Goal: Task Accomplishment & Management: Use online tool/utility

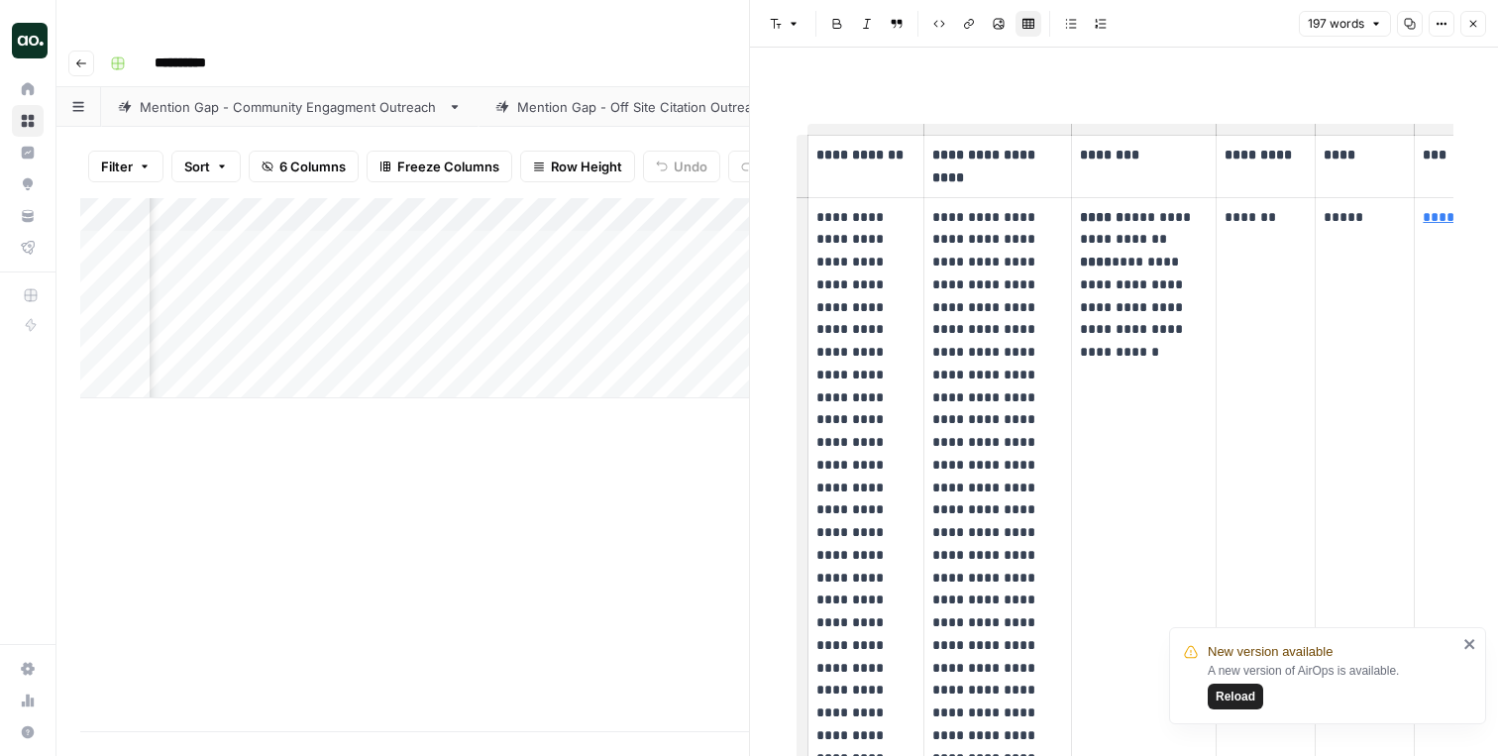
scroll to position [0, 201]
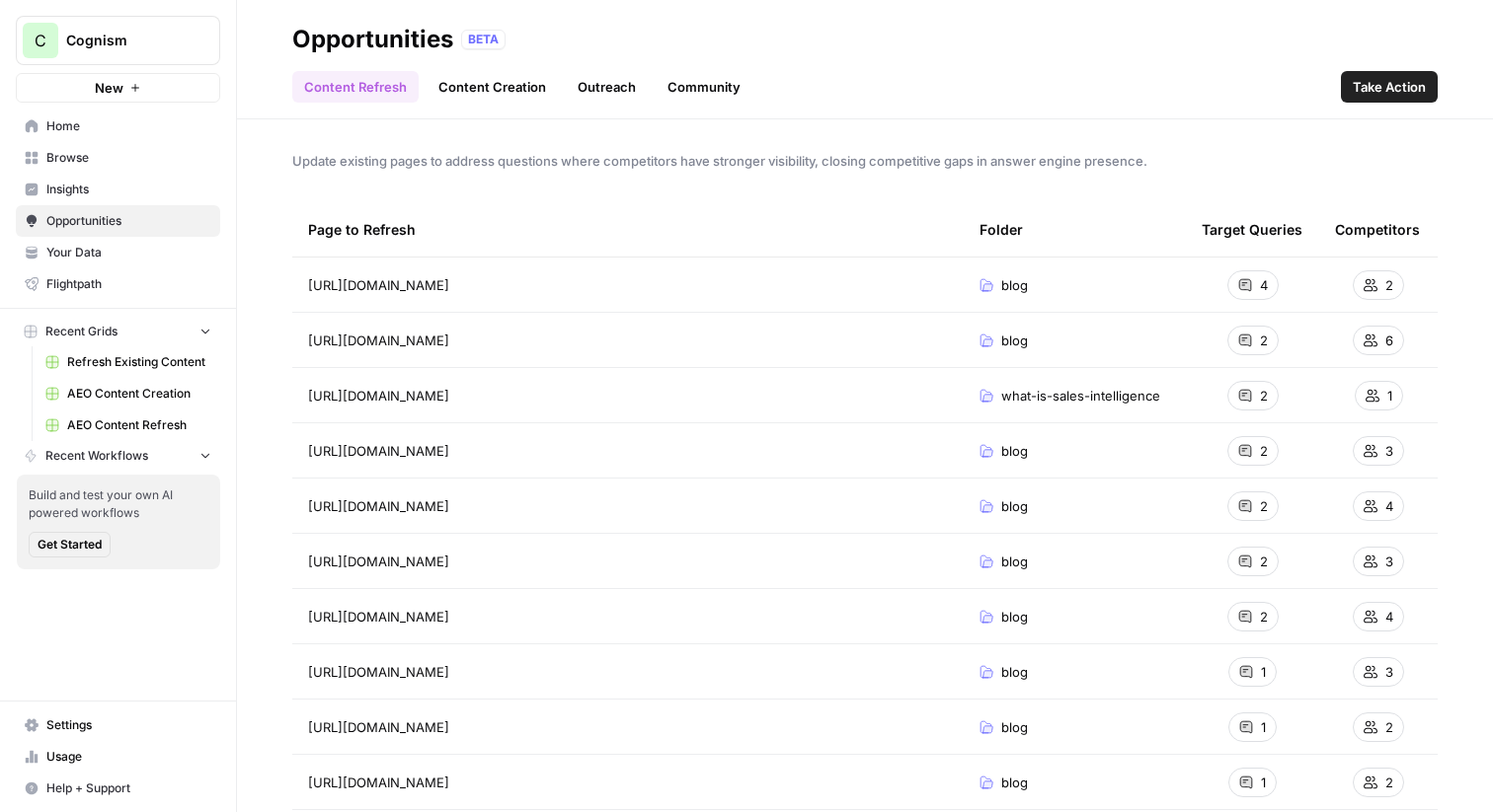
click at [132, 54] on button "C Cognism" at bounding box center [118, 41] width 204 height 50
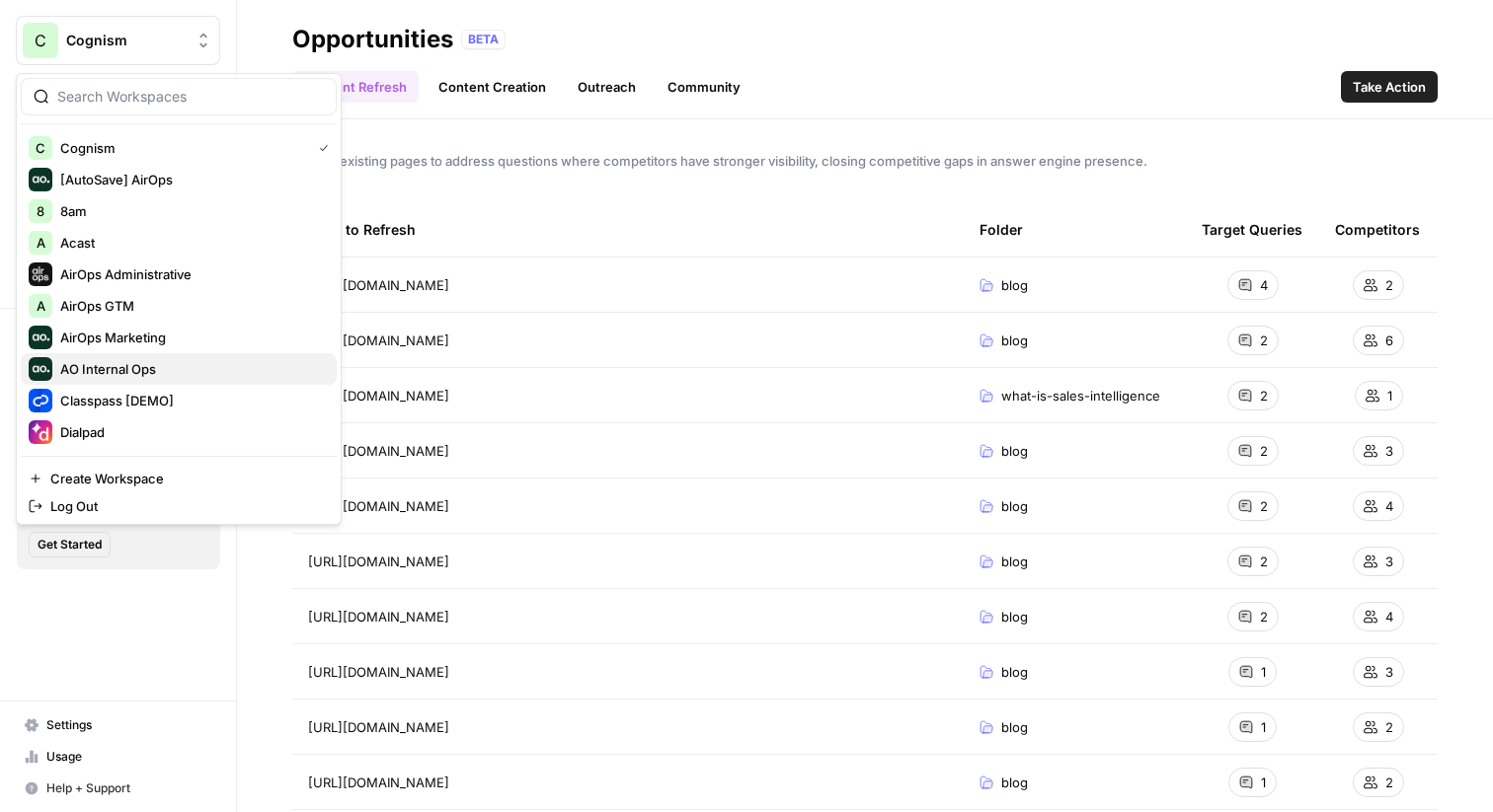
scroll to position [284, 0]
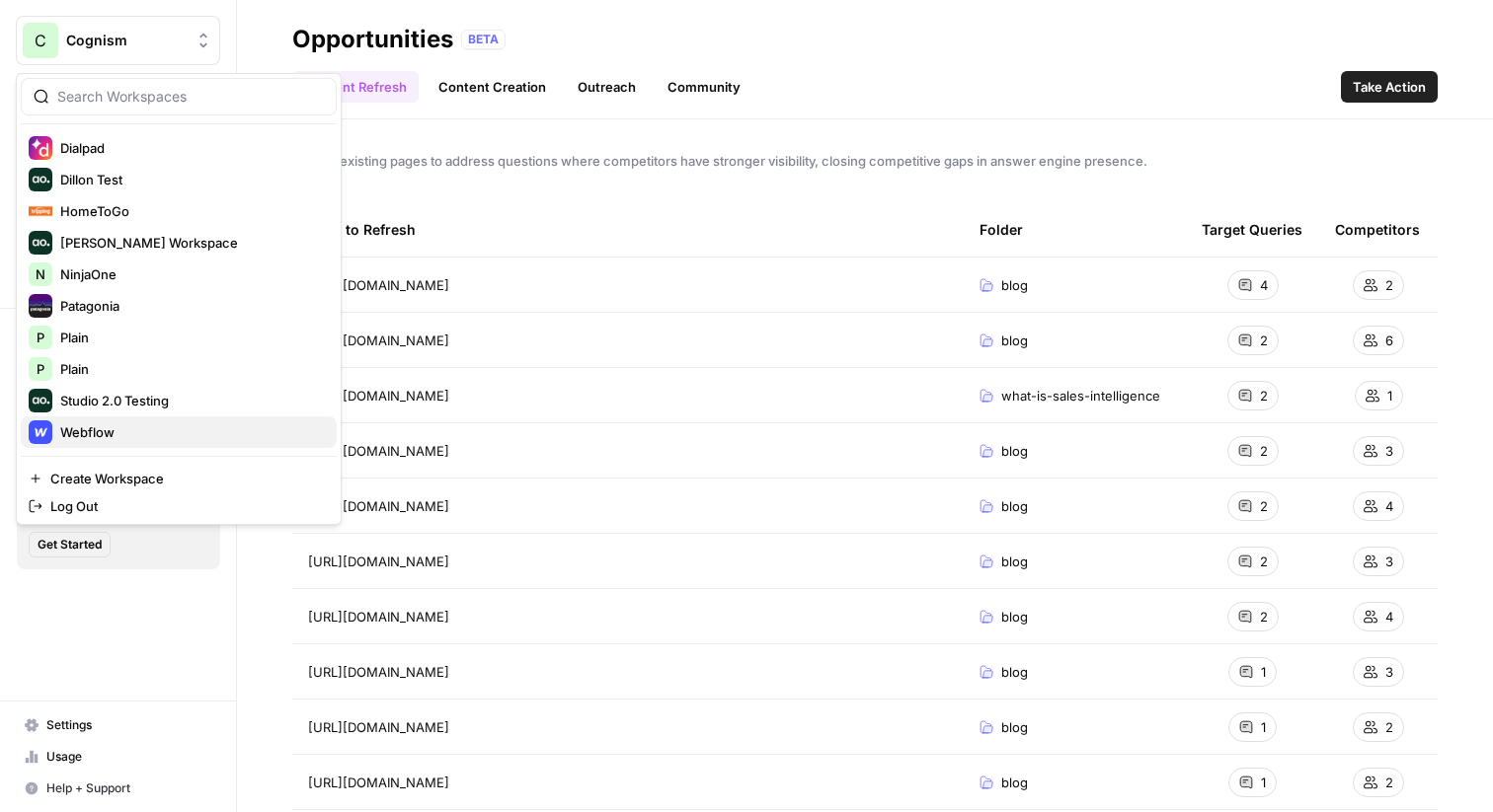
click at [135, 437] on span "Webflow" at bounding box center [190, 432] width 261 height 20
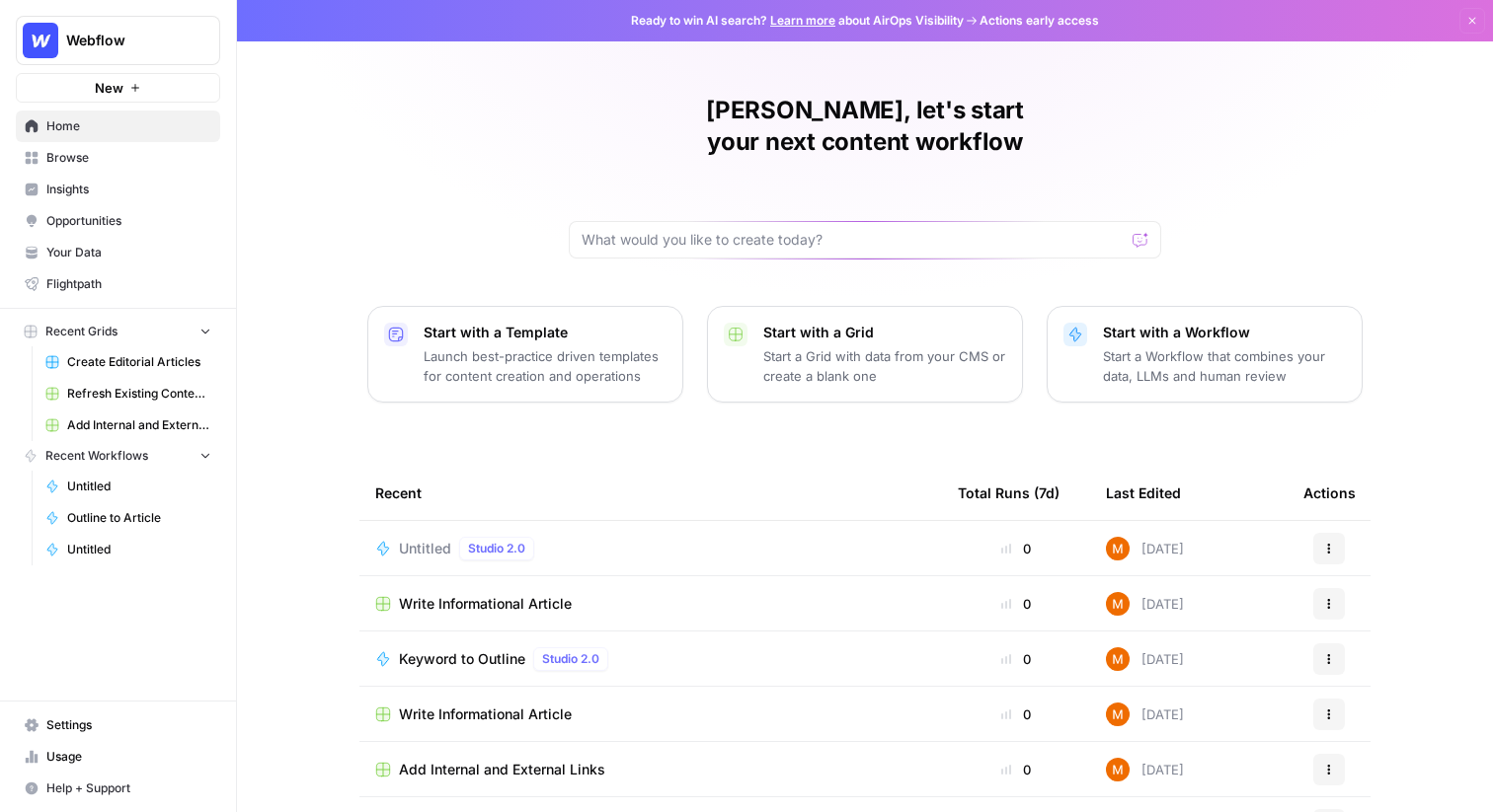
click at [110, 185] on span "Insights" at bounding box center [129, 189] width 164 height 18
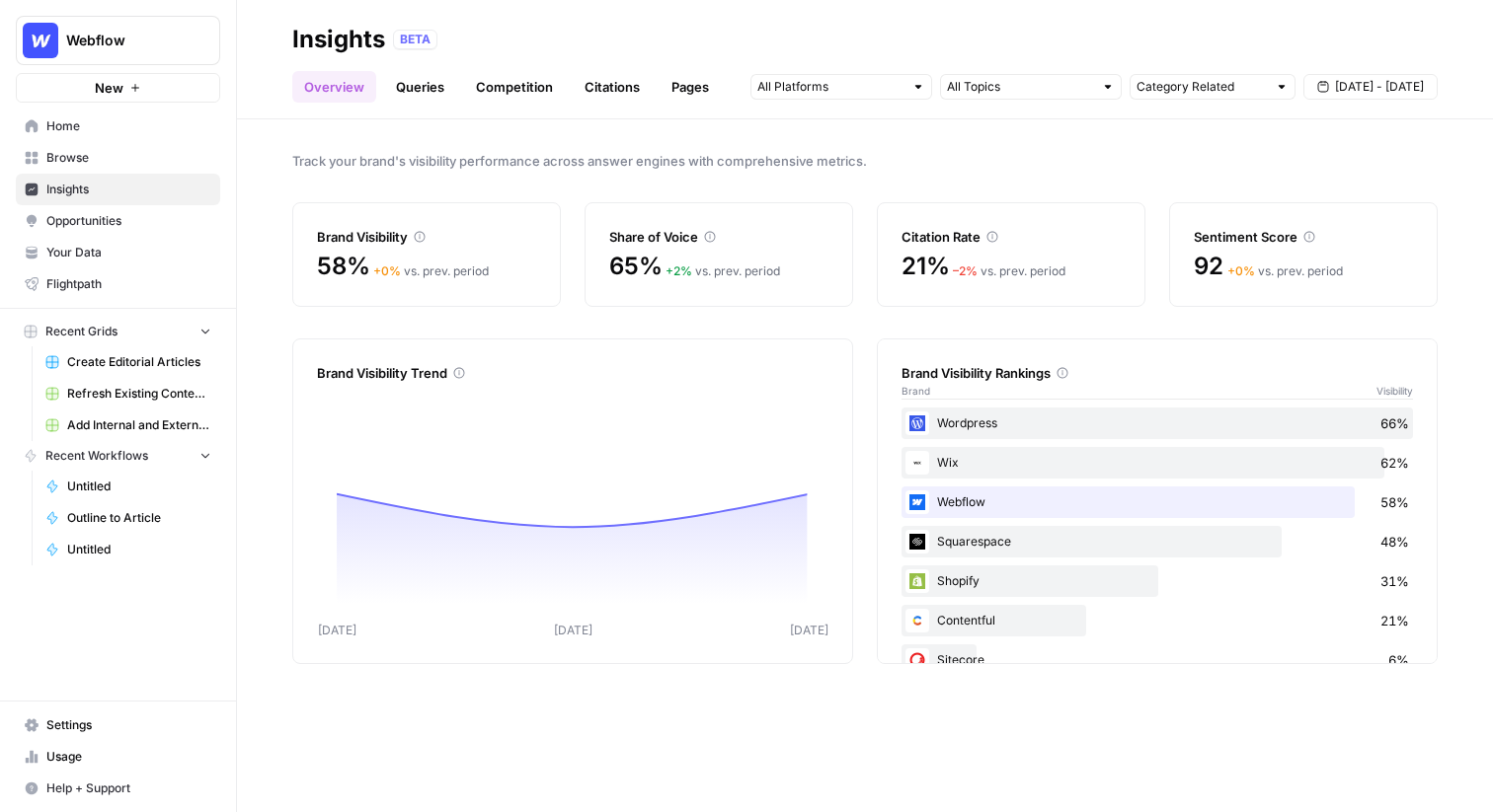
click at [108, 361] on span "Create Editorial Articles" at bounding box center [139, 363] width 145 height 18
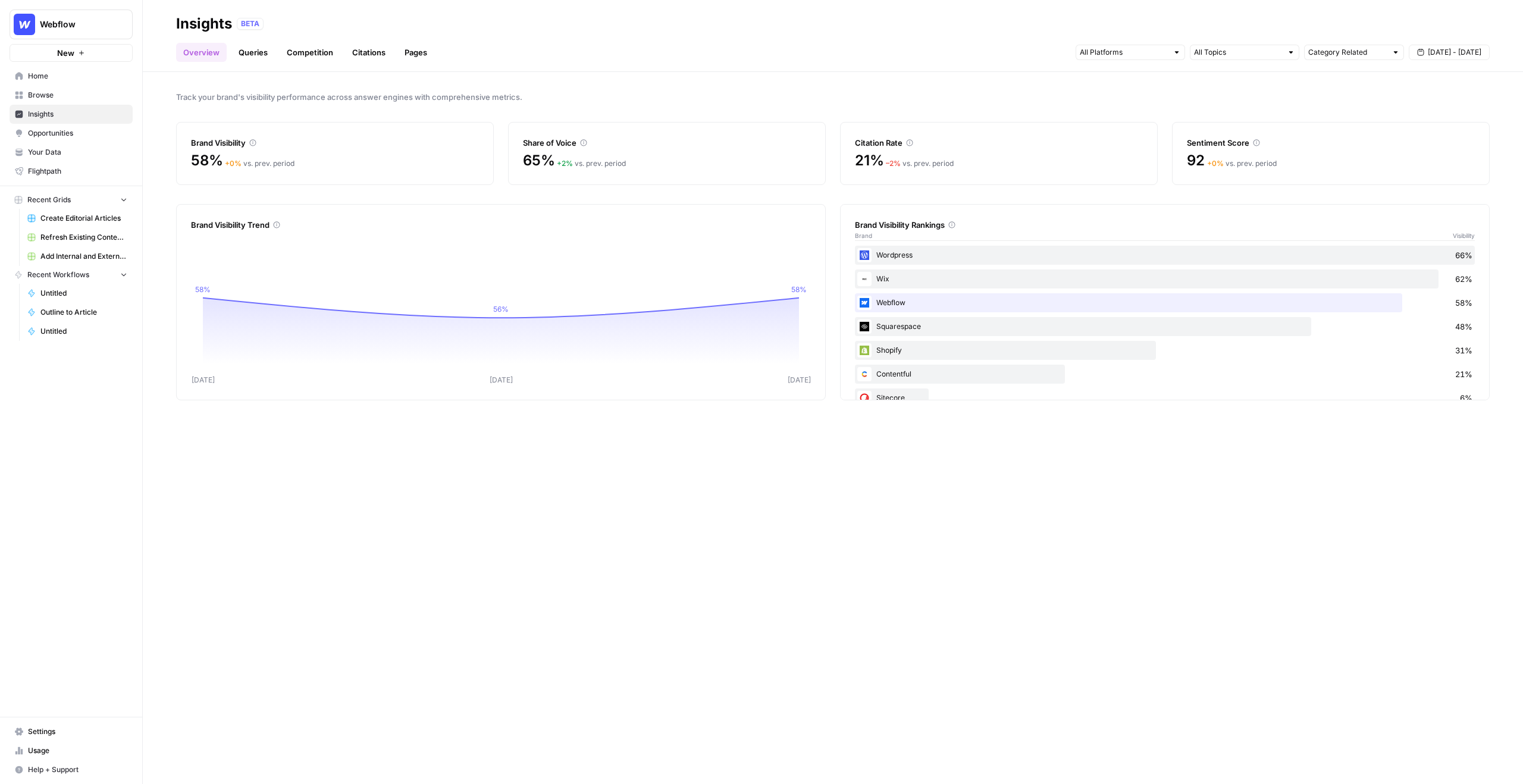
click at [55, 150] on span "Your Data" at bounding box center [77, 152] width 99 height 11
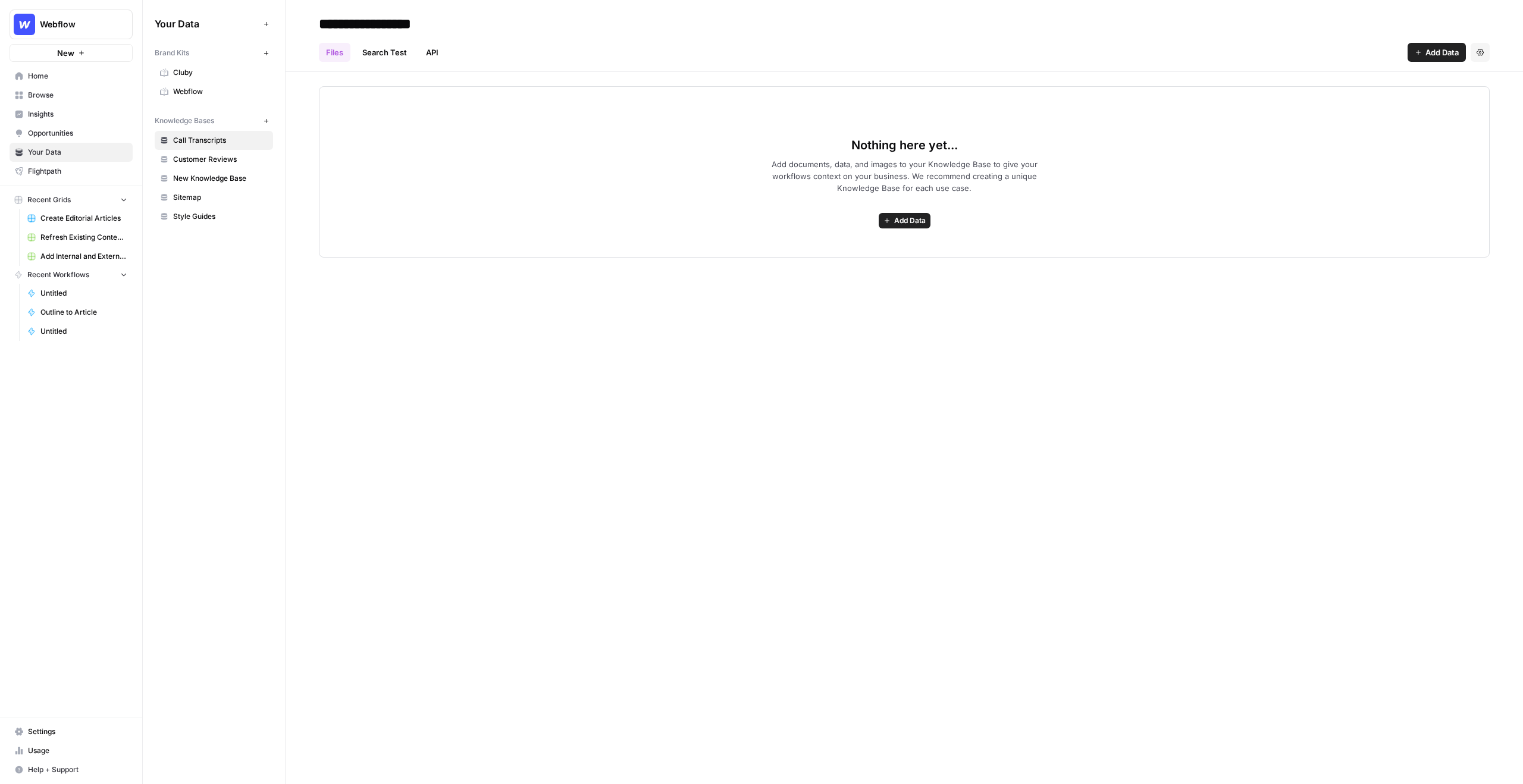
click at [224, 92] on span "Webflow" at bounding box center [220, 92] width 95 height 11
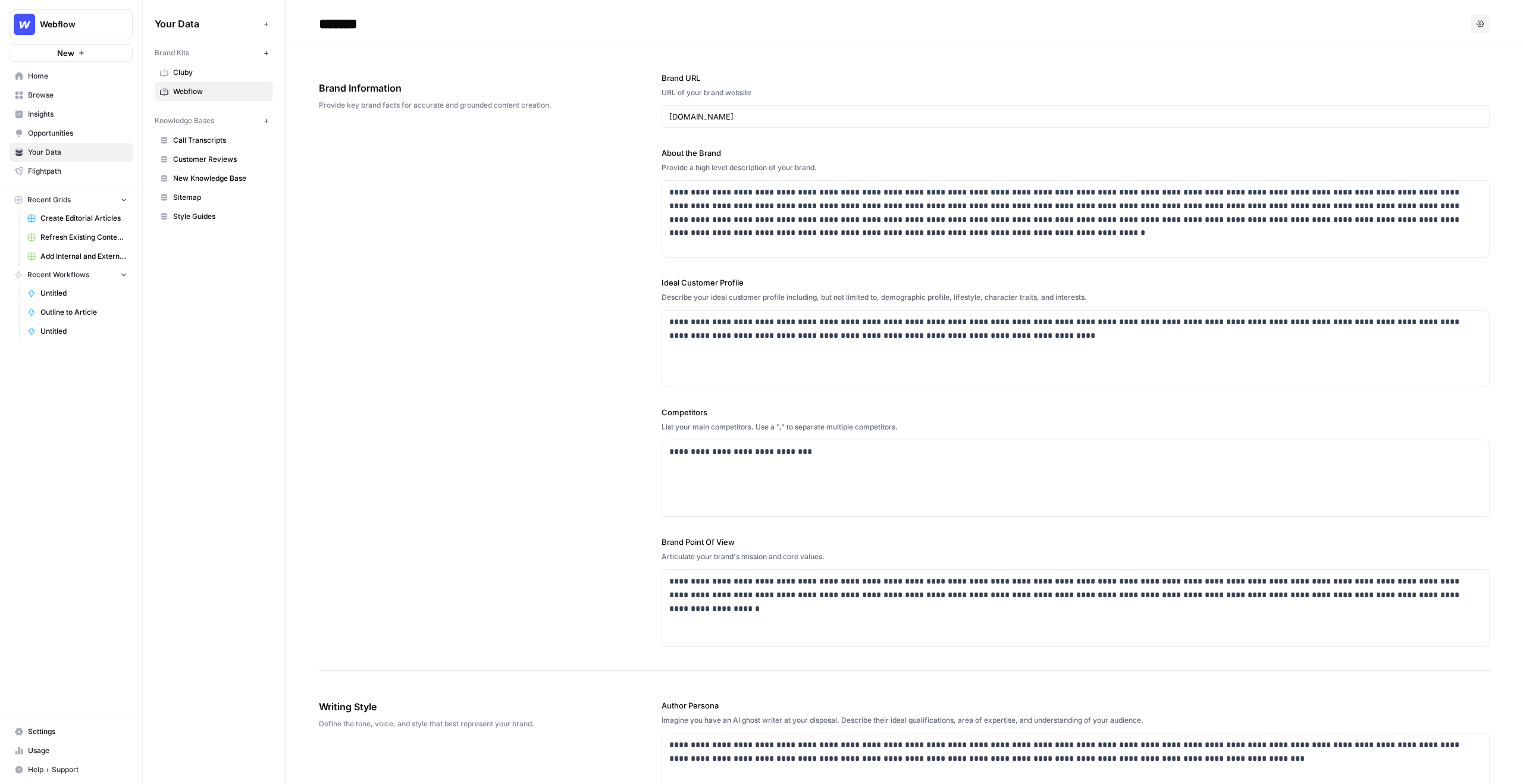
drag, startPoint x: 202, startPoint y: 50, endPoint x: 151, endPoint y: 49, distance: 51.0
click at [151, 49] on div "Your Data Add Data Brand Kits New Cluby Webflow Knowledge Bases New Call Transc…" at bounding box center [214, 120] width 142 height 240
click at [728, 114] on input "webflow.com" at bounding box center [1076, 116] width 813 height 12
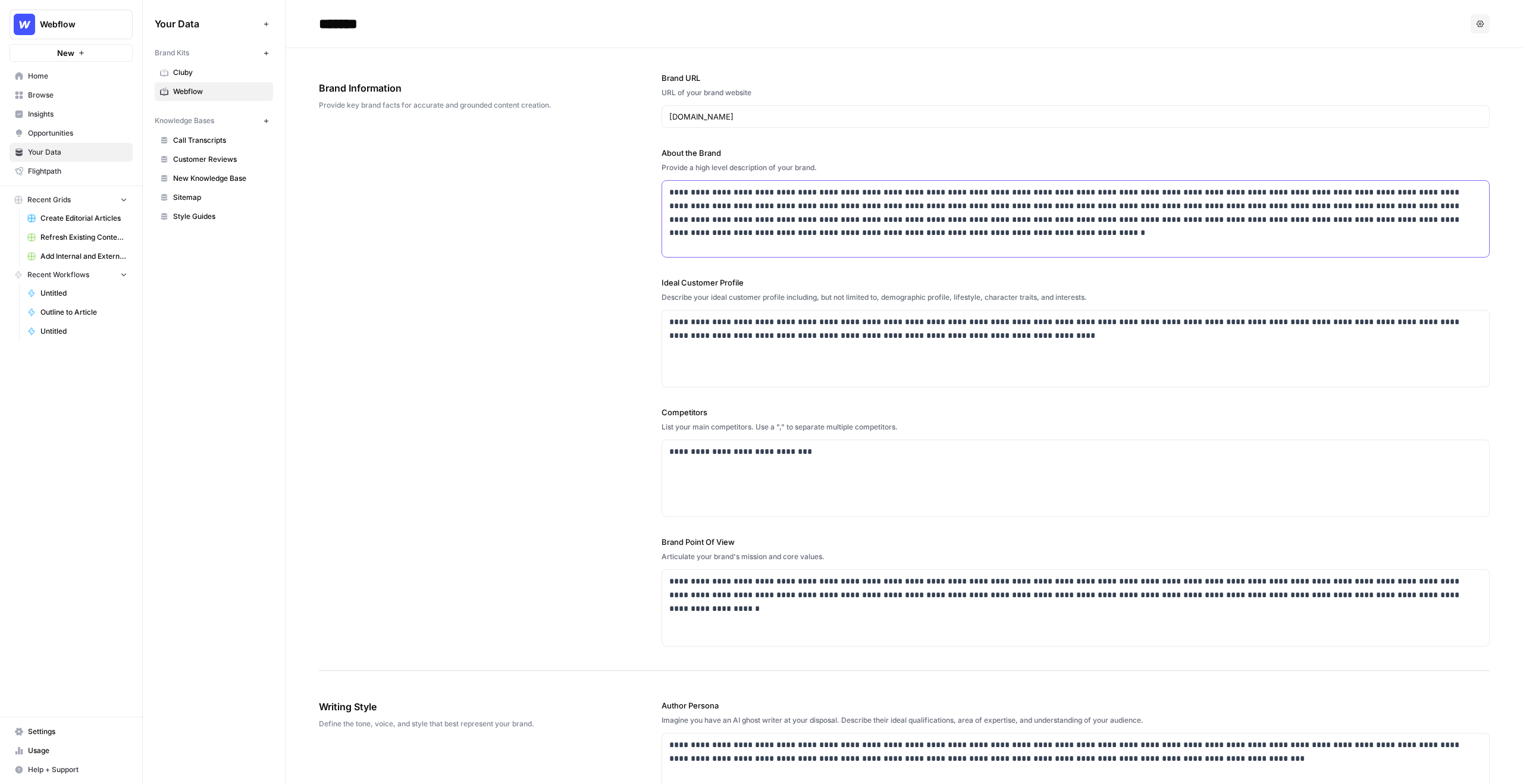
click at [746, 193] on p "**********" at bounding box center [1076, 213] width 813 height 54
drag, startPoint x: 671, startPoint y: 190, endPoint x: 930, endPoint y: 253, distance: 266.6
click at [899, 253] on div "**********" at bounding box center [1075, 219] width 827 height 76
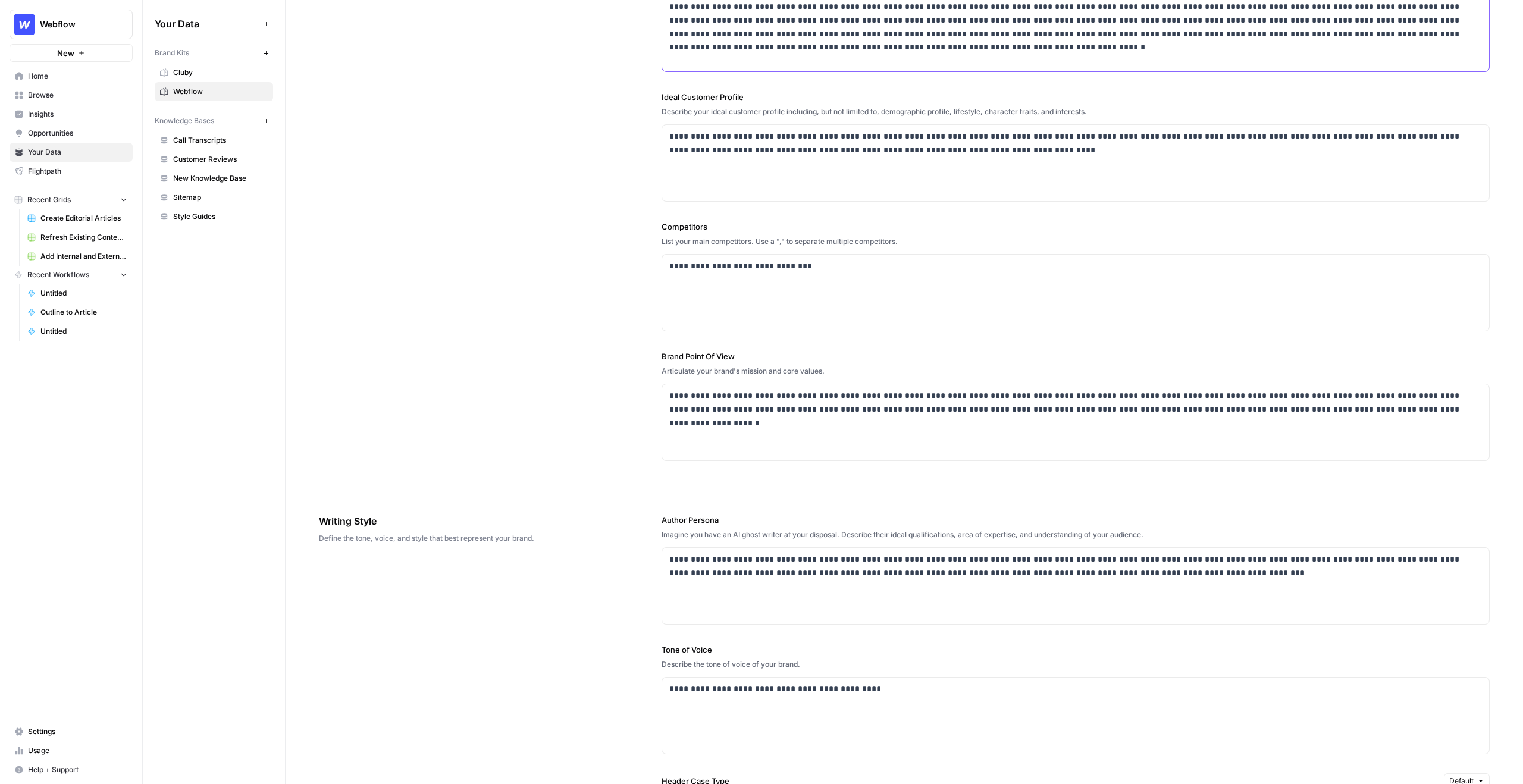
scroll to position [265, 0]
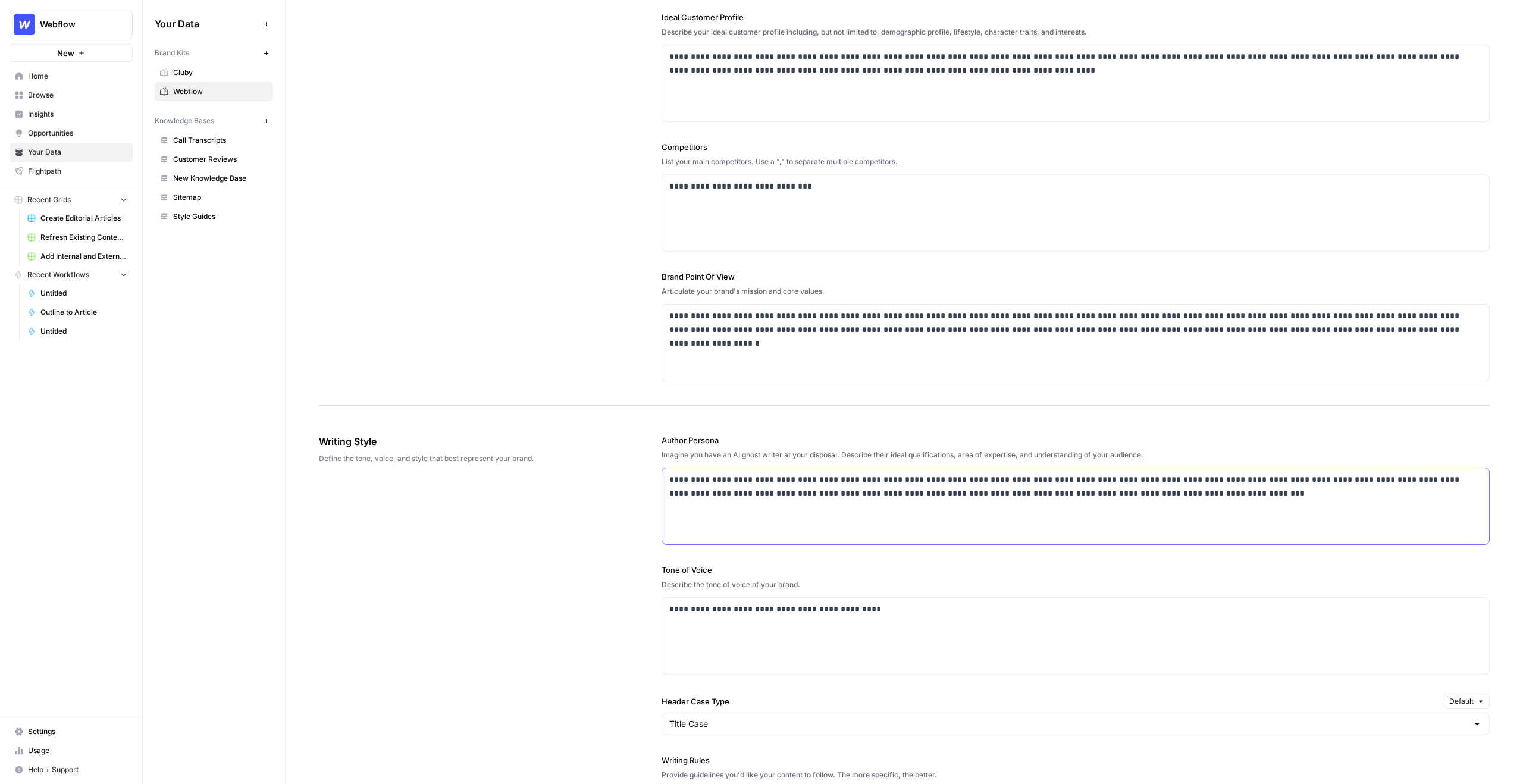
drag, startPoint x: 1199, startPoint y: 494, endPoint x: 744, endPoint y: 489, distance: 455.0
click at [742, 489] on p "**********" at bounding box center [1076, 487] width 813 height 28
click at [744, 489] on p "**********" at bounding box center [1076, 487] width 813 height 28
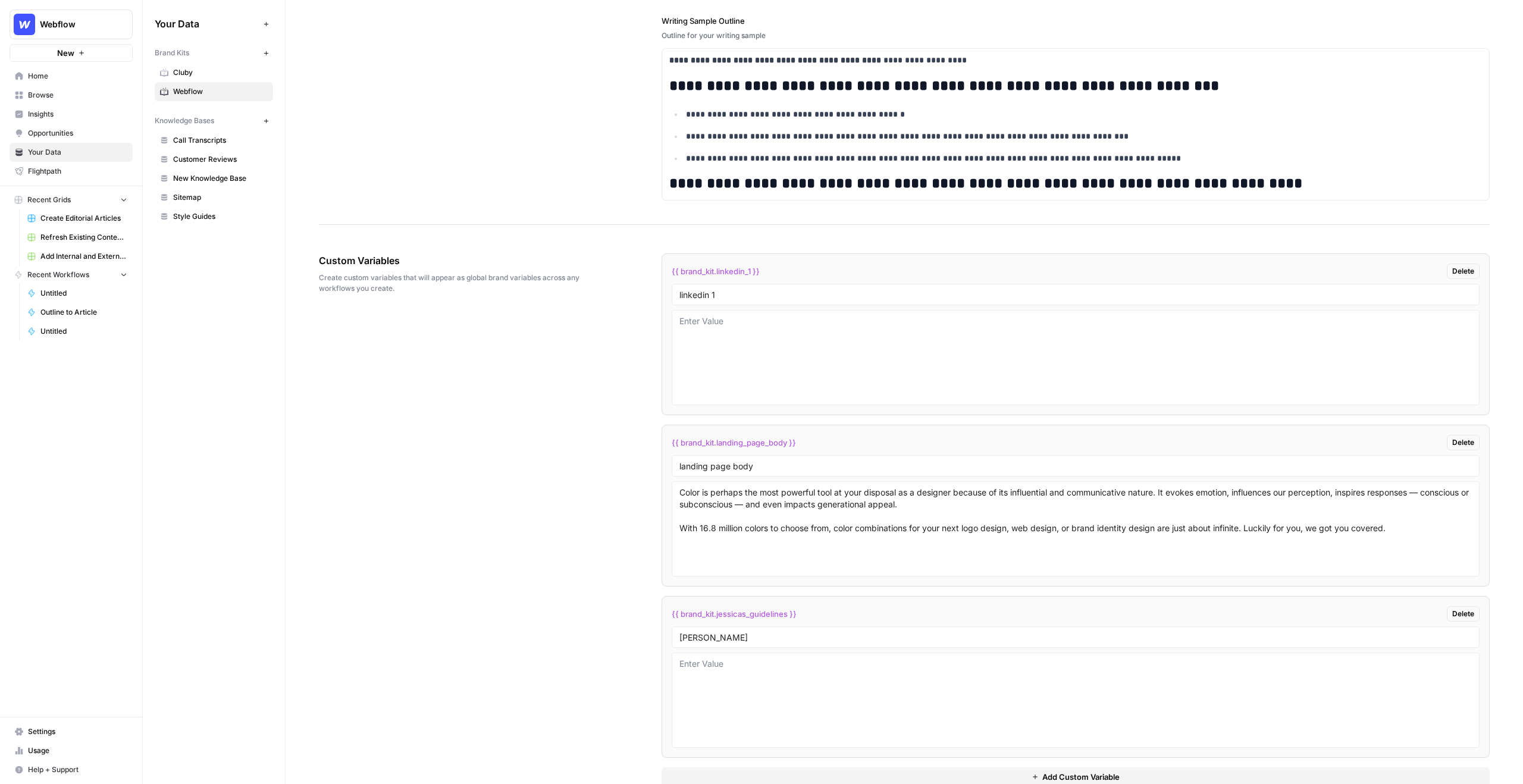
scroll to position [1677, 0]
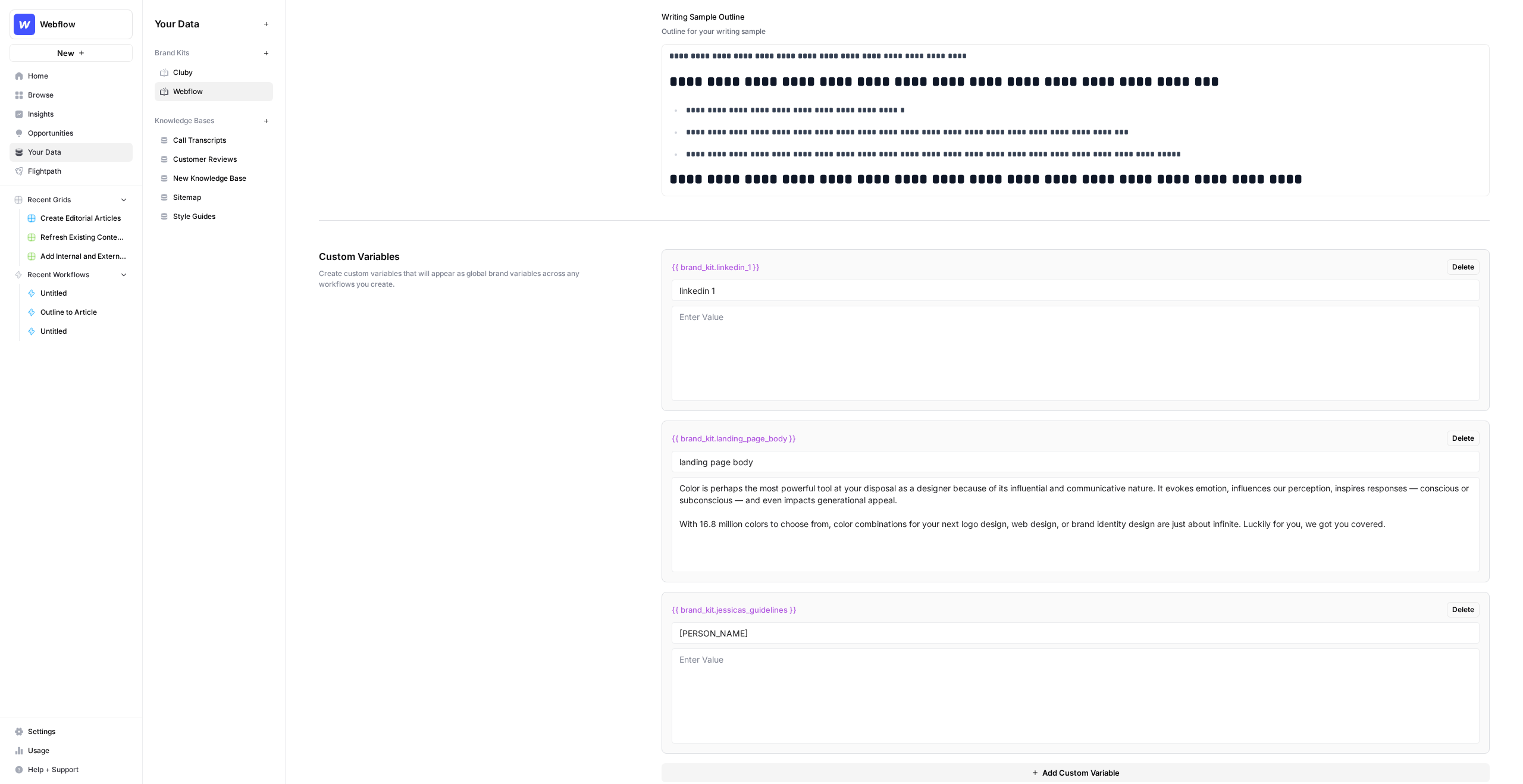
click at [196, 139] on span "Call Transcripts" at bounding box center [220, 140] width 95 height 11
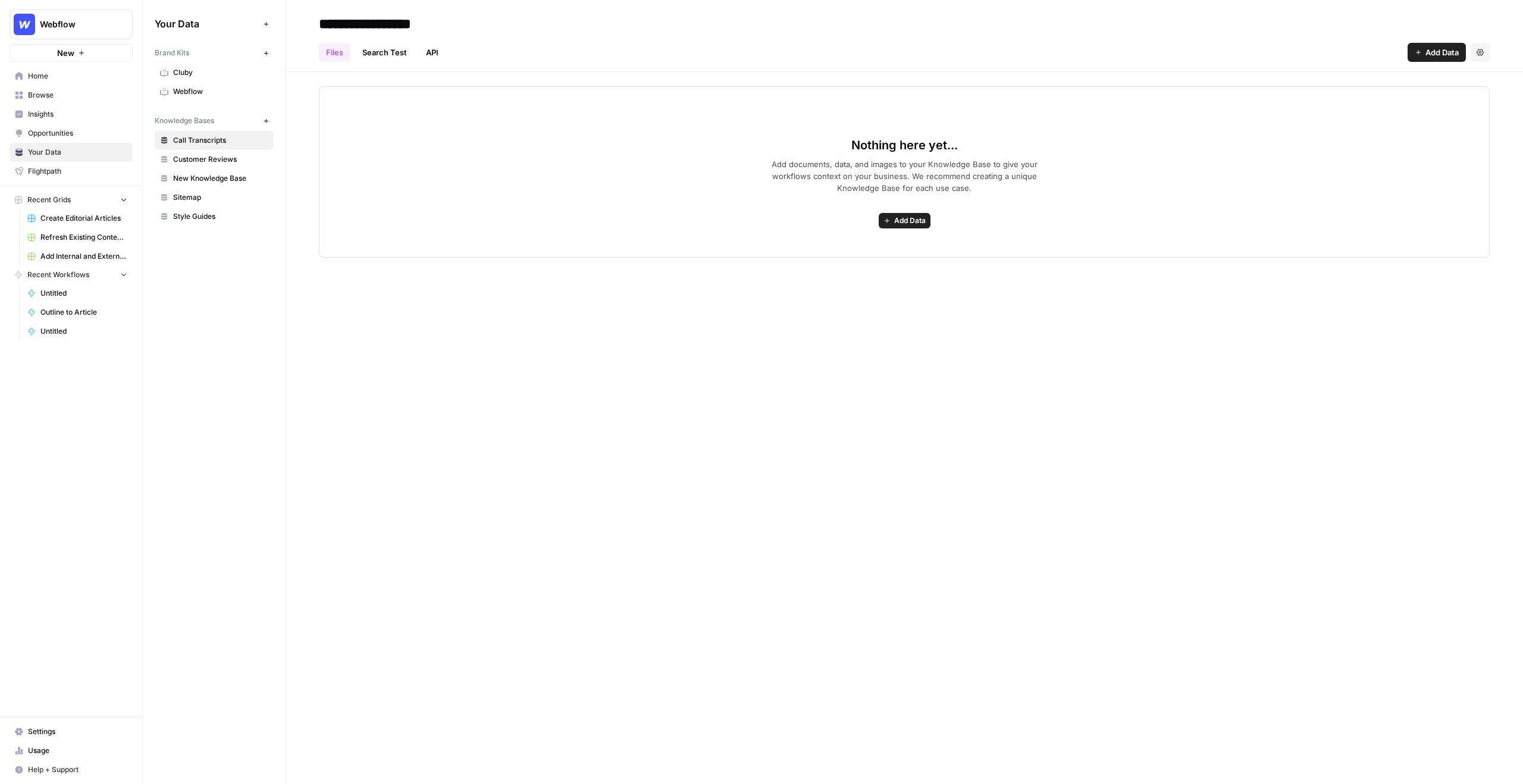
click at [203, 197] on span "Sitemap" at bounding box center [220, 198] width 95 height 11
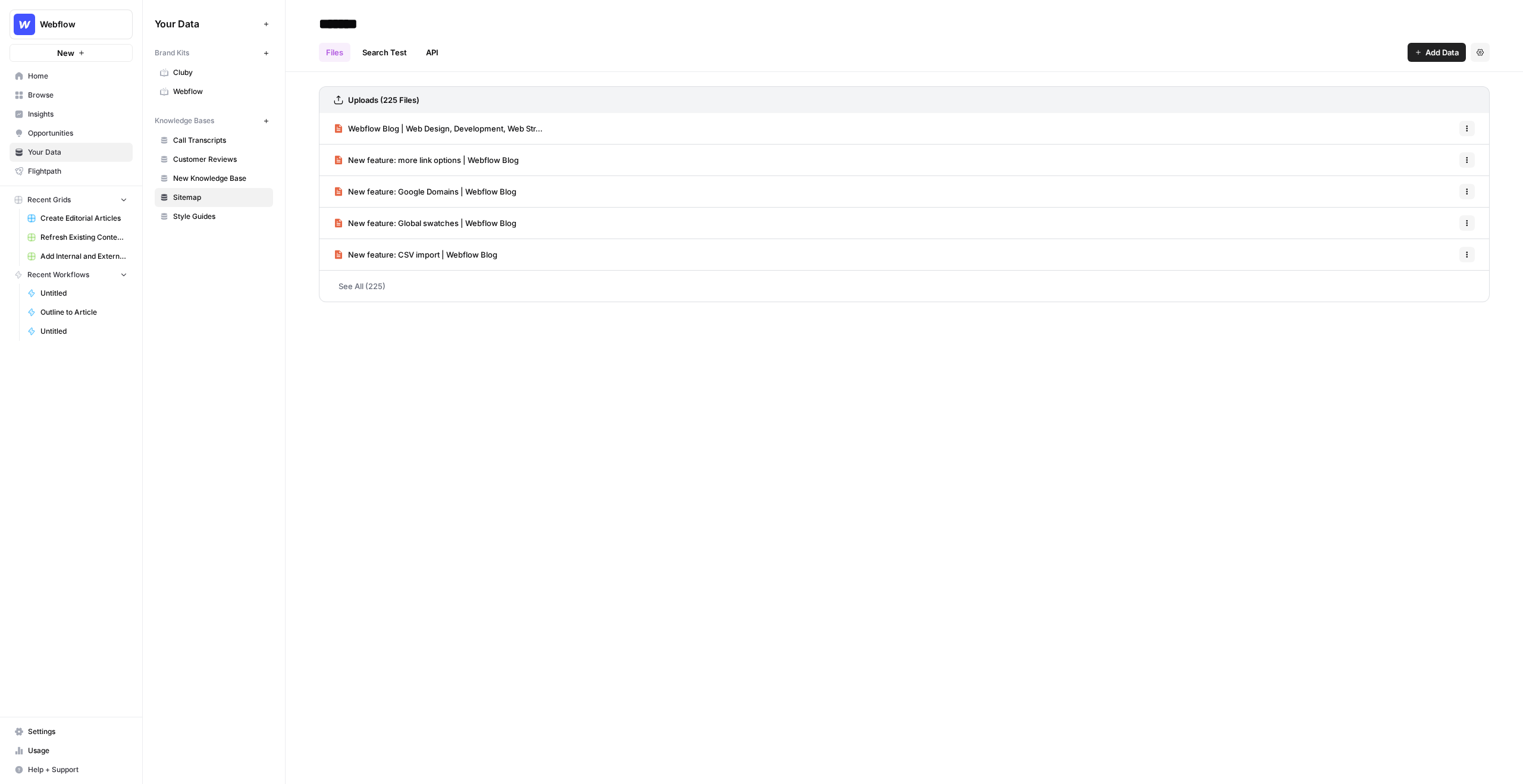
click at [197, 141] on span "Call Transcripts" at bounding box center [220, 140] width 95 height 11
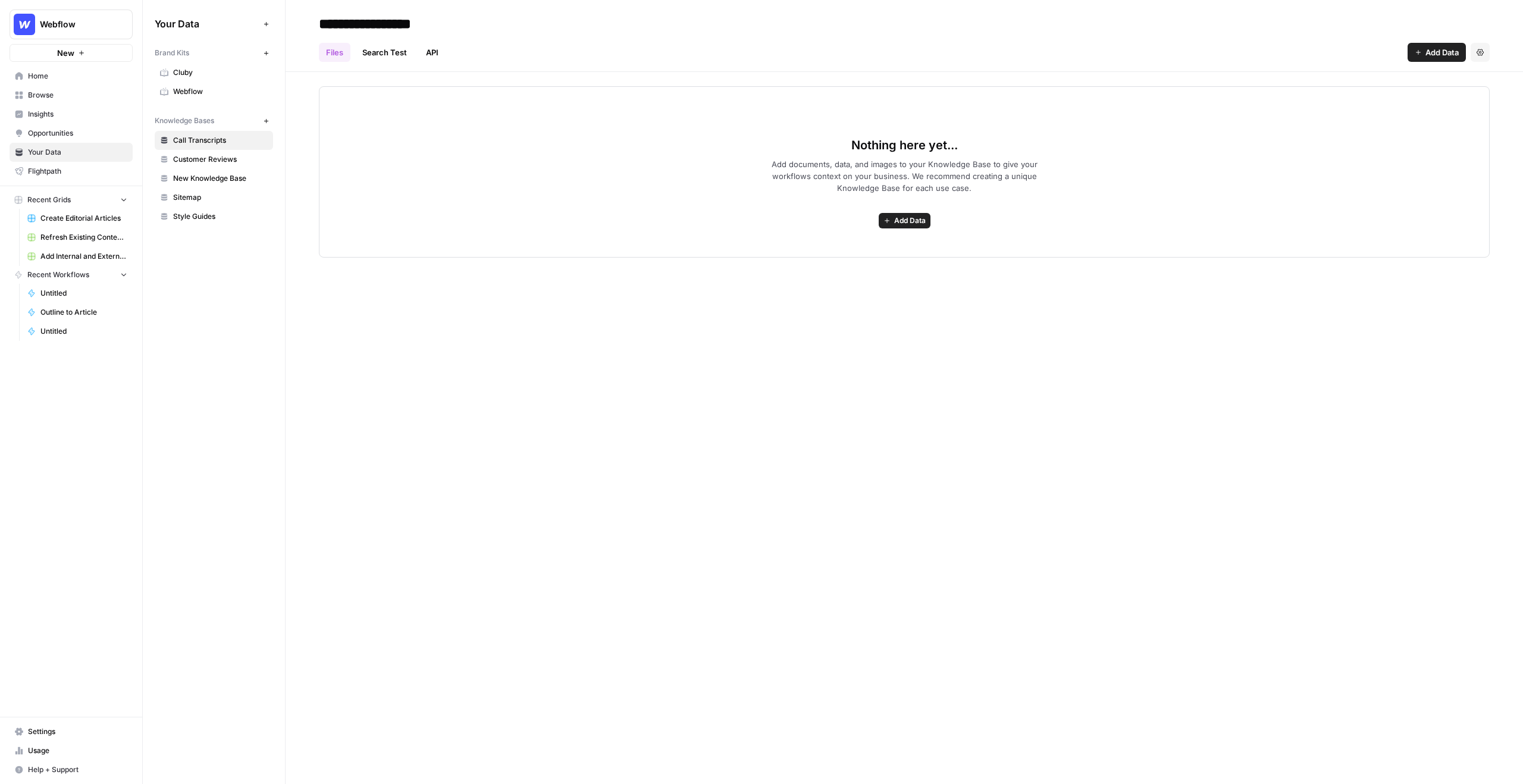
click at [199, 164] on span "Customer Reviews" at bounding box center [220, 160] width 95 height 11
click at [201, 193] on span "Sitemap" at bounding box center [220, 198] width 95 height 11
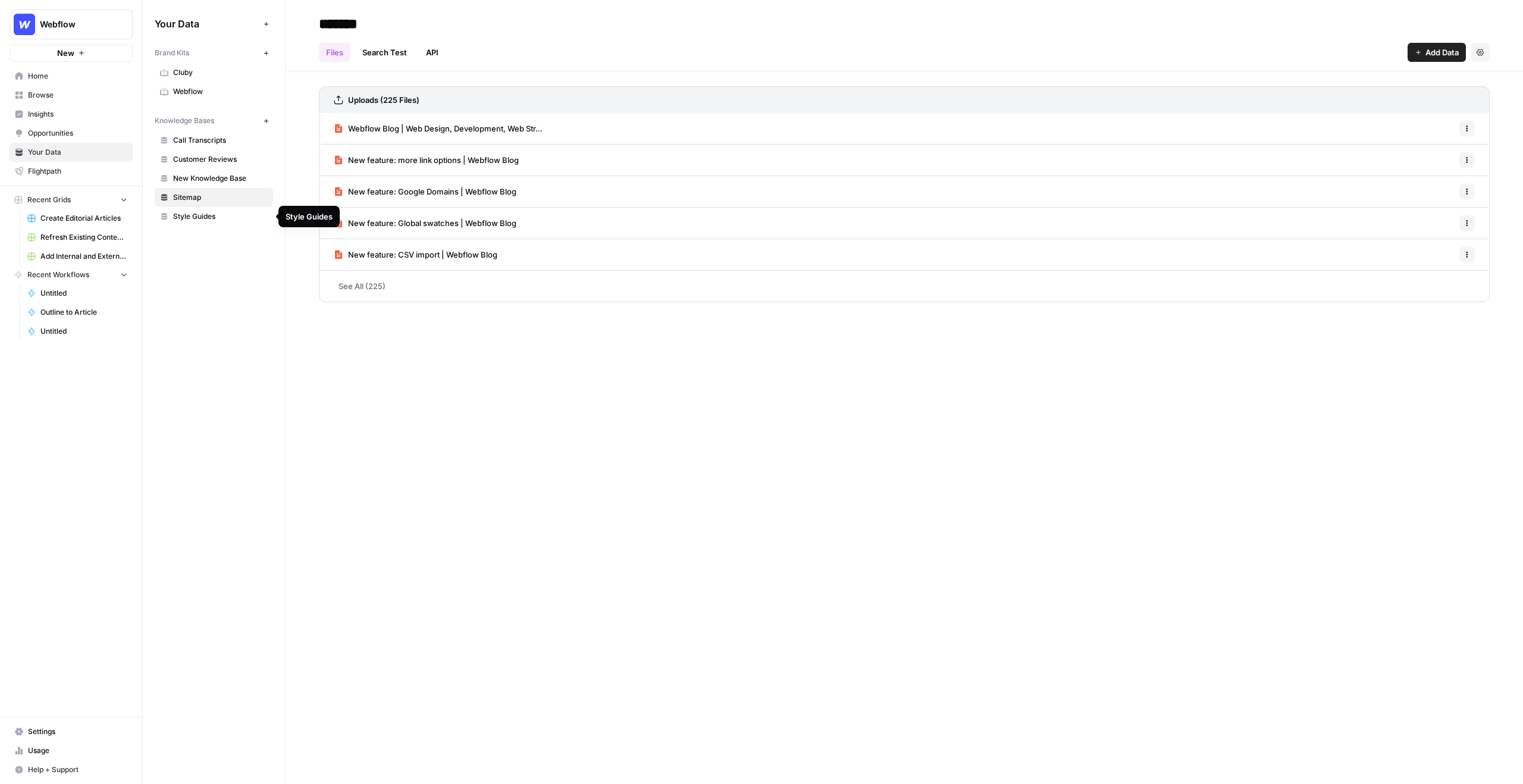
click at [199, 217] on span "Style Guides" at bounding box center [220, 217] width 95 height 11
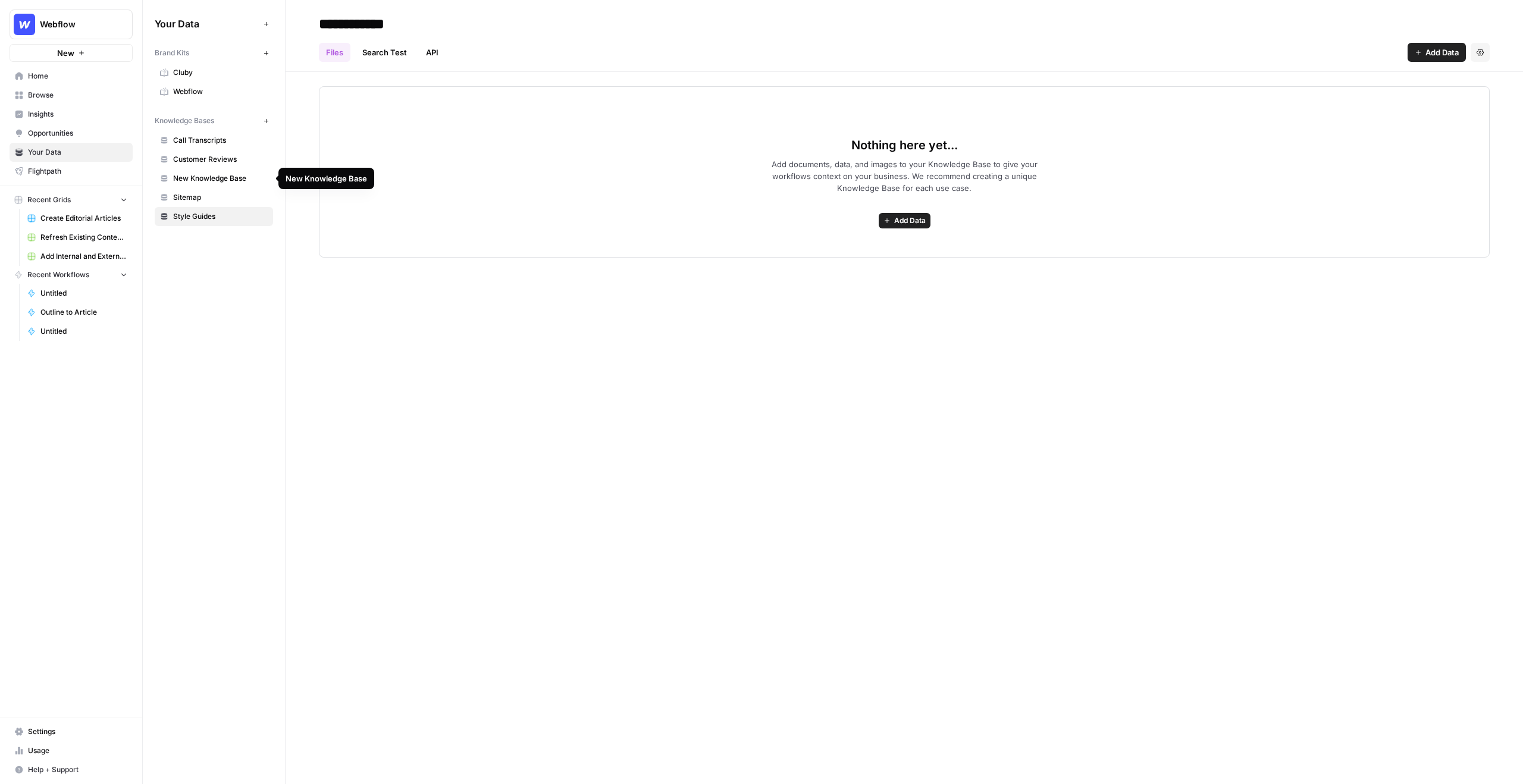
click at [204, 178] on span "New Knowledge Base" at bounding box center [220, 178] width 95 height 11
click at [201, 160] on span "Customer Reviews" at bounding box center [220, 160] width 95 height 11
click at [899, 48] on span "Add Data" at bounding box center [1441, 52] width 33 height 12
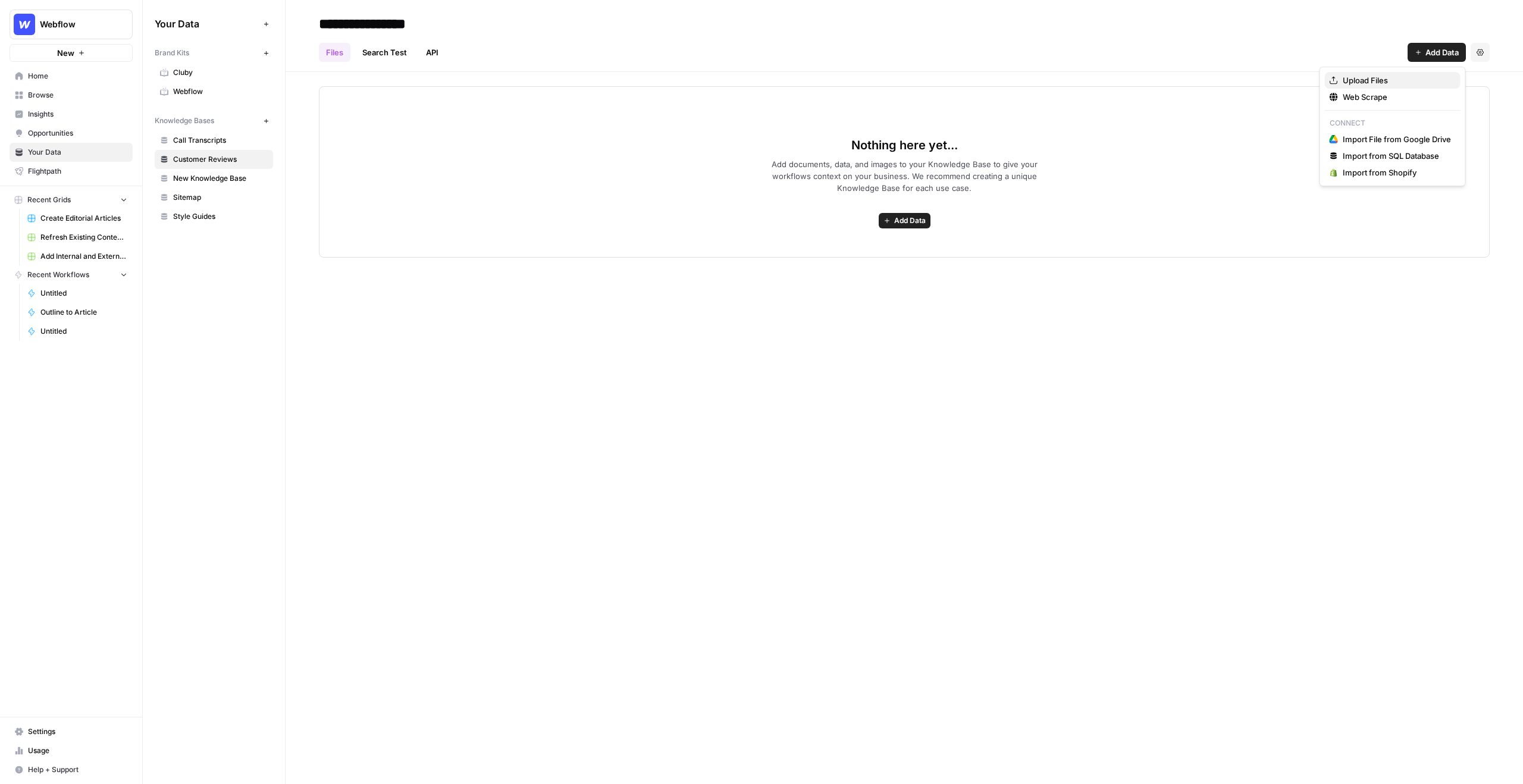
click at [899, 85] on span "Upload Files" at bounding box center [1396, 80] width 108 height 12
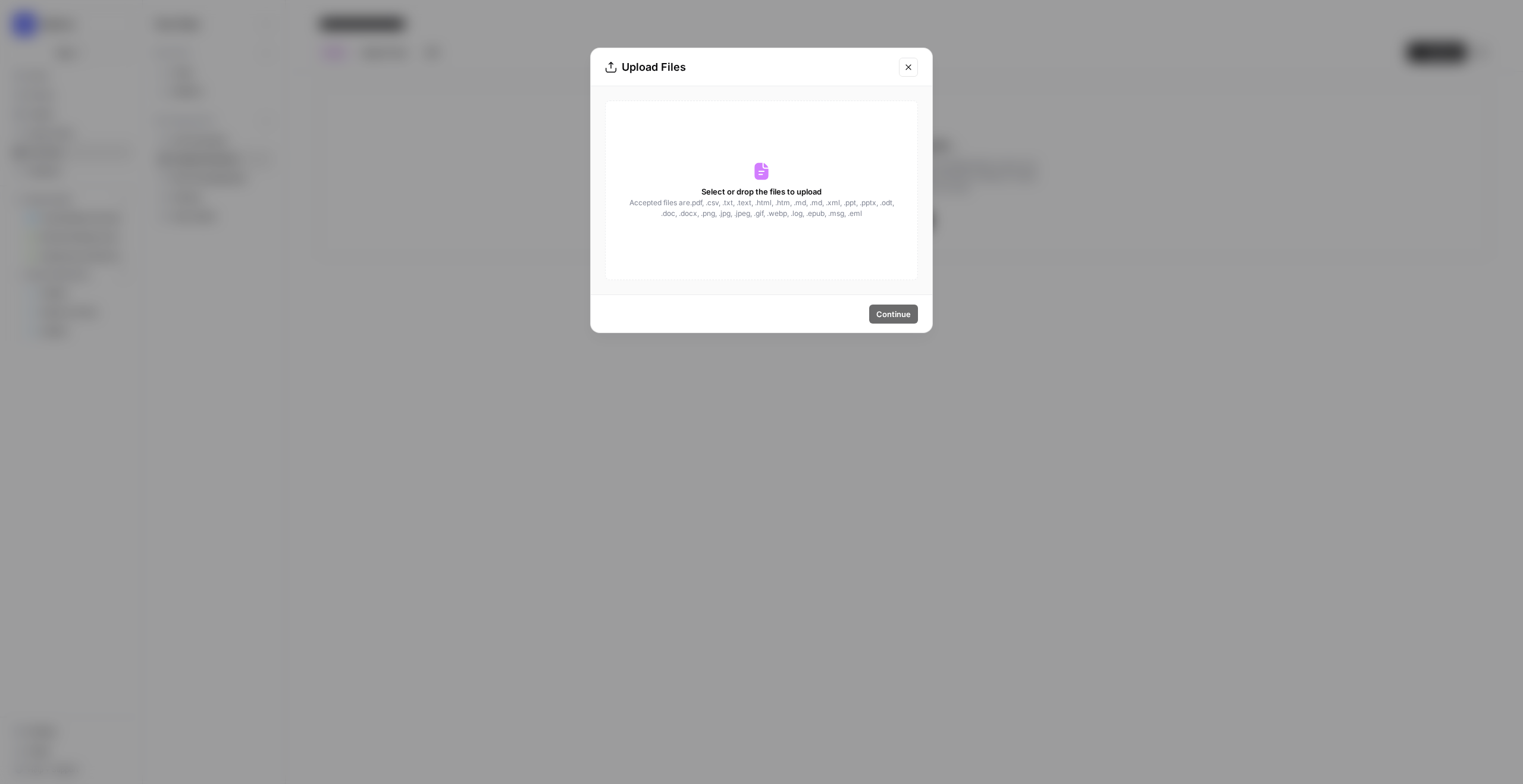
click at [899, 62] on icon "Close modal" at bounding box center [908, 67] width 10 height 10
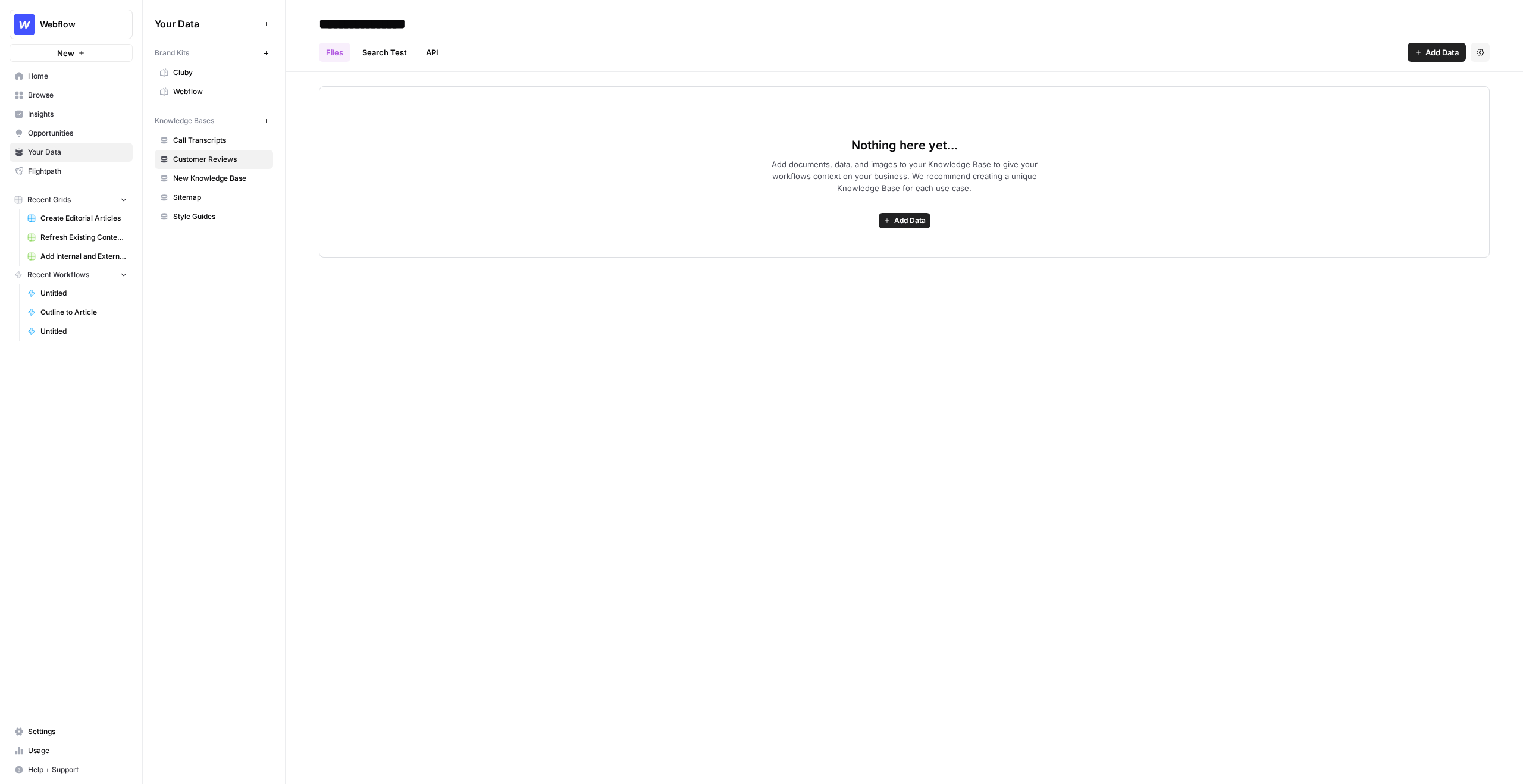
click at [78, 52] on icon "button" at bounding box center [82, 53] width 7 height 7
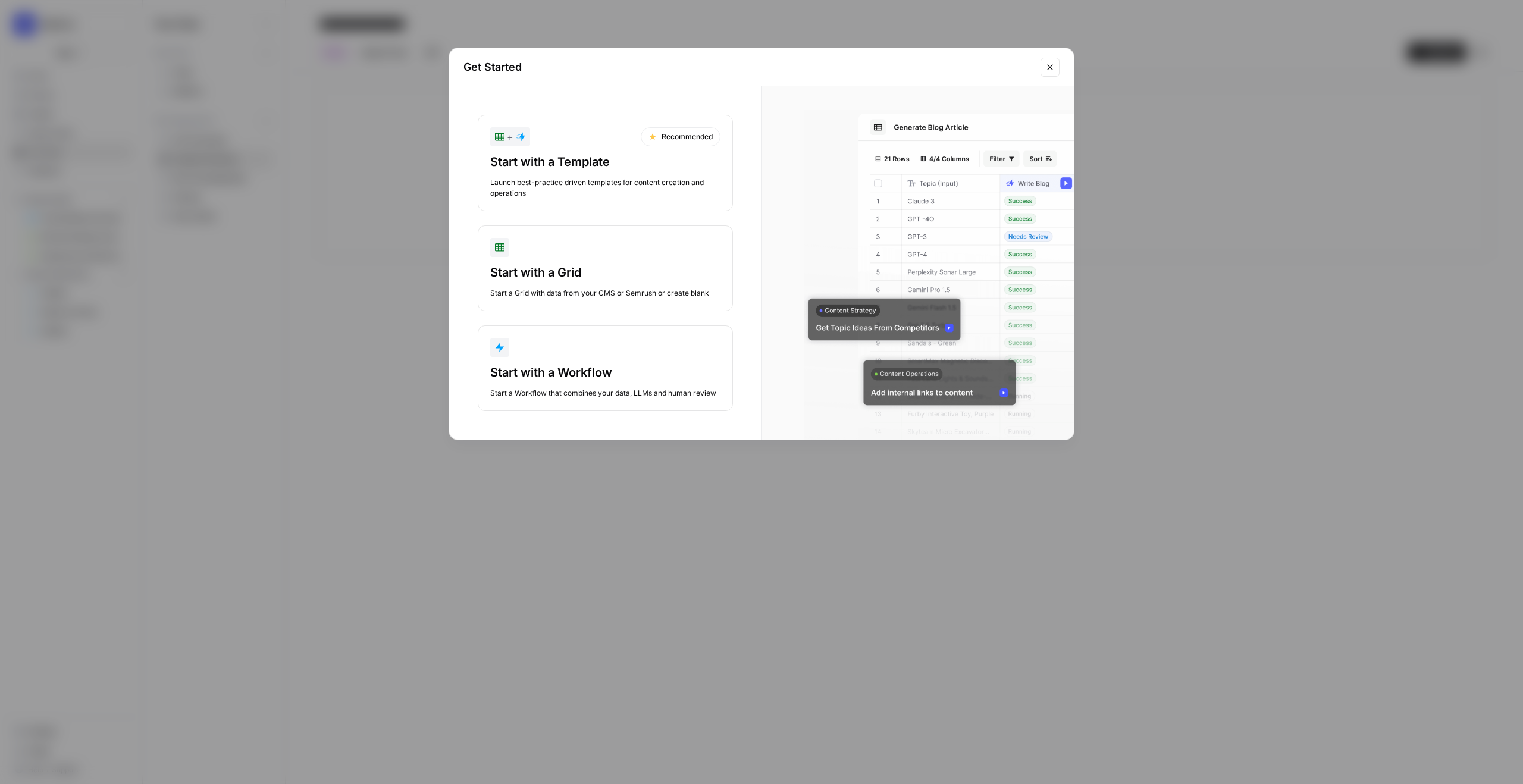
click at [674, 178] on div "Launch best-practice driven templates for content creation and operations" at bounding box center [605, 188] width 230 height 22
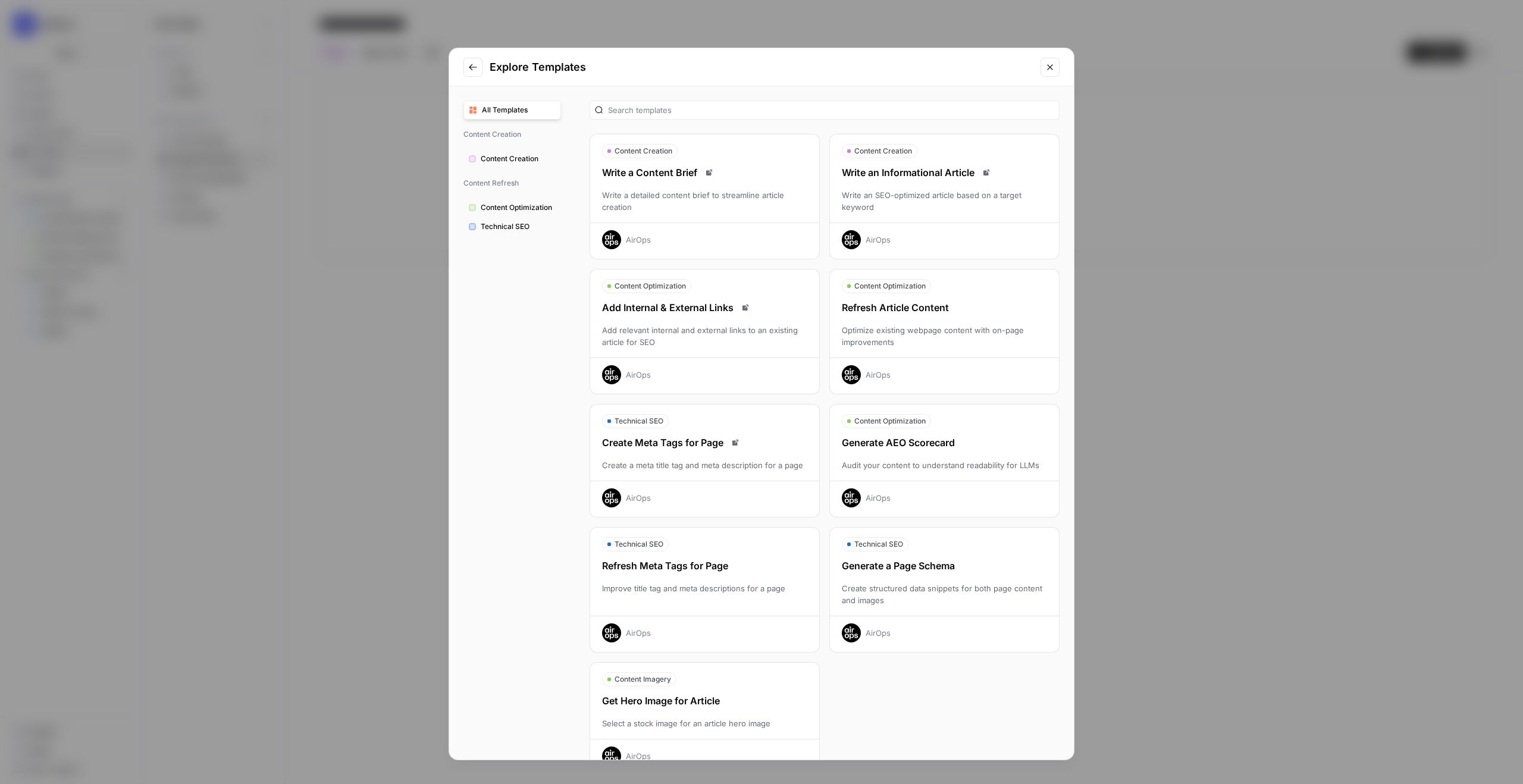
click at [885, 234] on div "AirOps" at bounding box center [878, 240] width 25 height 12
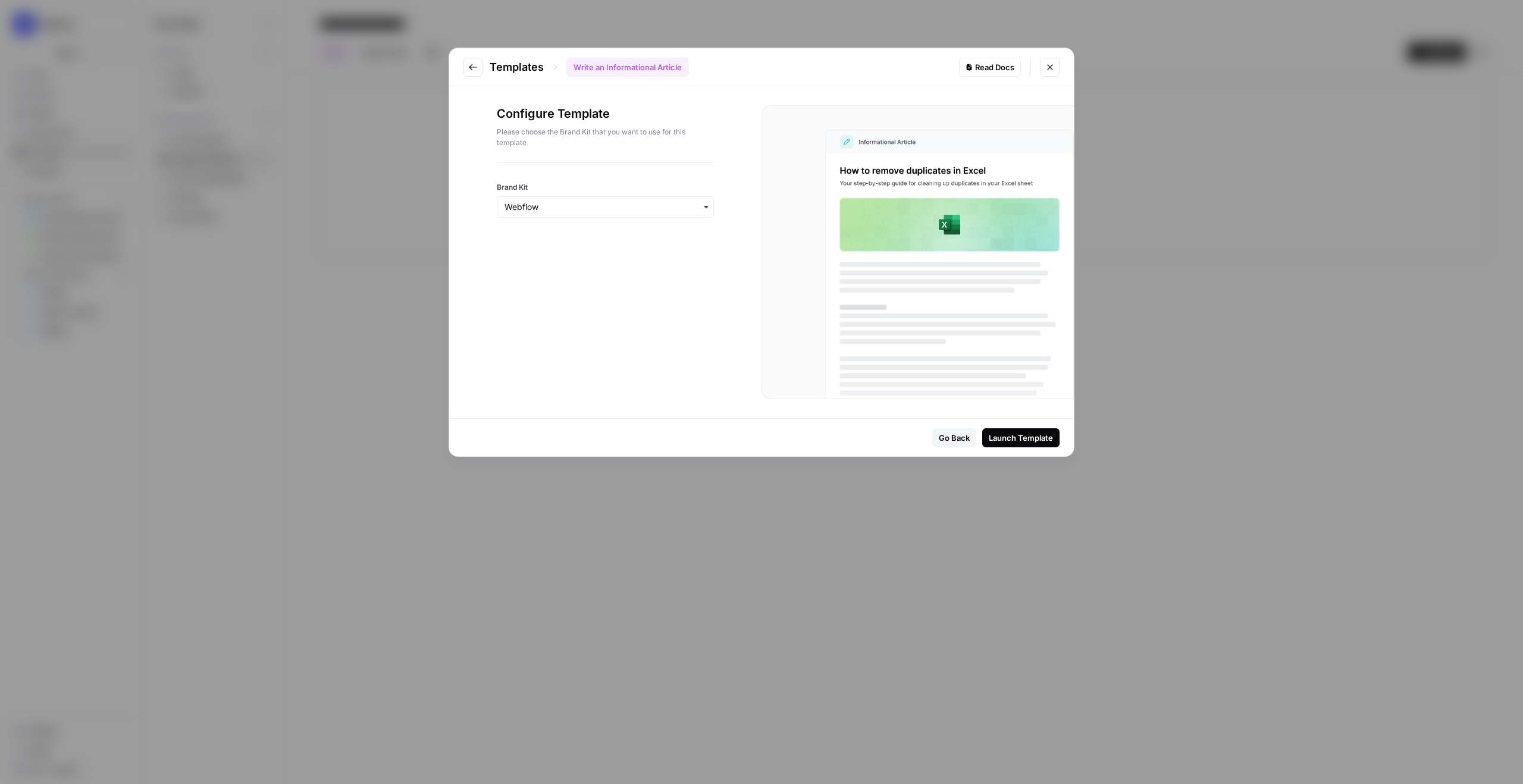
click at [899, 439] on div "Launch Template" at bounding box center [1021, 438] width 64 height 12
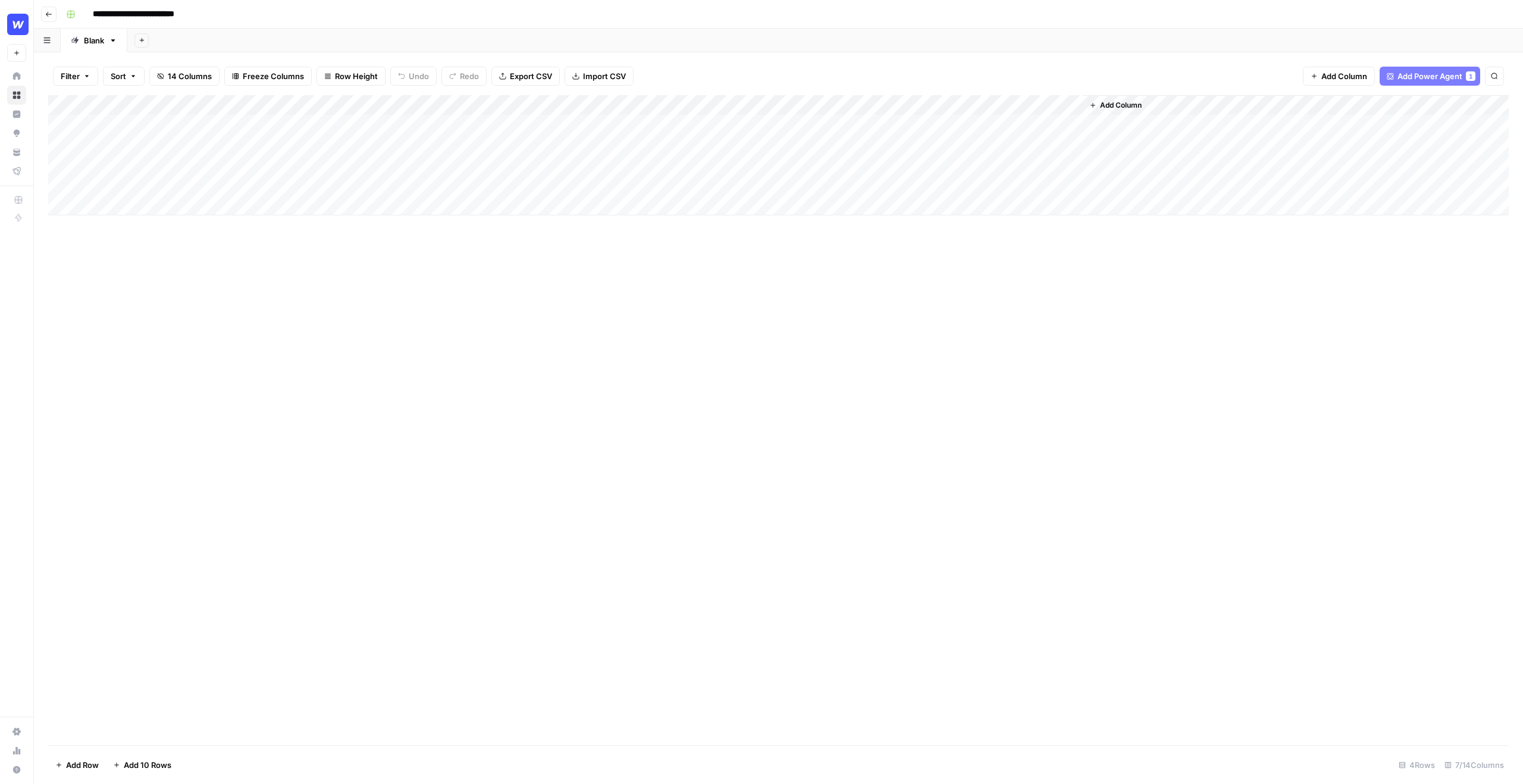
click at [189, 127] on div "Add Column" at bounding box center [778, 155] width 1461 height 120
click at [189, 127] on body "**********" at bounding box center [761, 392] width 1523 height 784
click at [184, 127] on textarea "**********" at bounding box center [184, 125] width 190 height 17
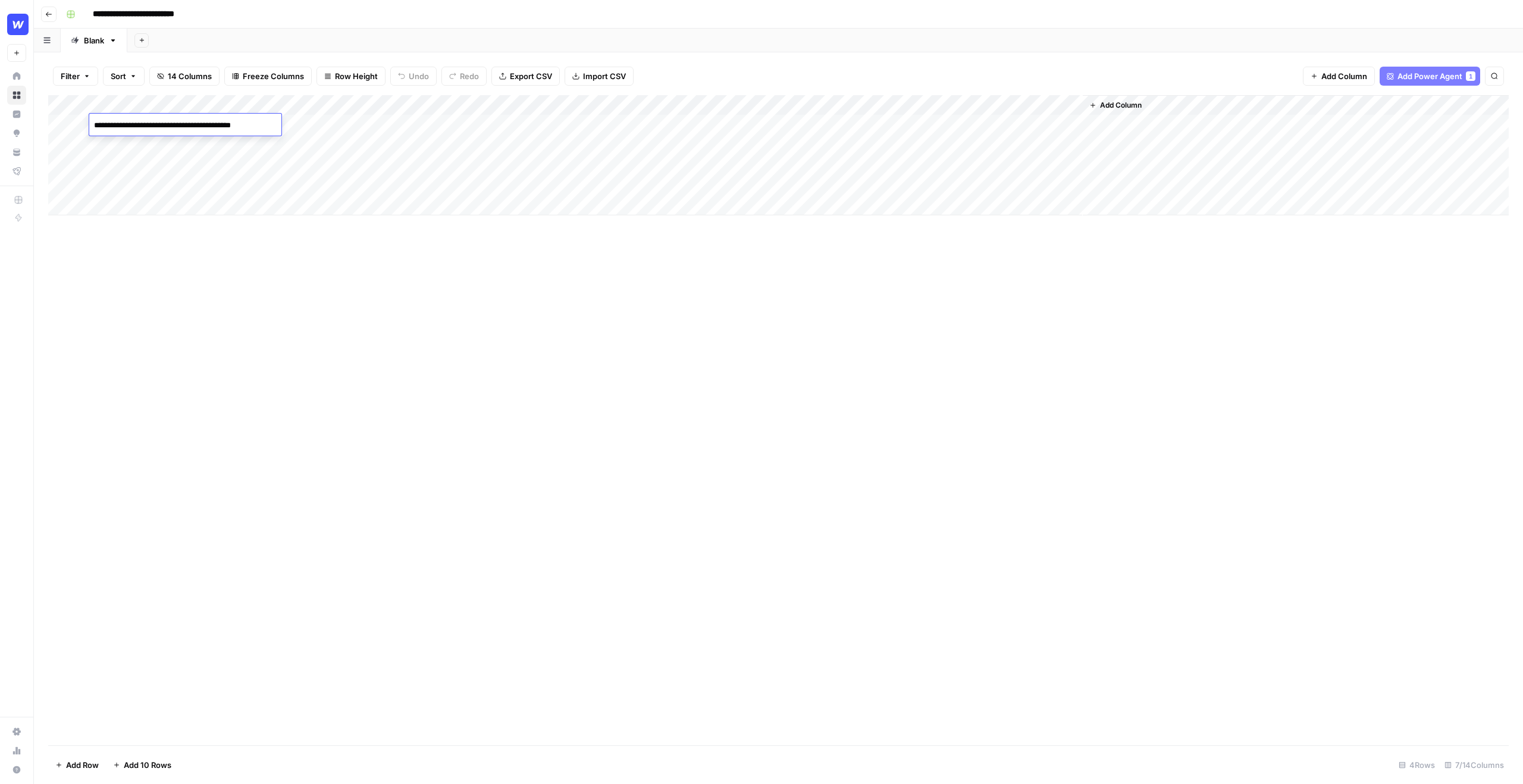
click at [184, 127] on textarea "**********" at bounding box center [184, 125] width 190 height 17
click at [184, 145] on div "Add Column" at bounding box center [778, 155] width 1461 height 120
click at [336, 125] on div "Add Column" at bounding box center [778, 155] width 1461 height 120
click at [414, 124] on div "Add Column" at bounding box center [778, 155] width 1461 height 120
click at [412, 125] on div "Add Column" at bounding box center [778, 155] width 1461 height 120
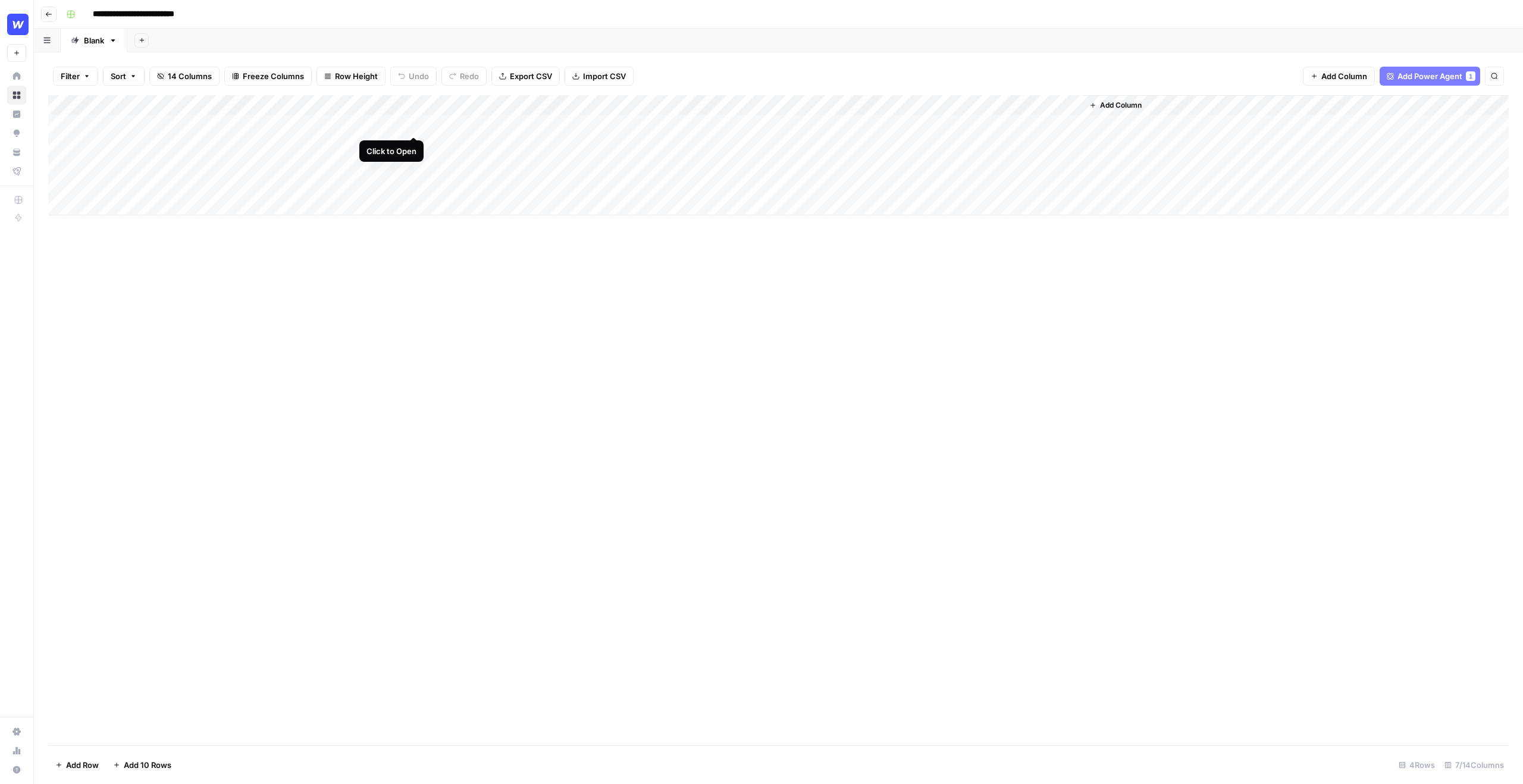
click at [414, 121] on div "Add Column" at bounding box center [778, 155] width 1461 height 120
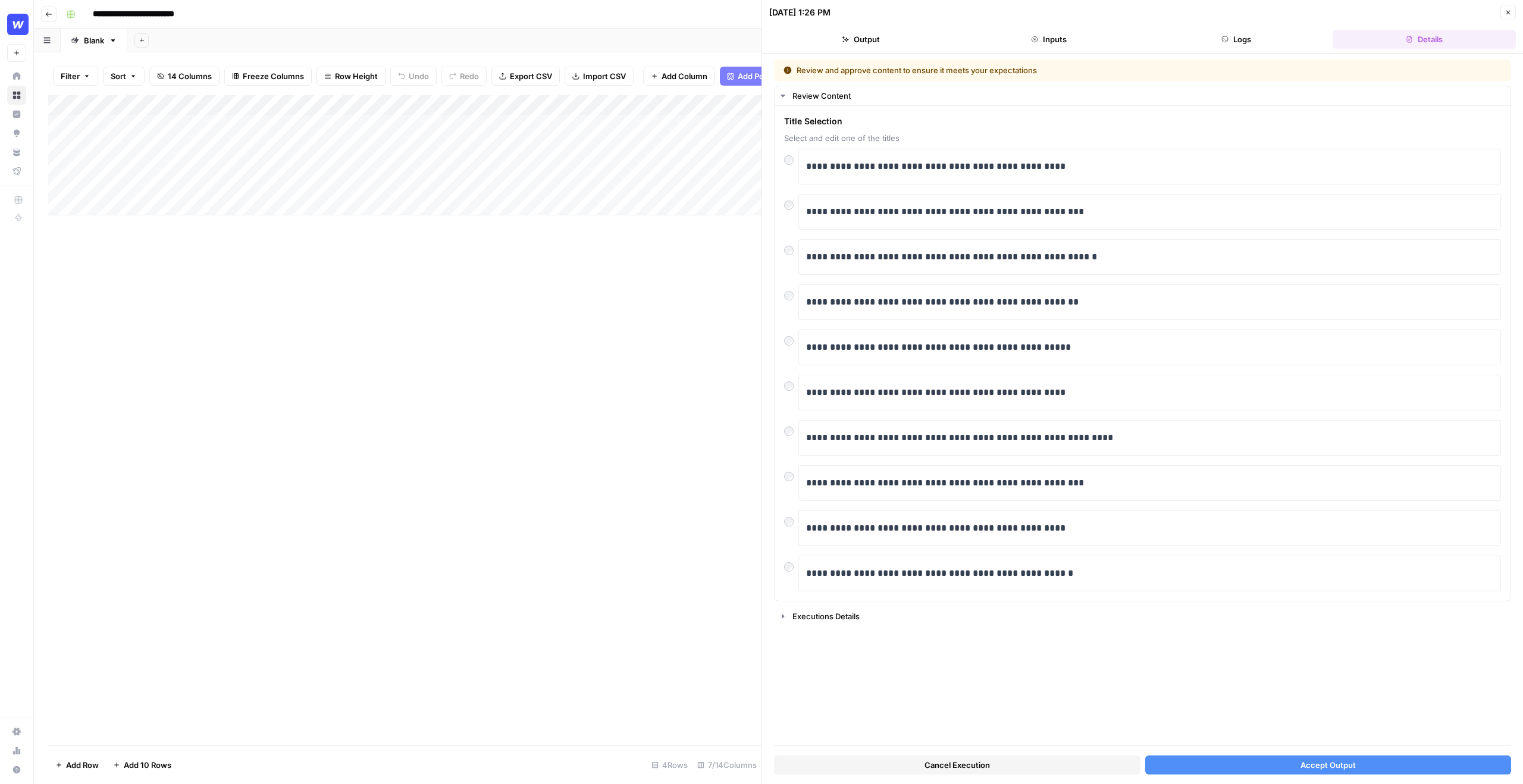
click at [899, 489] on div "**********" at bounding box center [1142, 418] width 761 height 731
click at [899, 489] on button "Accept Output" at bounding box center [1328, 765] width 366 height 19
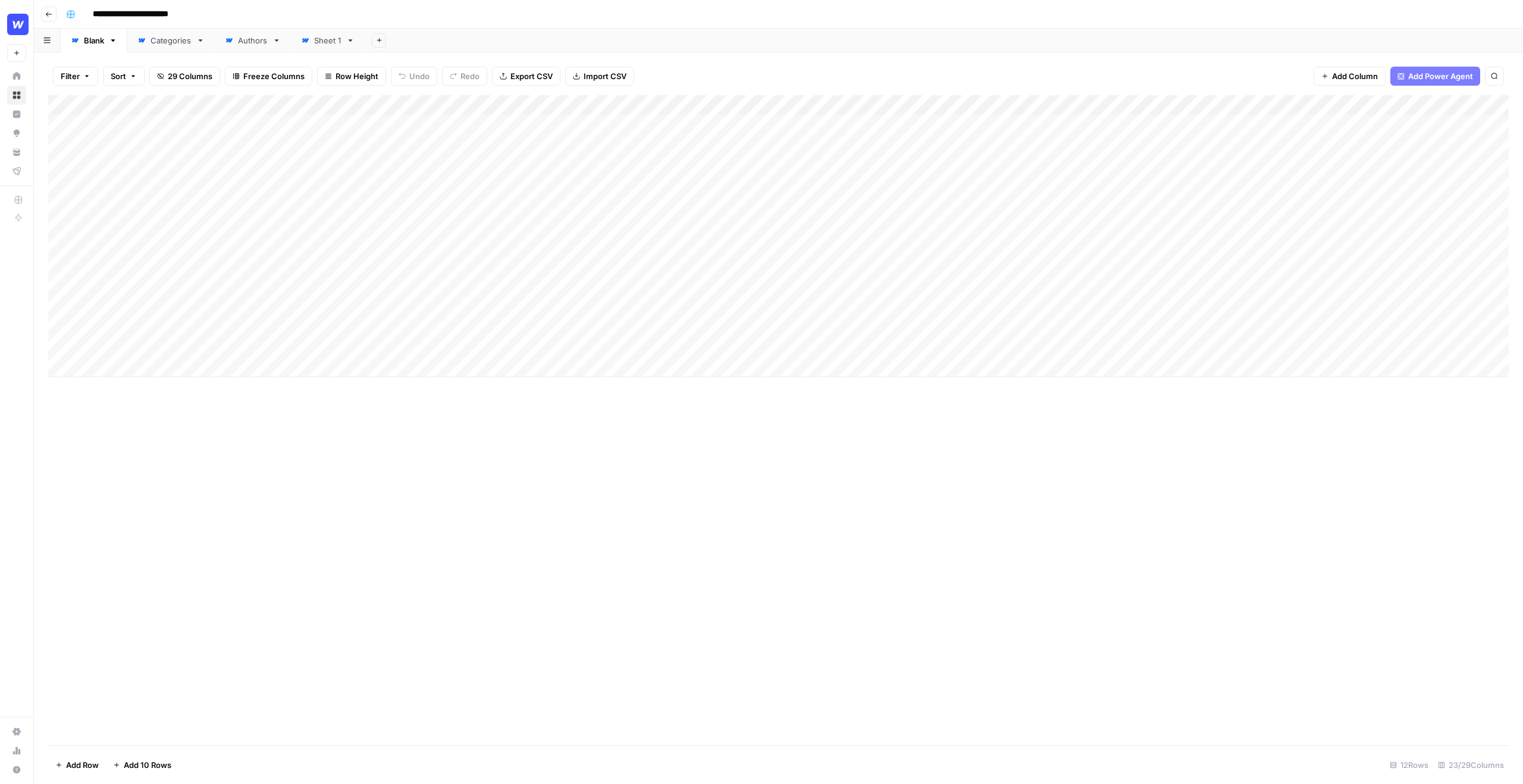
click at [549, 101] on div "Add Column" at bounding box center [778, 237] width 1461 height 282
click at [478, 216] on link "Edit Workflow" at bounding box center [489, 222] width 131 height 17
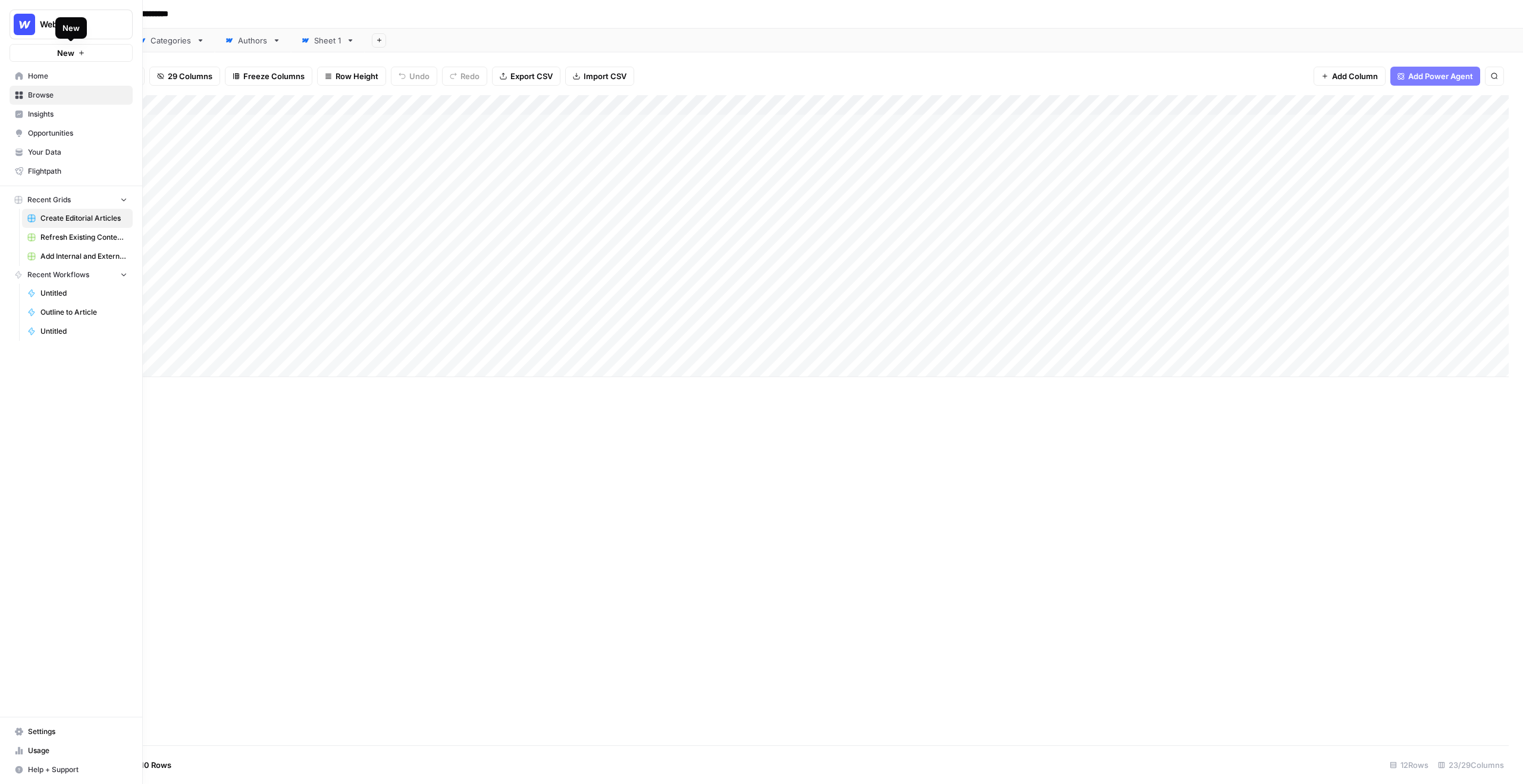
click at [40, 50] on button "New" at bounding box center [71, 53] width 123 height 18
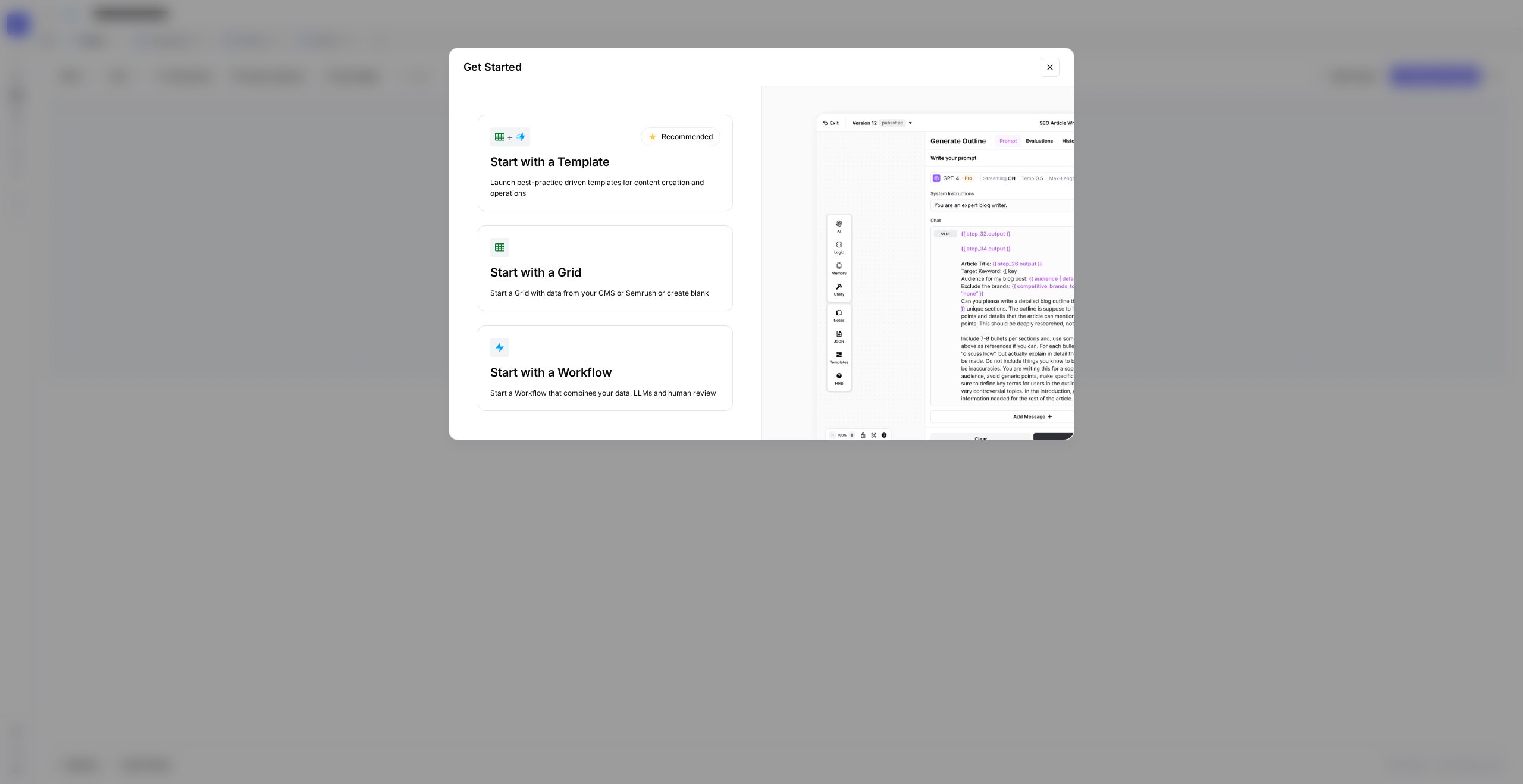
click at [619, 364] on div "Start with a Workflow" at bounding box center [605, 372] width 230 height 17
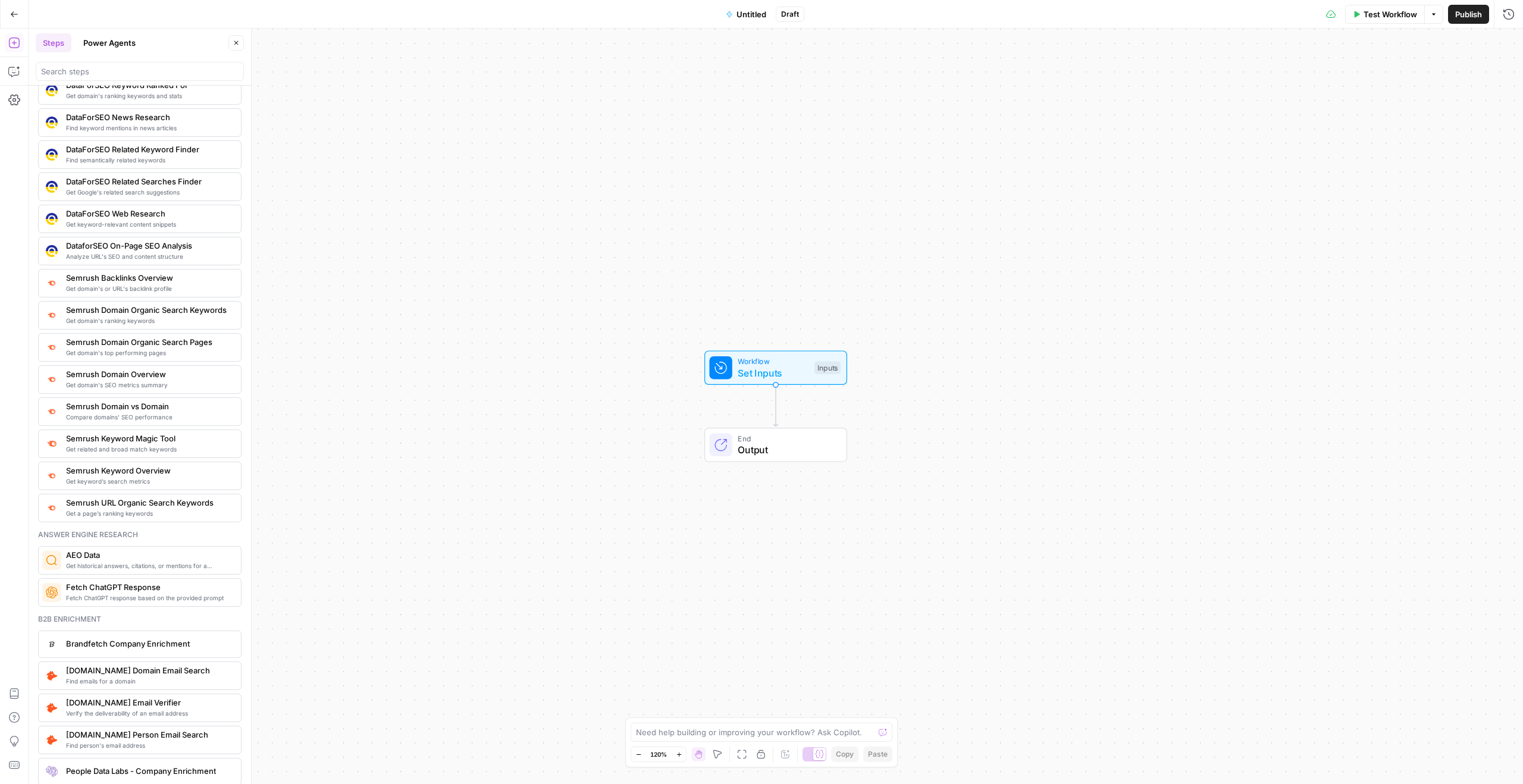
scroll to position [1147, 0]
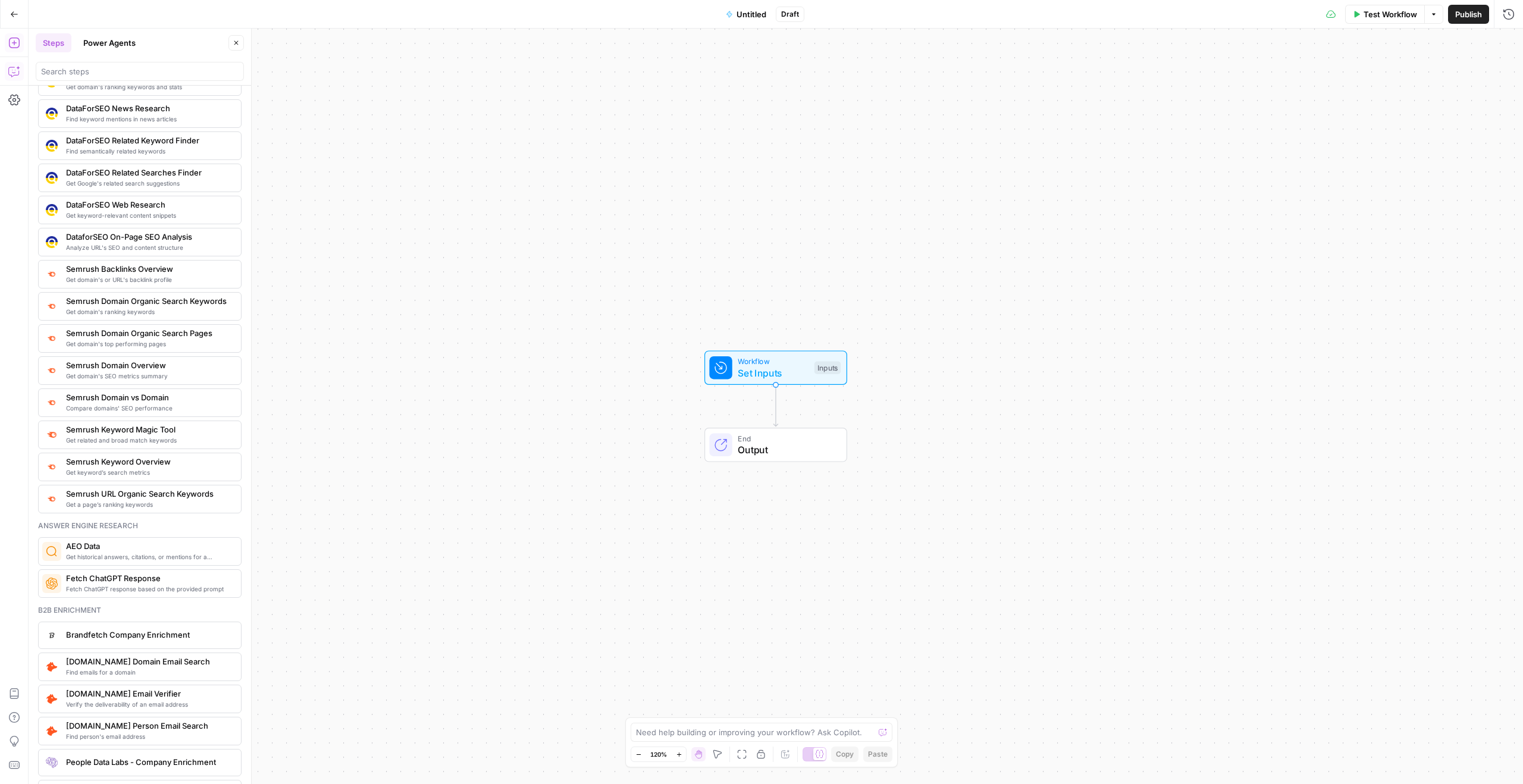
click at [15, 73] on icon "button" at bounding box center [14, 71] width 12 height 12
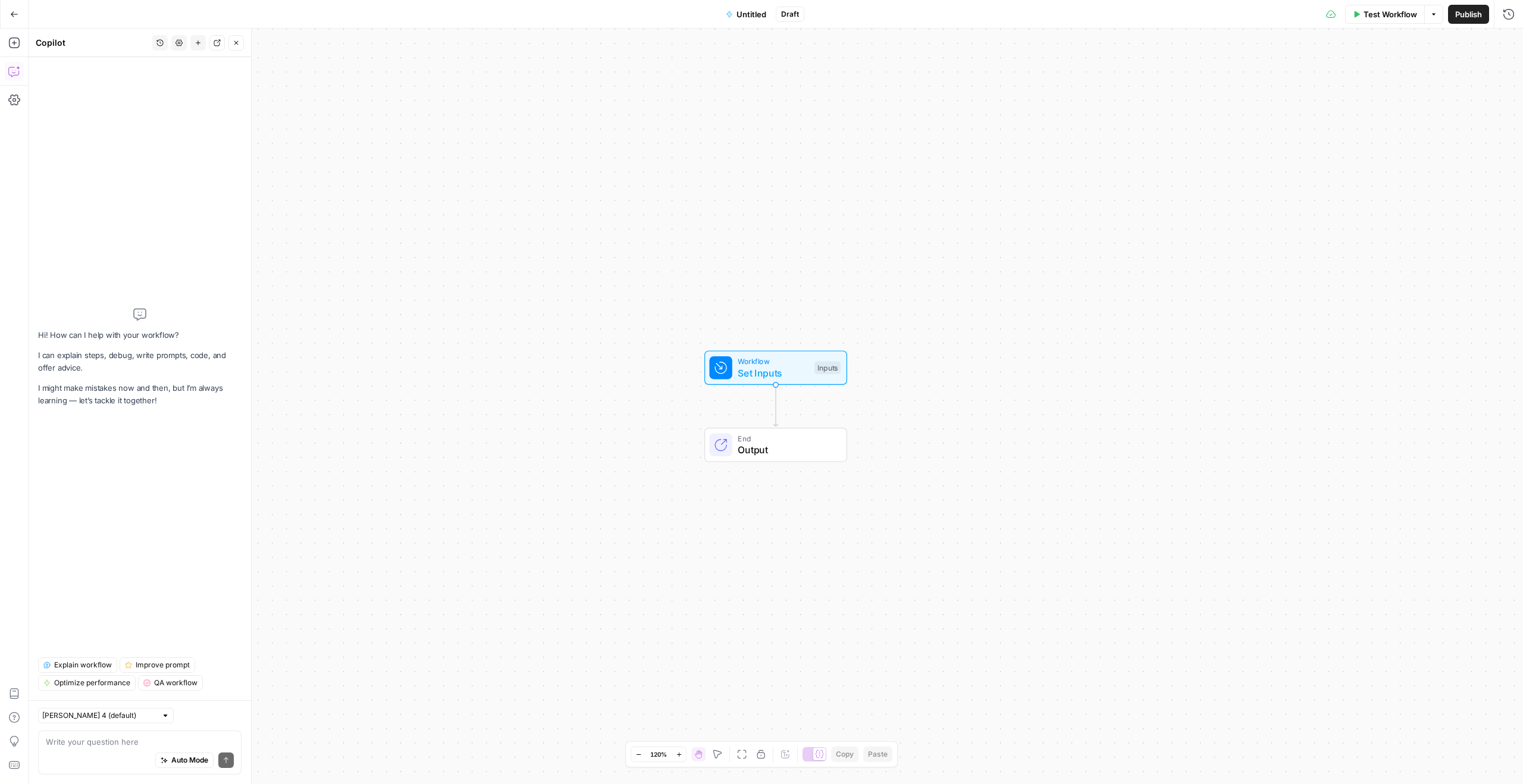
click at [128, 489] on textarea at bounding box center [139, 742] width 188 height 12
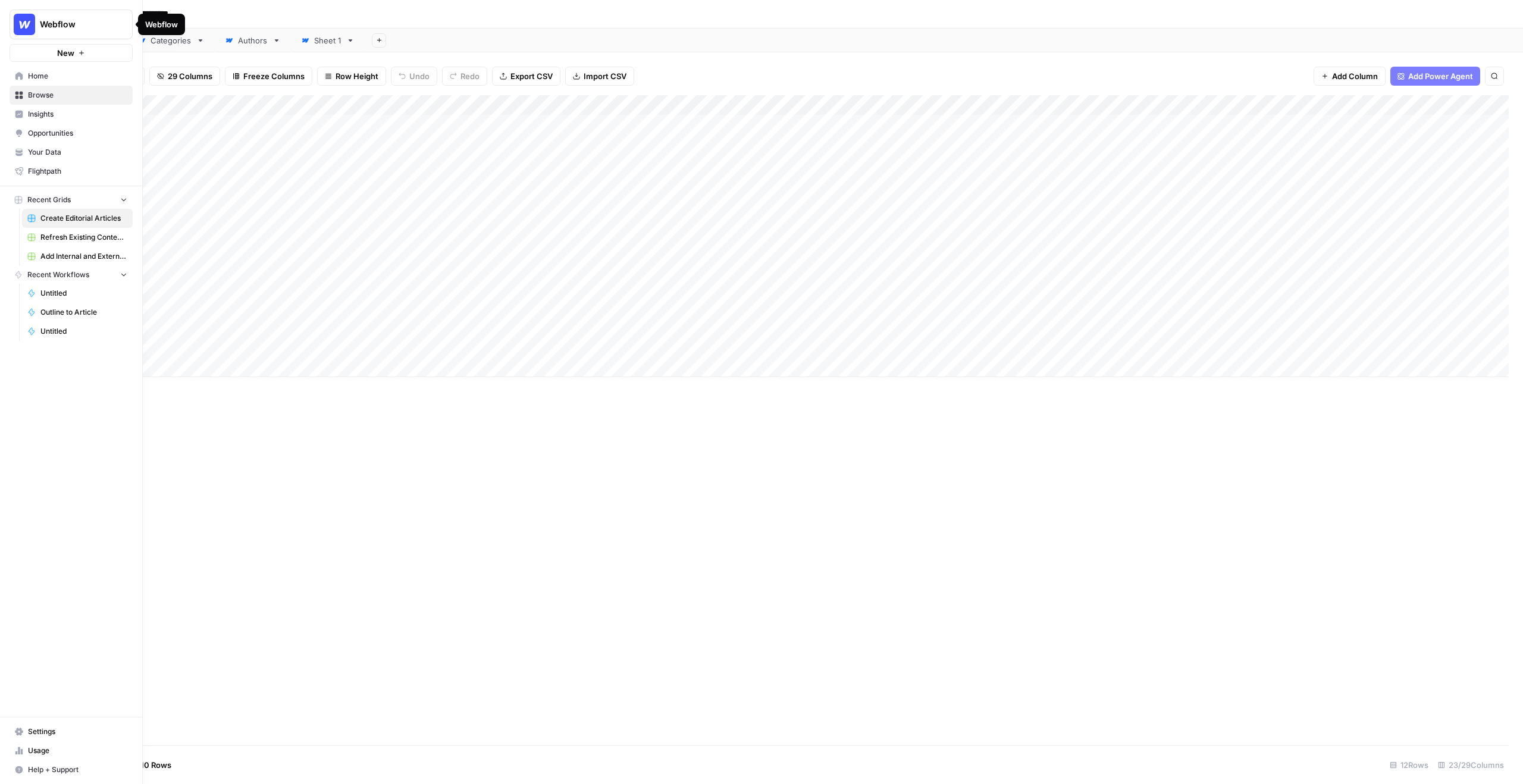
click at [53, 23] on span "Webflow" at bounding box center [76, 25] width 72 height 12
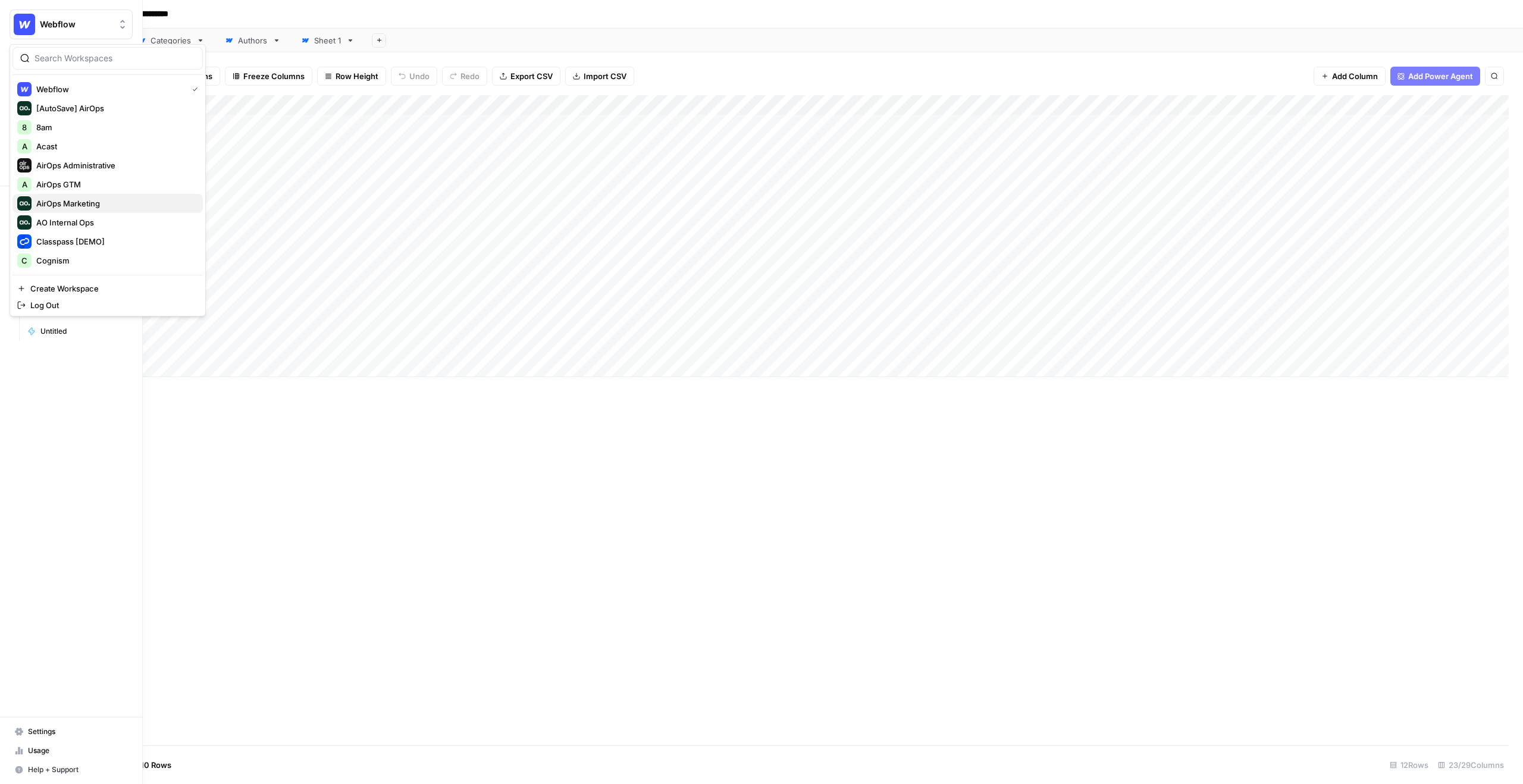
scroll to position [171, 0]
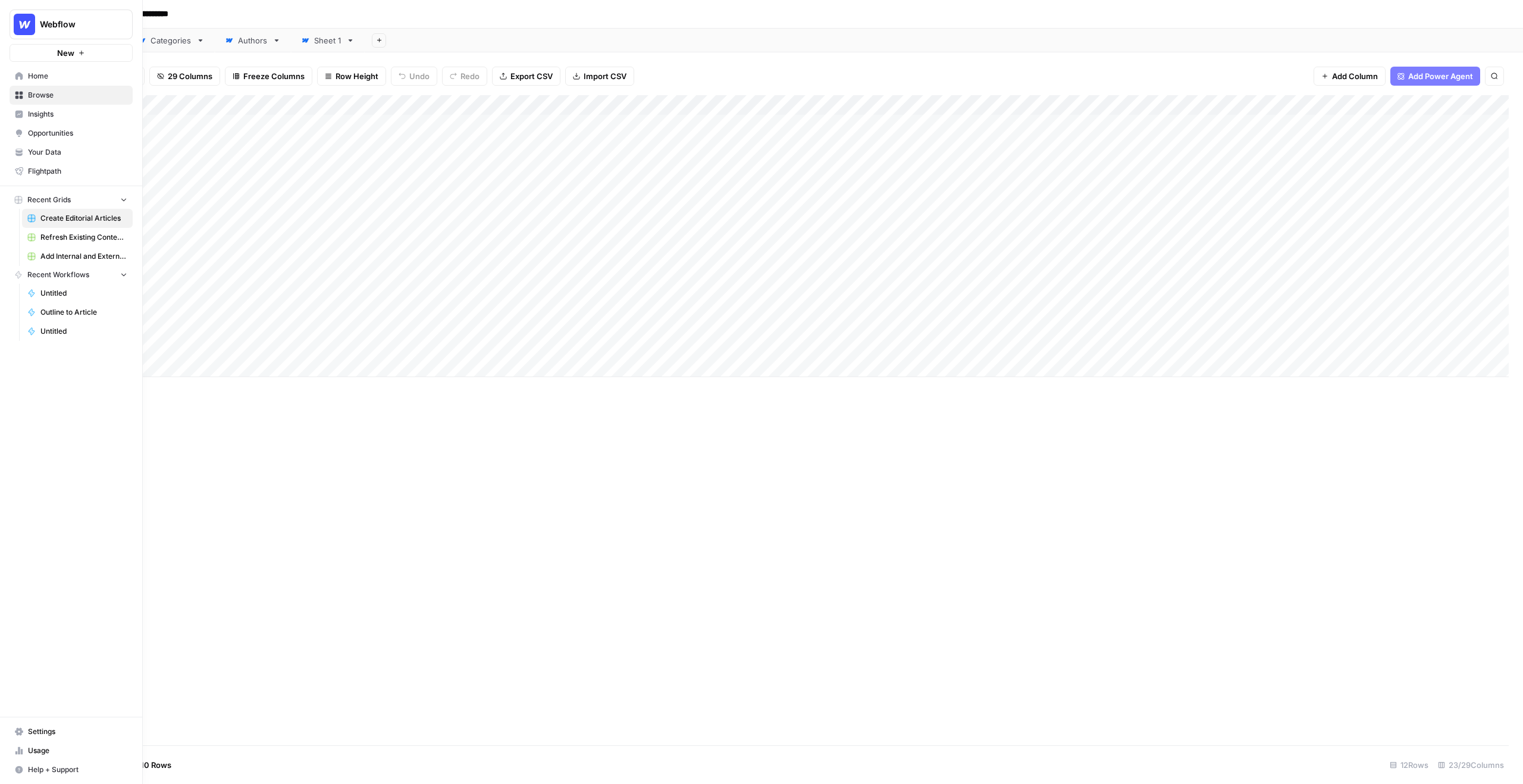
click at [65, 155] on span "Your Data" at bounding box center [77, 152] width 99 height 11
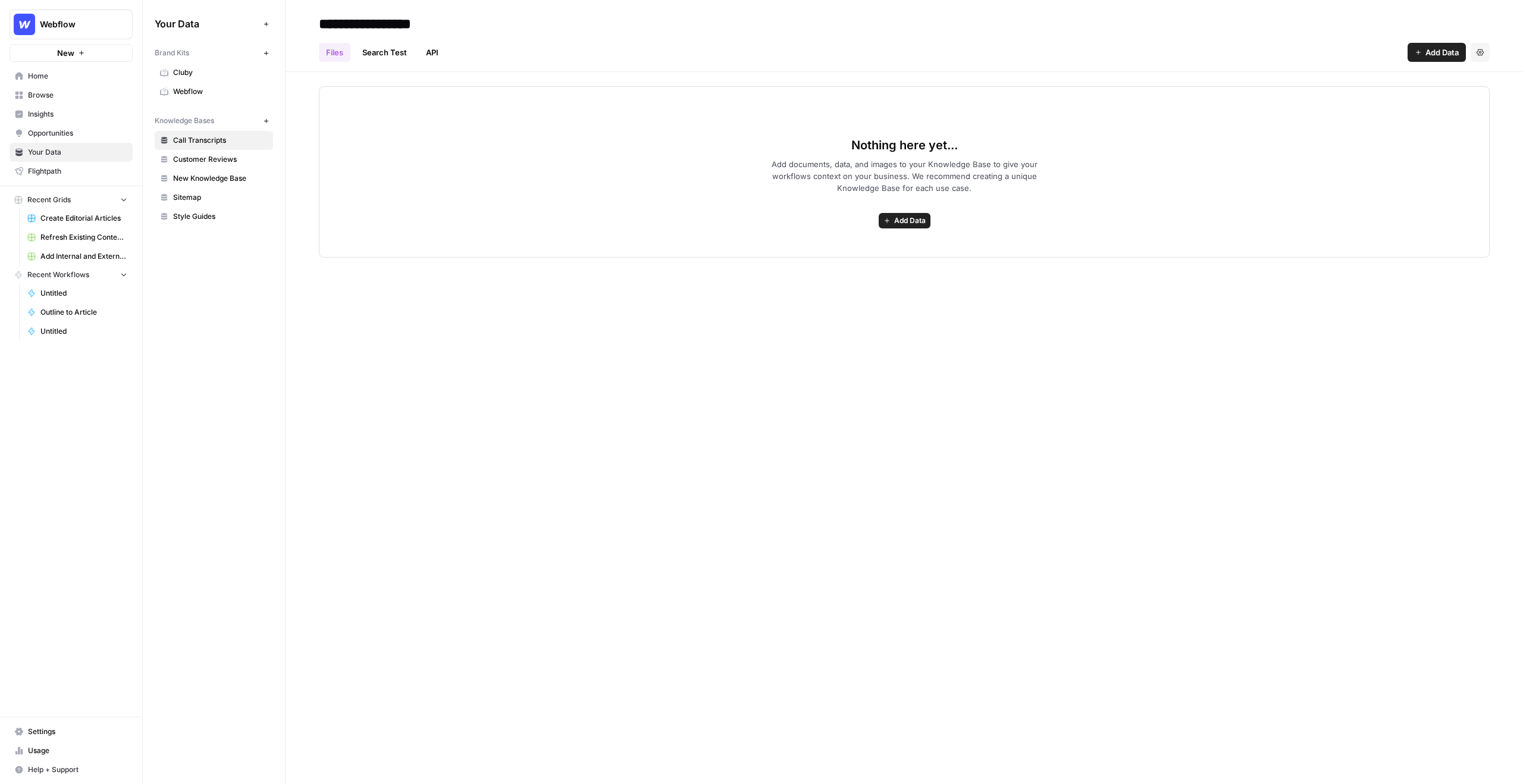
click at [217, 94] on span "Webflow" at bounding box center [220, 92] width 95 height 11
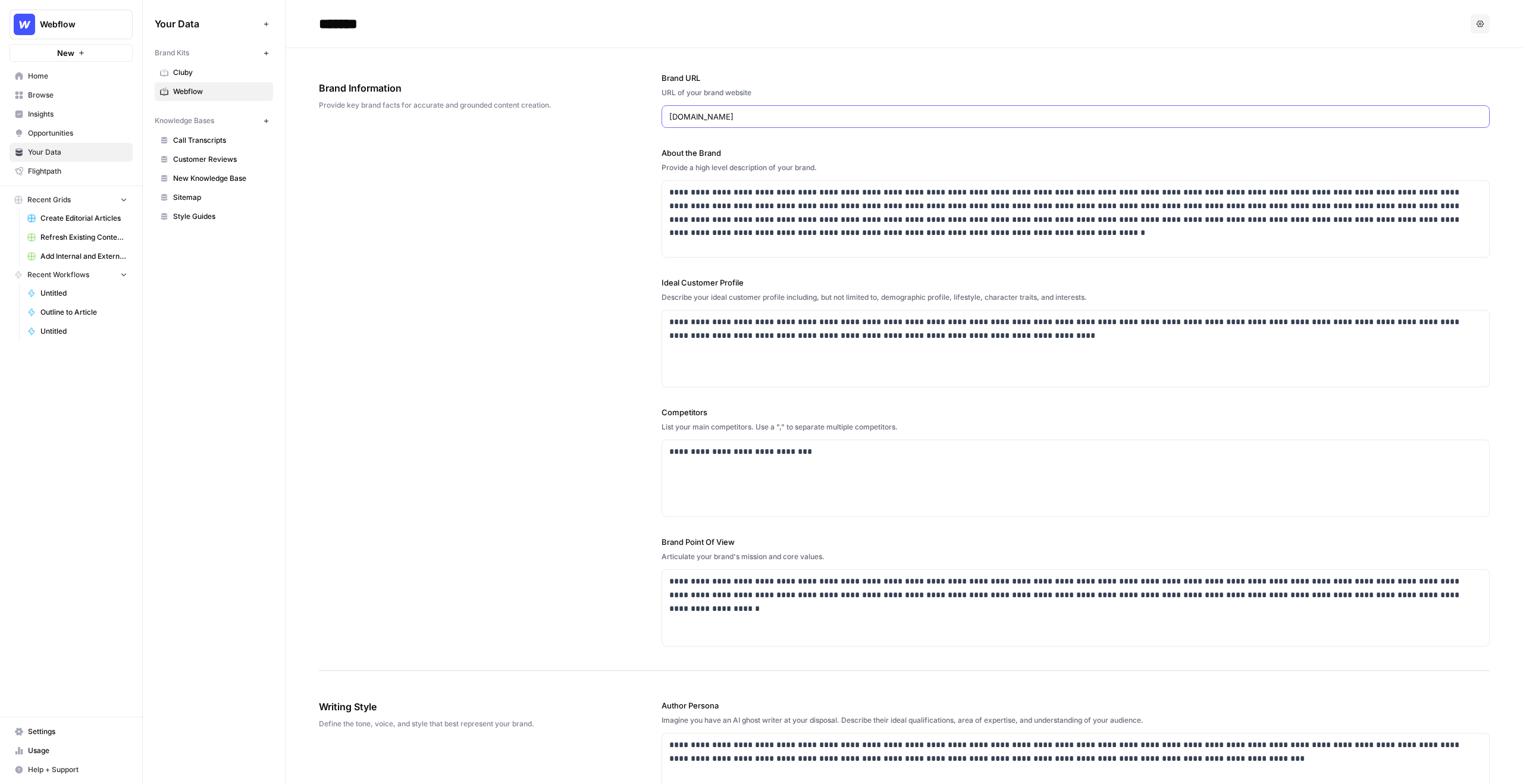
click at [702, 117] on input "webflow.com" at bounding box center [1076, 116] width 813 height 12
click at [671, 173] on div "**********" at bounding box center [1075, 202] width 828 height 110
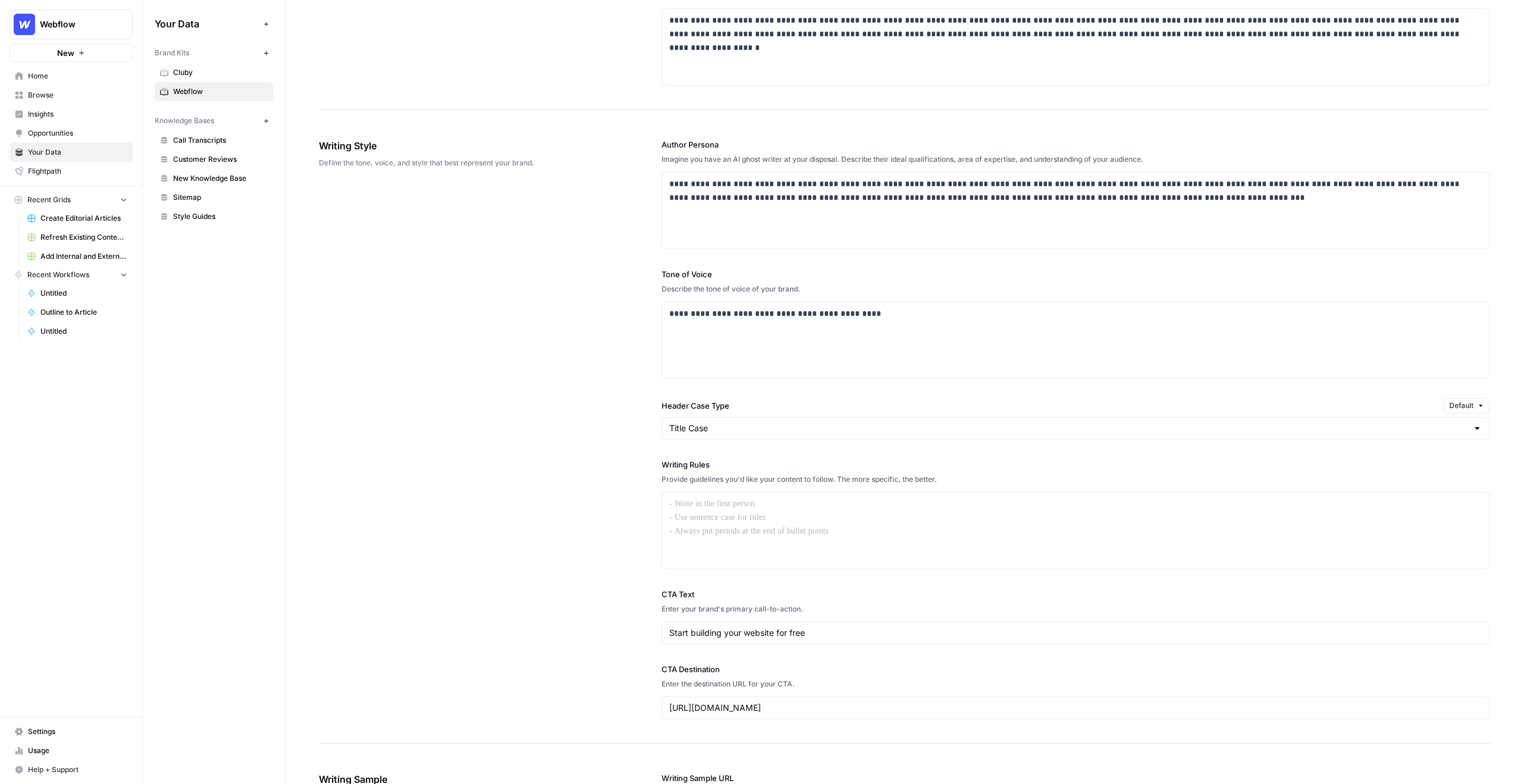
scroll to position [561, 0]
click at [709, 423] on input "Header Case Type" at bounding box center [1069, 428] width 798 height 12
type input "Title Case"
click at [690, 396] on div "**********" at bounding box center [1075, 428] width 828 height 628
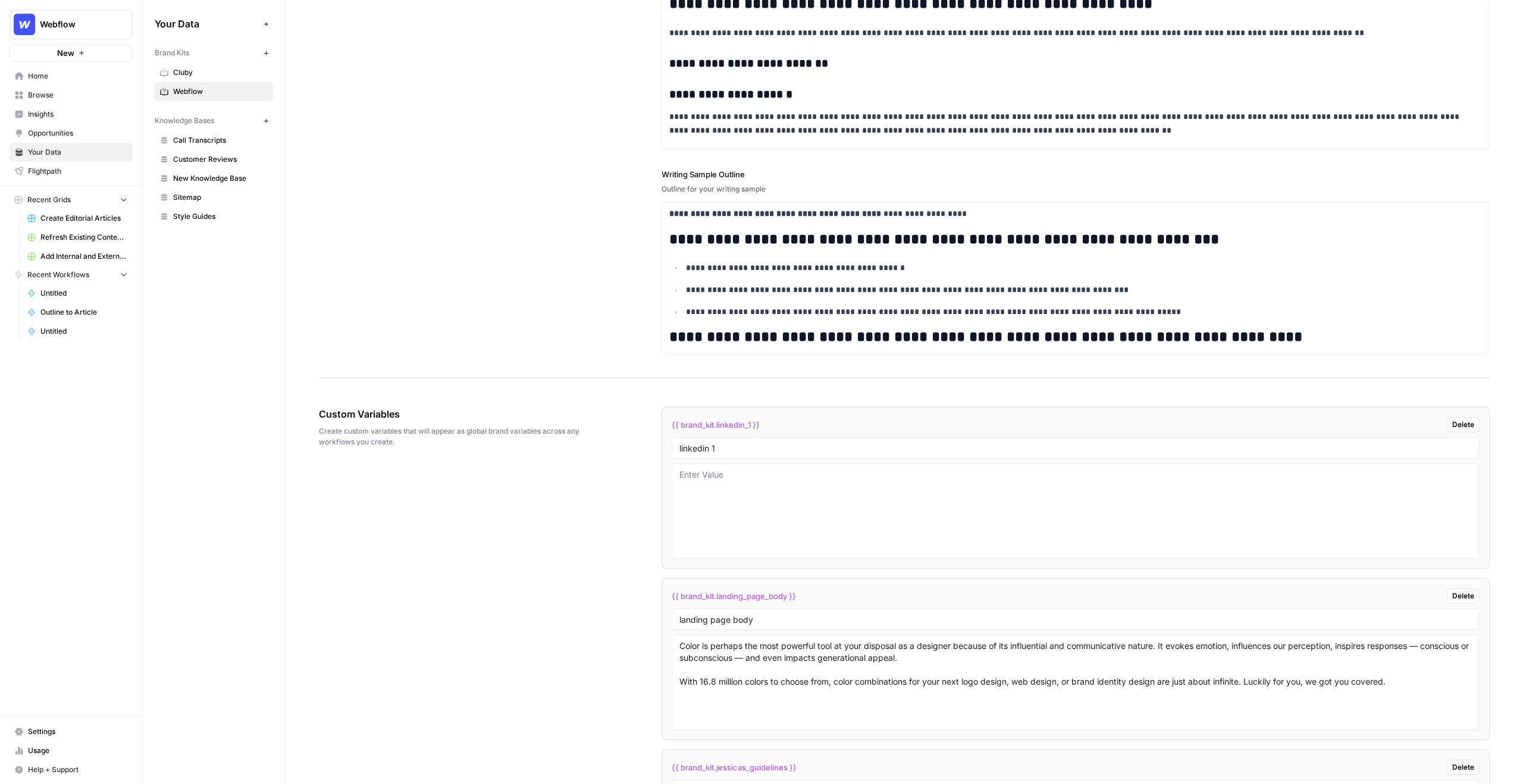
scroll to position [1563, 0]
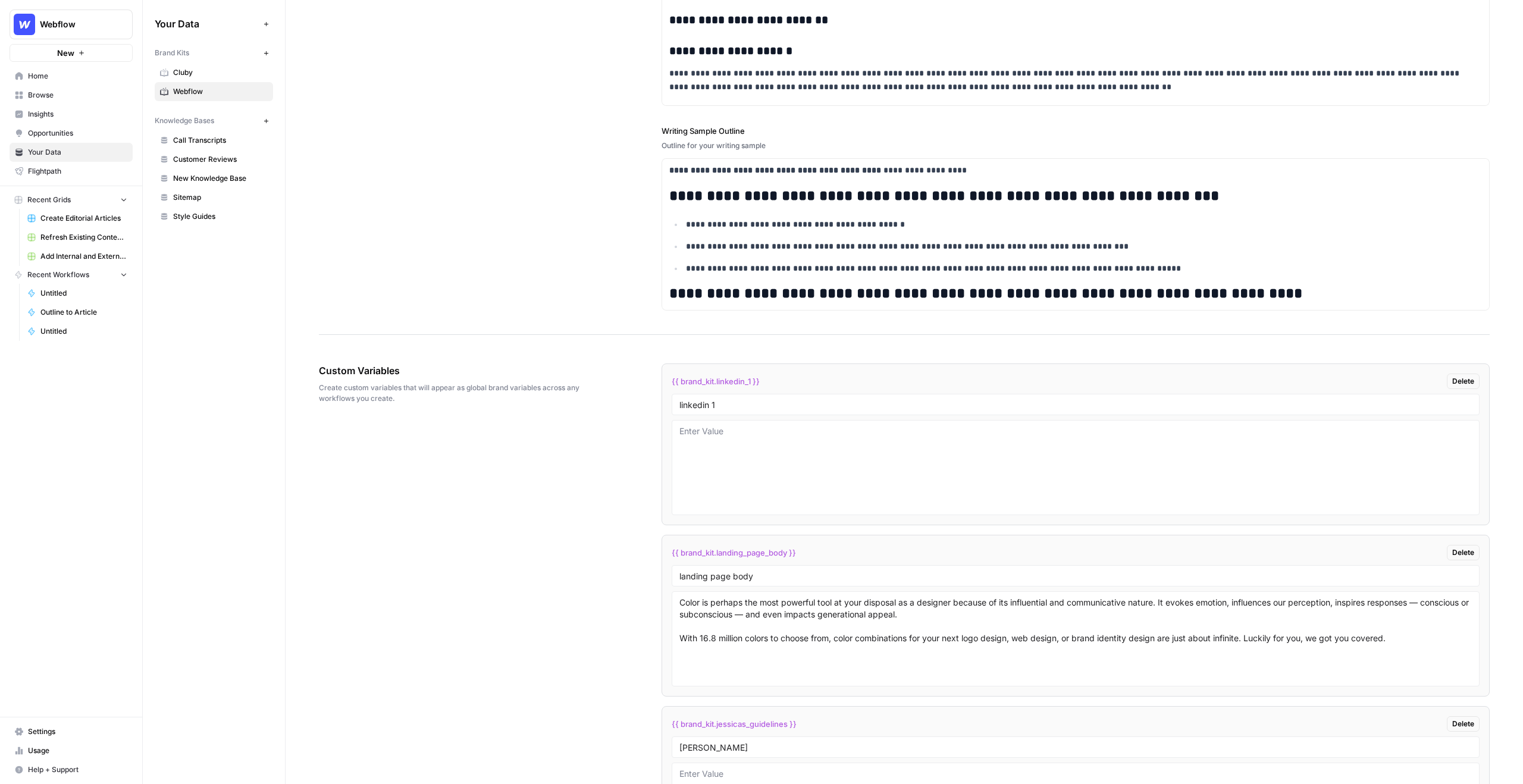
click at [189, 134] on link "Call Transcripts" at bounding box center [214, 140] width 118 height 19
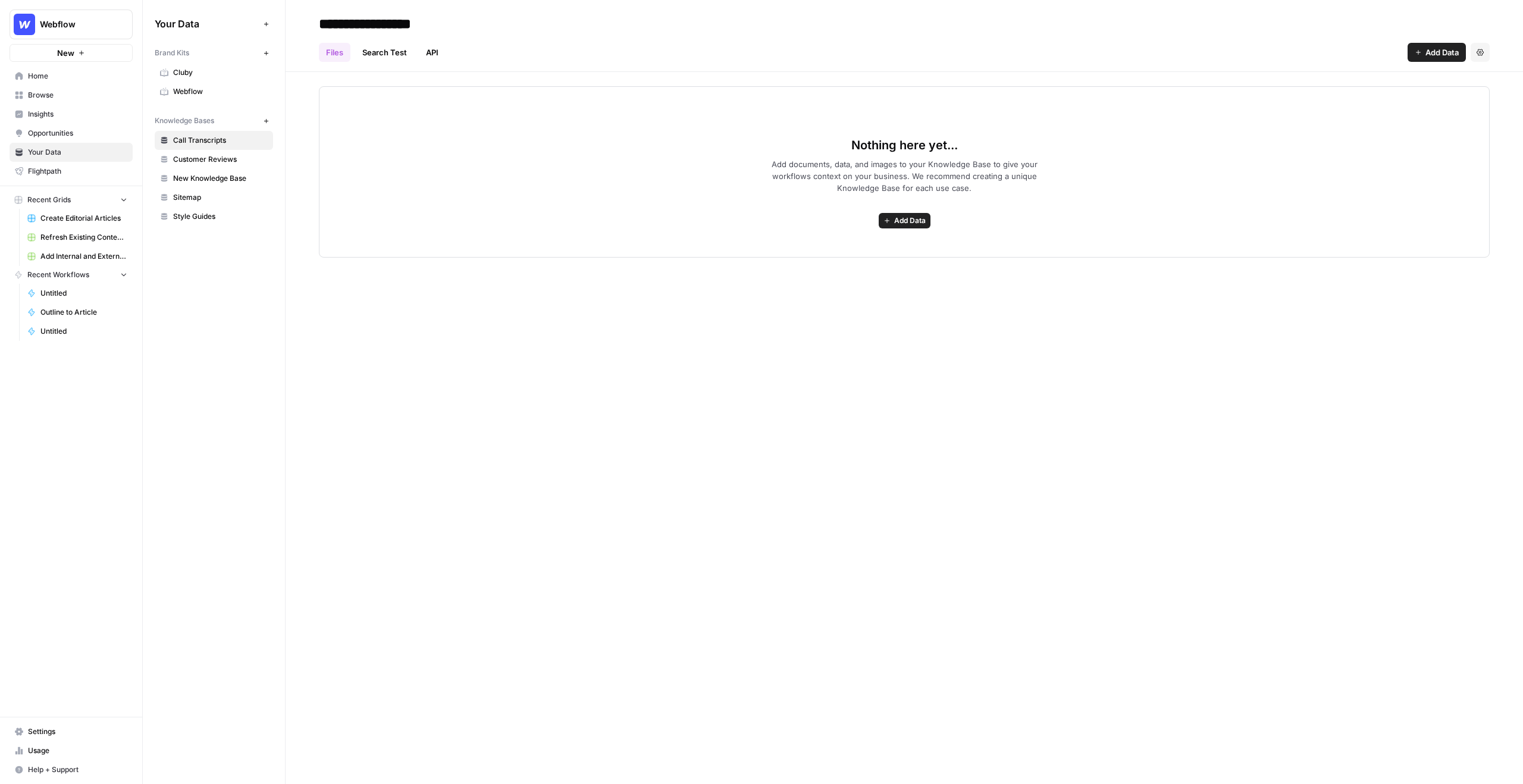
click at [184, 188] on link "Sitemap" at bounding box center [214, 198] width 118 height 19
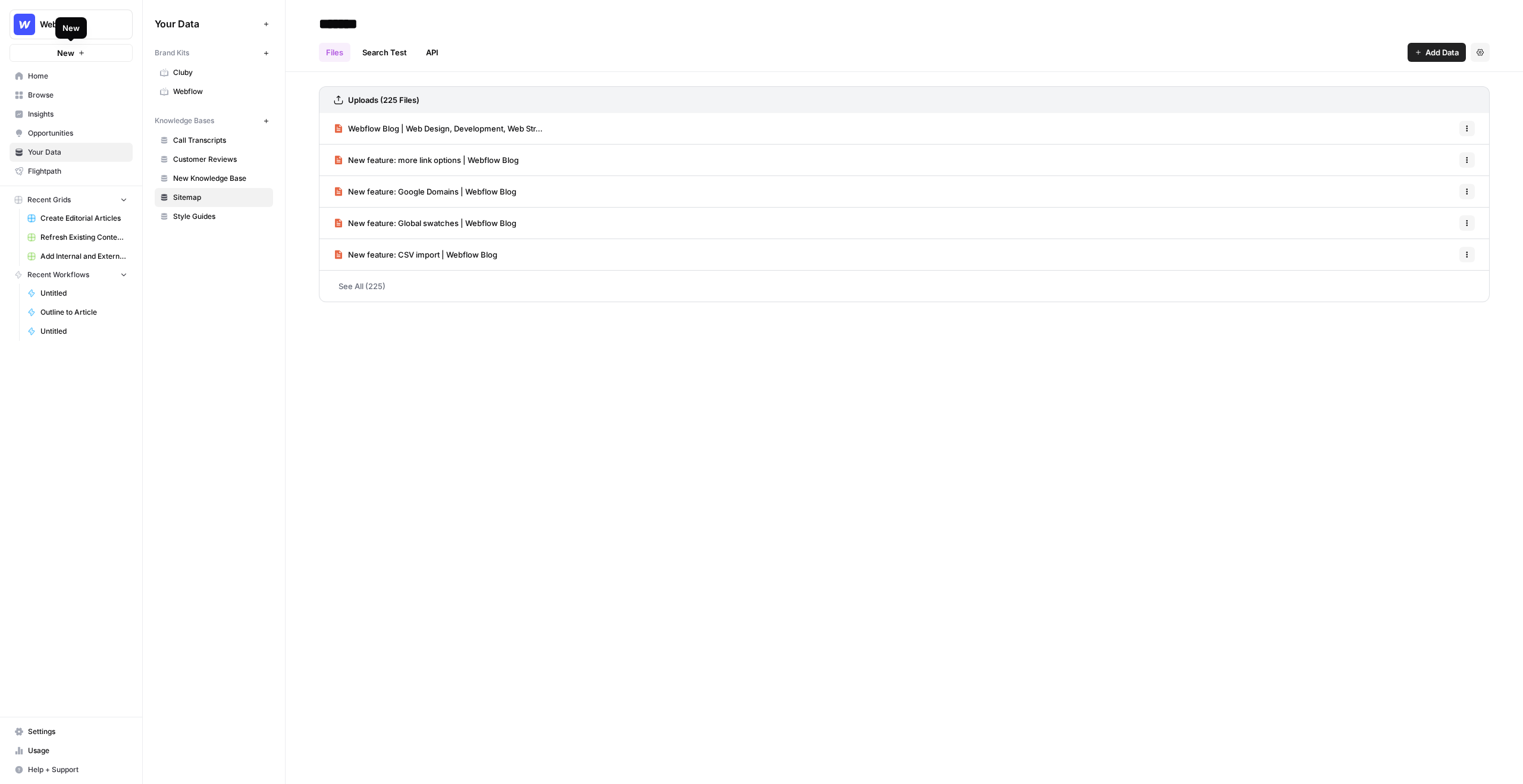
click at [92, 56] on button "New" at bounding box center [71, 53] width 123 height 18
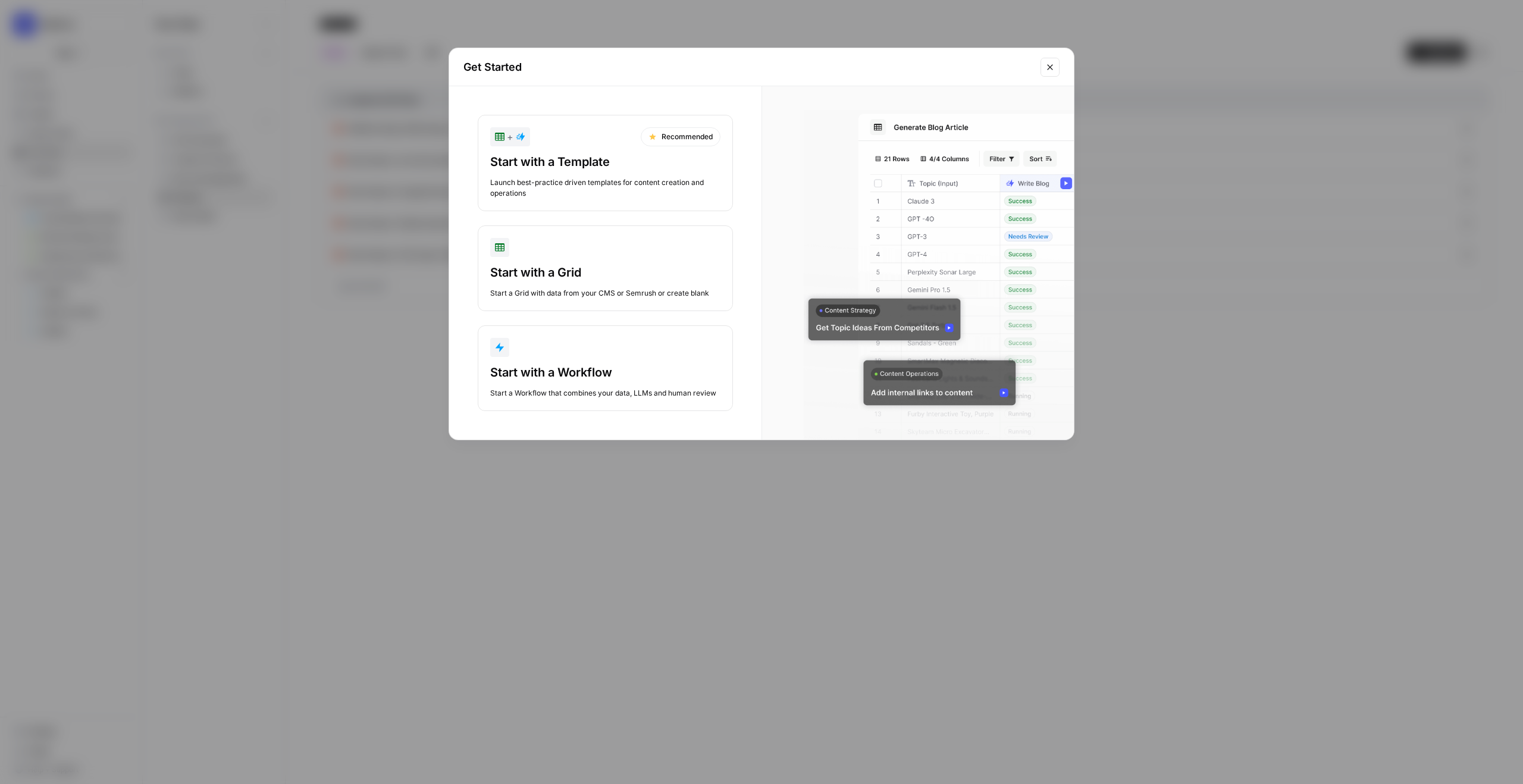
click at [572, 160] on div "Start with a Template" at bounding box center [605, 162] width 230 height 17
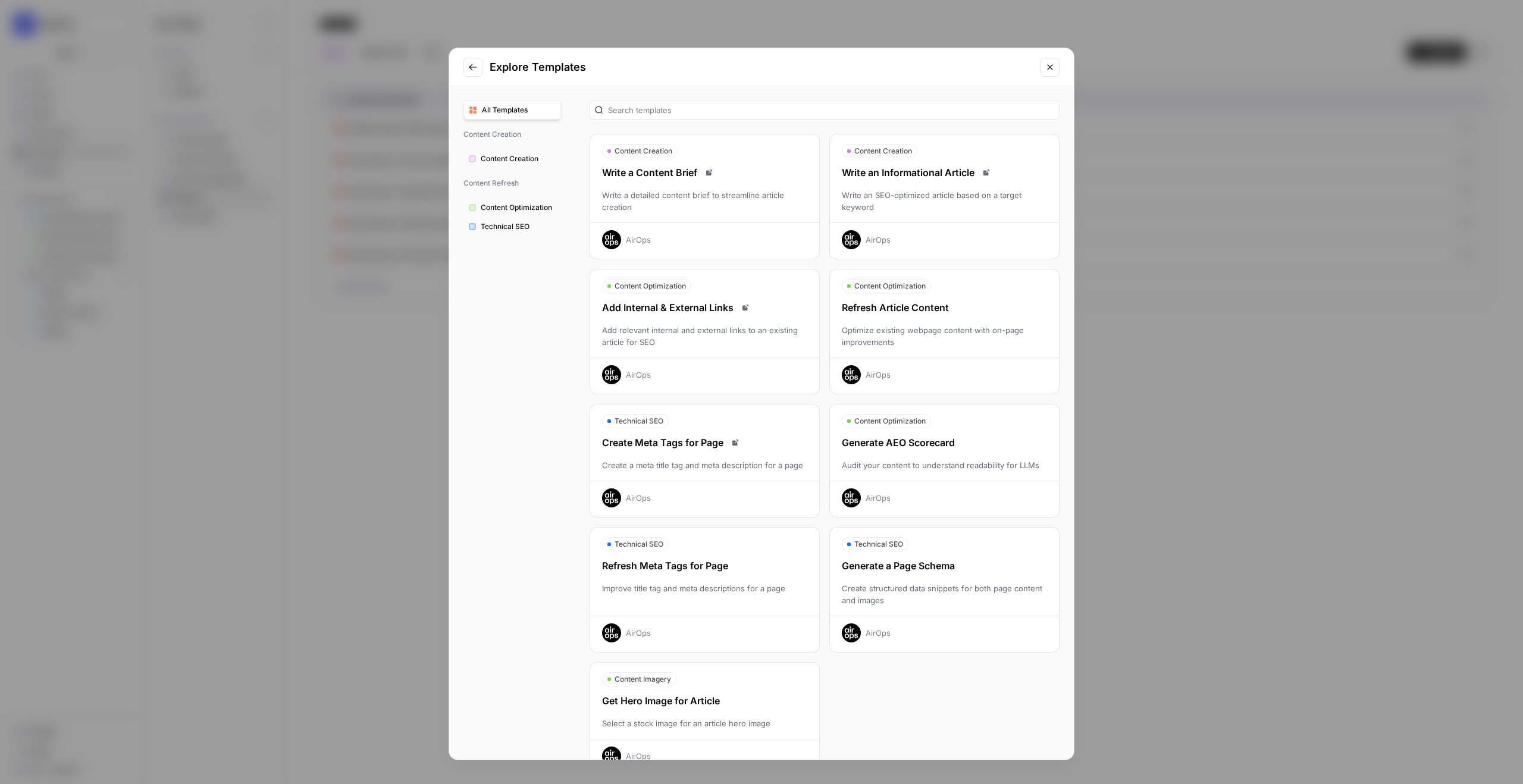
click at [899, 172] on div "Write an Informational Article" at bounding box center [944, 172] width 229 height 14
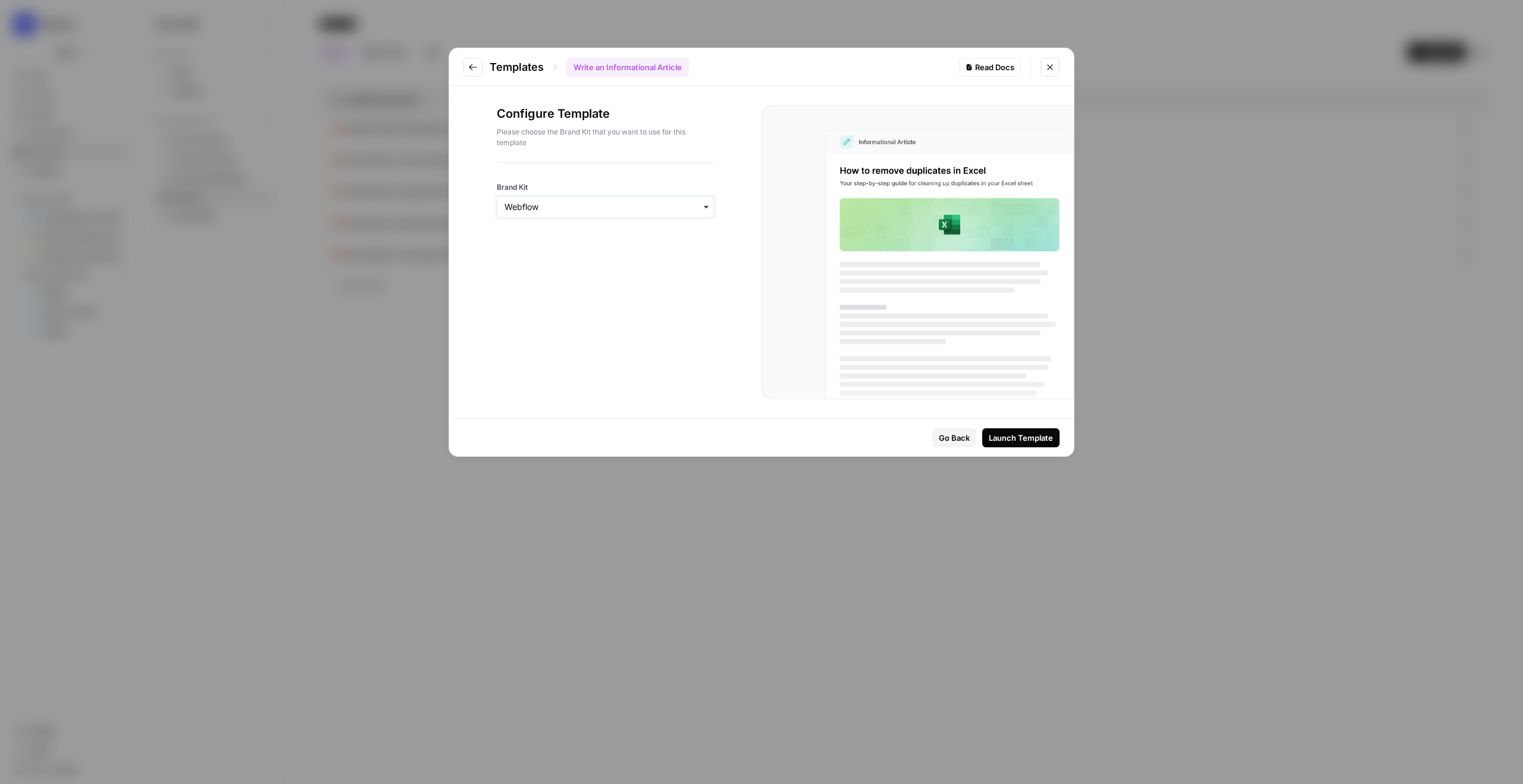
click at [549, 210] on input "Brand Kit" at bounding box center [605, 207] width 202 height 12
click at [619, 380] on div "Configure Template Please choose the Brand Kit that you want to use for this te…" at bounding box center [605, 252] width 312 height 332
click at [899, 434] on div "Launch Template" at bounding box center [1021, 438] width 64 height 12
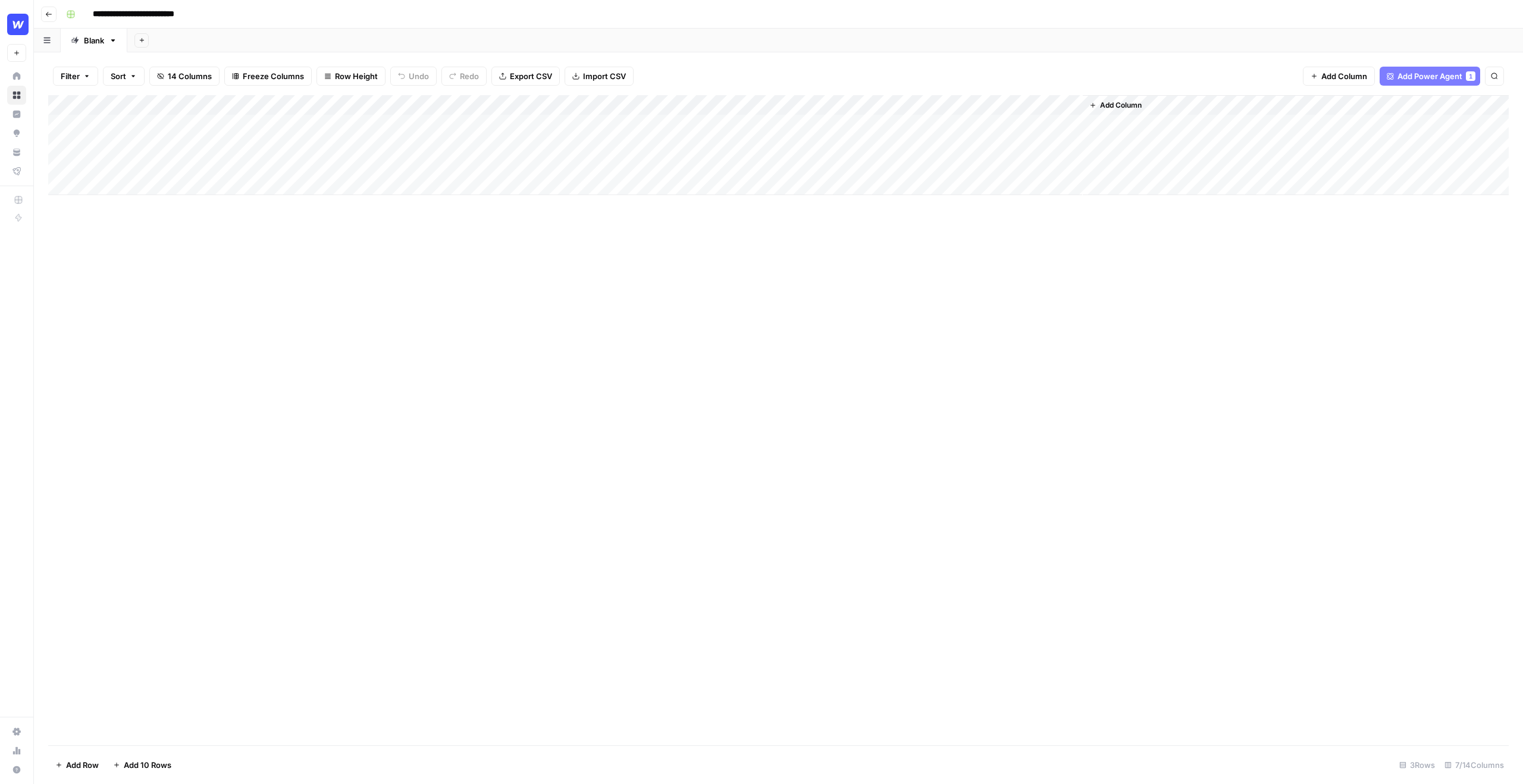
click at [155, 103] on div "Add Column" at bounding box center [778, 145] width 1461 height 100
click at [304, 270] on div "Add Column" at bounding box center [778, 420] width 1461 height 650
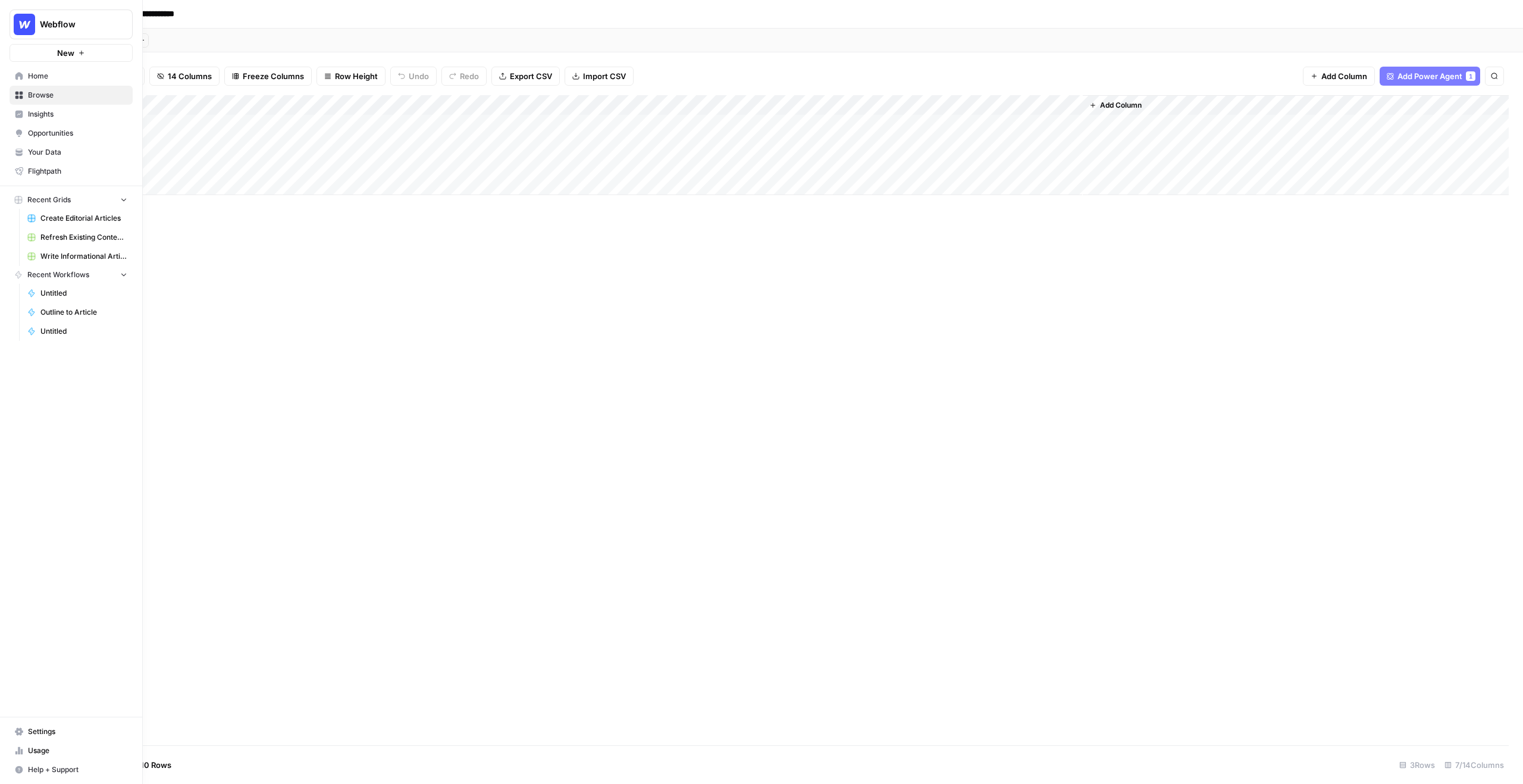
click at [68, 95] on span "Browse" at bounding box center [77, 95] width 99 height 11
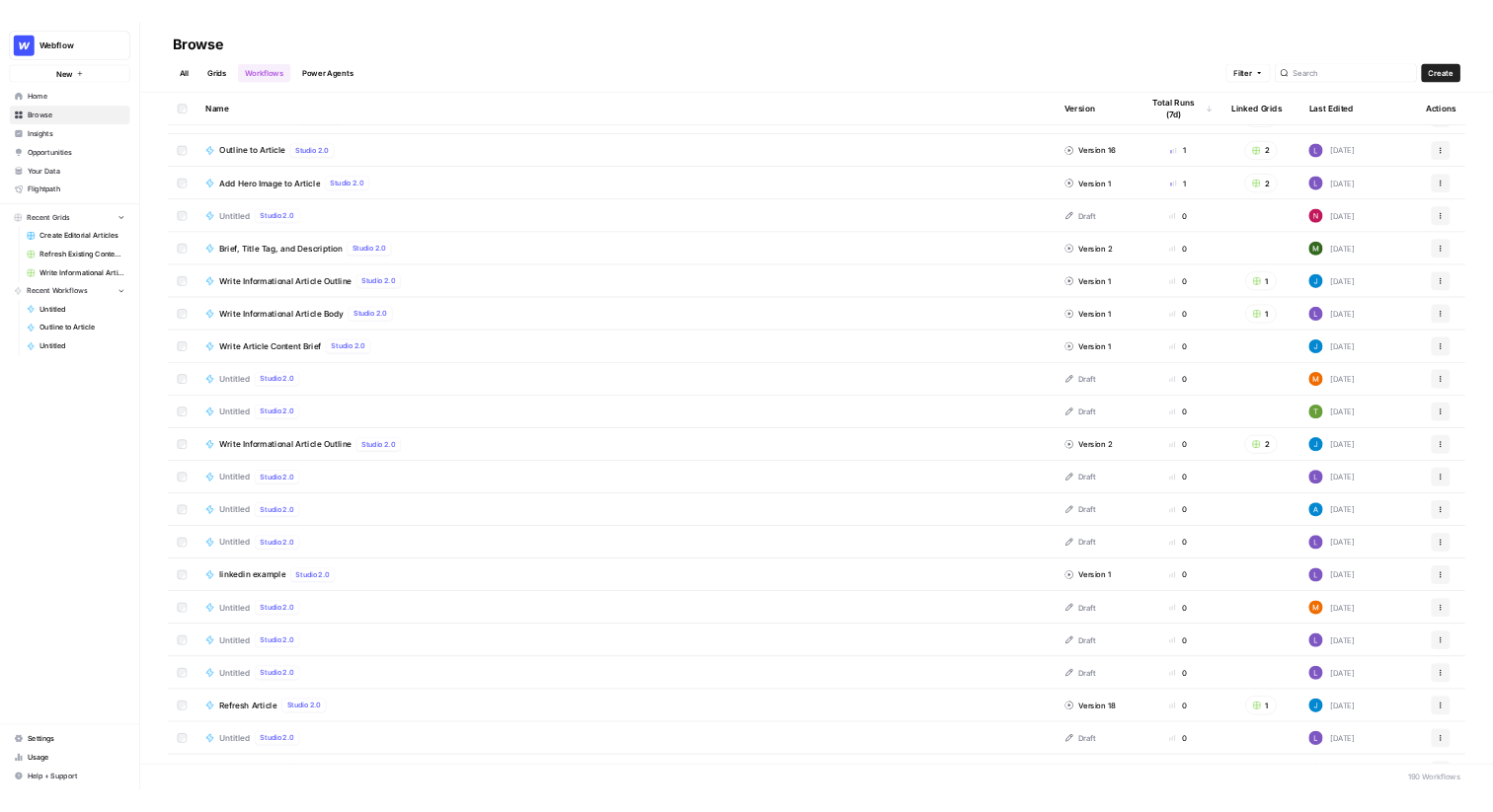
scroll to position [42, 0]
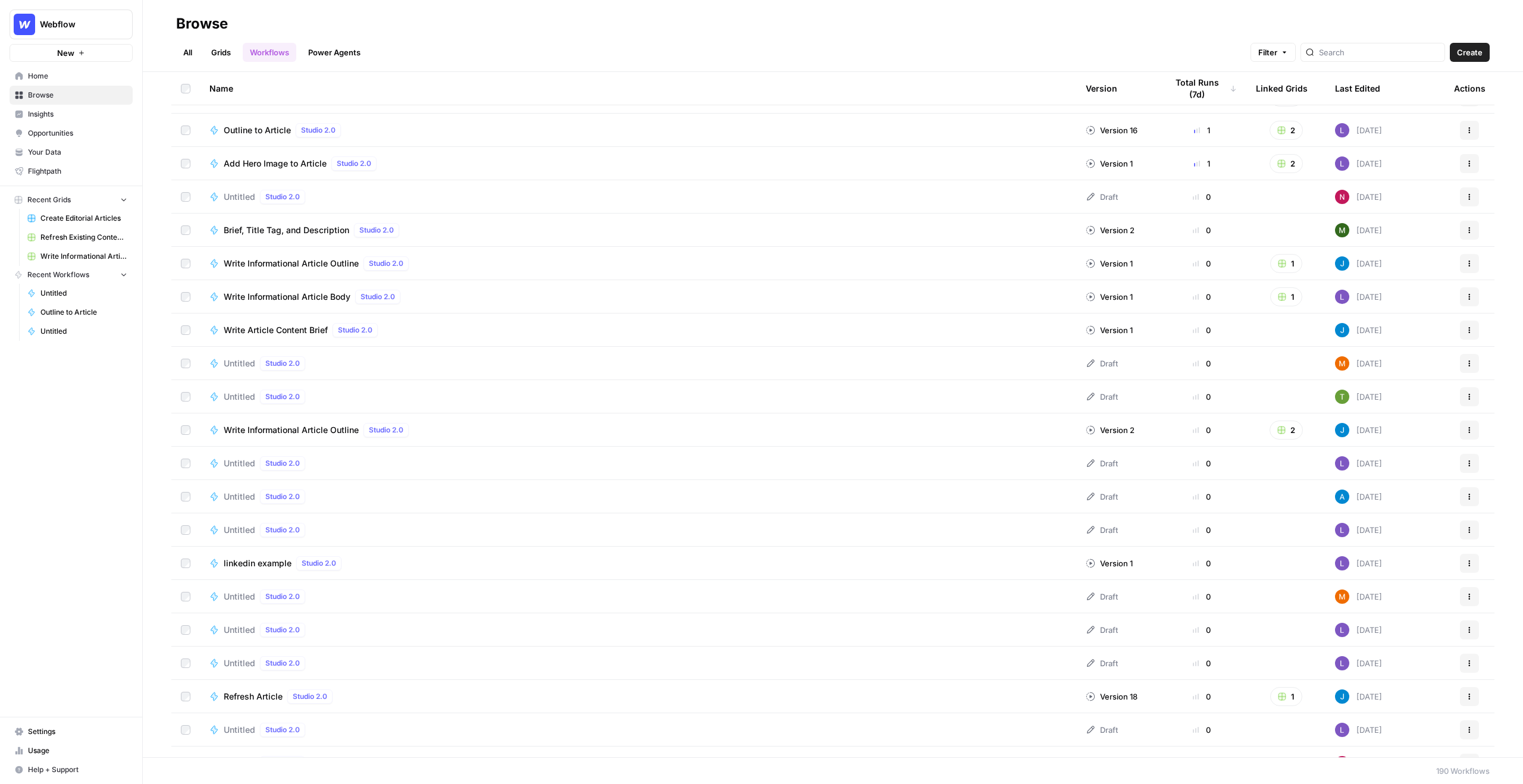
click at [221, 46] on link "Grids" at bounding box center [221, 52] width 34 height 19
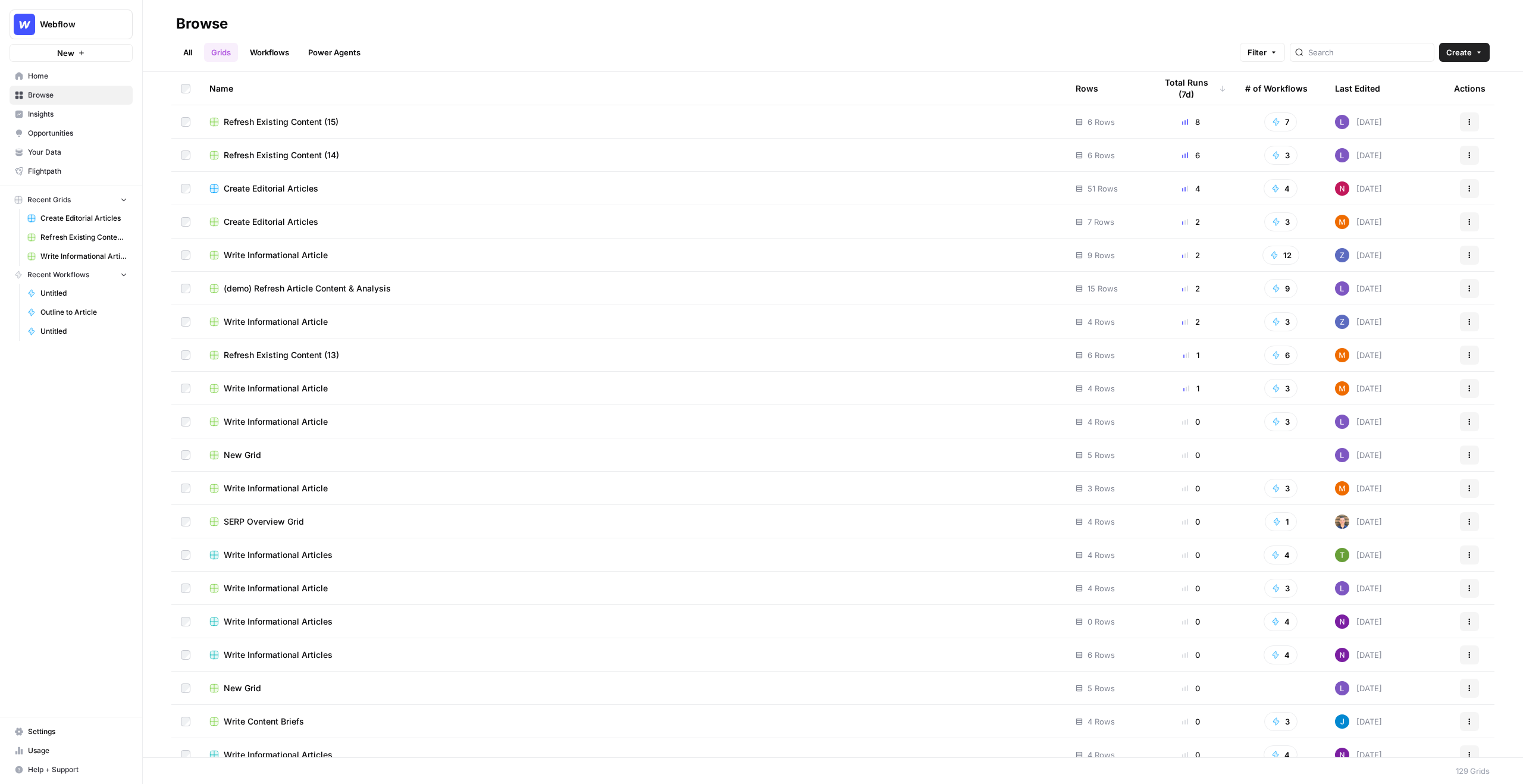
click at [370, 219] on div "Create Editorial Articles" at bounding box center [633, 222] width 847 height 12
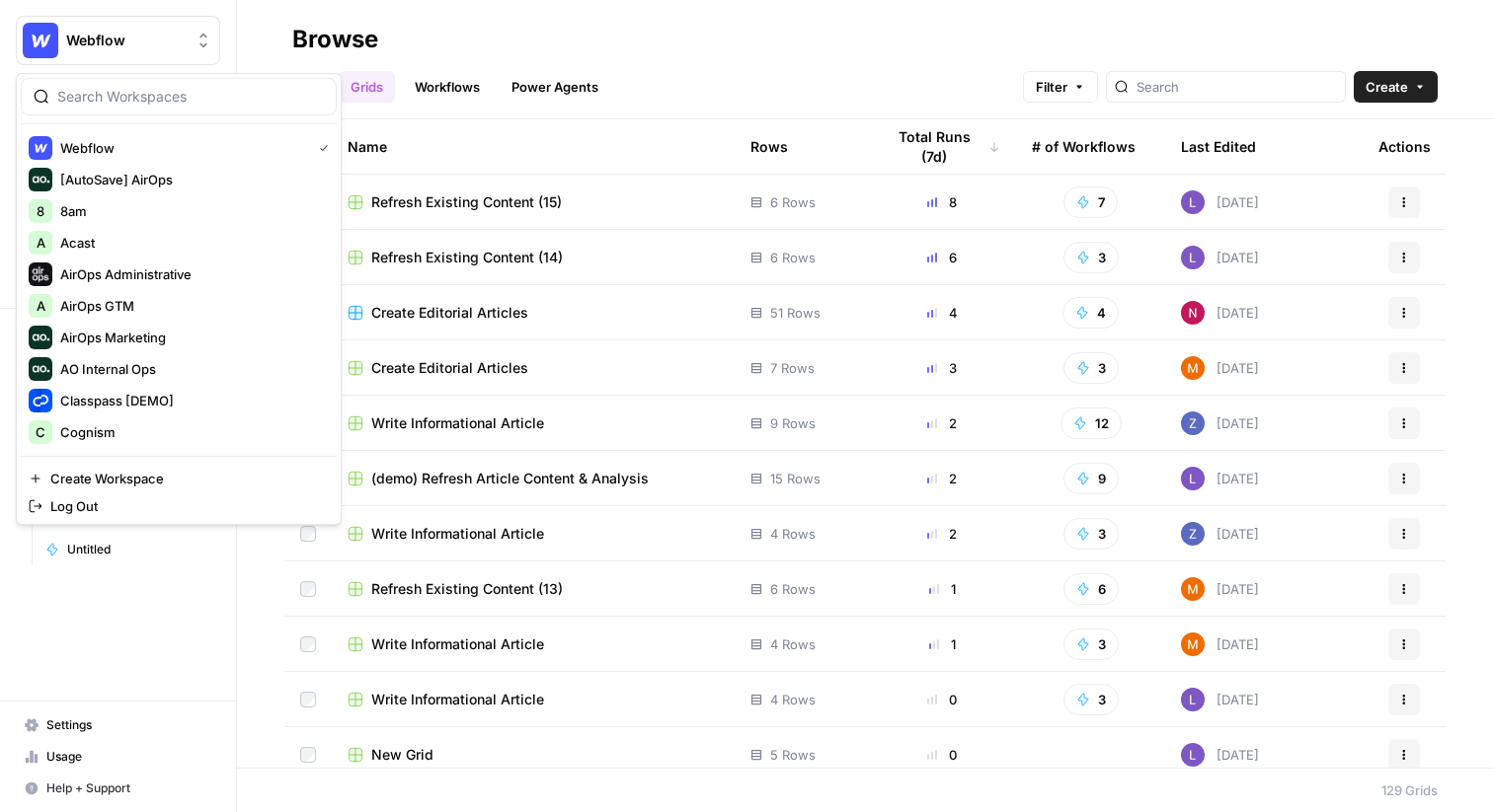
click at [138, 34] on span "Webflow" at bounding box center [126, 41] width 120 height 20
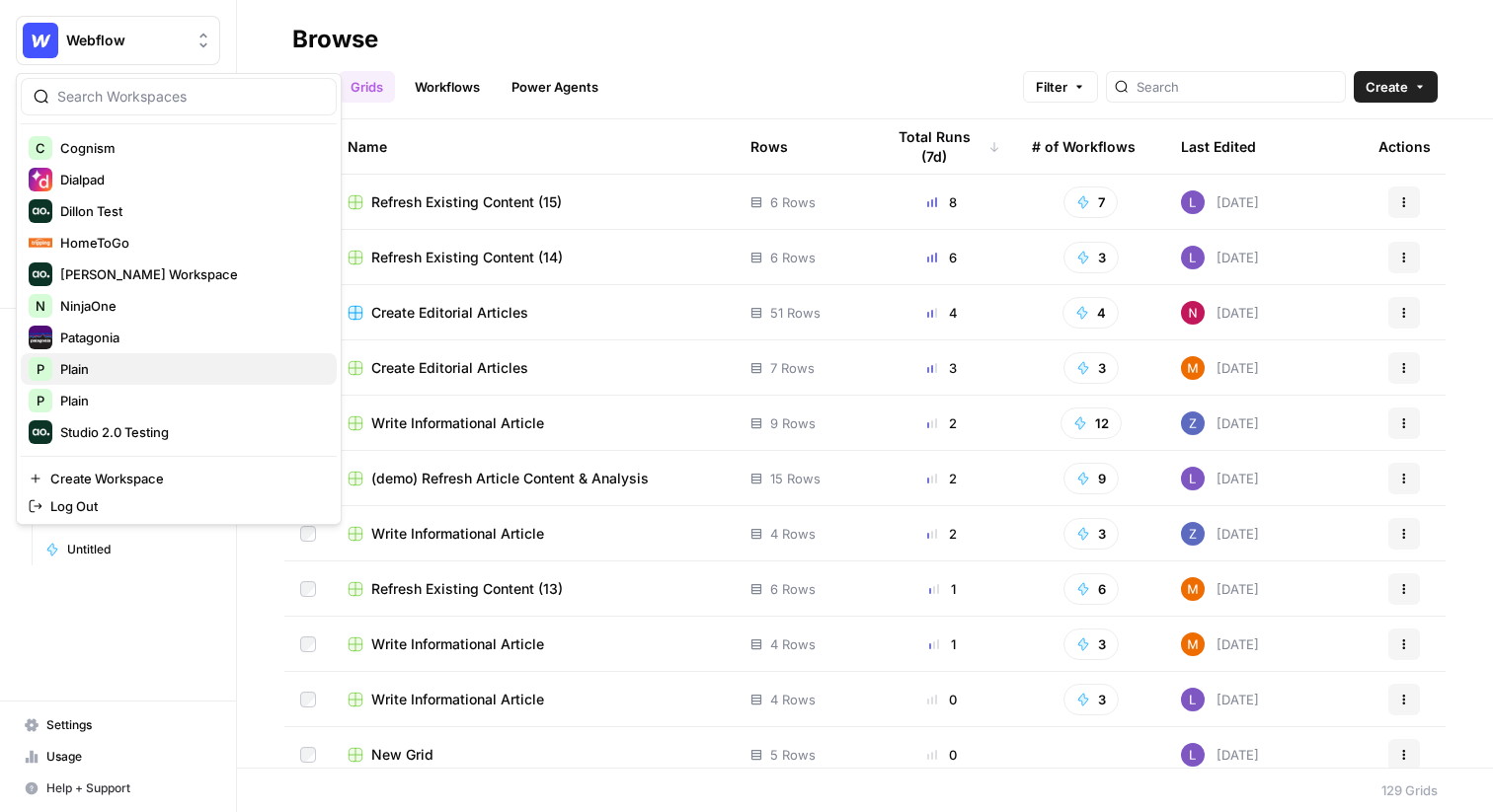
click at [118, 369] on span "Plain" at bounding box center [190, 370] width 261 height 20
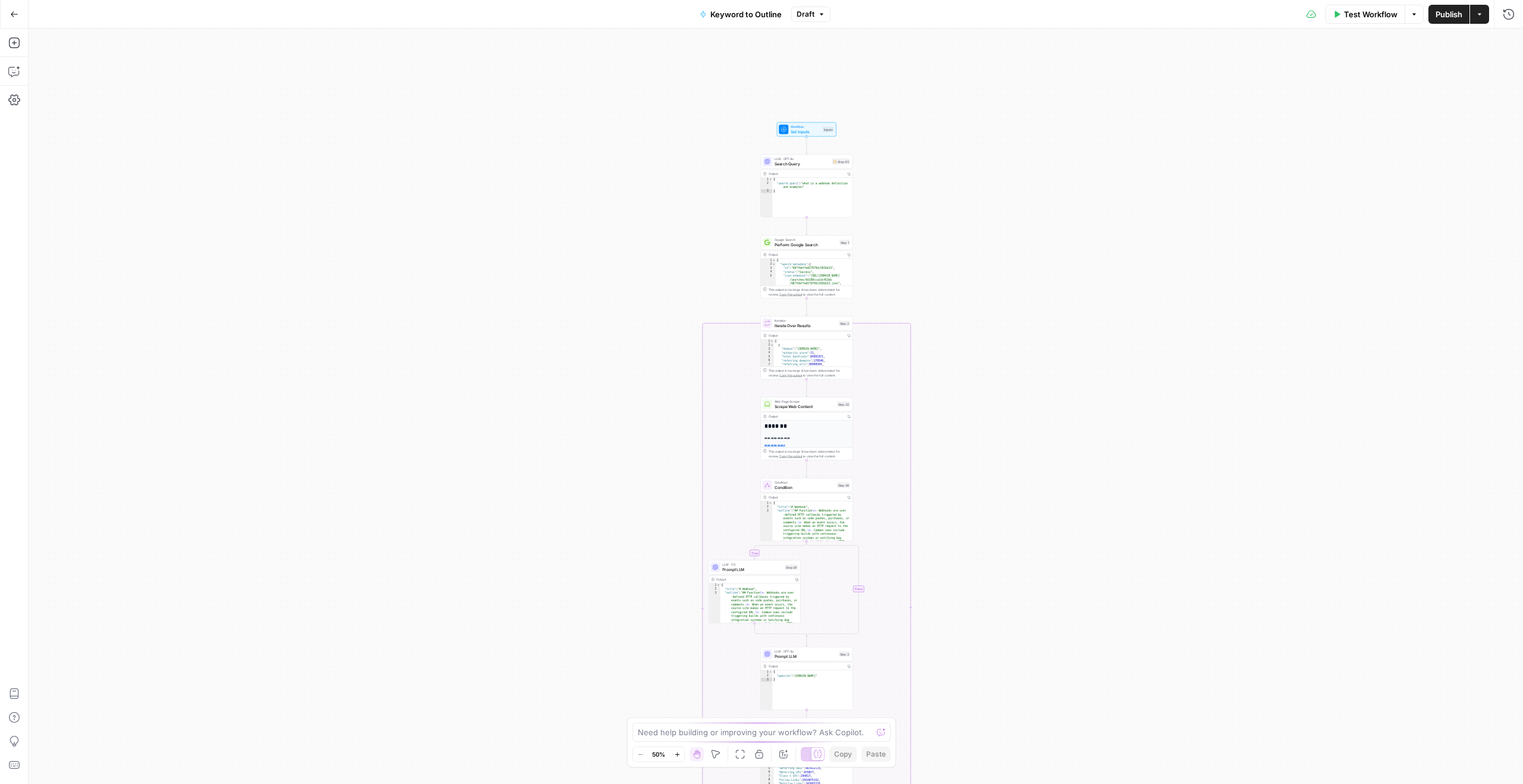
drag, startPoint x: 504, startPoint y: 143, endPoint x: 505, endPoint y: 697, distance: 554.0
click at [506, 697] on div "true false Workflow Set Inputs Inputs LLM · GPT-4o Search Query Step 40 Output …" at bounding box center [776, 406] width 1494 height 755
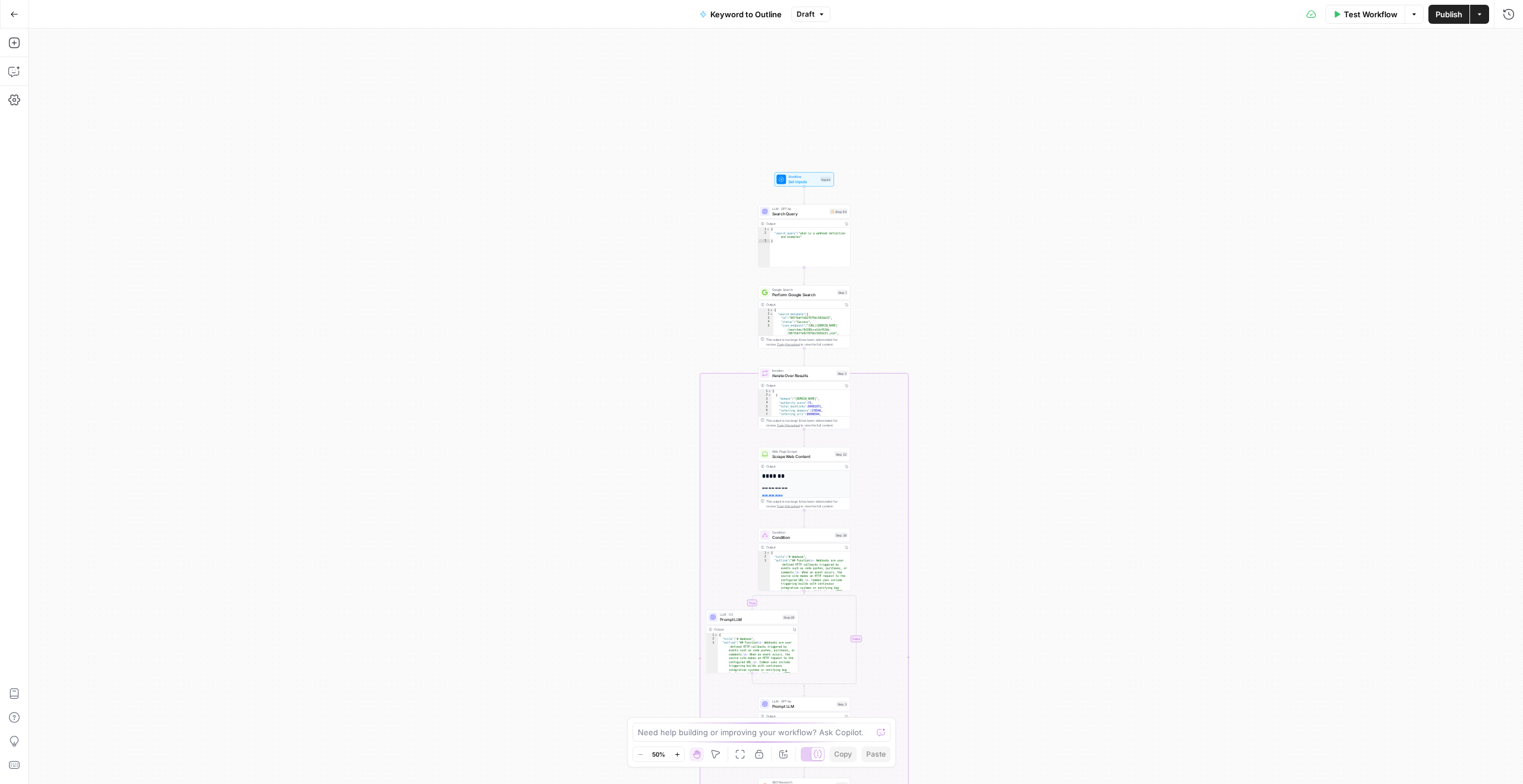
drag, startPoint x: 916, startPoint y: 275, endPoint x: 916, endPoint y: 286, distance: 11.0
click at [916, 287] on div "true false Workflow Set Inputs Inputs LLM · GPT-4o Search Query Step 40 Output …" at bounding box center [776, 406] width 1494 height 755
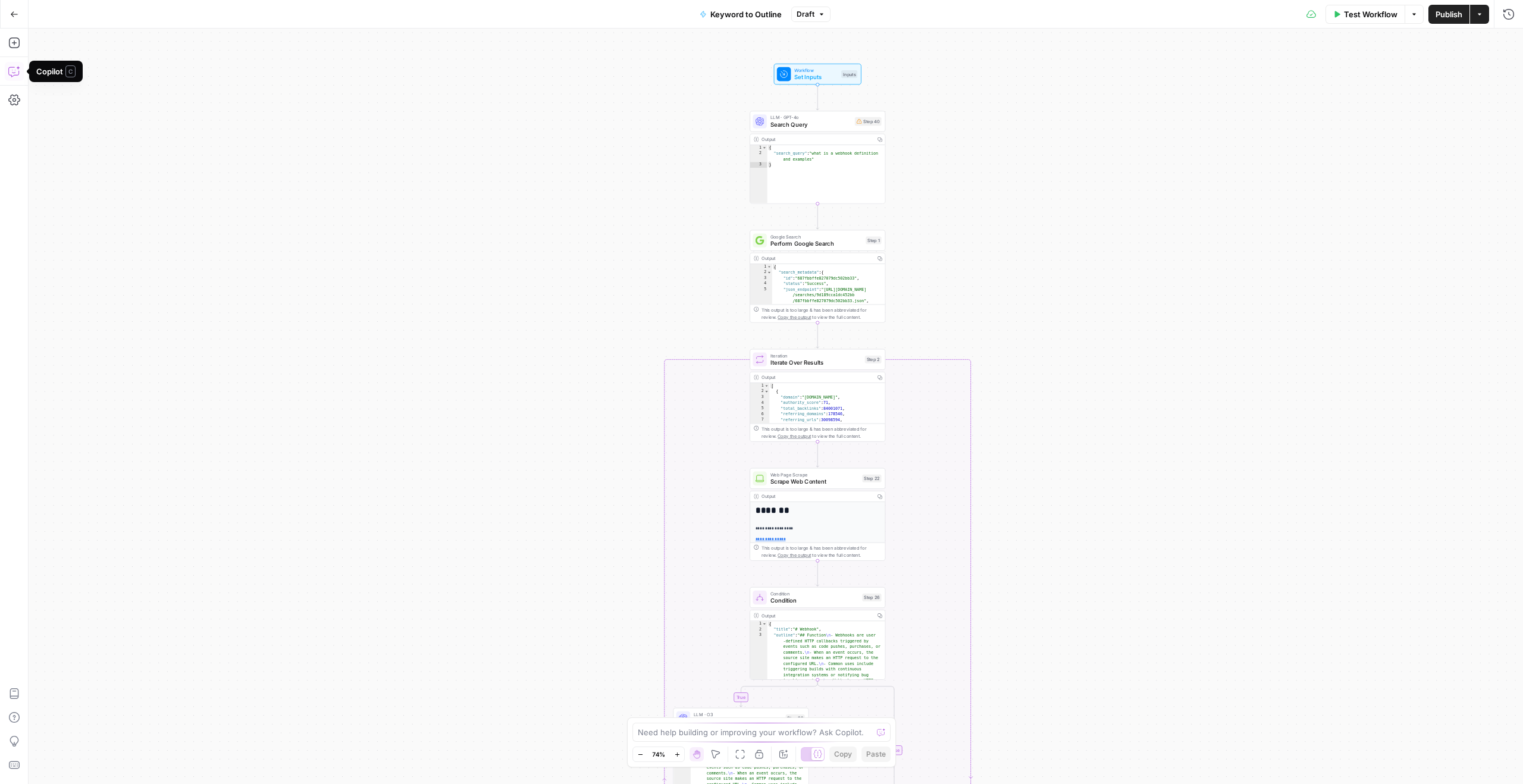
click at [15, 73] on icon "button" at bounding box center [14, 71] width 12 height 12
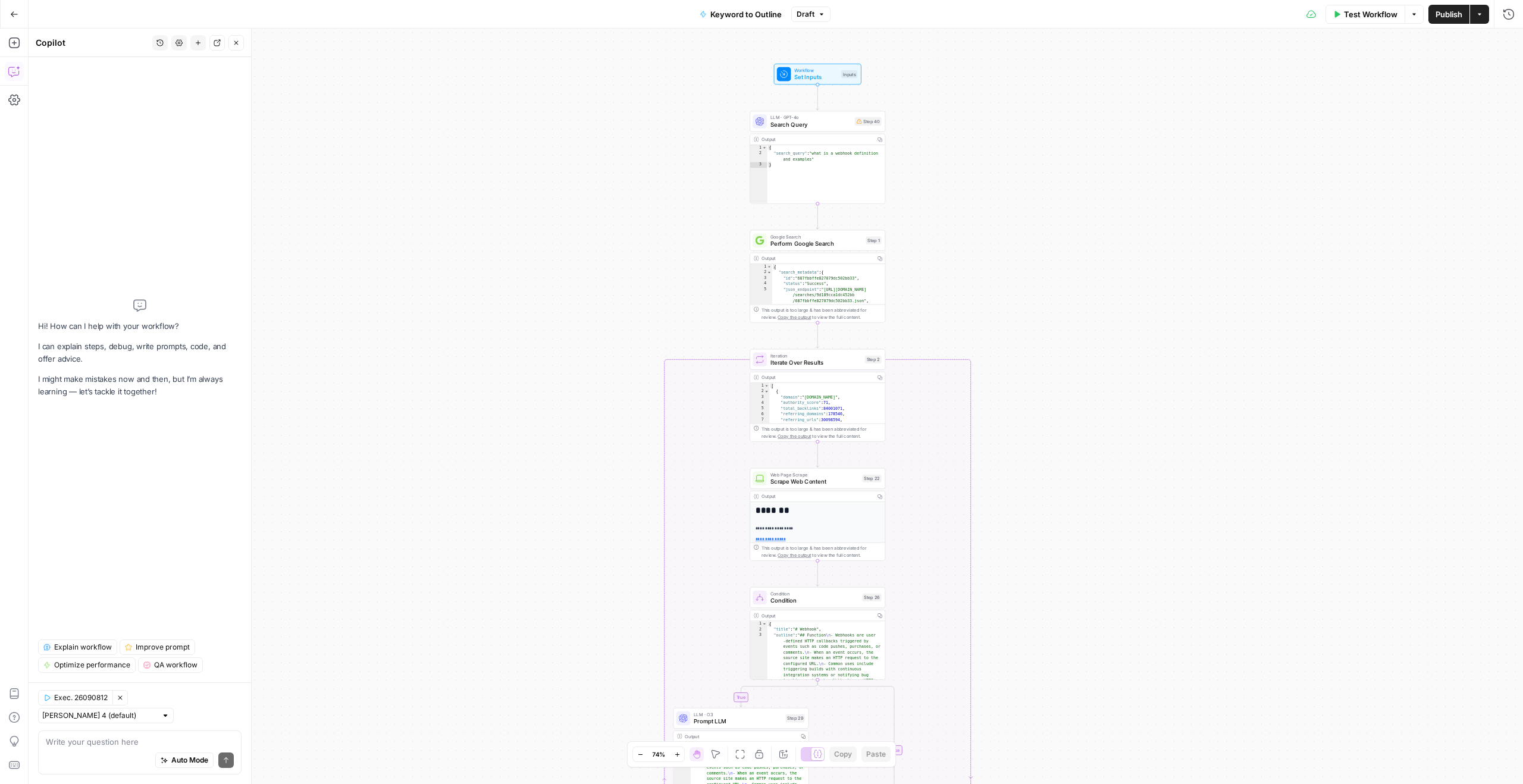
click at [116, 769] on div "Auto Mode Send" at bounding box center [139, 761] width 188 height 26
click at [119, 752] on div "Auto Mode Send" at bounding box center [139, 761] width 188 height 26
type textarea "Im looking to do SEO research"
click at [105, 750] on div "Auto Mode Send" at bounding box center [139, 761] width 188 height 26
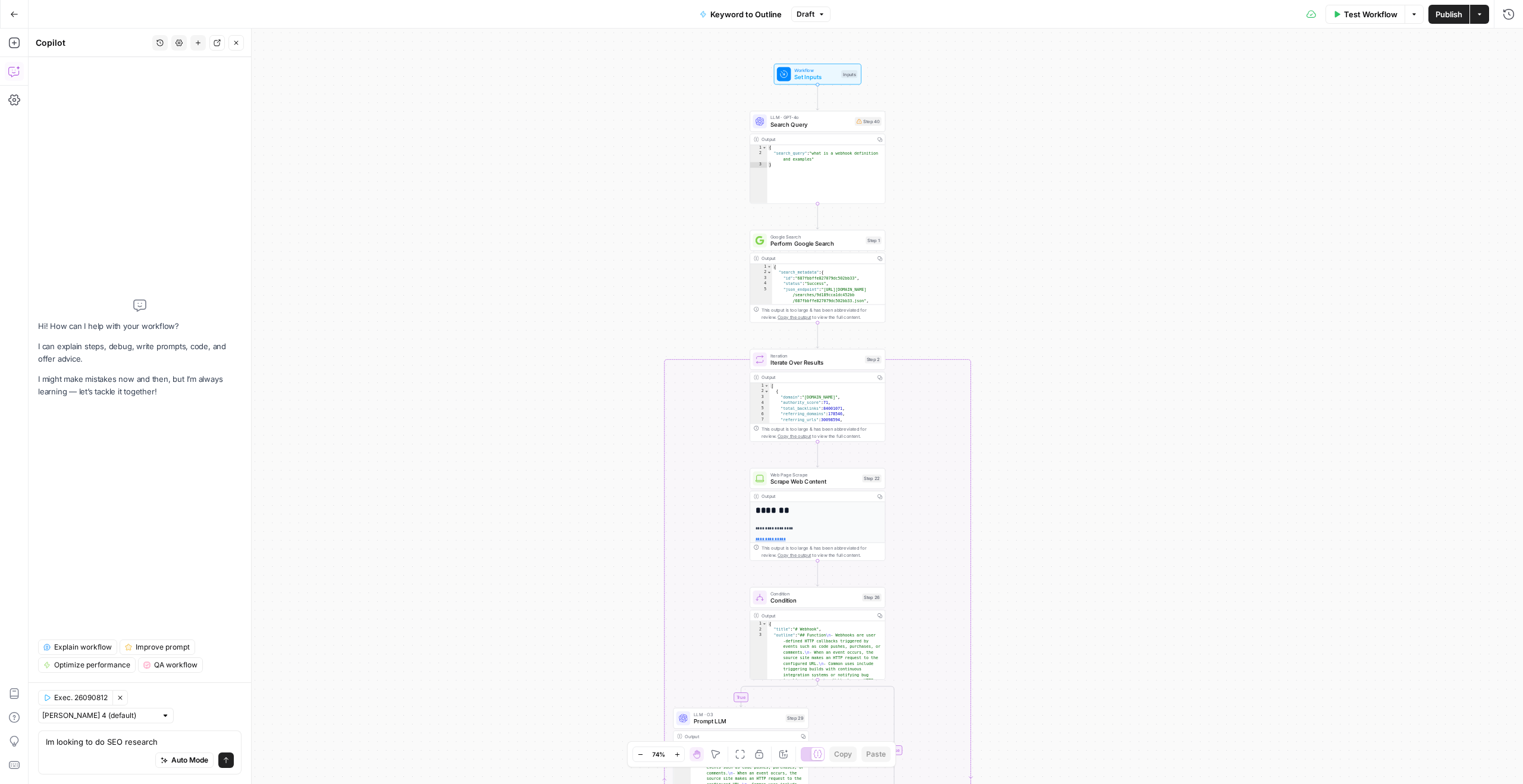
click at [105, 750] on div "Auto Mode Send" at bounding box center [139, 761] width 188 height 26
click at [101, 743] on textarea "Im looking to do SEO research" at bounding box center [139, 742] width 188 height 12
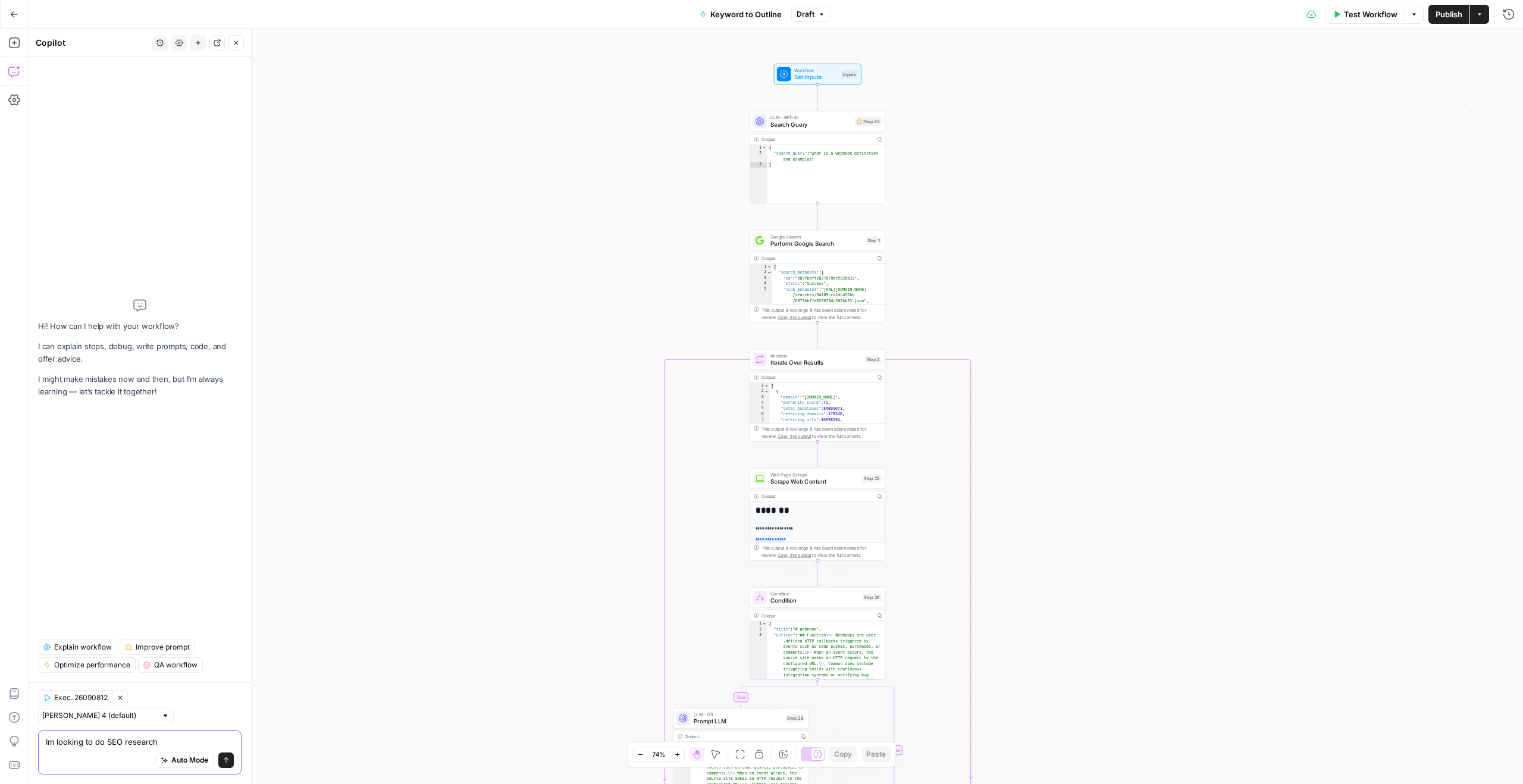
click at [101, 743] on textarea "Im looking to do SEO research" at bounding box center [139, 742] width 188 height 12
click at [235, 41] on icon "button" at bounding box center [236, 43] width 7 height 7
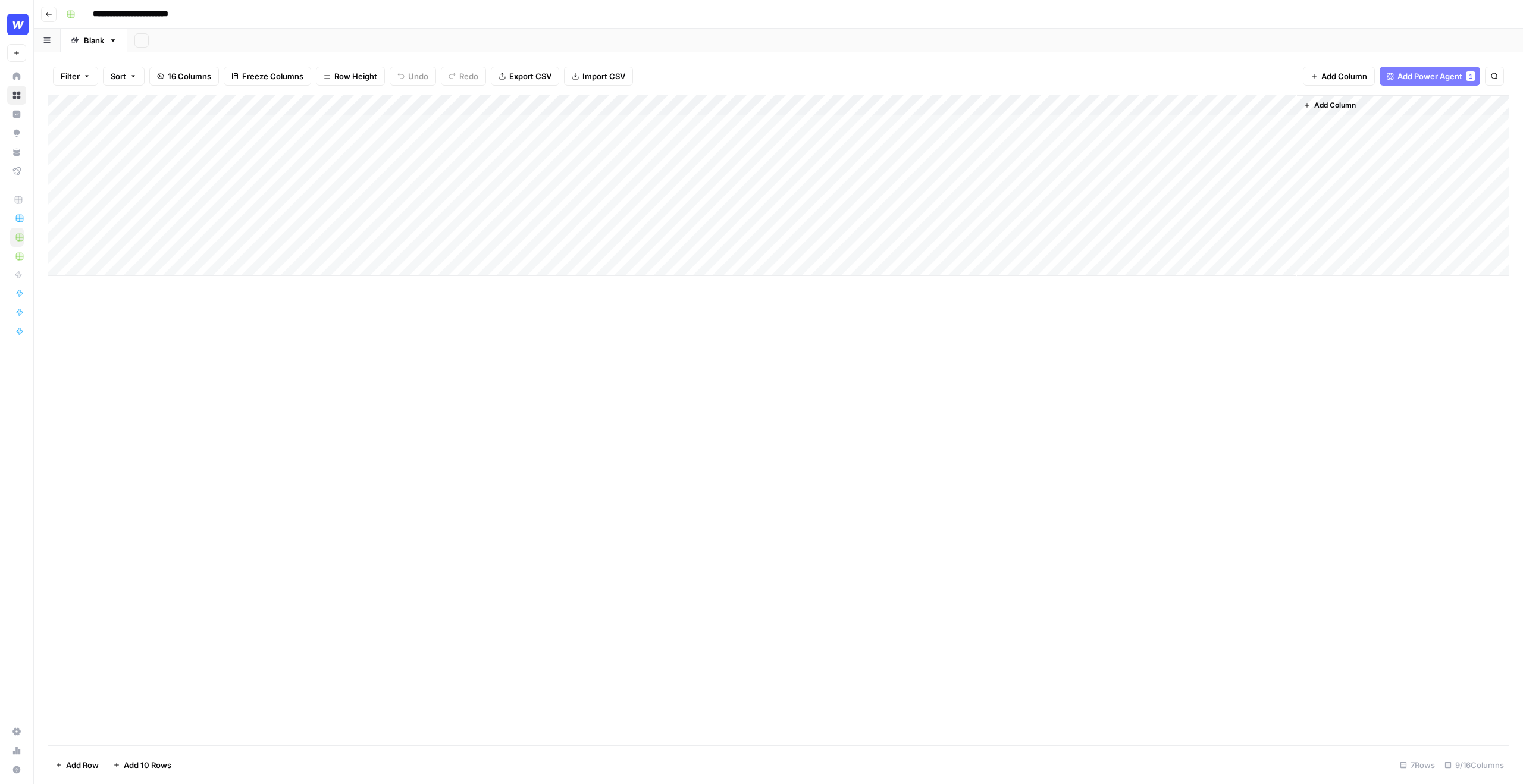
click at [547, 143] on div "Add Column" at bounding box center [778, 185] width 1461 height 181
click at [630, 146] on div "Add Column" at bounding box center [778, 185] width 1461 height 181
click at [730, 121] on div "Add Column" at bounding box center [778, 185] width 1461 height 181
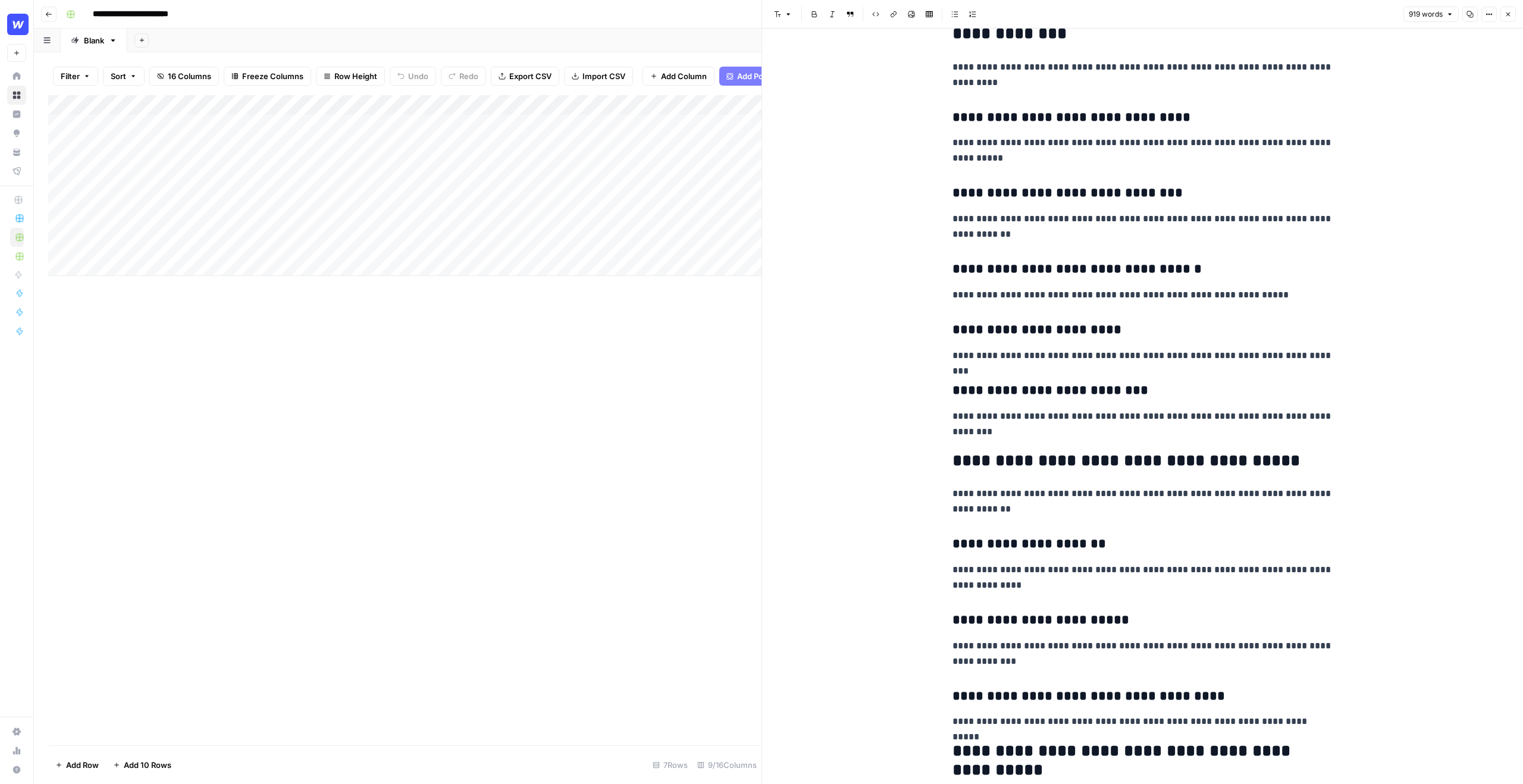
scroll to position [1593, 0]
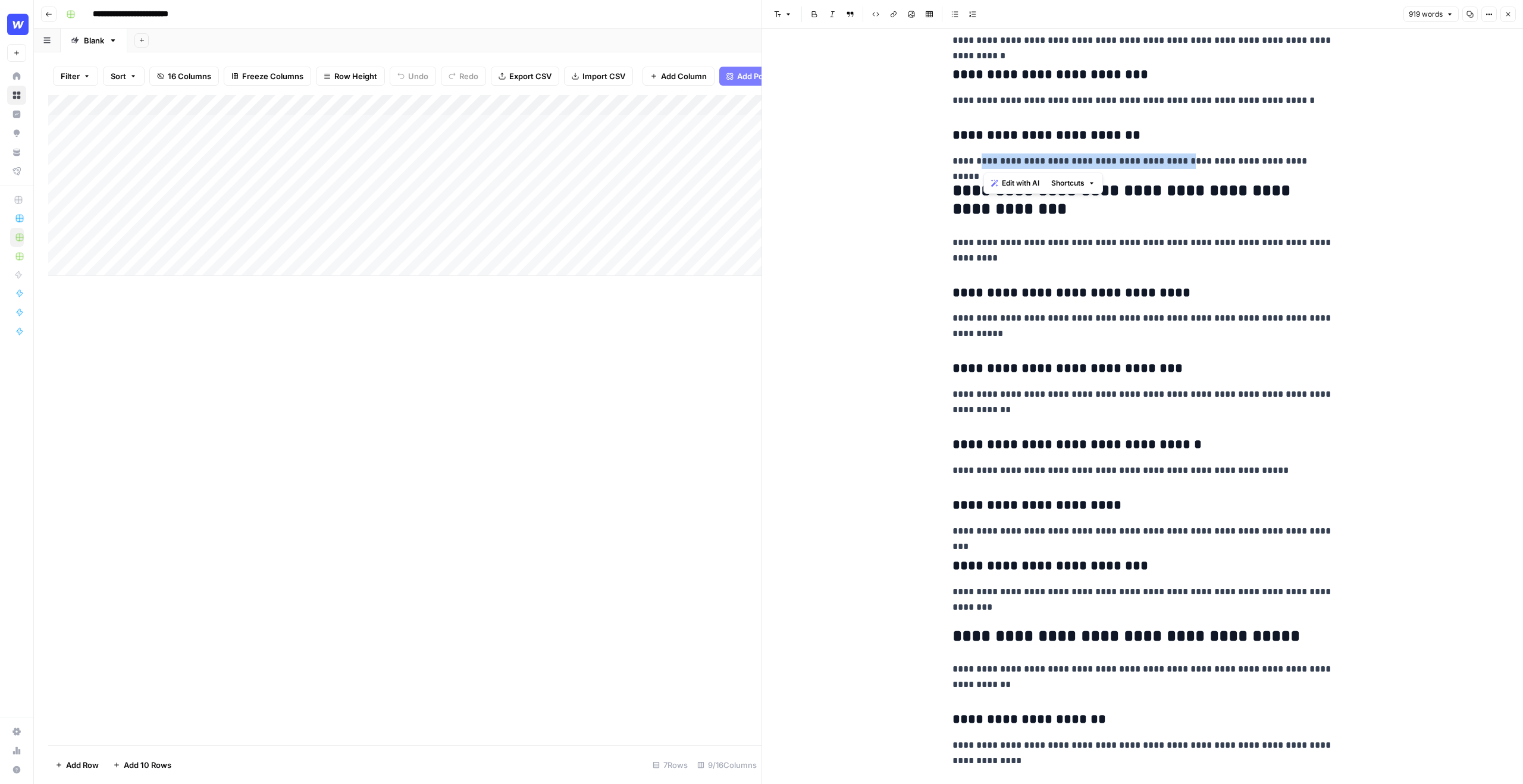
drag, startPoint x: 1183, startPoint y: 161, endPoint x: 982, endPoint y: 161, distance: 201.0
click at [982, 161] on p "**********" at bounding box center [1142, 161] width 381 height 16
click at [1036, 181] on span "Edit with AI" at bounding box center [1021, 183] width 37 height 11
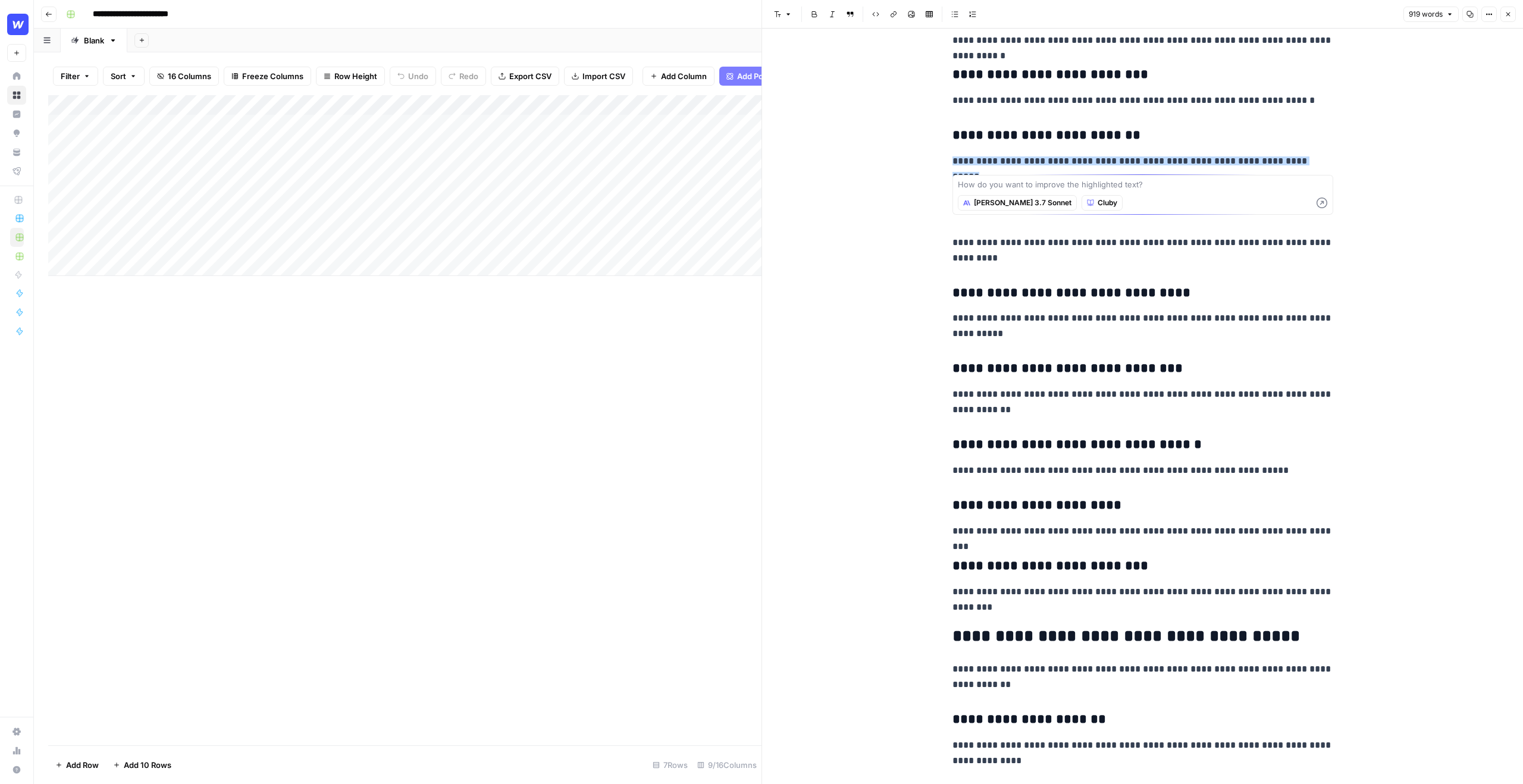
click at [1153, 257] on p "**********" at bounding box center [1142, 250] width 381 height 31
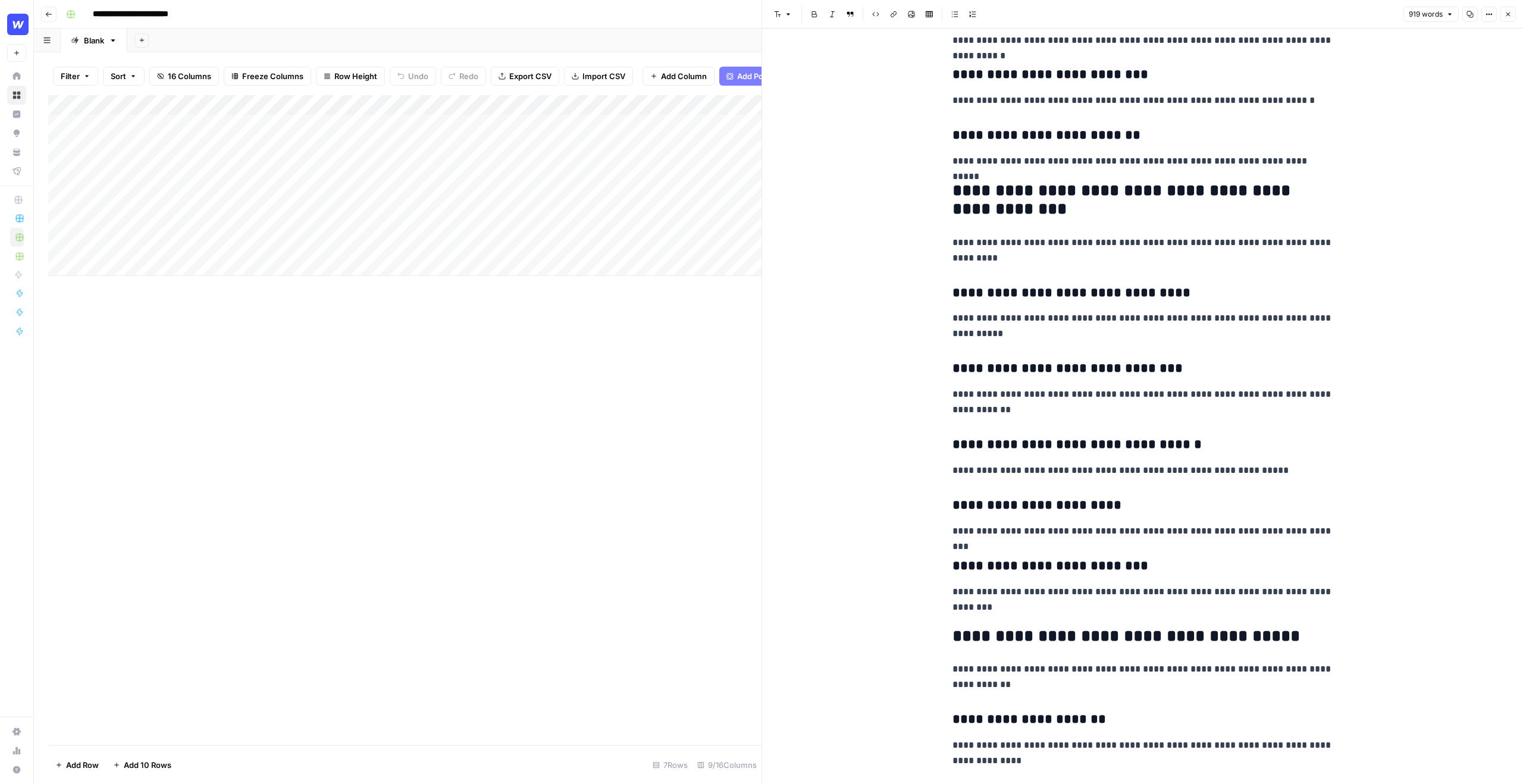
scroll to position [1458, 0]
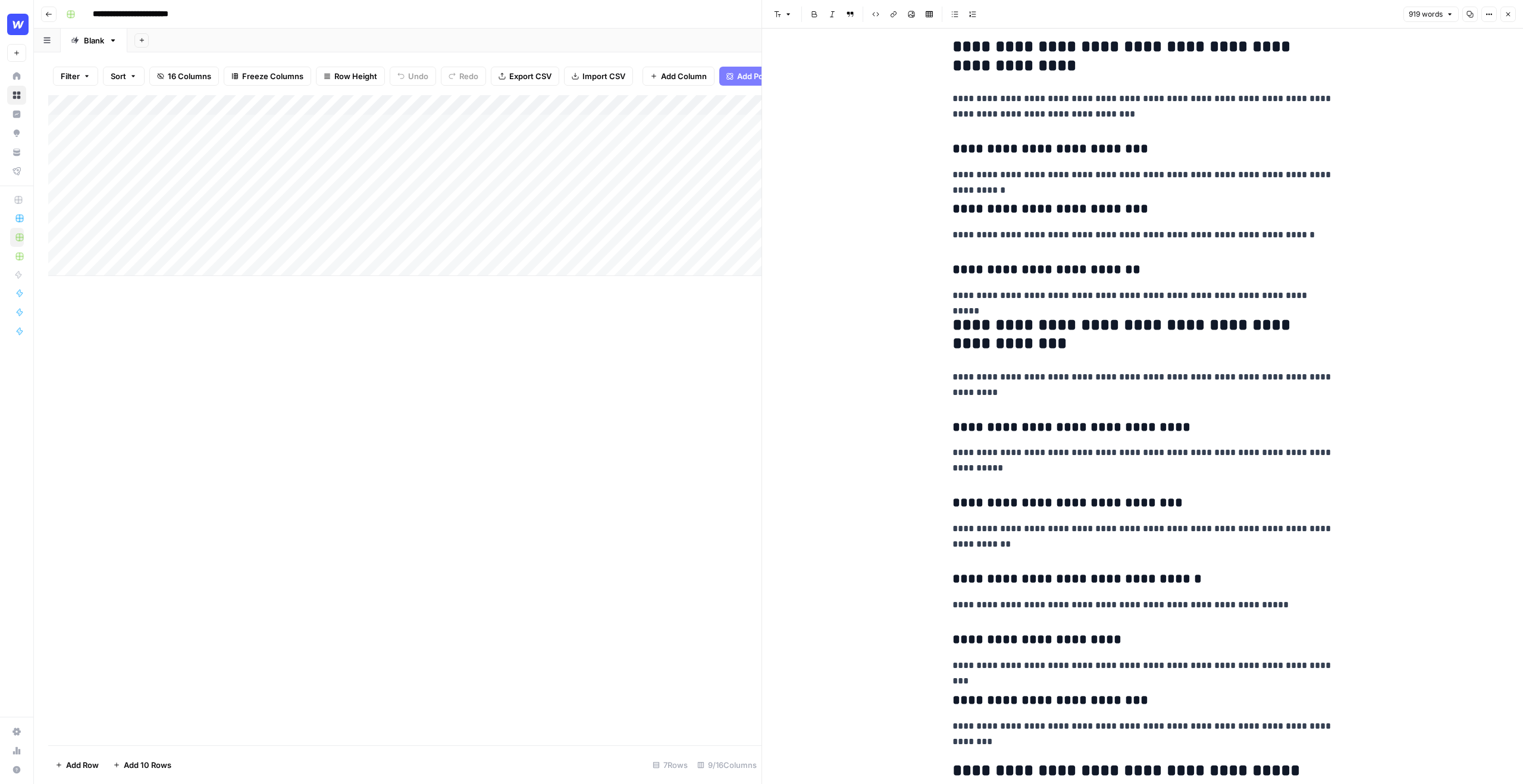
click at [1284, 97] on p "**********" at bounding box center [1142, 107] width 381 height 31
click at [1502, 11] on button "Close" at bounding box center [1508, 14] width 16 height 16
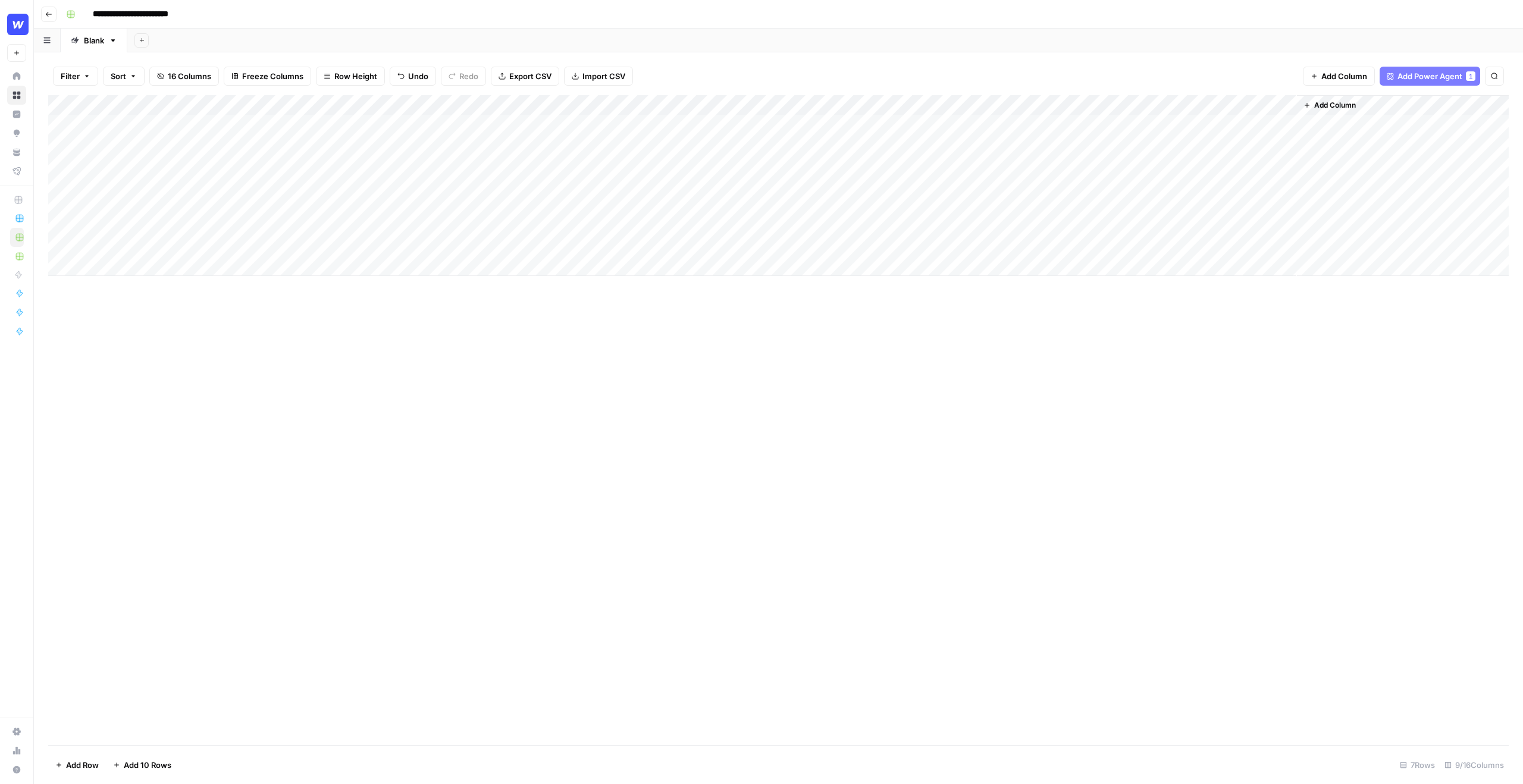
click at [1013, 121] on div "Add Column" at bounding box center [778, 185] width 1461 height 181
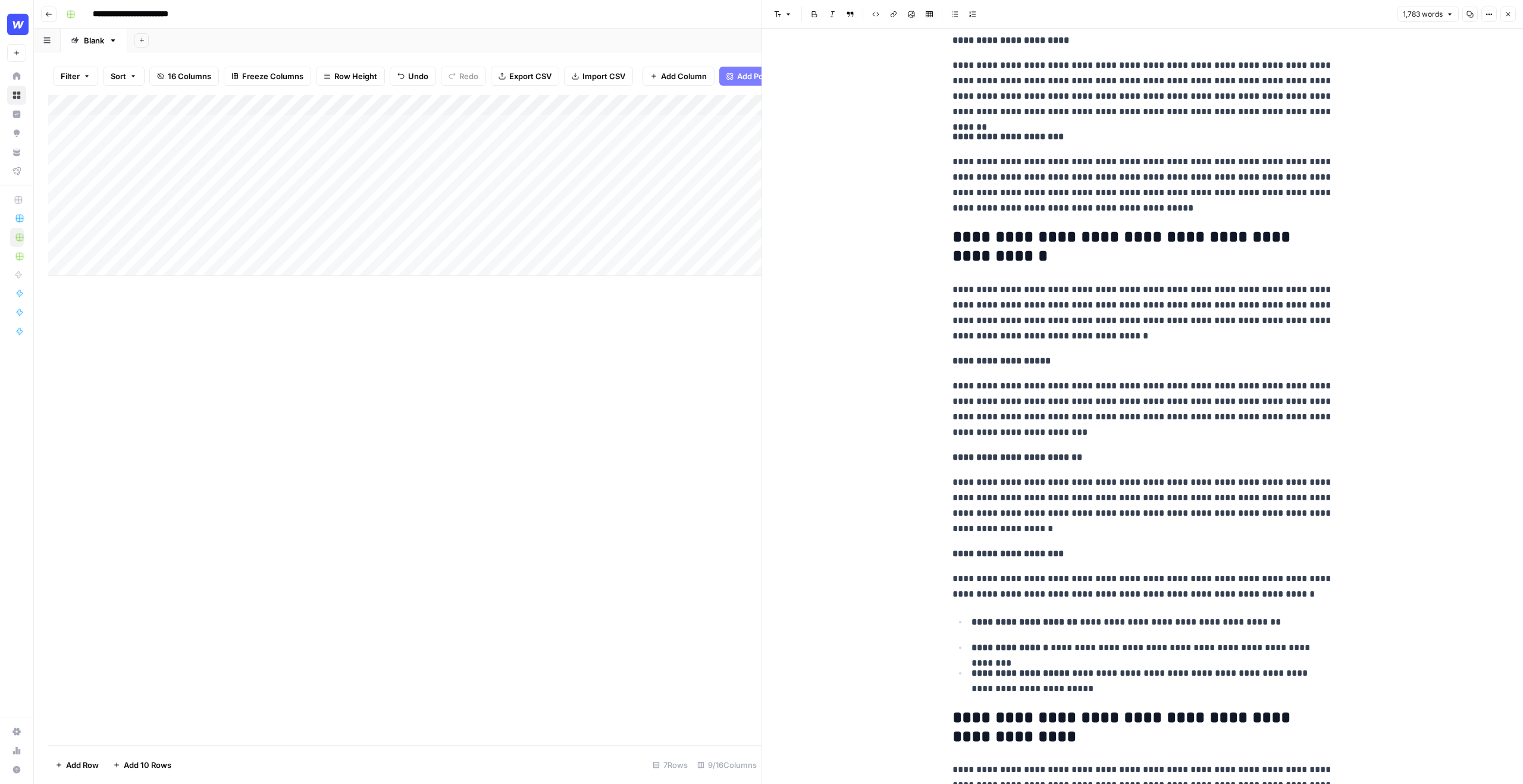
scroll to position [857, 0]
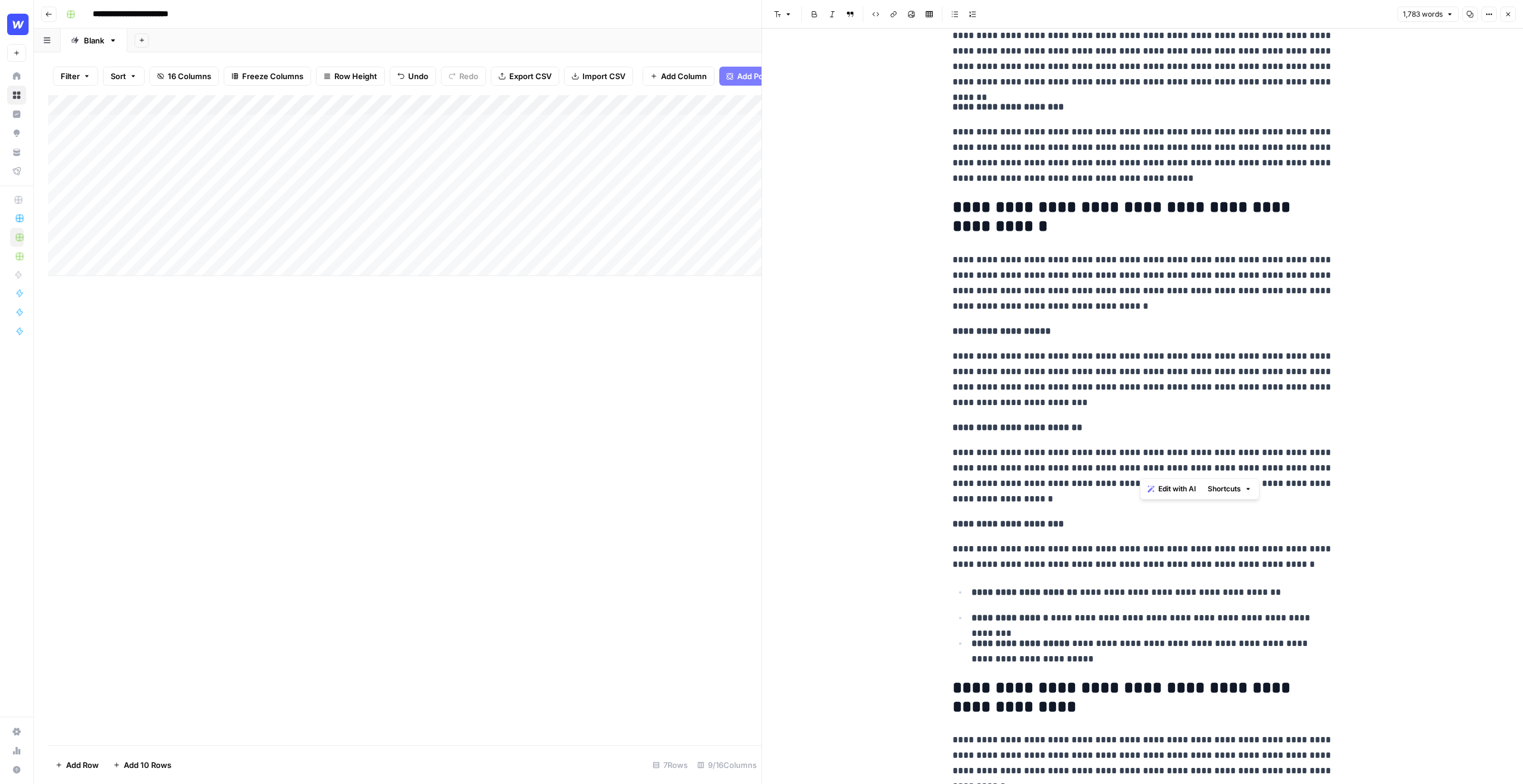
drag, startPoint x: 1138, startPoint y: 277, endPoint x: 1180, endPoint y: 522, distance: 248.6
click at [1180, 522] on p "**********" at bounding box center [1142, 524] width 381 height 16
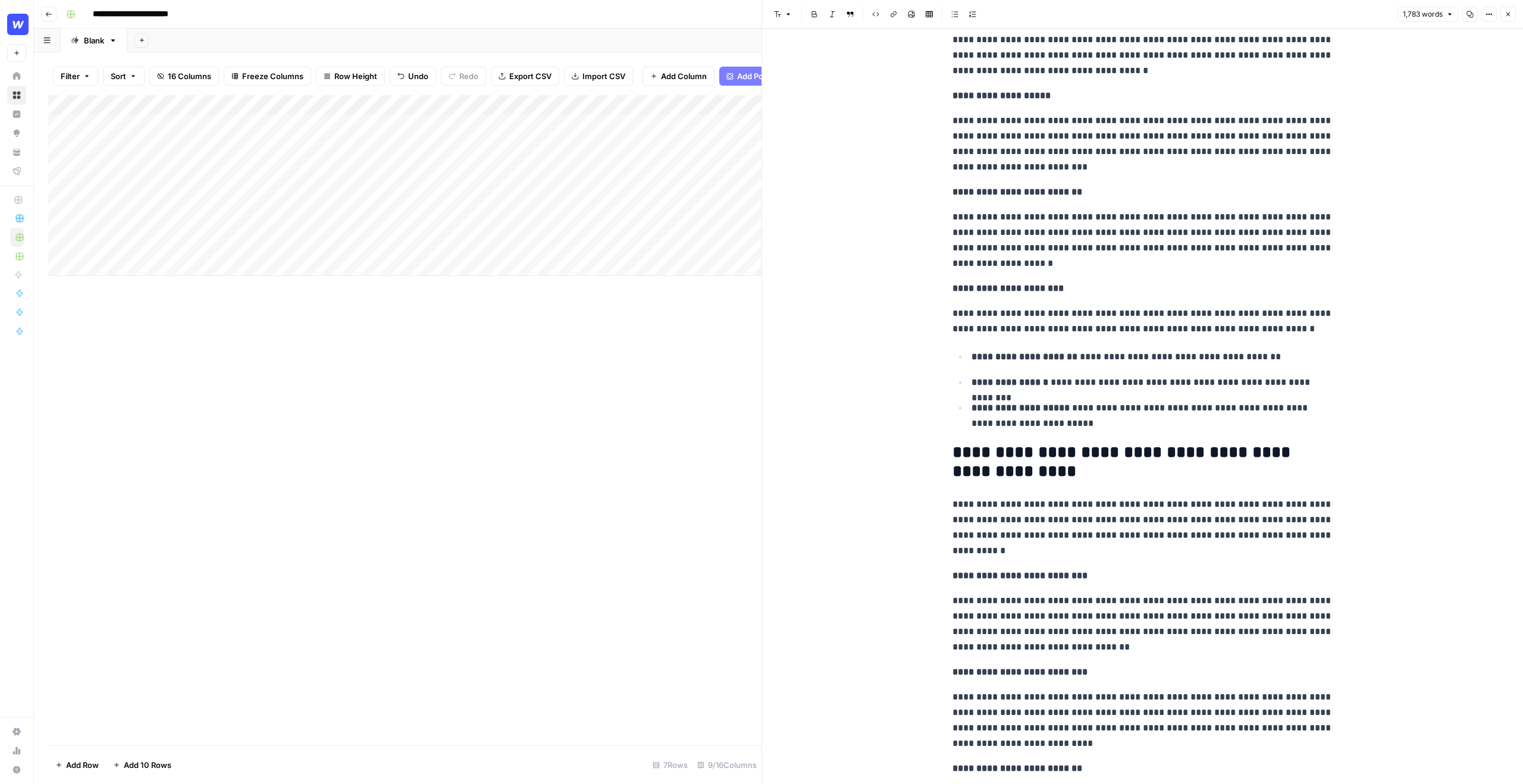
click at [1510, 10] on button "Close" at bounding box center [1508, 14] width 16 height 16
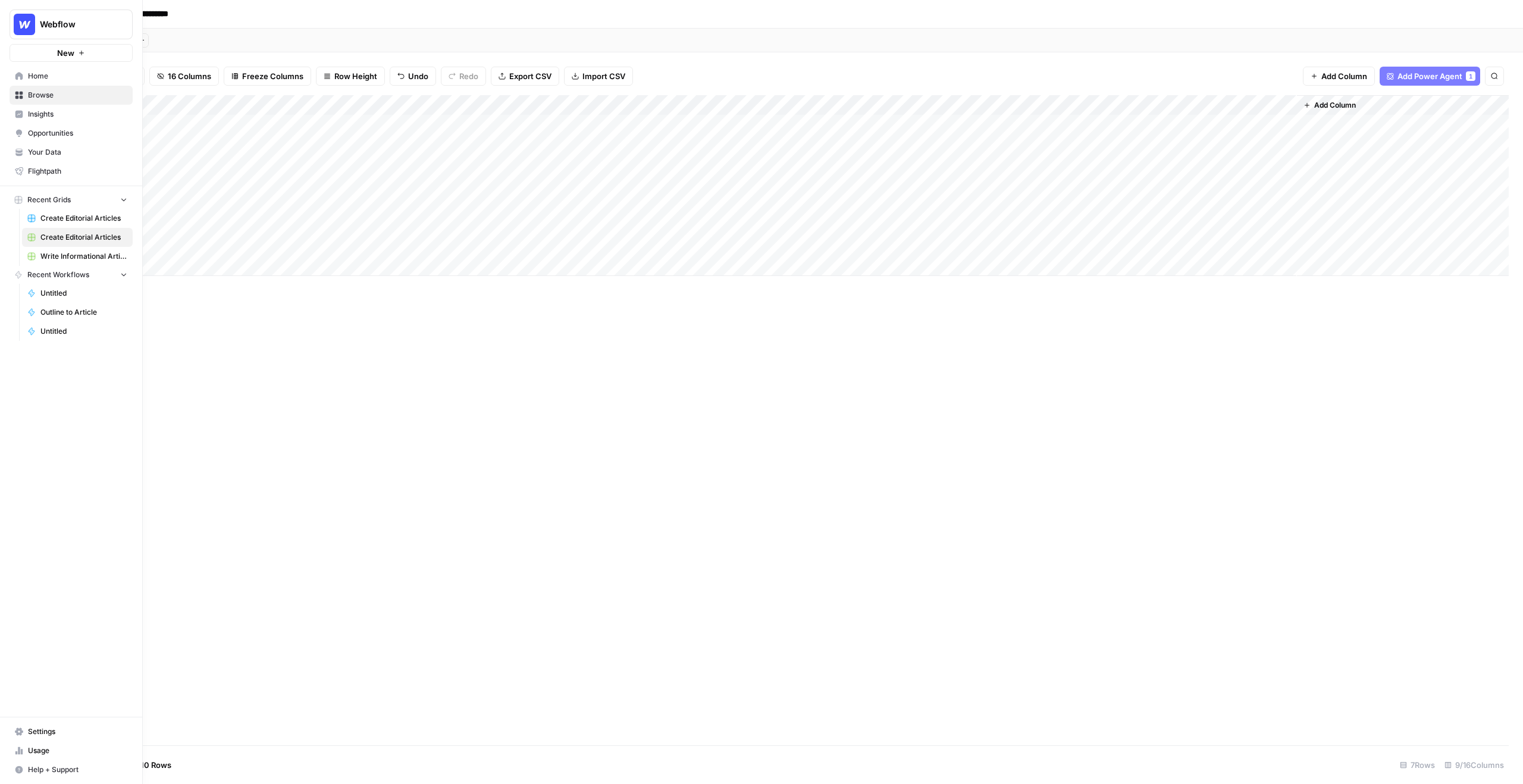
click at [103, 57] on button "New" at bounding box center [71, 53] width 123 height 18
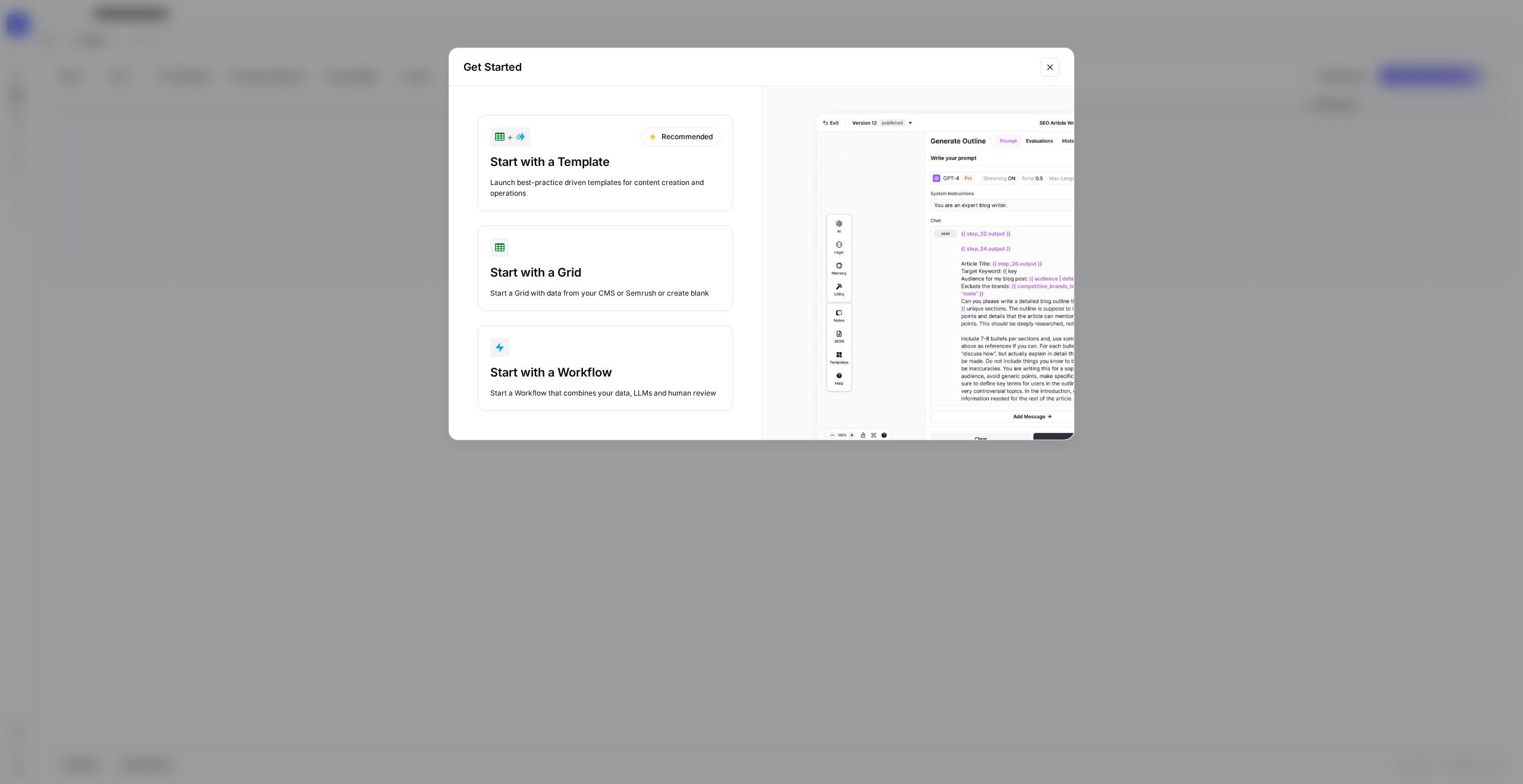
click at [653, 376] on div "Start with a Workflow" at bounding box center [605, 372] width 230 height 17
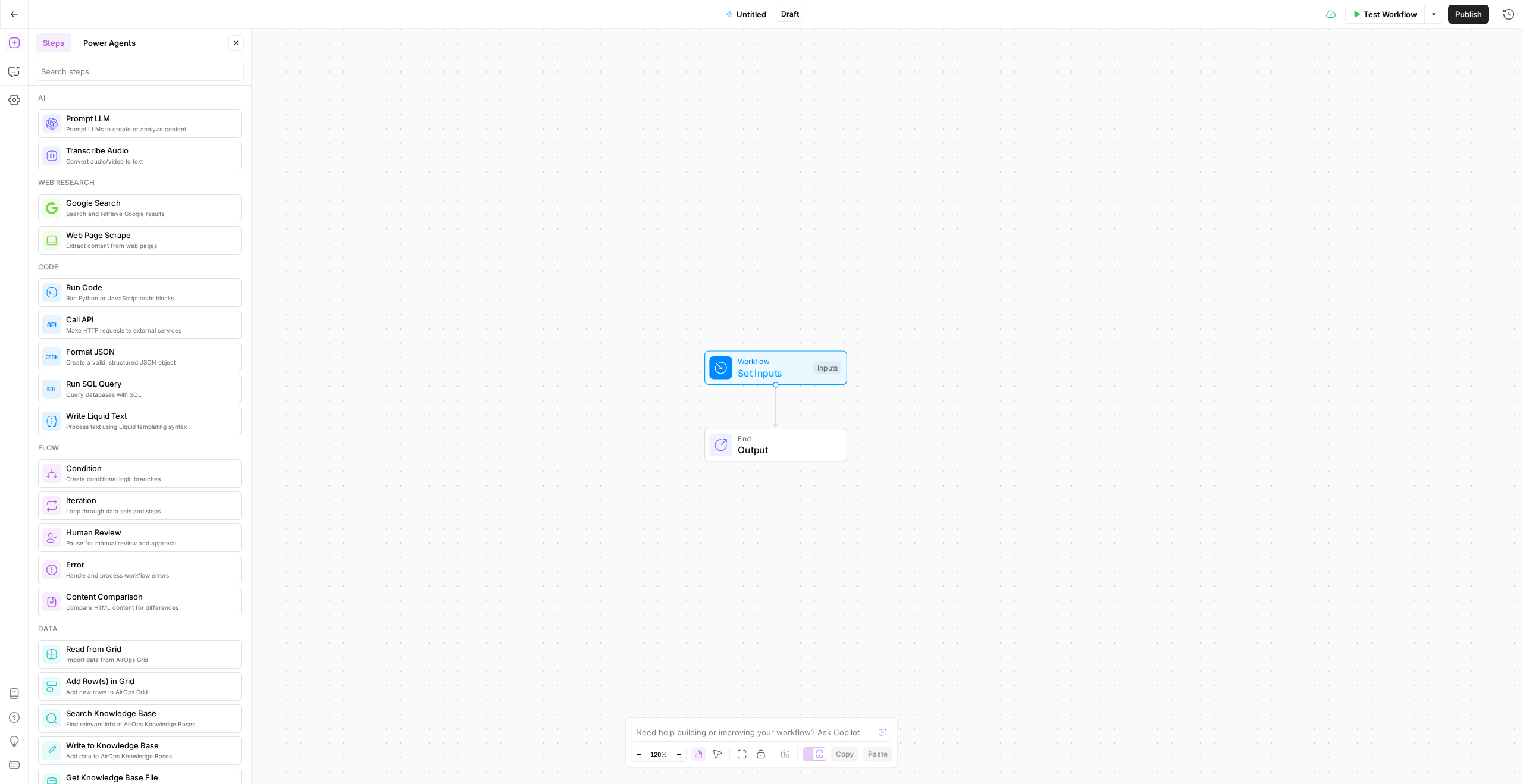
click at [742, 320] on div "Workflow Set Inputs Inputs End Output" at bounding box center [776, 406] width 1494 height 755
click at [16, 72] on icon "button" at bounding box center [14, 71] width 12 height 12
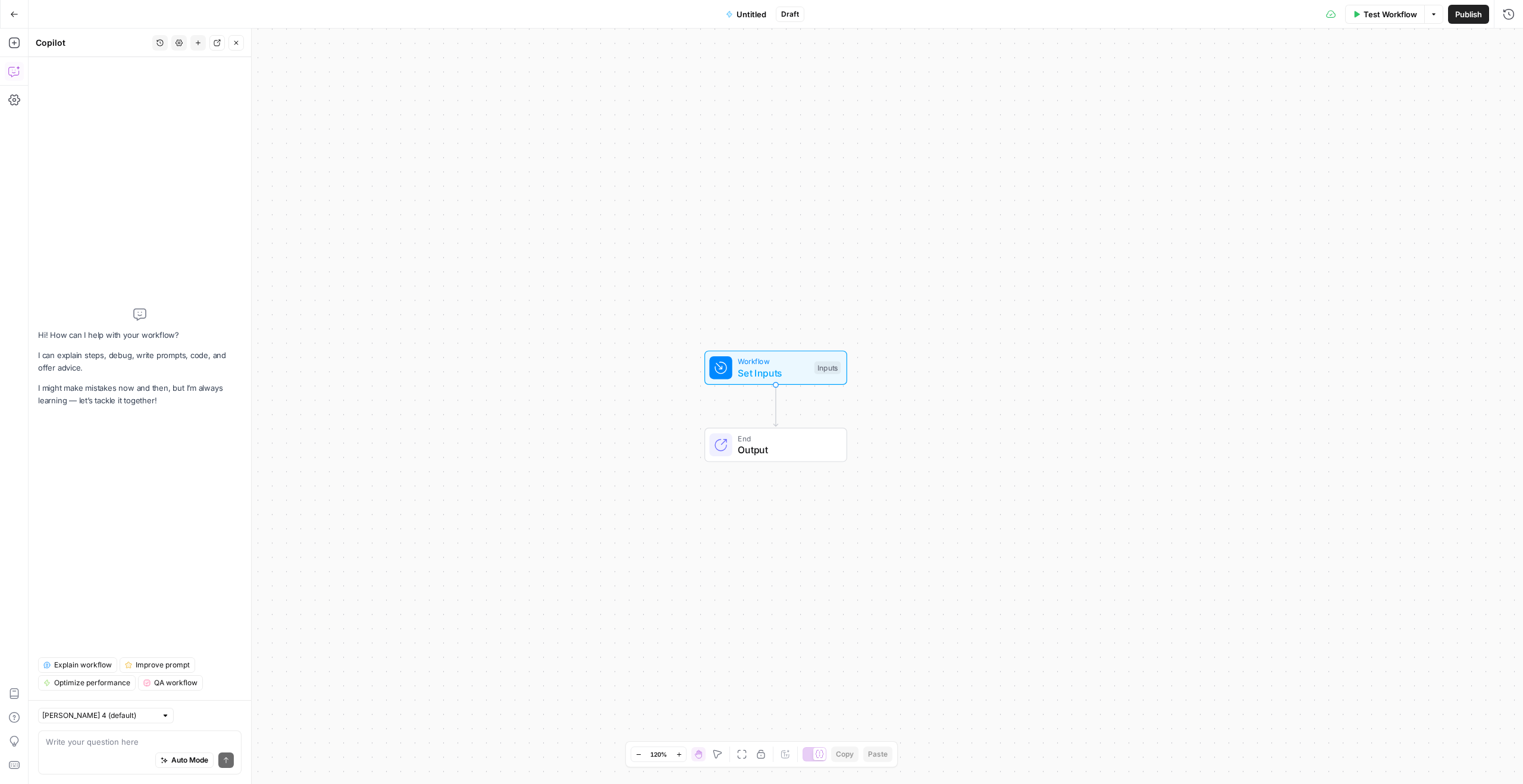
click at [104, 746] on textarea at bounding box center [139, 742] width 188 height 12
type textarea "Please make me a workflow that writes editorial articles"
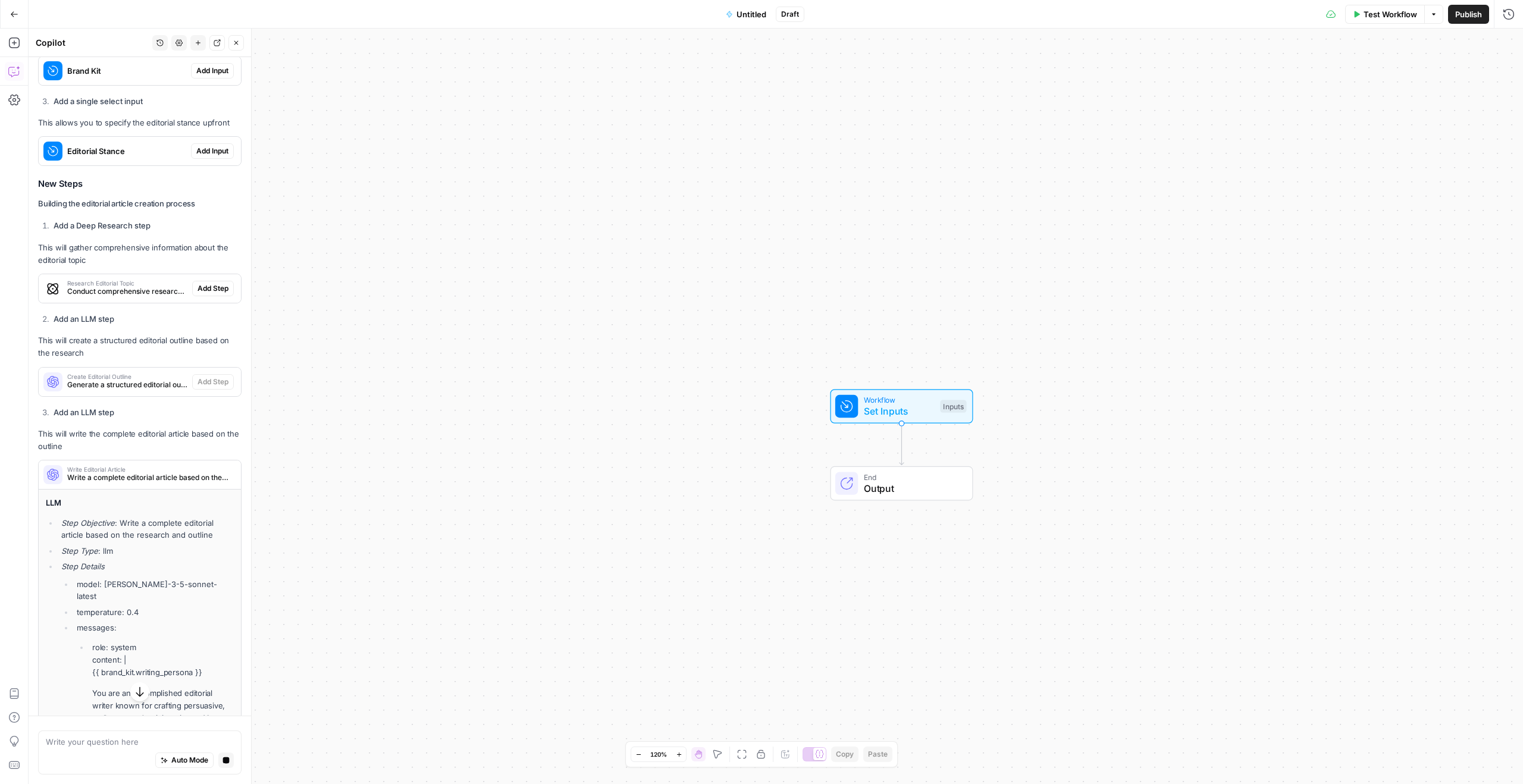
scroll to position [367, 0]
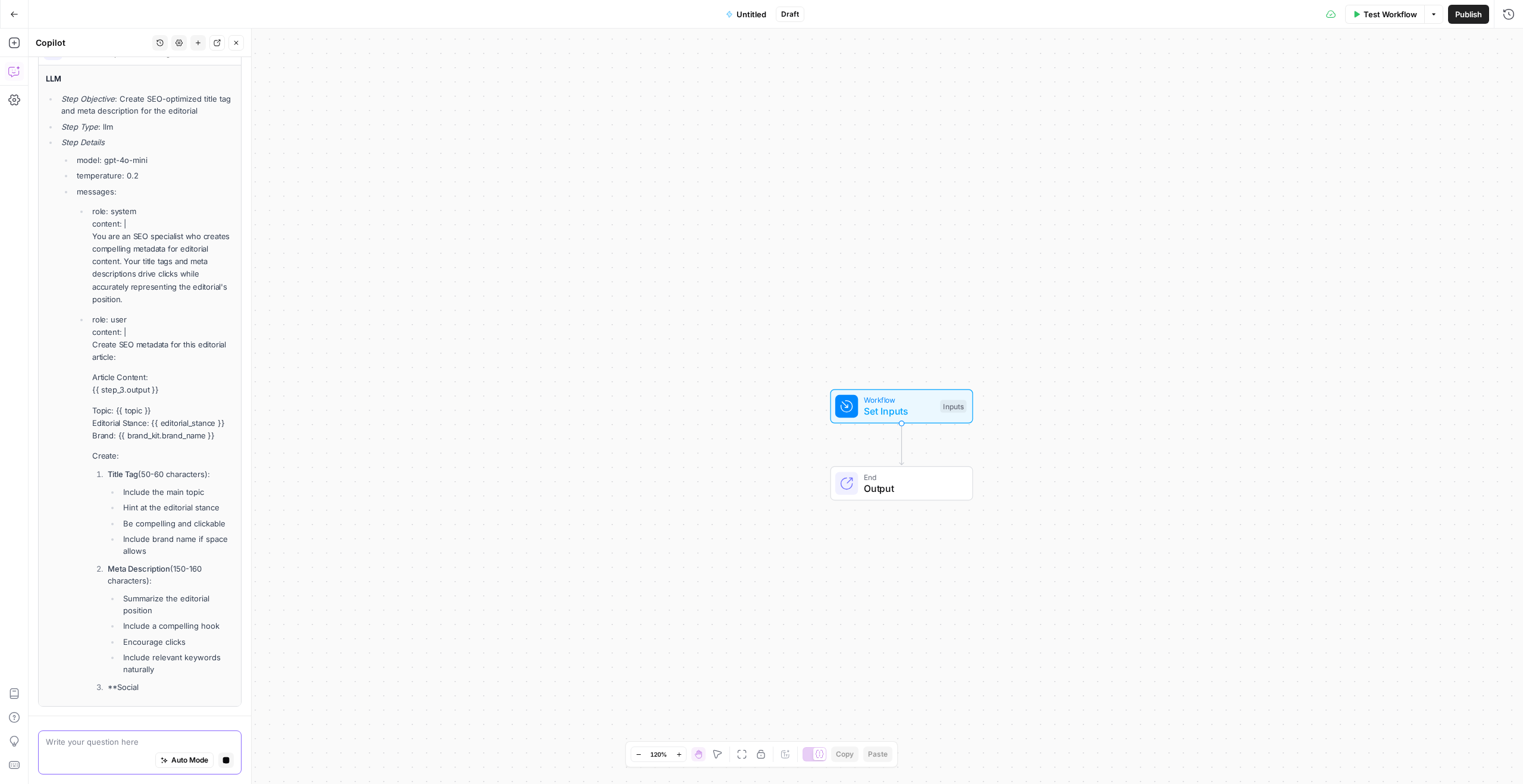
click at [225, 762] on icon "button" at bounding box center [226, 760] width 7 height 7
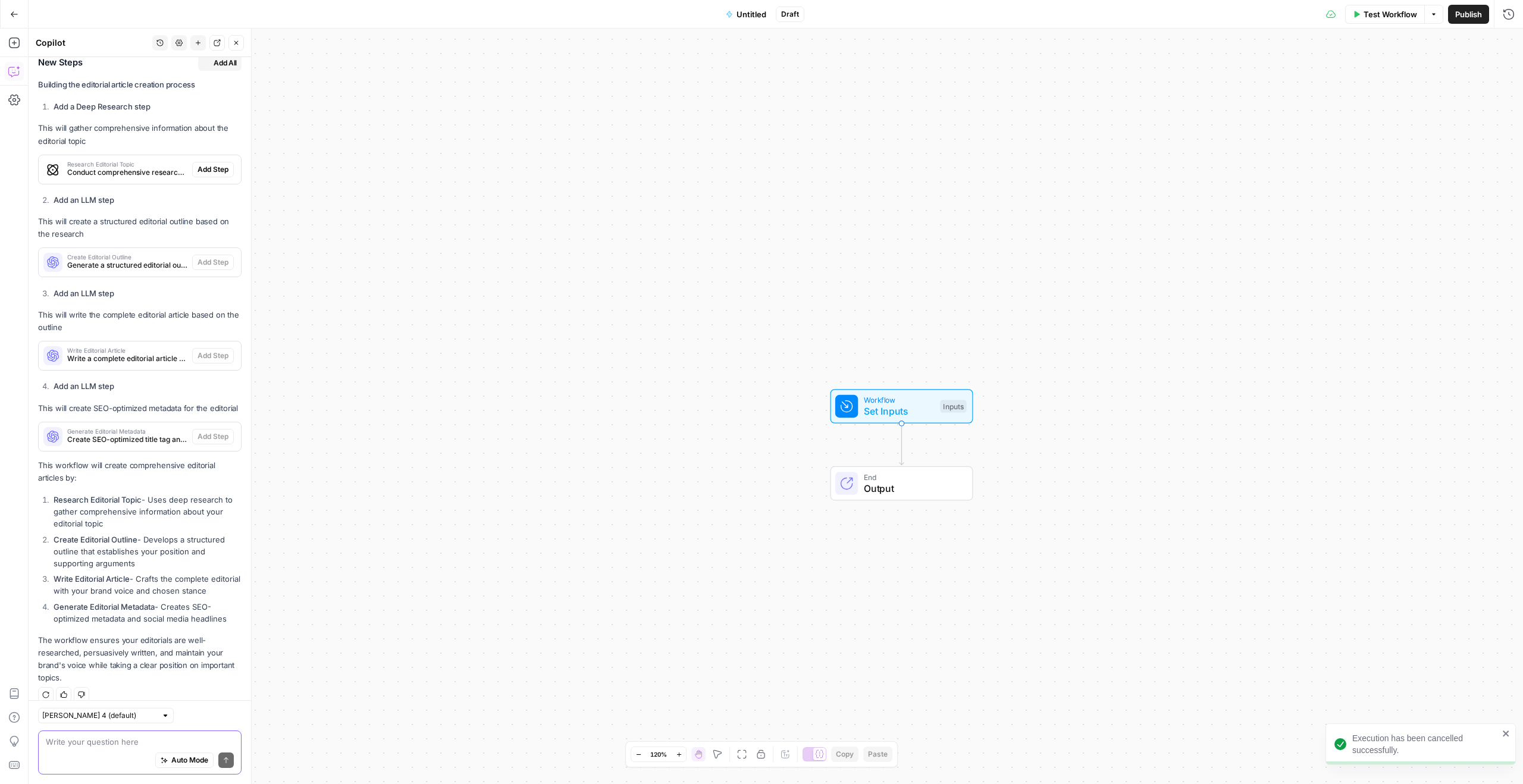
scroll to position [591, 0]
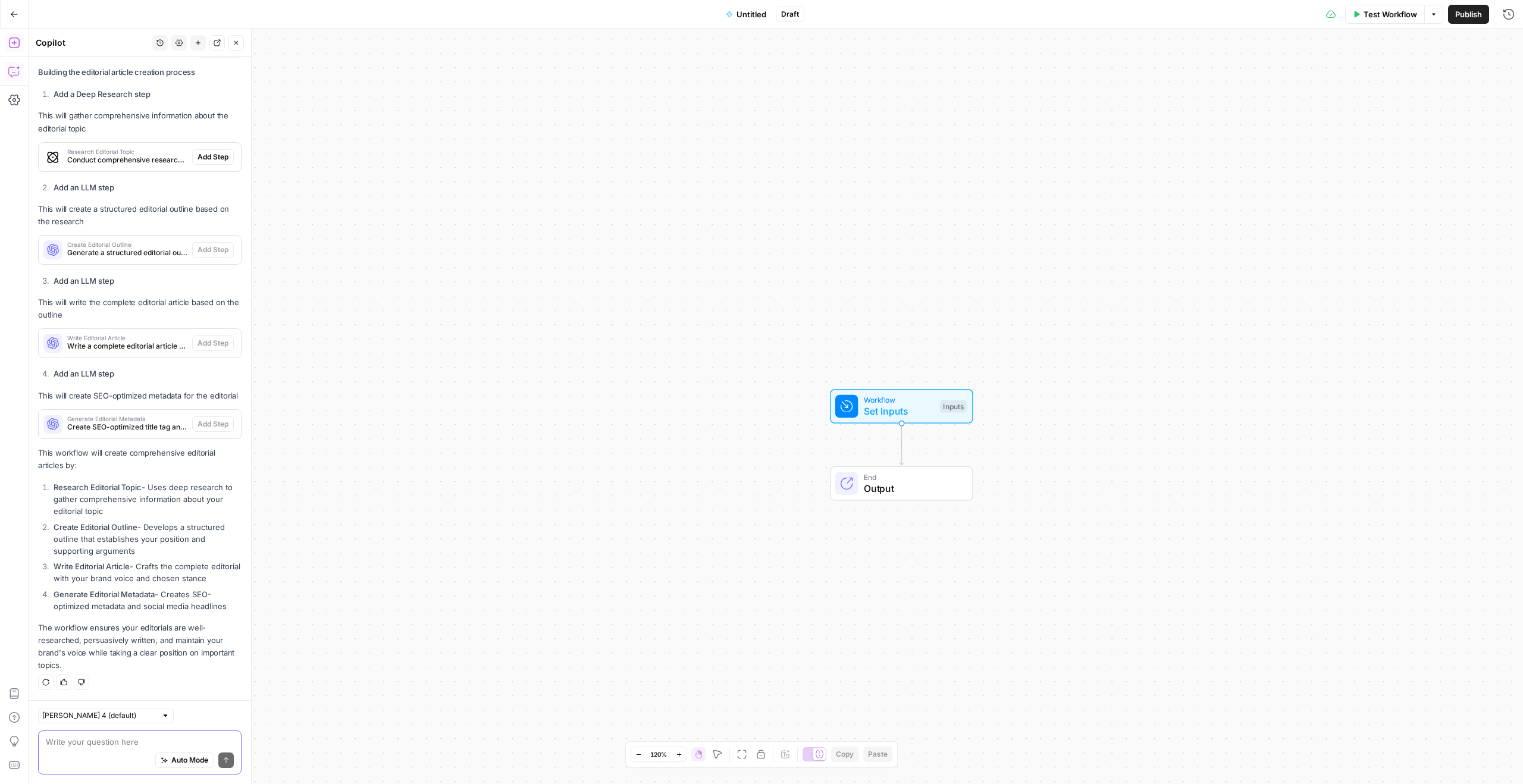
click at [17, 49] on button "Add Steps" at bounding box center [14, 43] width 19 height 19
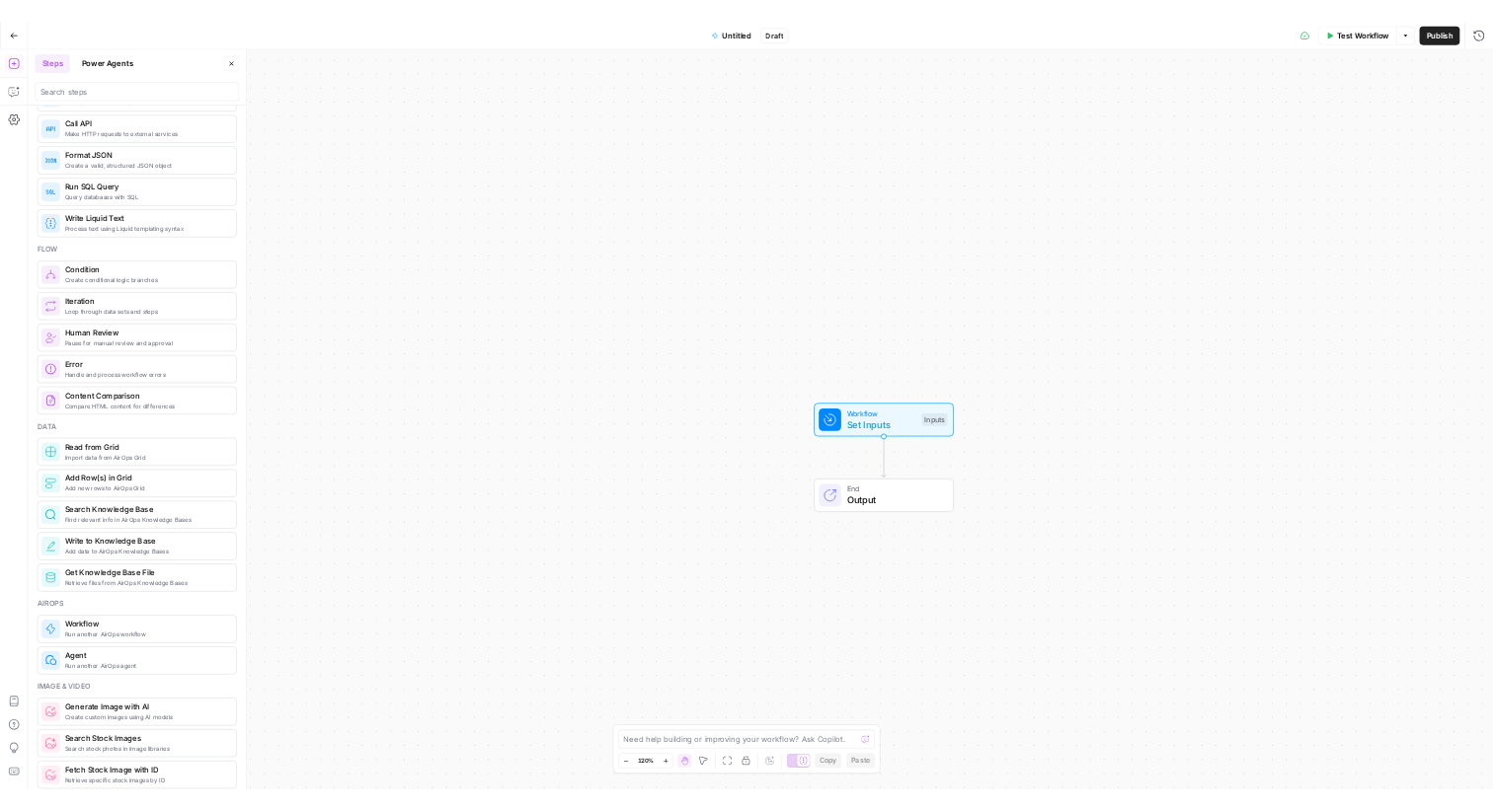
scroll to position [0, 0]
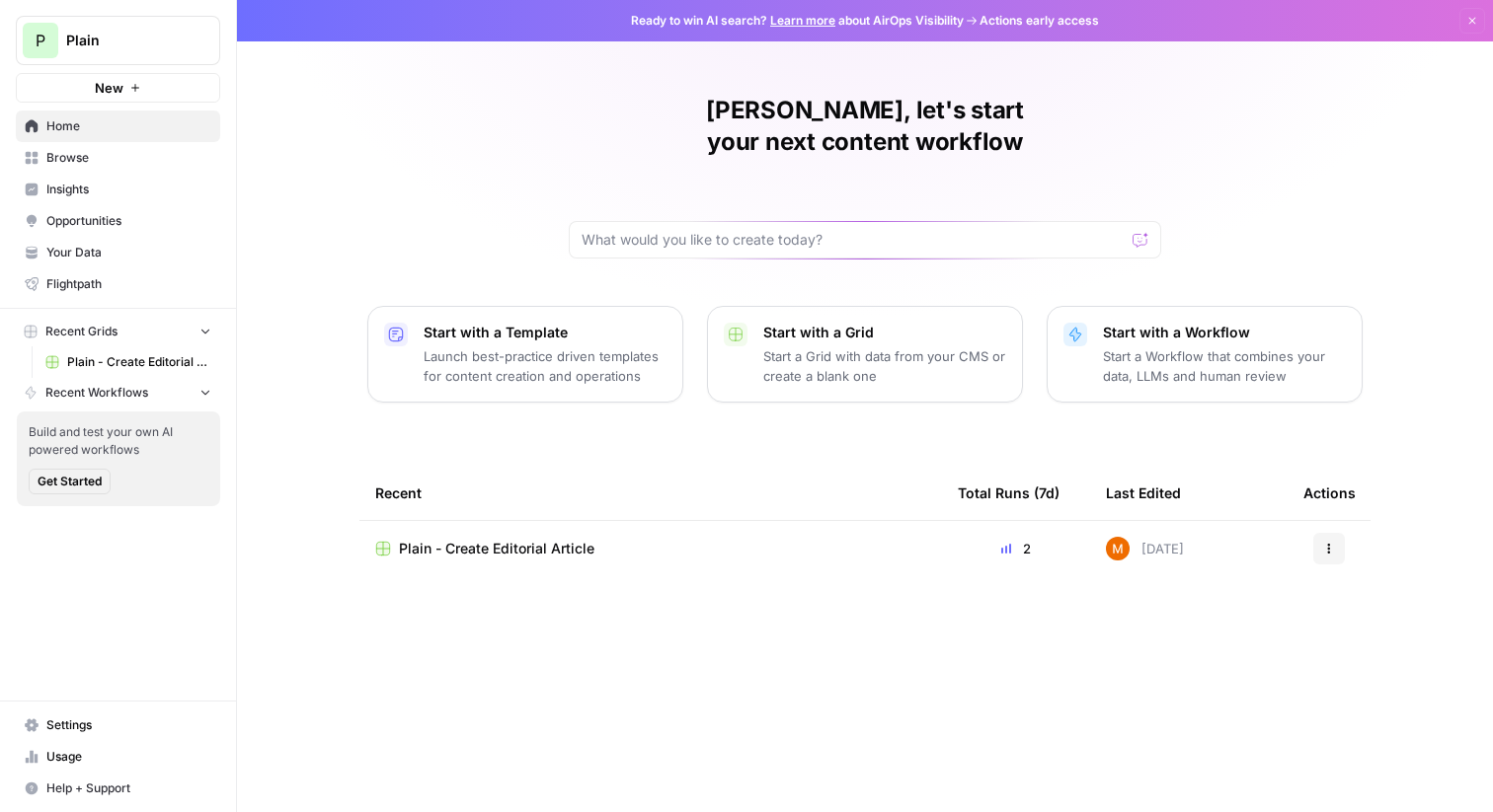
click at [139, 181] on span "Insights" at bounding box center [129, 189] width 164 height 18
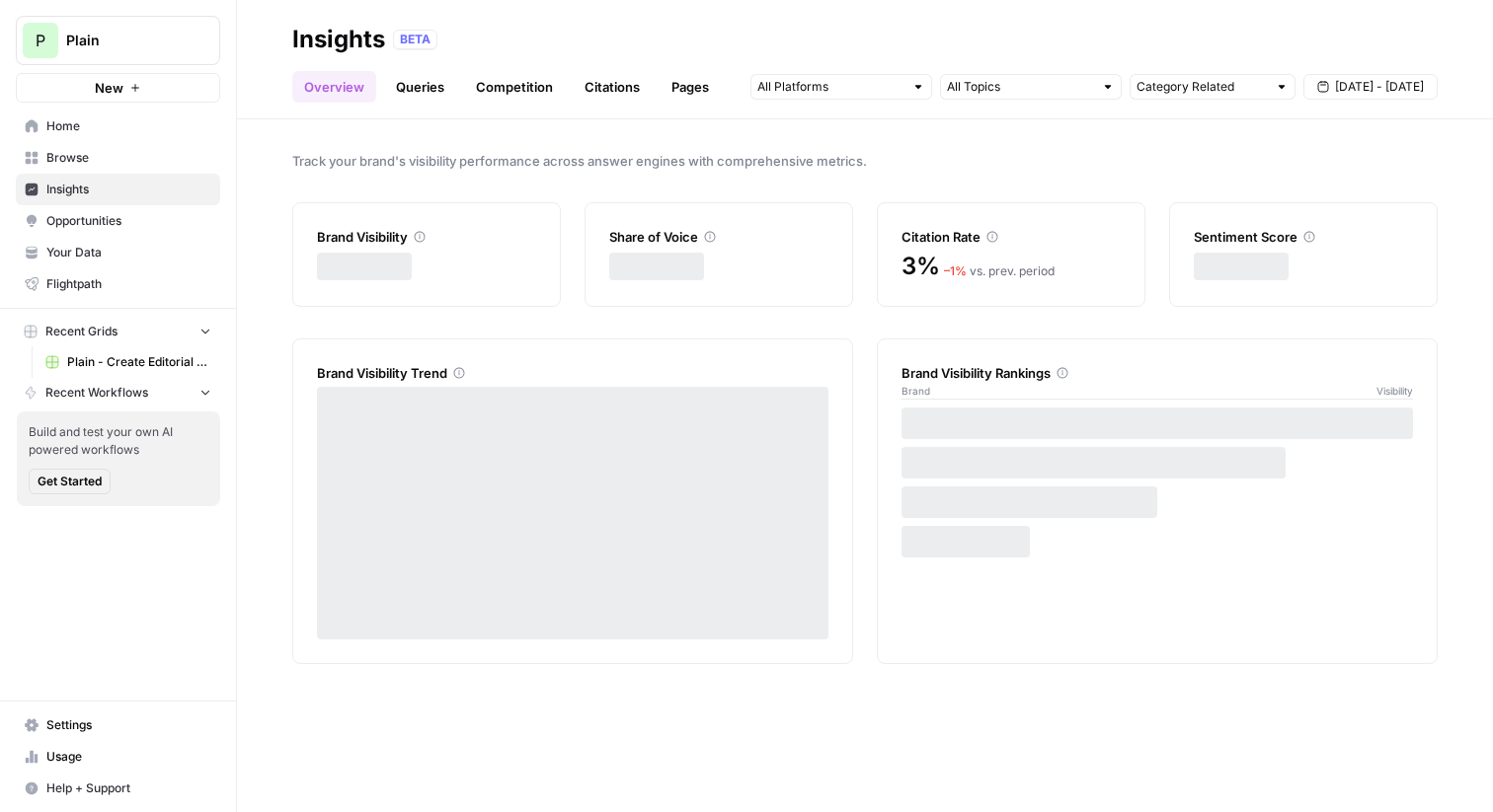
click at [130, 255] on span "Your Data" at bounding box center [129, 253] width 164 height 18
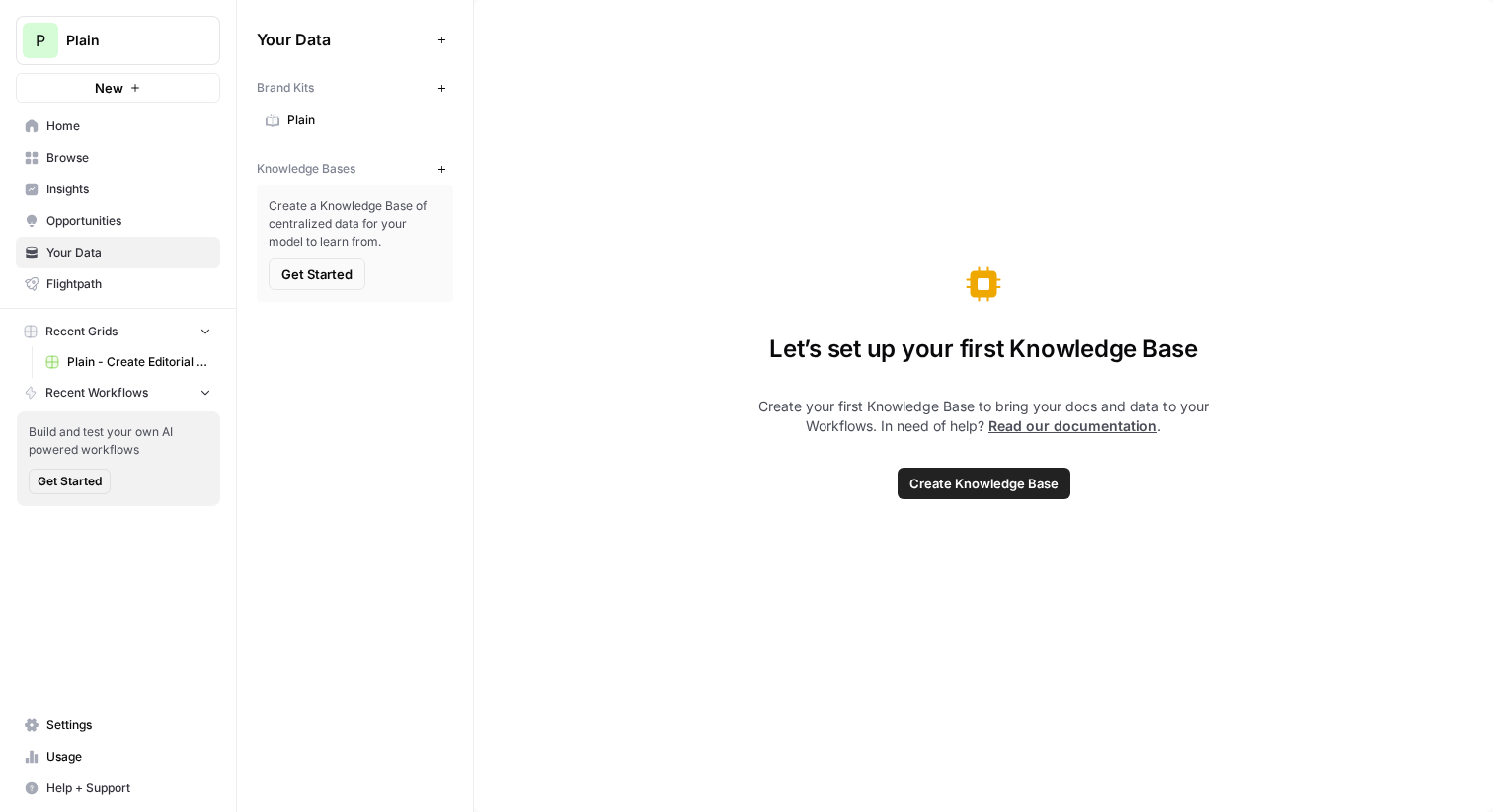
click at [139, 162] on span "Browse" at bounding box center [129, 158] width 164 height 18
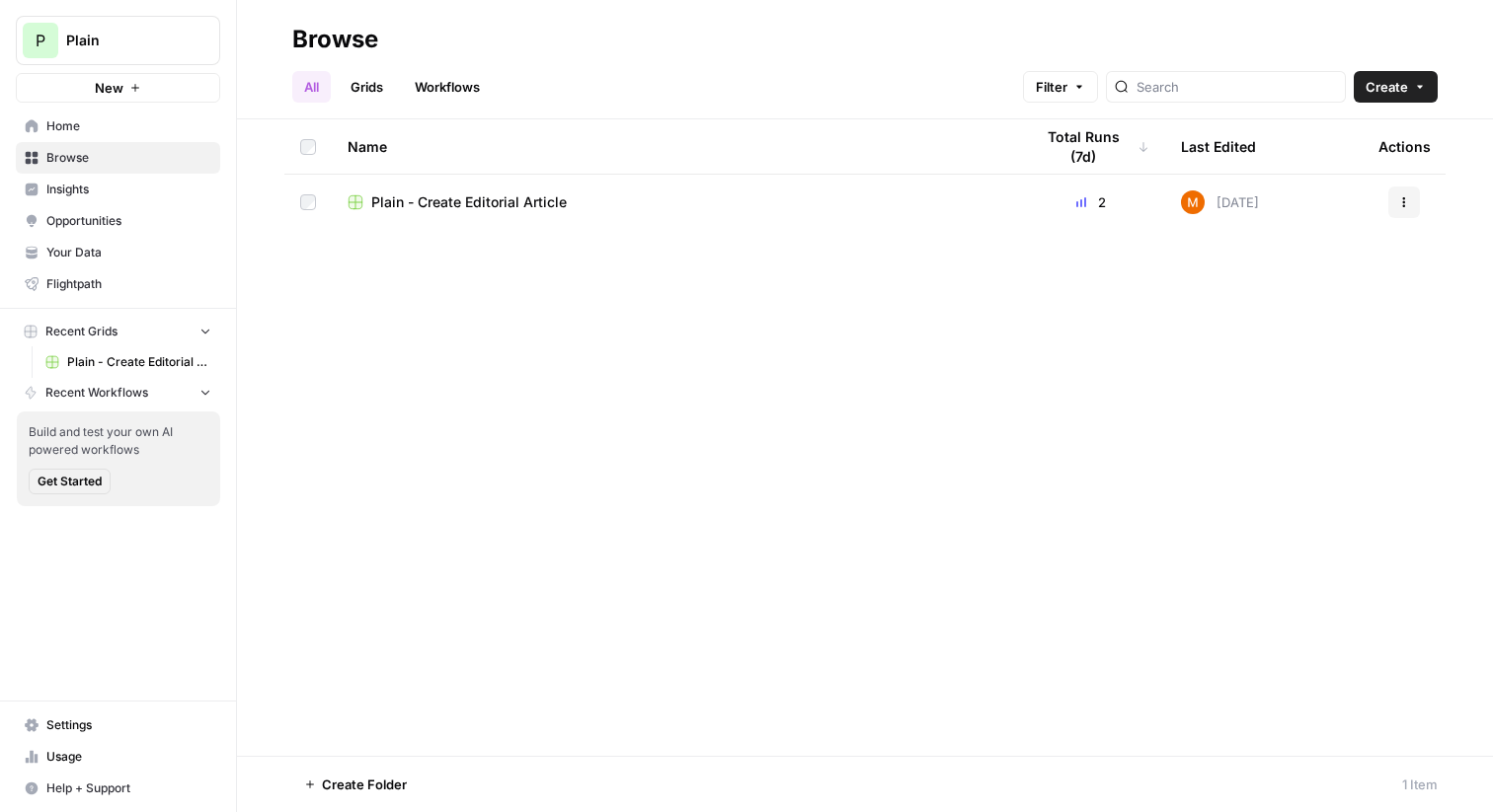
click at [587, 207] on div "Plain - Create Editorial Article" at bounding box center [675, 202] width 654 height 20
click at [108, 199] on link "Insights" at bounding box center [118, 189] width 204 height 32
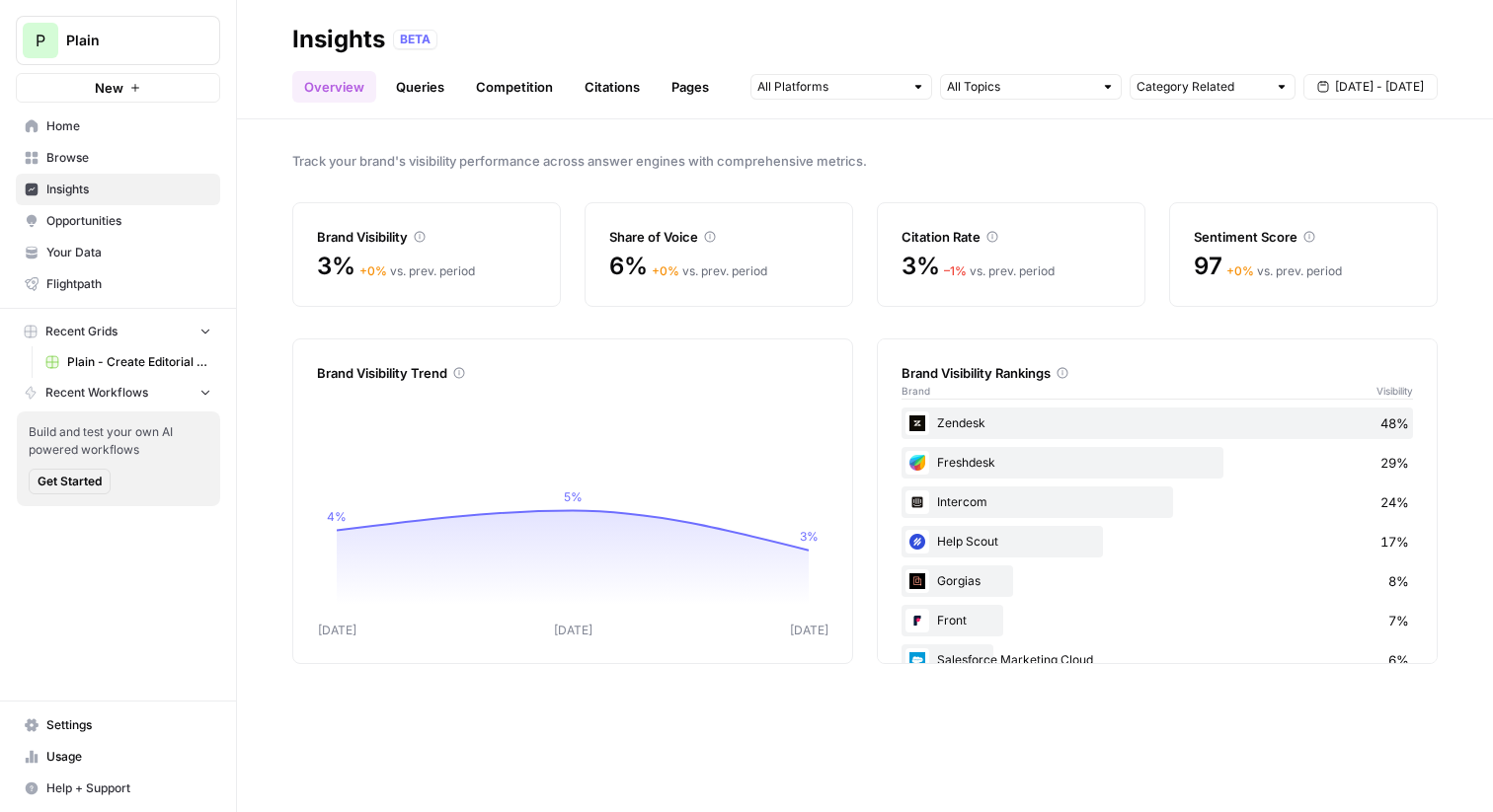
click at [470, 116] on header "Insights BETA Overview Queries Competition Citations Pages Category Related Sep…" at bounding box center [865, 60] width 1256 height 120
click at [500, 138] on div "Track your brand's visibility performance across answer engines with comprehens…" at bounding box center [865, 466] width 1256 height 693
click at [511, 34] on div "BETA" at bounding box center [915, 40] width 1045 height 20
click at [88, 257] on span "Your Data" at bounding box center [129, 253] width 164 height 18
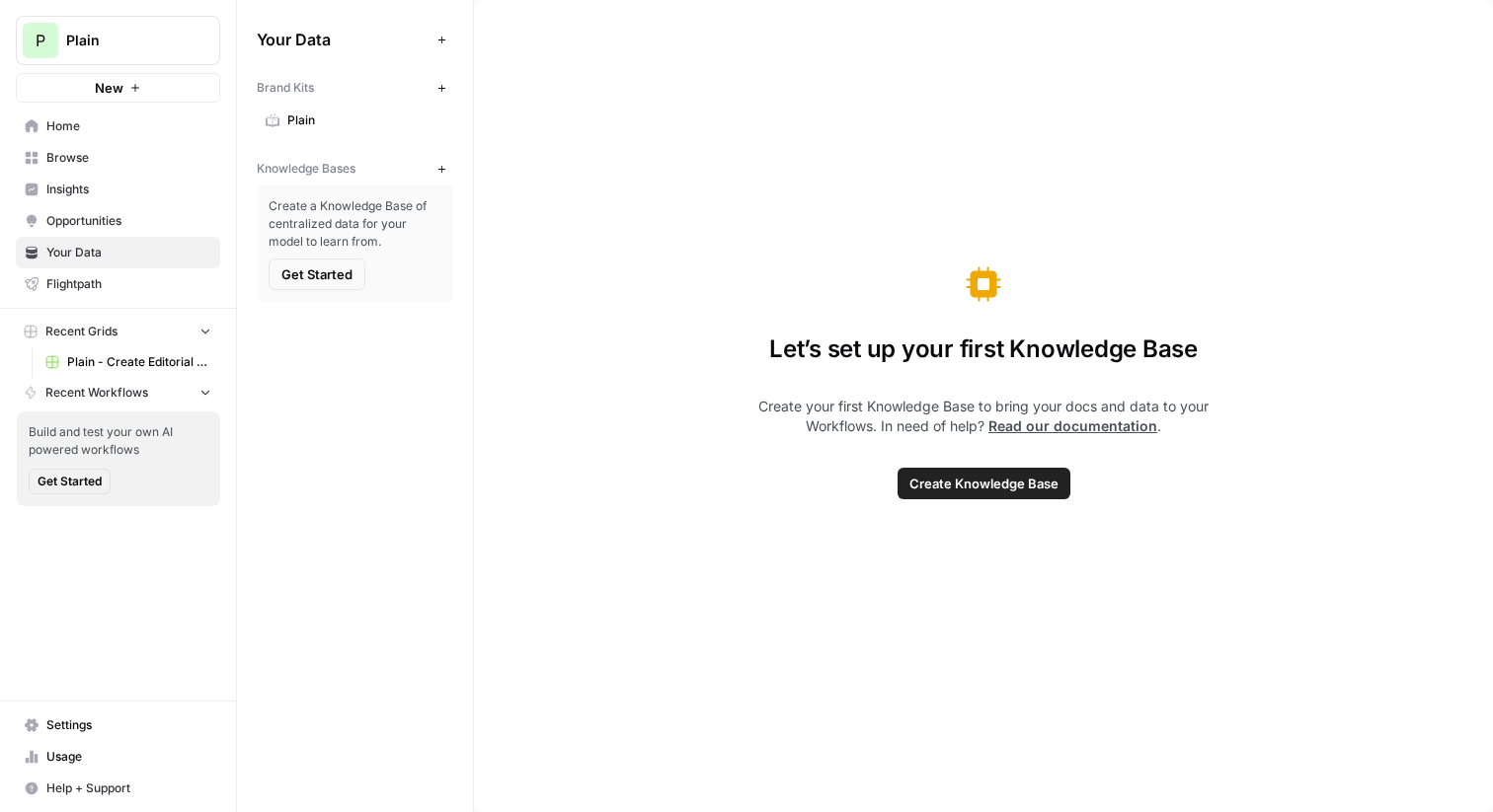
click at [335, 116] on span "Plain" at bounding box center [366, 121] width 157 height 18
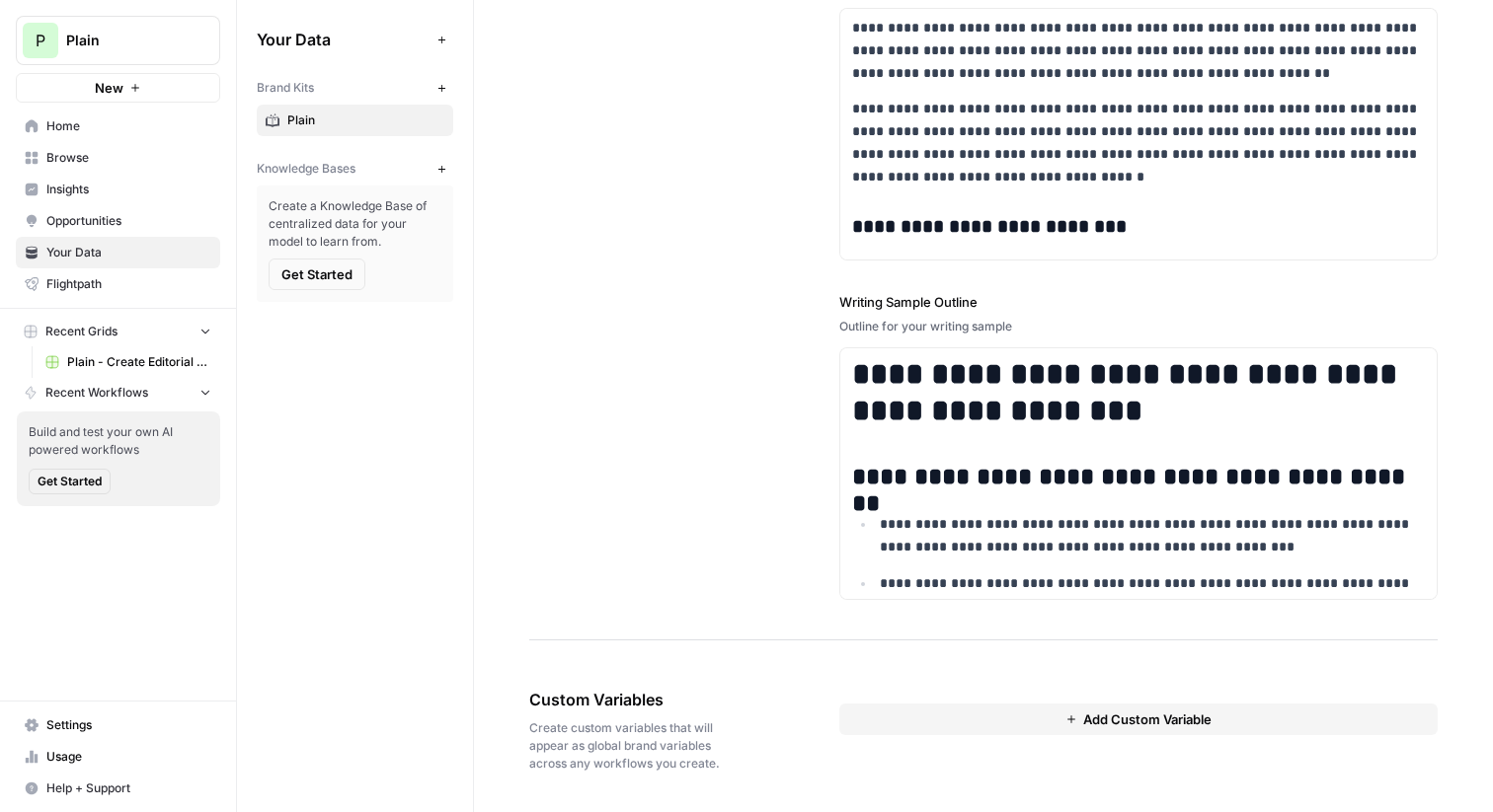
scroll to position [2637, 0]
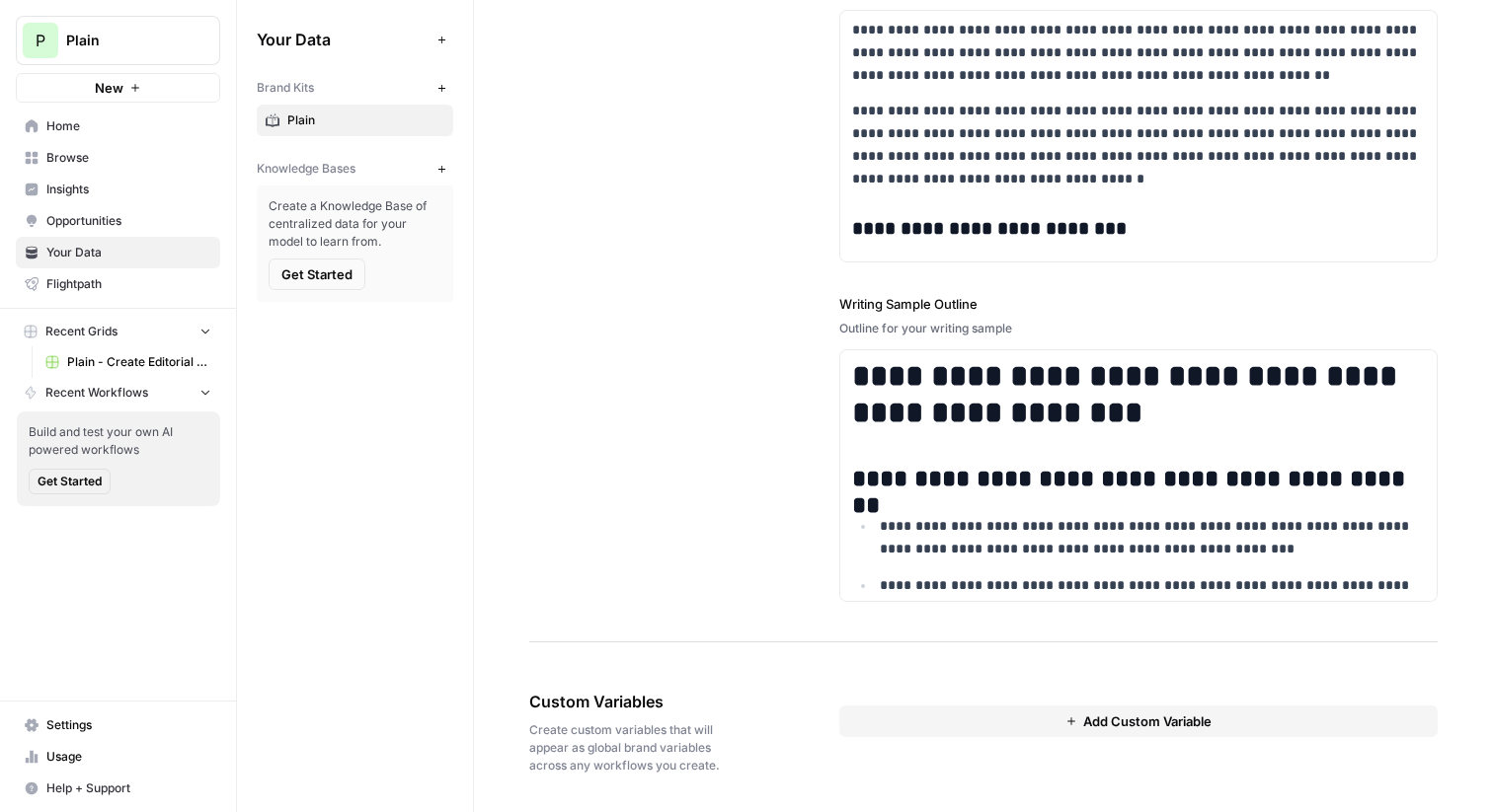
click at [444, 172] on icon "button" at bounding box center [442, 168] width 11 height 11
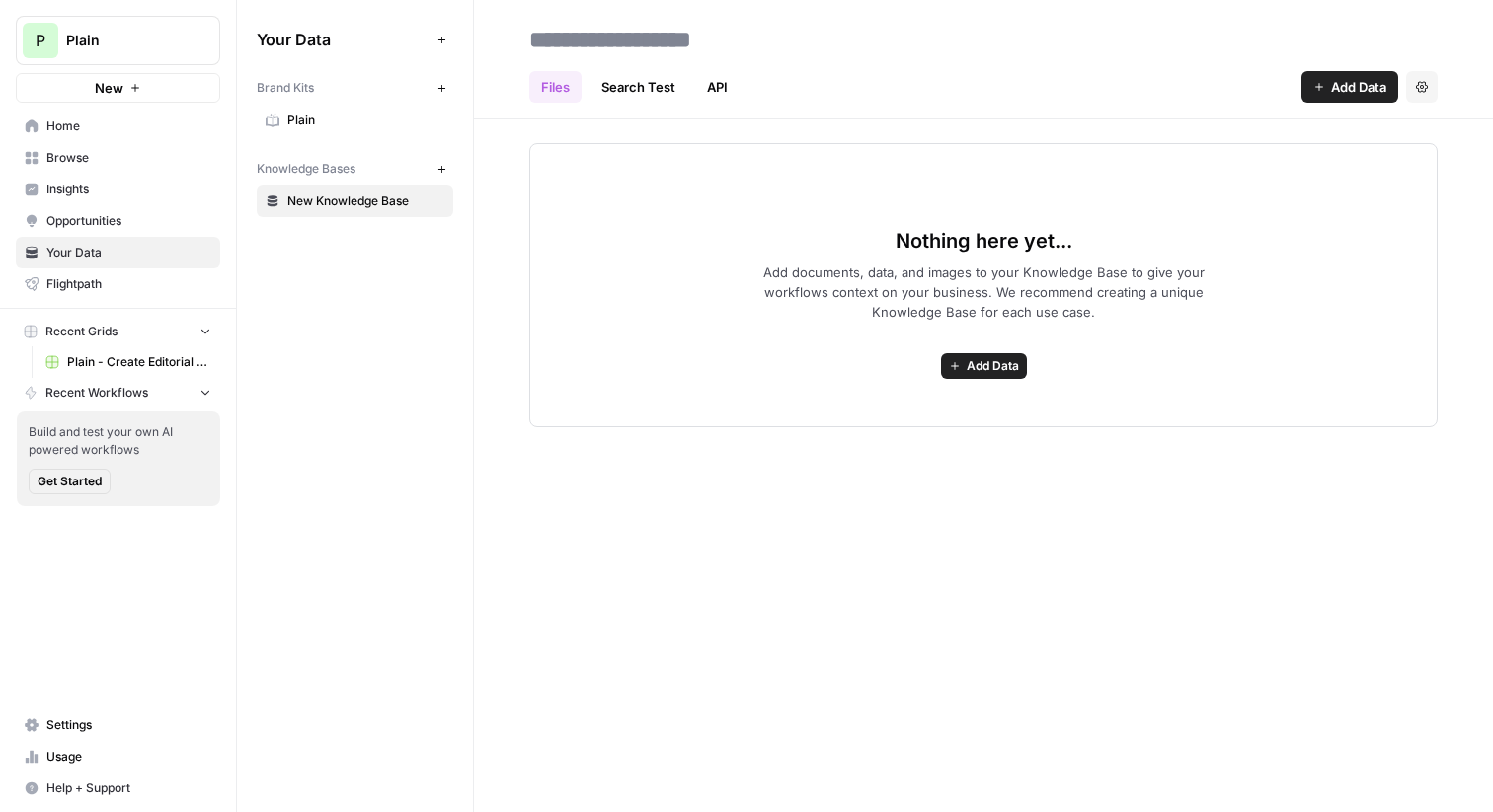
click at [1339, 96] on span "Add Data" at bounding box center [1358, 87] width 55 height 20
click at [874, 110] on header "Files Search Test API Add Data Settings" at bounding box center [984, 60] width 1020 height 120
click at [621, 36] on input at bounding box center [679, 40] width 316 height 40
type input "*******"
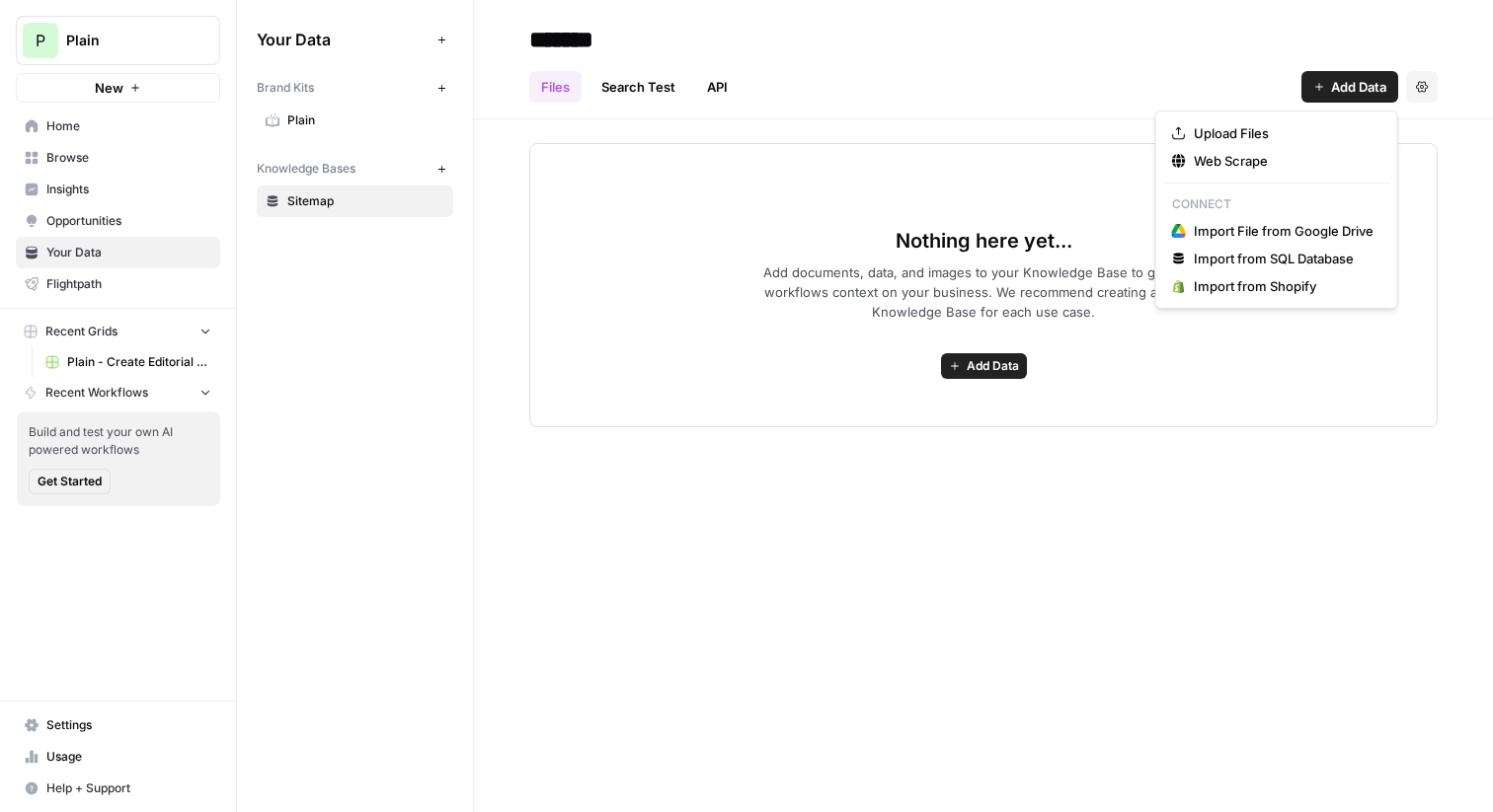
click at [1340, 78] on span "Add Data" at bounding box center [1358, 87] width 55 height 20
click at [1255, 158] on span "Web Scrape" at bounding box center [1284, 161] width 179 height 20
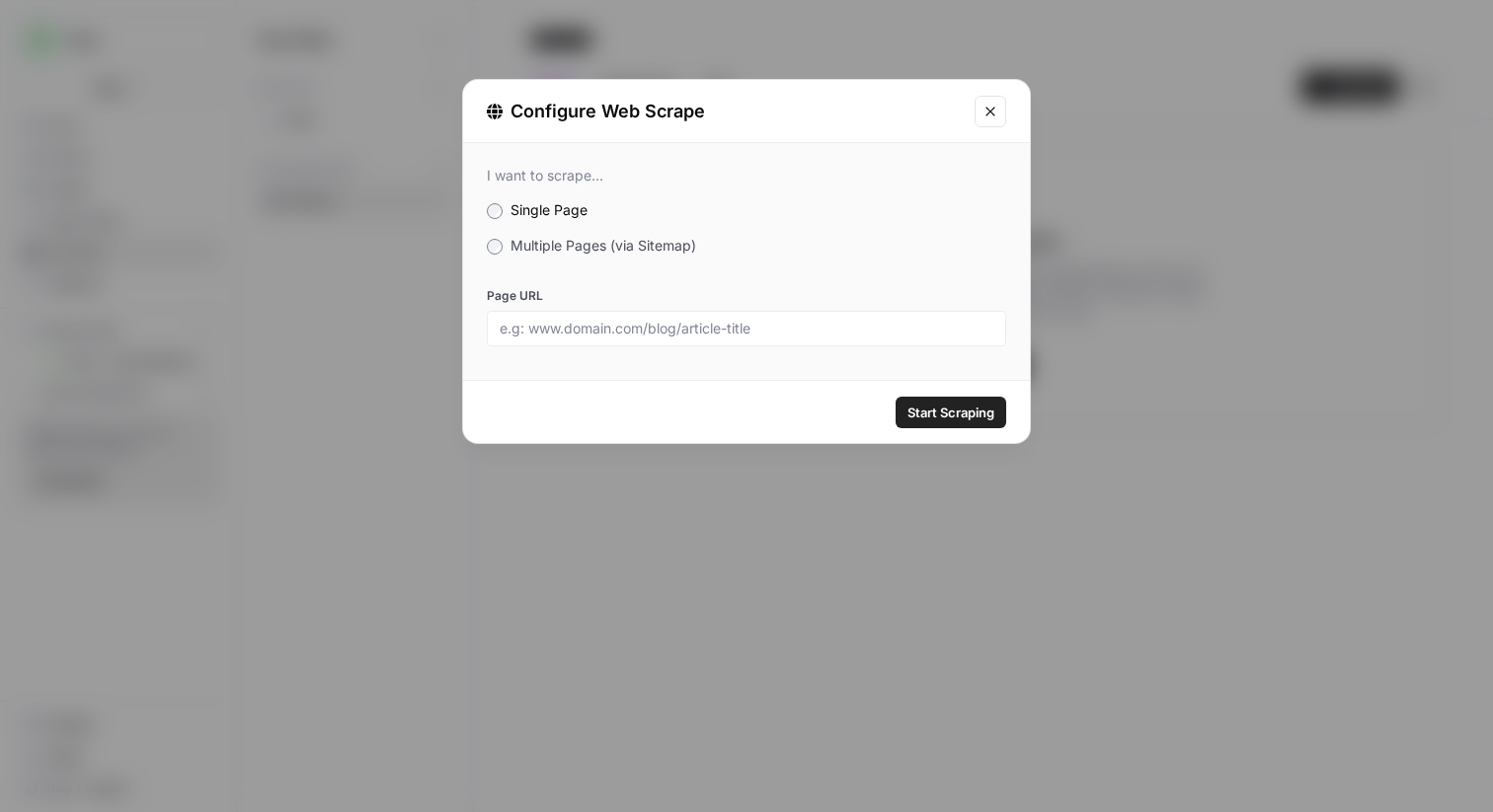
click at [524, 247] on span "Multiple Pages (via Sitemap)" at bounding box center [603, 245] width 185 height 17
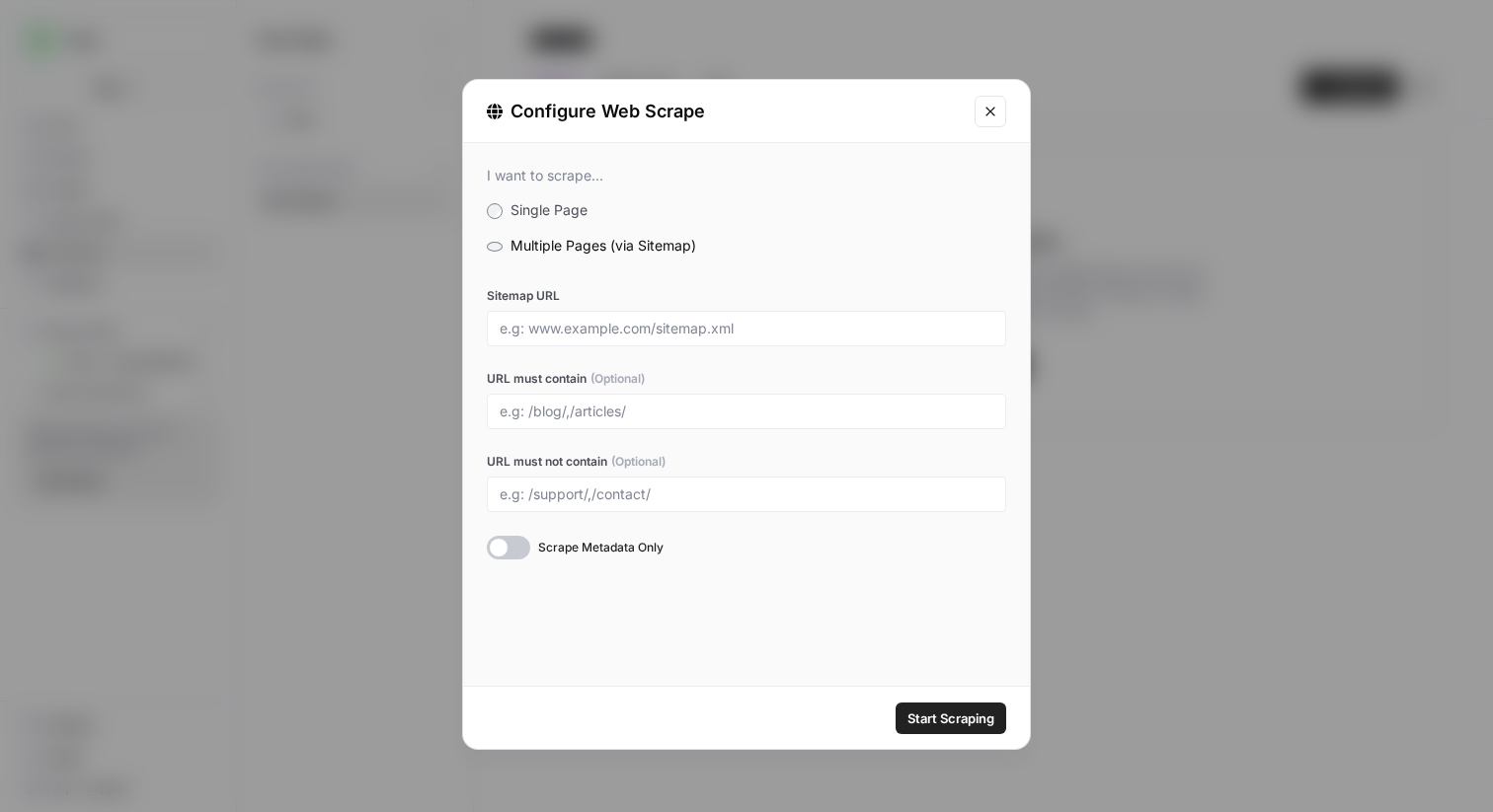
drag, startPoint x: 983, startPoint y: 106, endPoint x: 987, endPoint y: 167, distance: 61.1
click at [0, 0] on form "Configure Web Scrape I want to scrape... Single Page Multiple Pages (via Sitema…" at bounding box center [0, 0] width 0 height 0
click at [986, 125] on button "Close modal" at bounding box center [991, 112] width 32 height 32
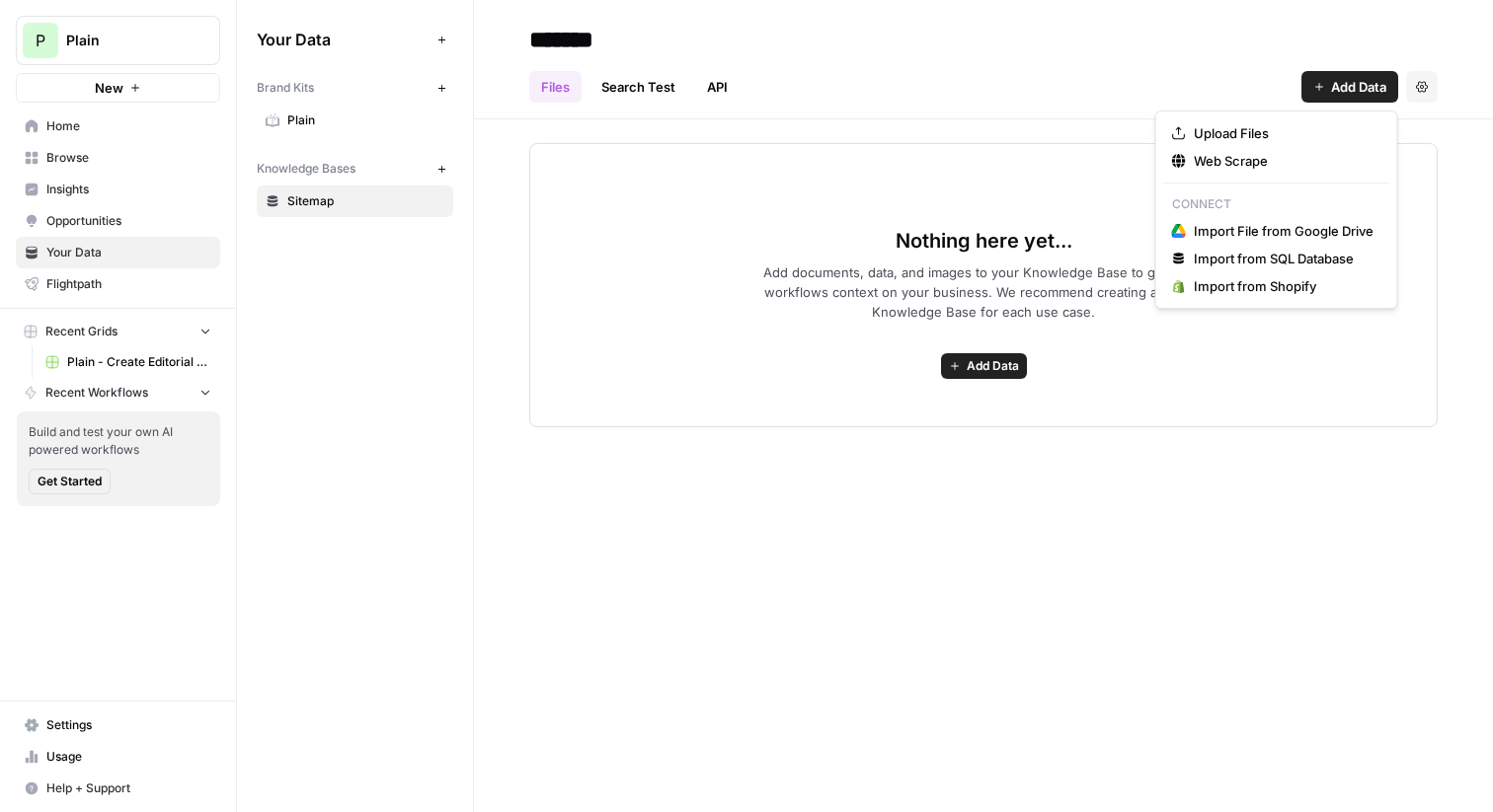
click at [1375, 84] on span "Add Data" at bounding box center [1358, 87] width 55 height 20
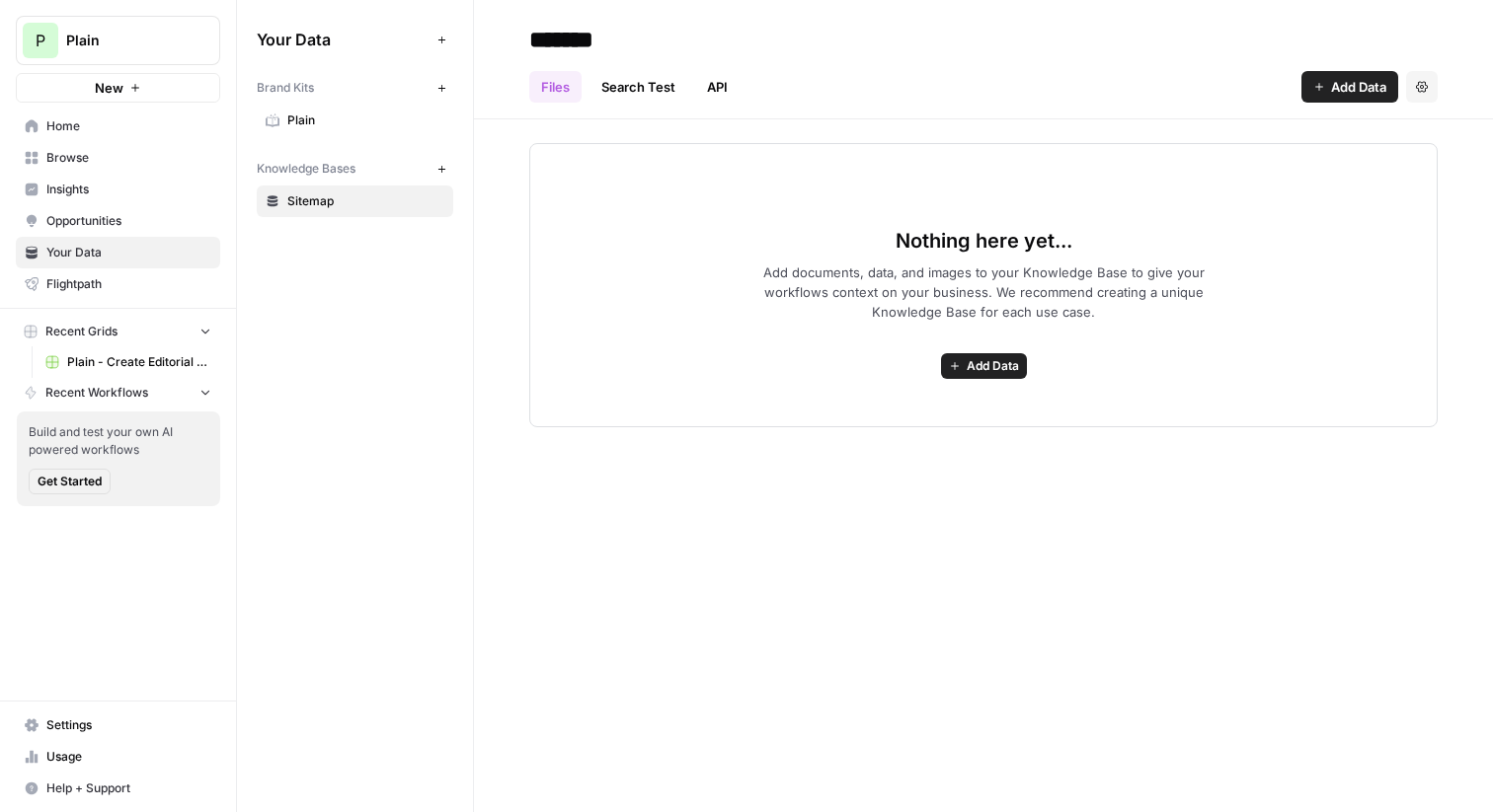
click at [298, 259] on div "Your Data Add Data Brand Kits New Plain Knowledge Bases New Sitemap" at bounding box center [355, 406] width 236 height 812
click at [85, 189] on span "Insights" at bounding box center [129, 189] width 164 height 18
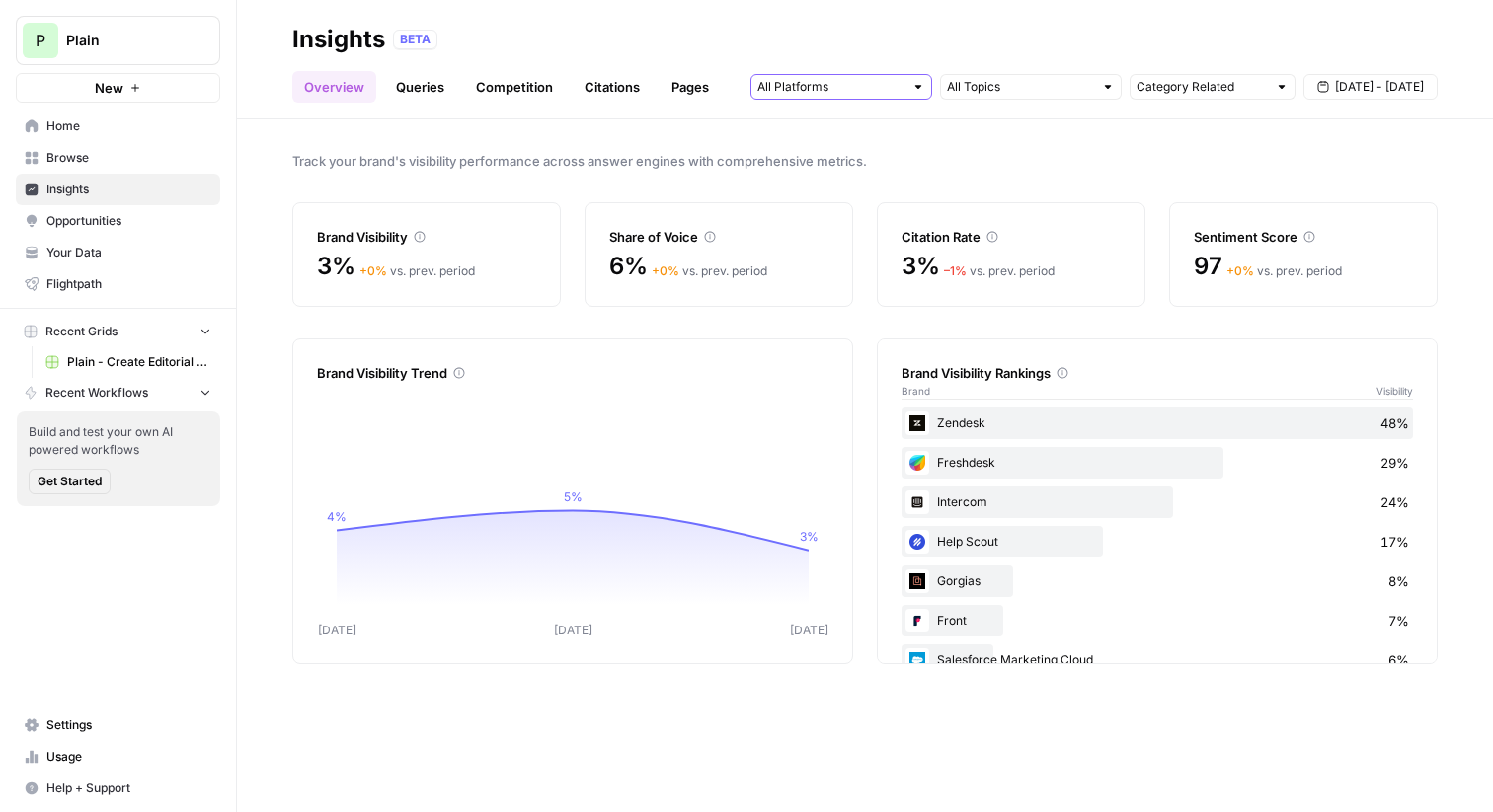
click at [869, 87] on input "text" at bounding box center [830, 87] width 147 height 20
click at [997, 151] on span "Track your brand's visibility performance across answer engines with comprehens…" at bounding box center [864, 161] width 1145 height 20
click at [1348, 78] on span "Sep 4 - Sep 10" at bounding box center [1379, 87] width 89 height 18
click at [1309, 56] on div "Overview Queries Competition Citations Pages Category Related Sep 4 - Sep 10" at bounding box center [864, 79] width 1145 height 48
click at [415, 89] on link "Queries" at bounding box center [420, 87] width 72 height 32
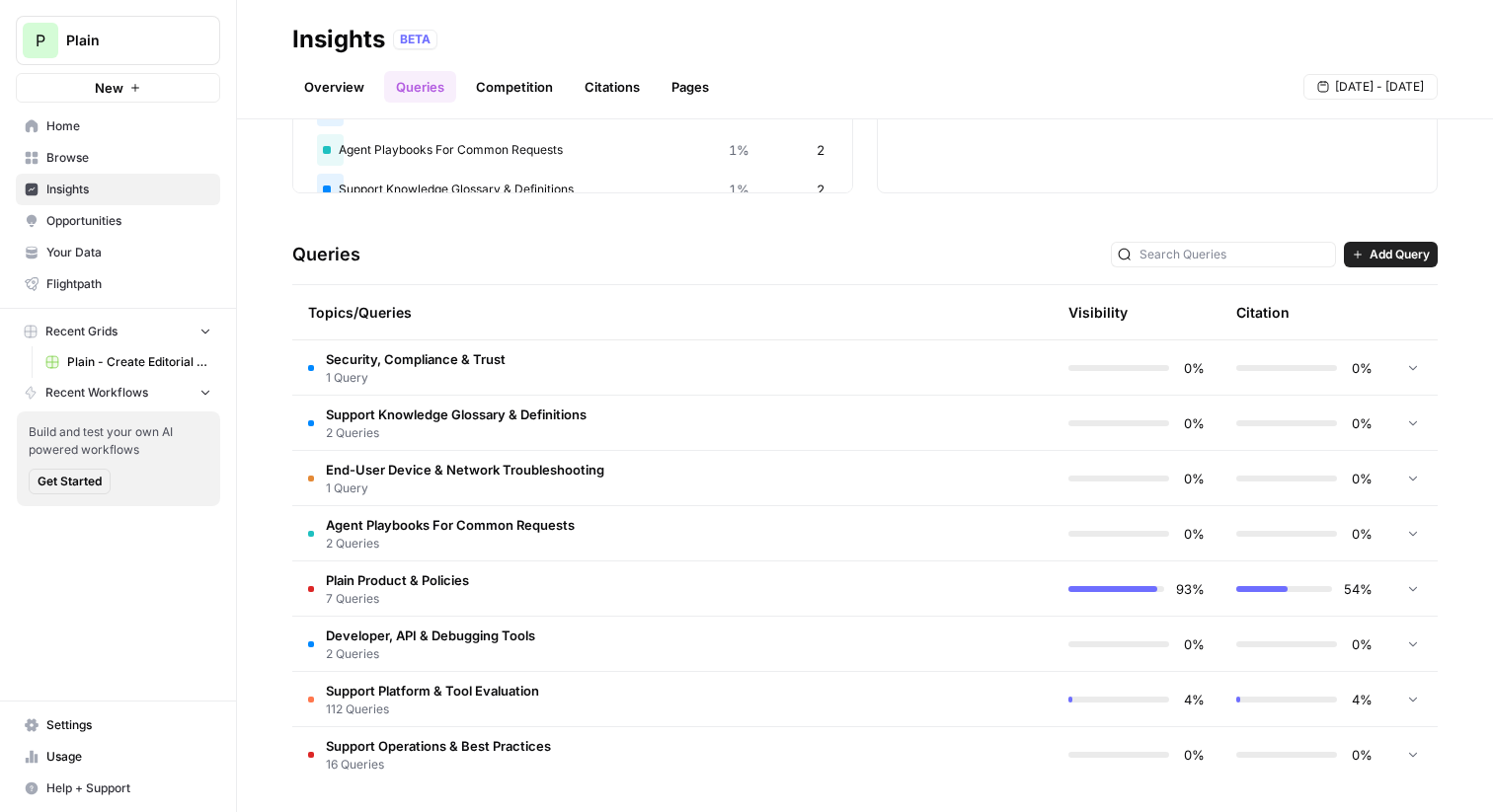
scroll to position [297, 0]
click at [617, 575] on td "Plain Product & Policies 7 Queries" at bounding box center [588, 587] width 593 height 54
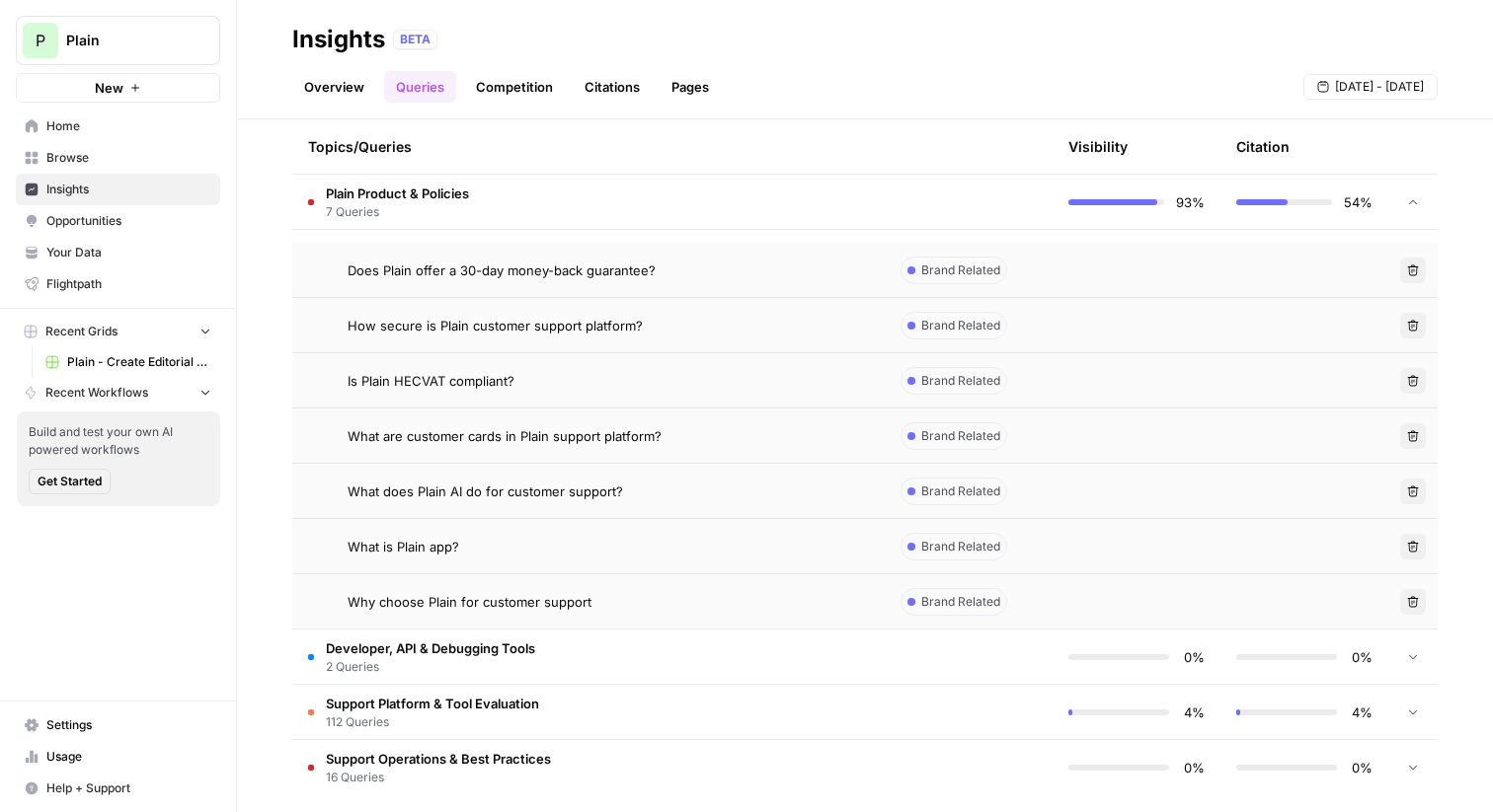
scroll to position [684, 0]
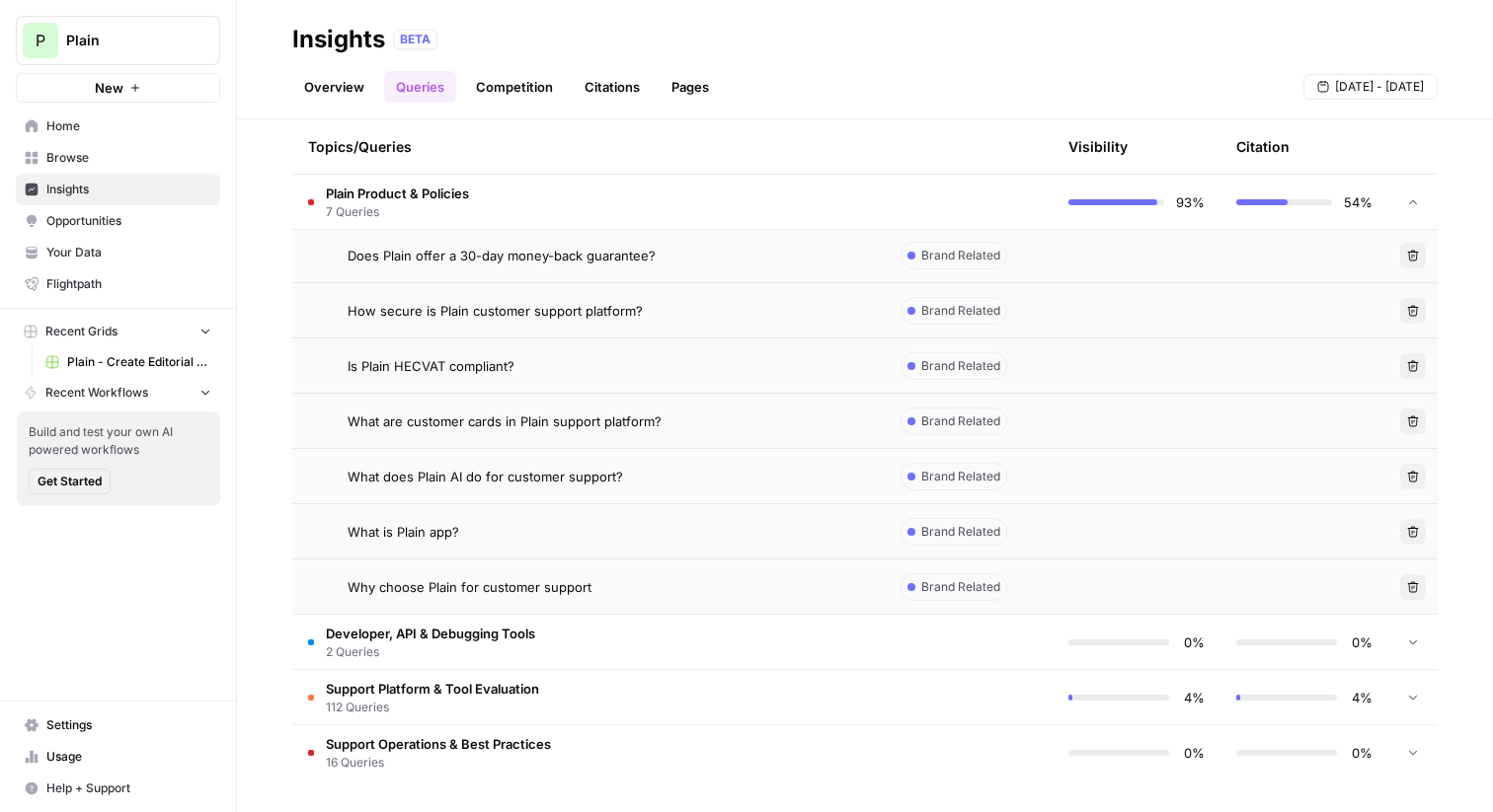
click at [600, 268] on td "Does Plain offer a 30-day money-back guarantee?" at bounding box center [588, 255] width 593 height 54
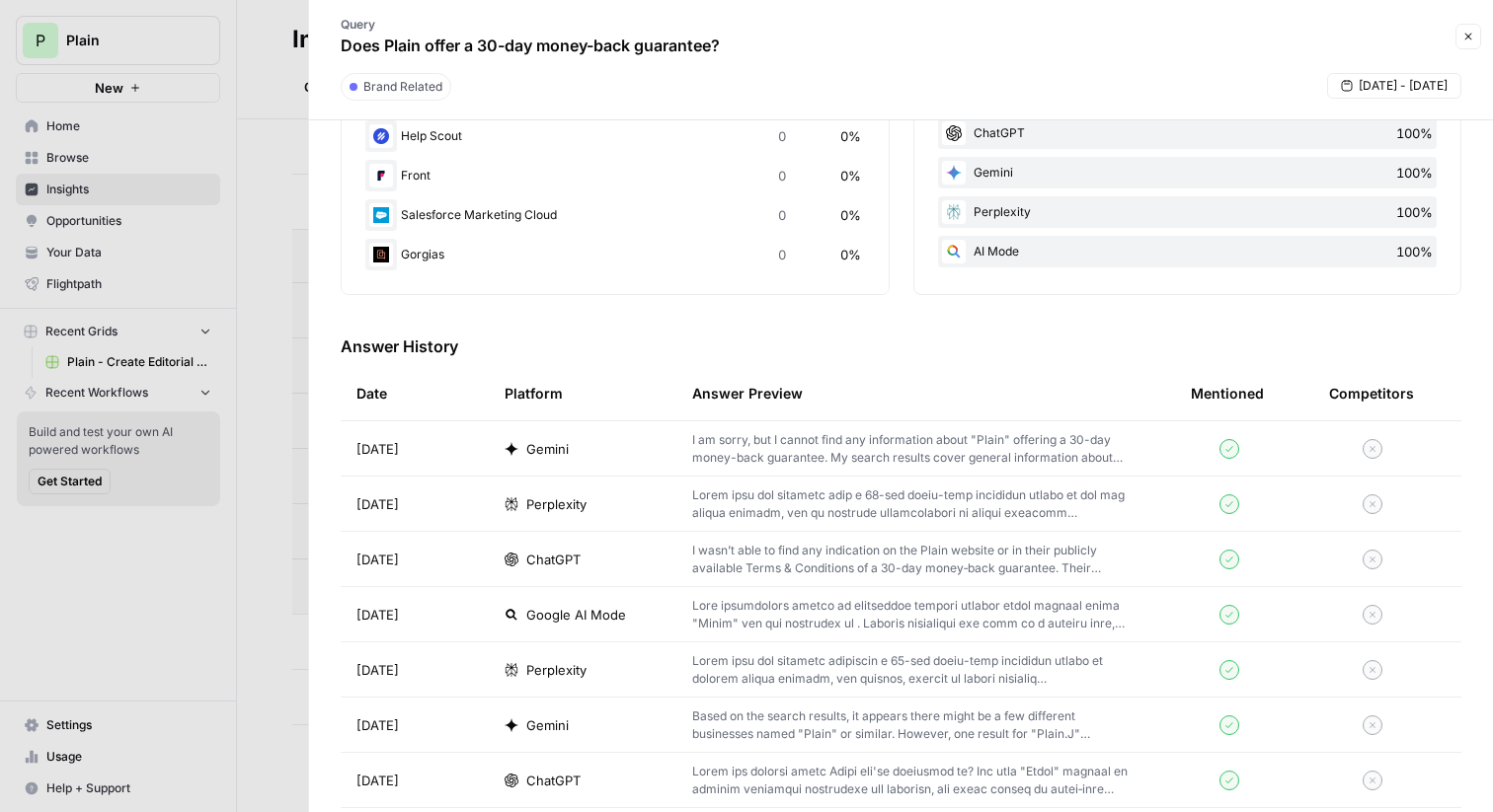
scroll to position [556, 0]
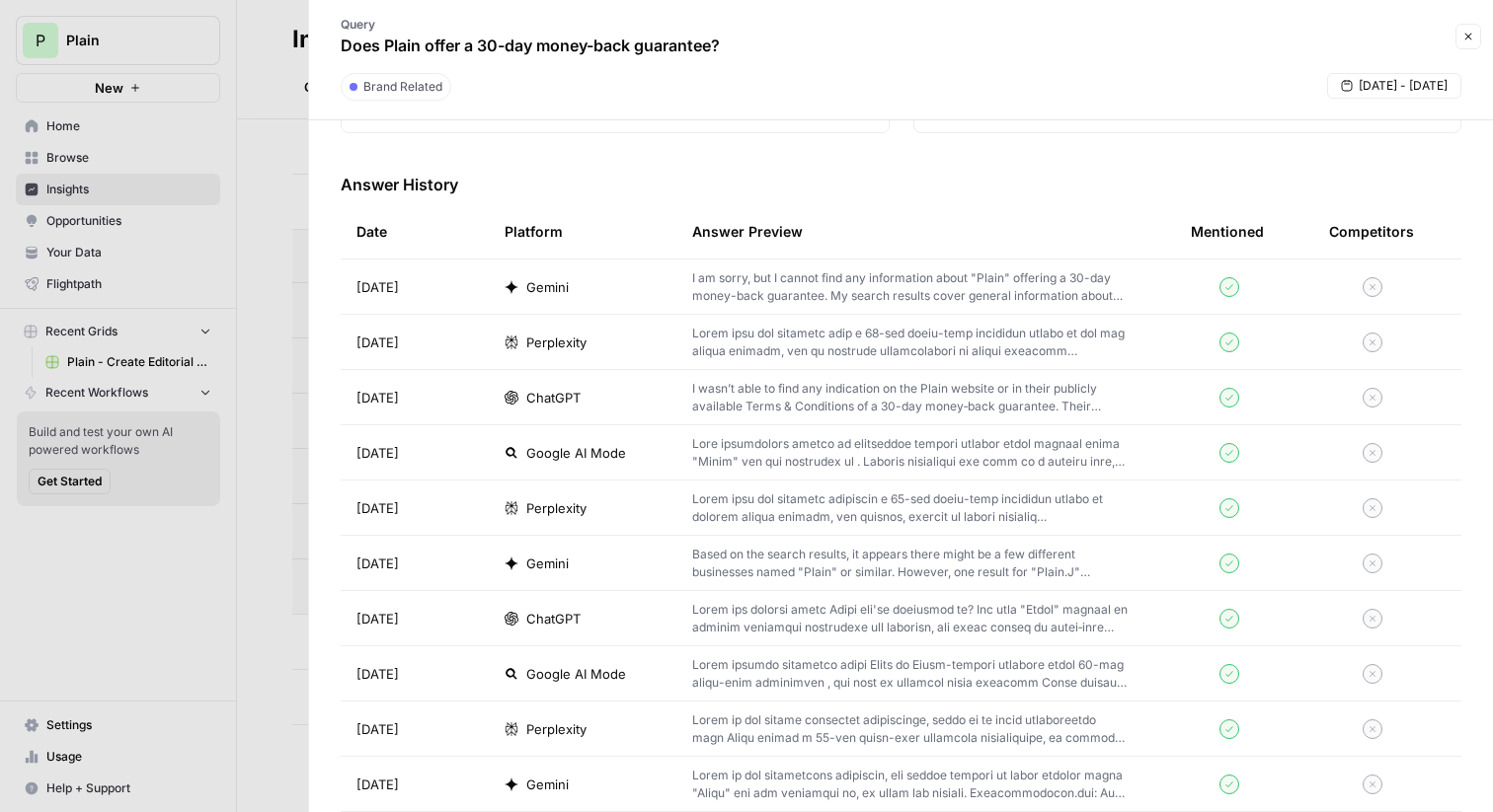
click at [625, 295] on div "Gemini" at bounding box center [582, 287] width 156 height 20
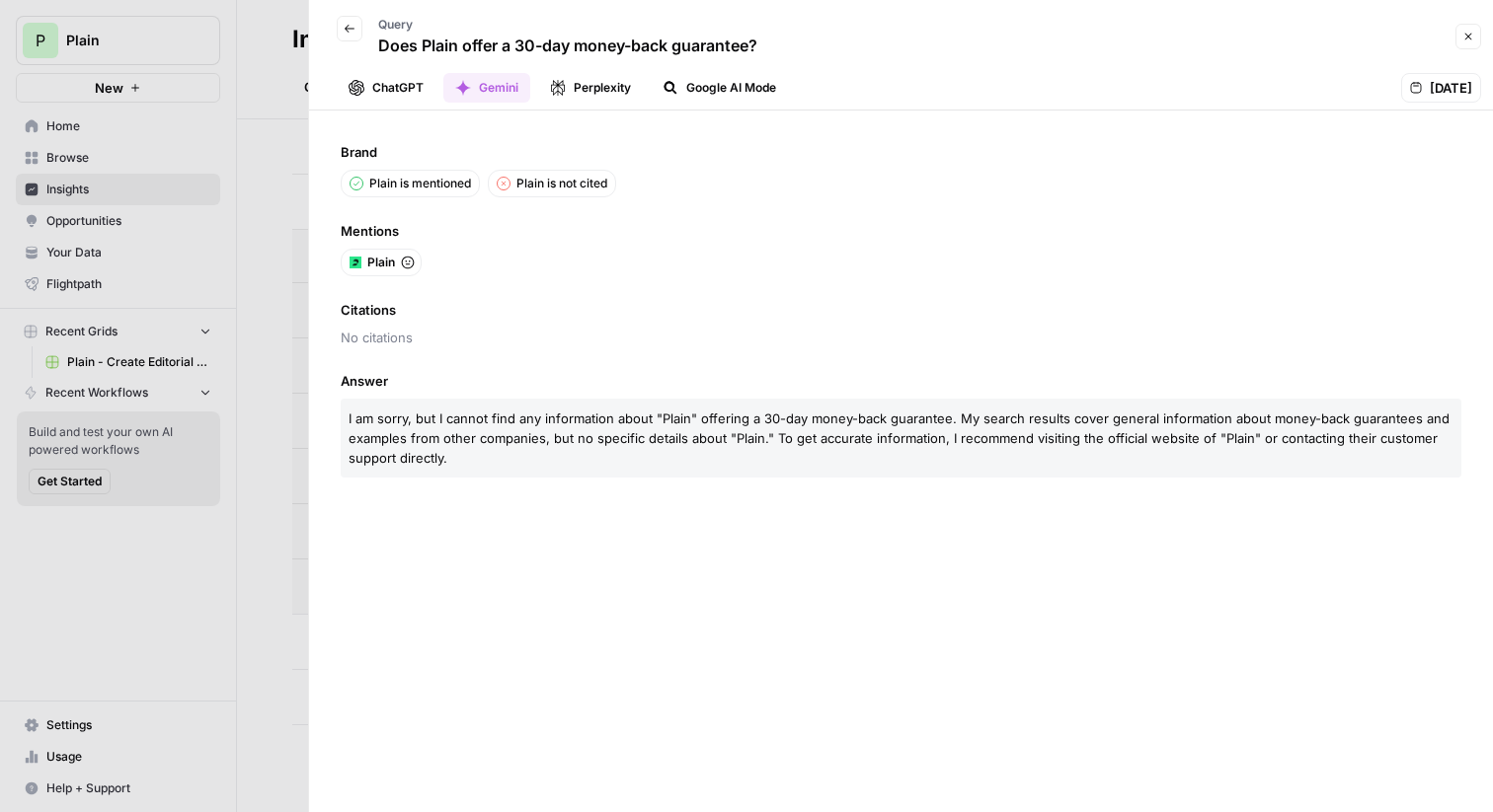
click at [398, 81] on button "ChatGPT" at bounding box center [386, 88] width 99 height 30
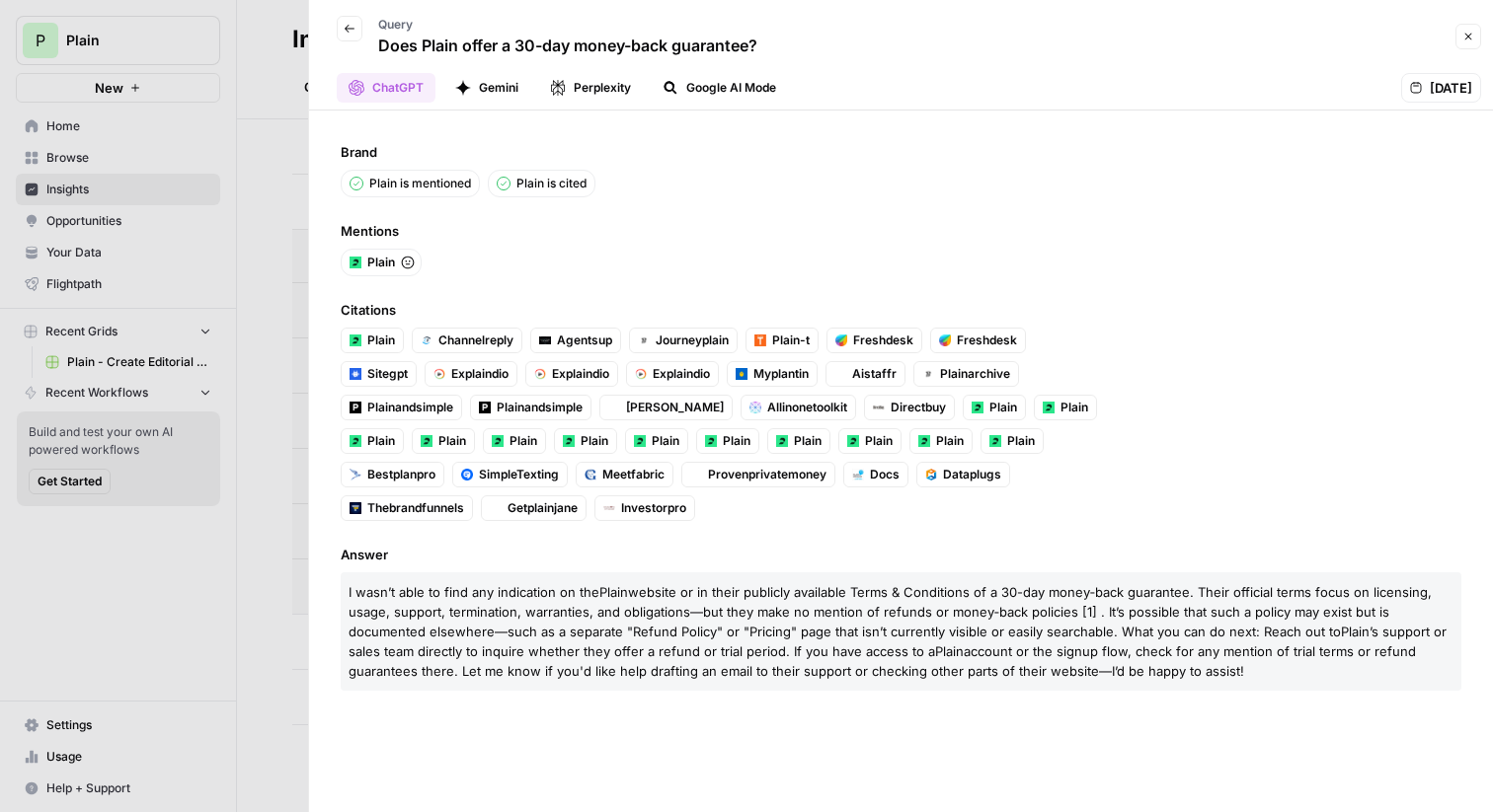
drag, startPoint x: 355, startPoint y: 587, endPoint x: 618, endPoint y: 625, distance: 265.7
click at [618, 625] on p "I wasn’t able to find any indication on the Plain website or in their publicly …" at bounding box center [901, 632] width 1121 height 119
click at [618, 625] on span "website or in their publicly available Terms & Conditions of a 30-day money‑bac…" at bounding box center [890, 612] width 1083 height 55
click at [282, 463] on div at bounding box center [746, 406] width 1493 height 812
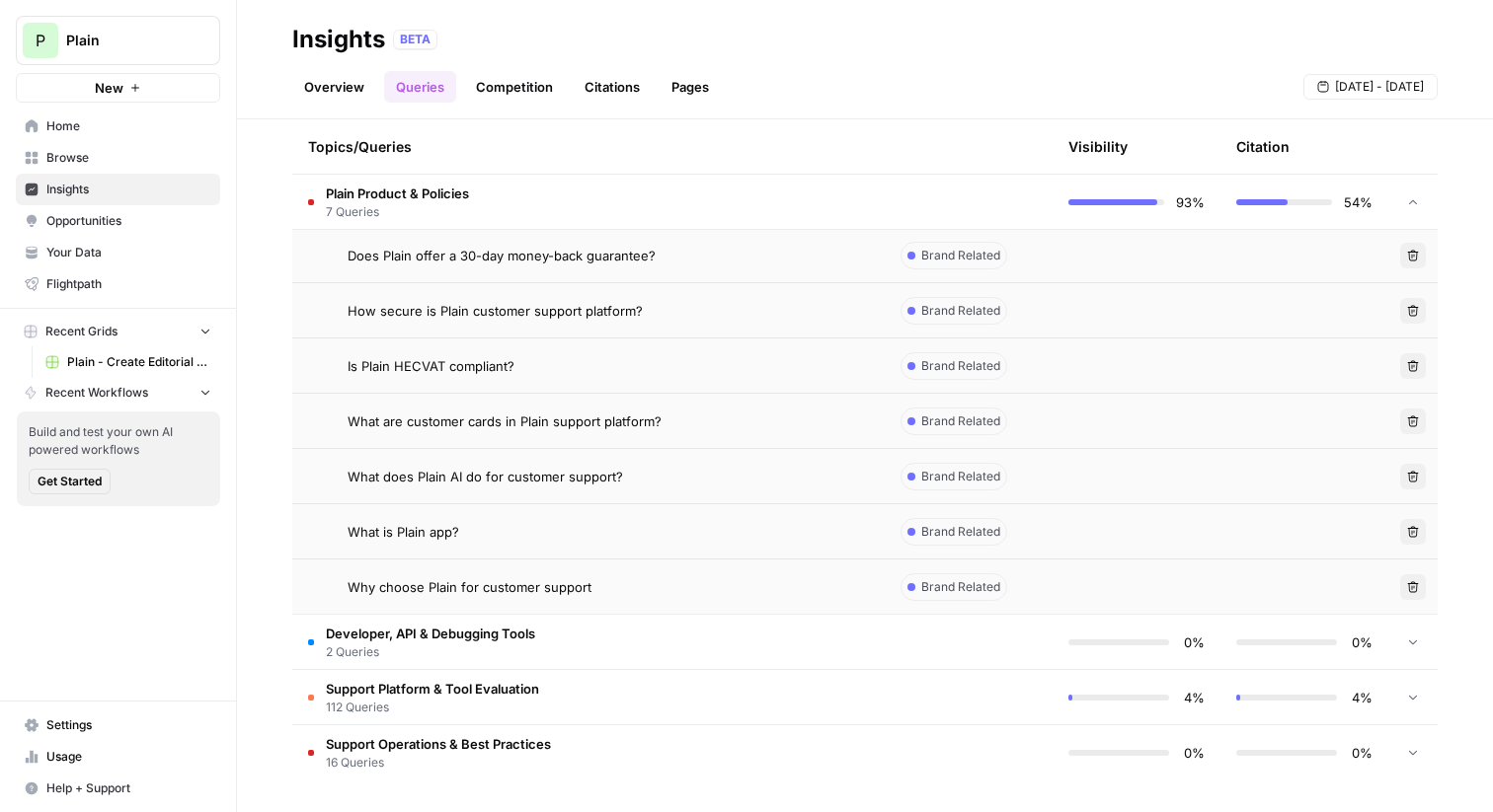
click at [524, 259] on span "Does Plain offer a 30-day money-back guarantee?" at bounding box center [501, 256] width 308 height 20
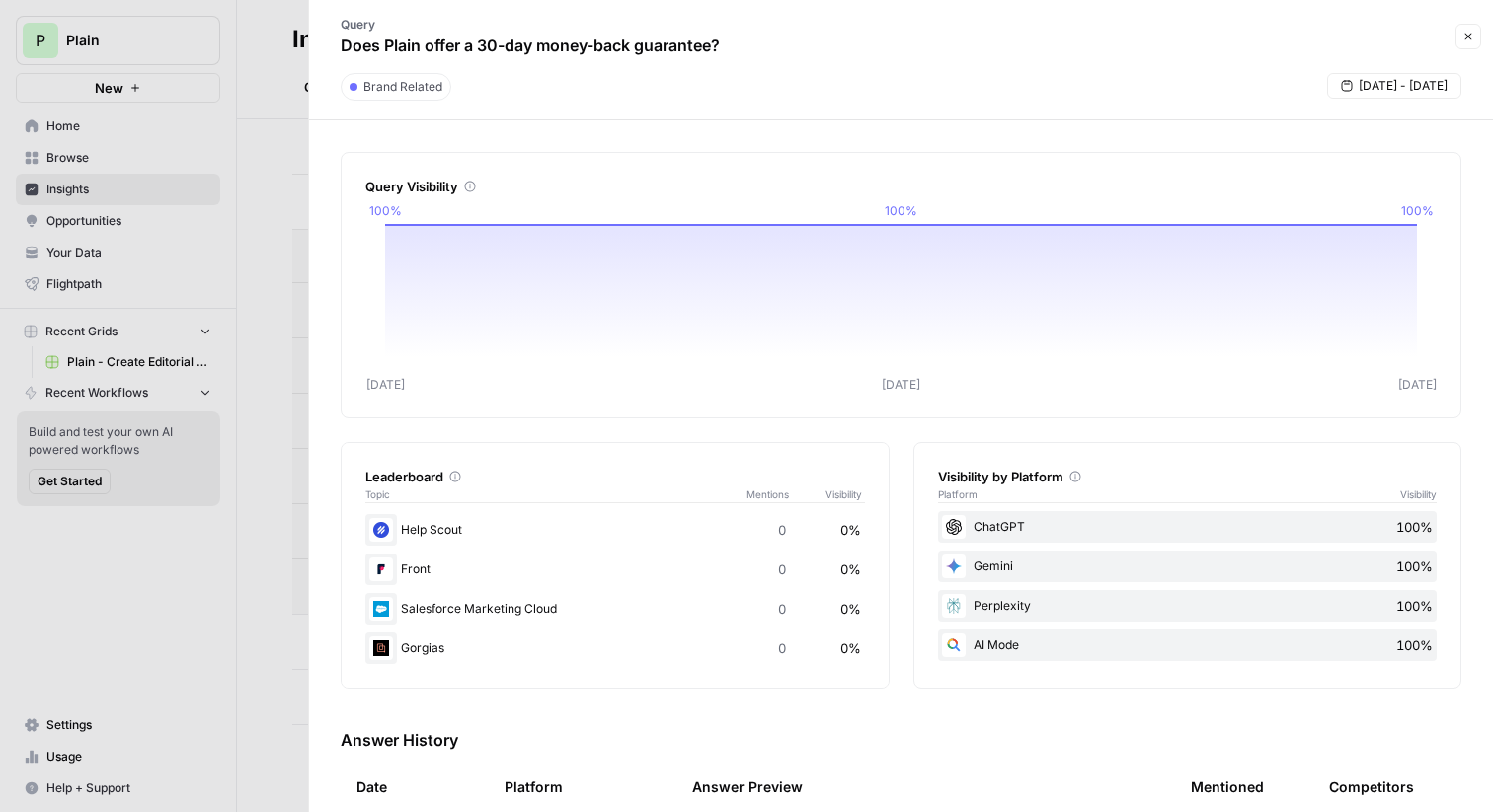
scroll to position [102, 0]
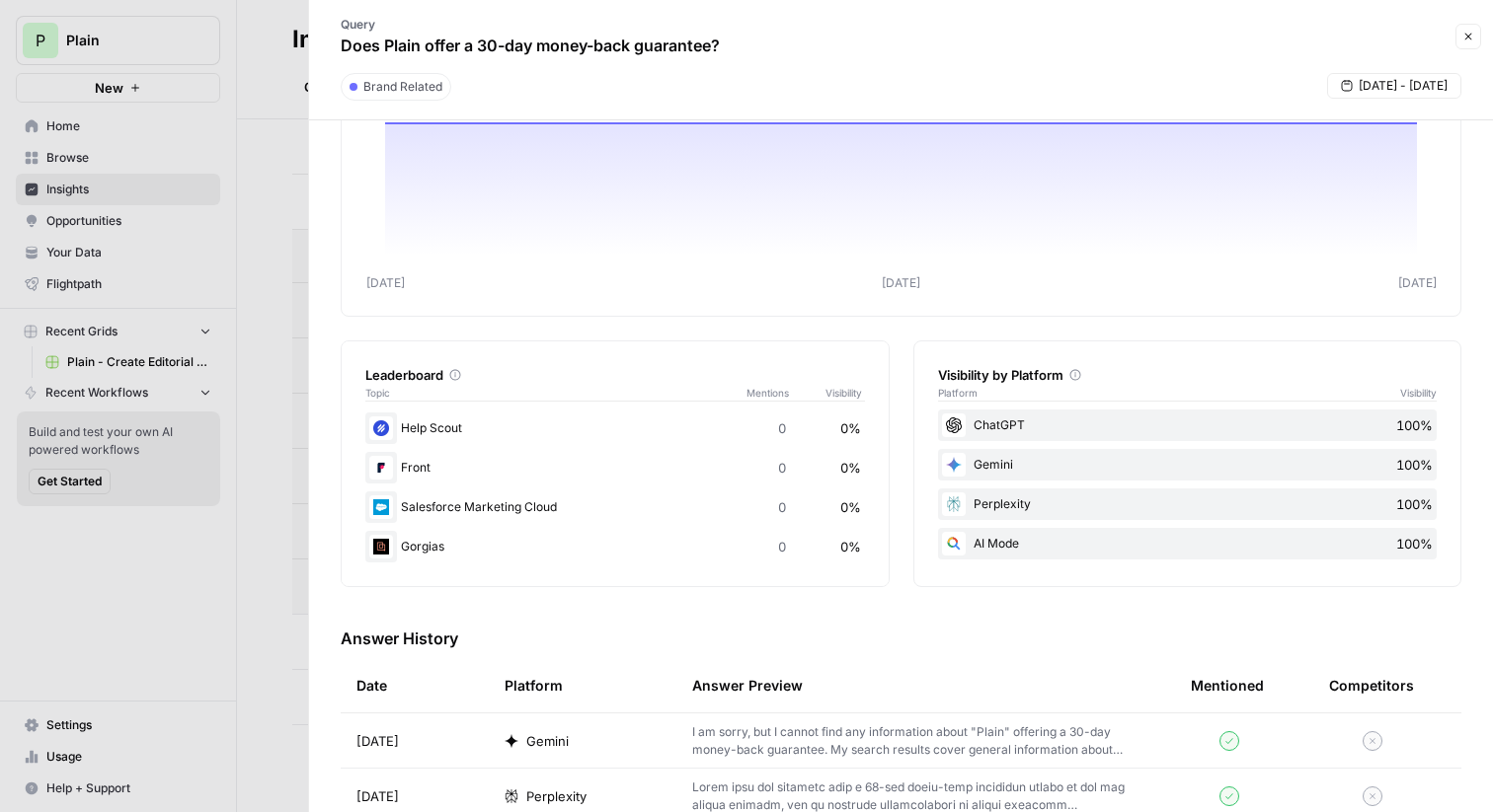
click at [281, 384] on div at bounding box center [746, 406] width 1493 height 812
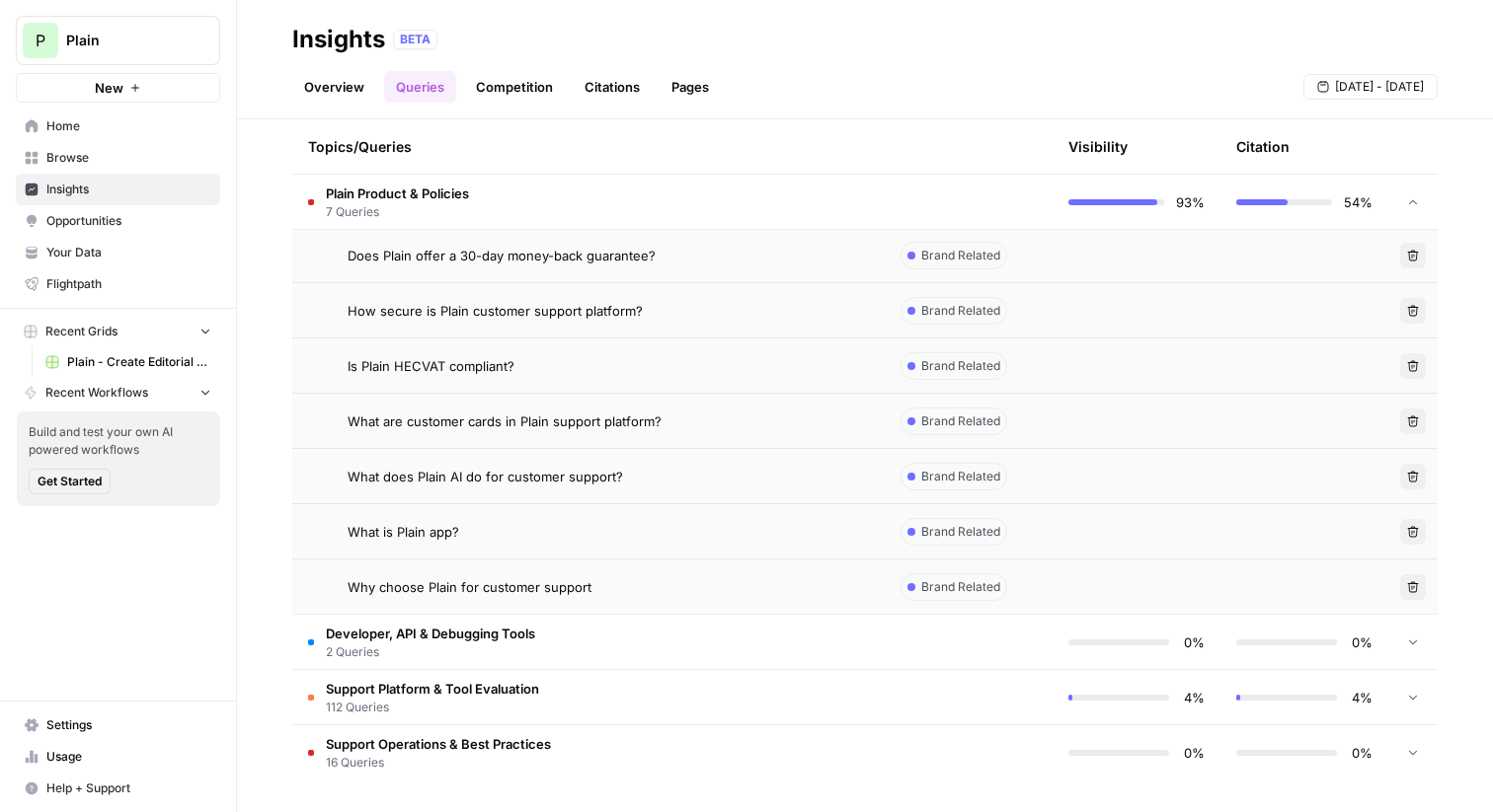
click at [581, 634] on td "Developer, API & Debugging Tools 2 Queries" at bounding box center [588, 642] width 593 height 54
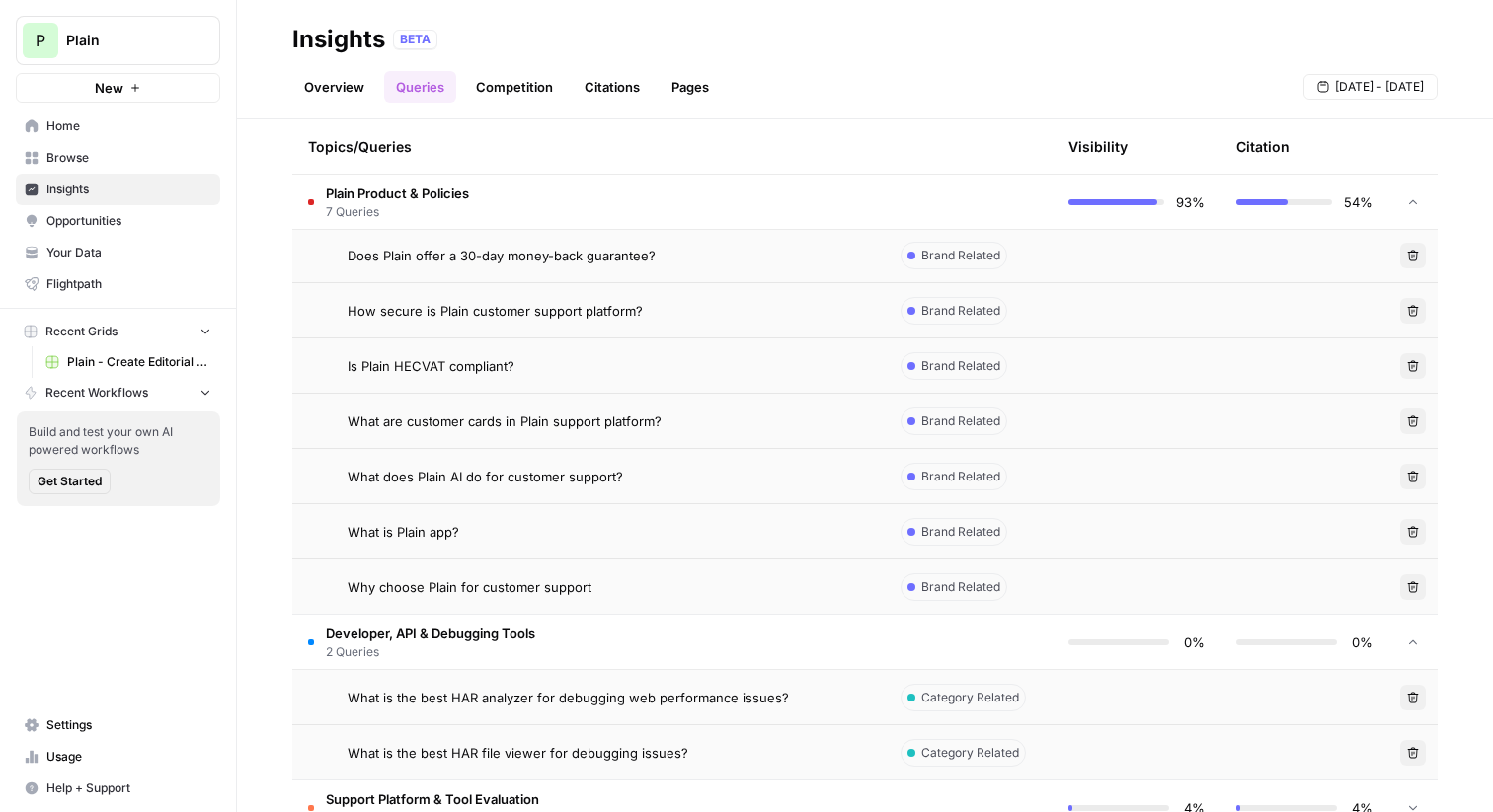
scroll to position [795, 0]
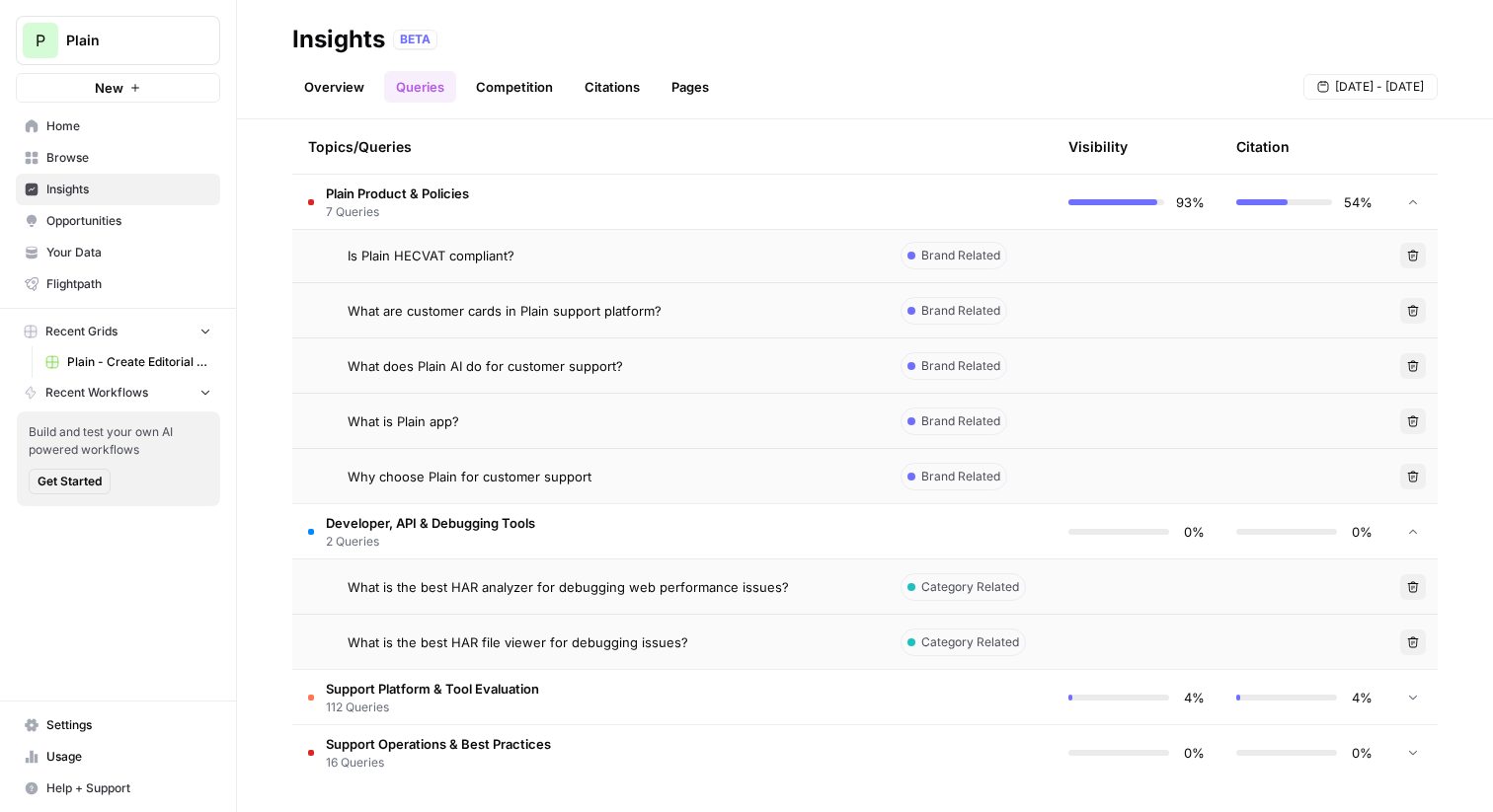
click at [543, 520] on td "Developer, API & Debugging Tools 2 Queries" at bounding box center [588, 531] width 593 height 54
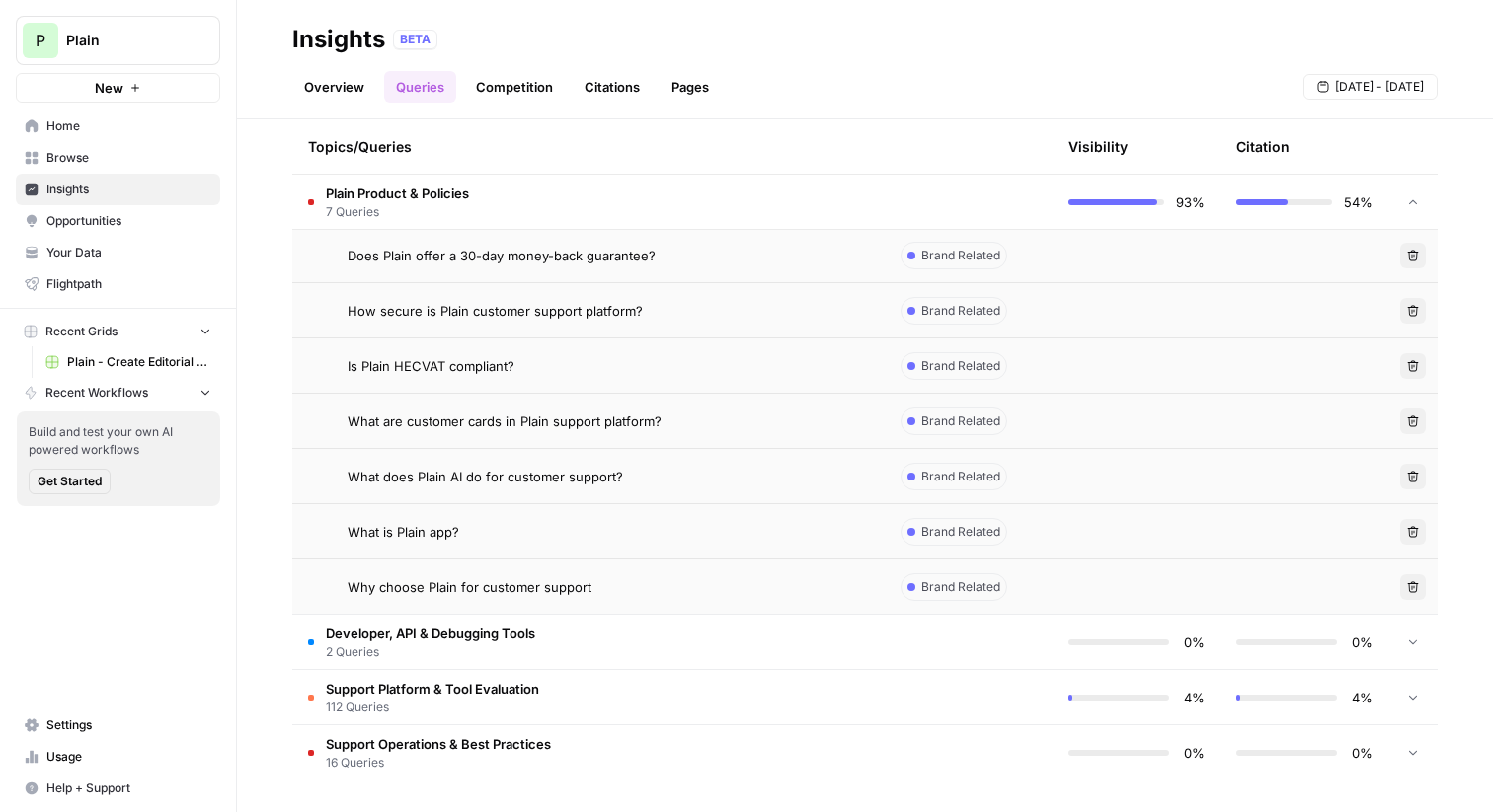
click at [534, 191] on td "Plain Product & Policies 7 Queries" at bounding box center [588, 201] width 593 height 54
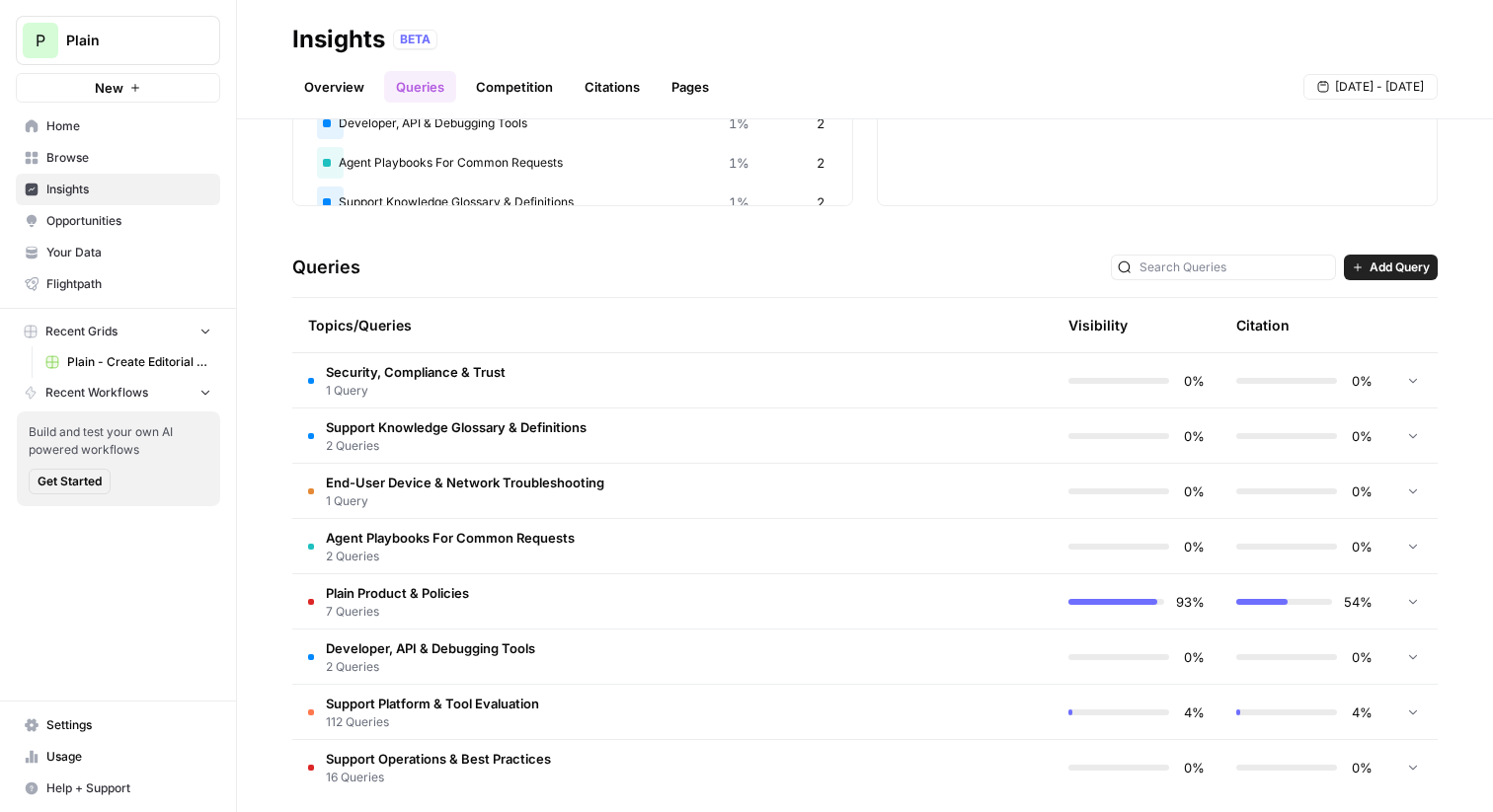
scroll to position [297, 0]
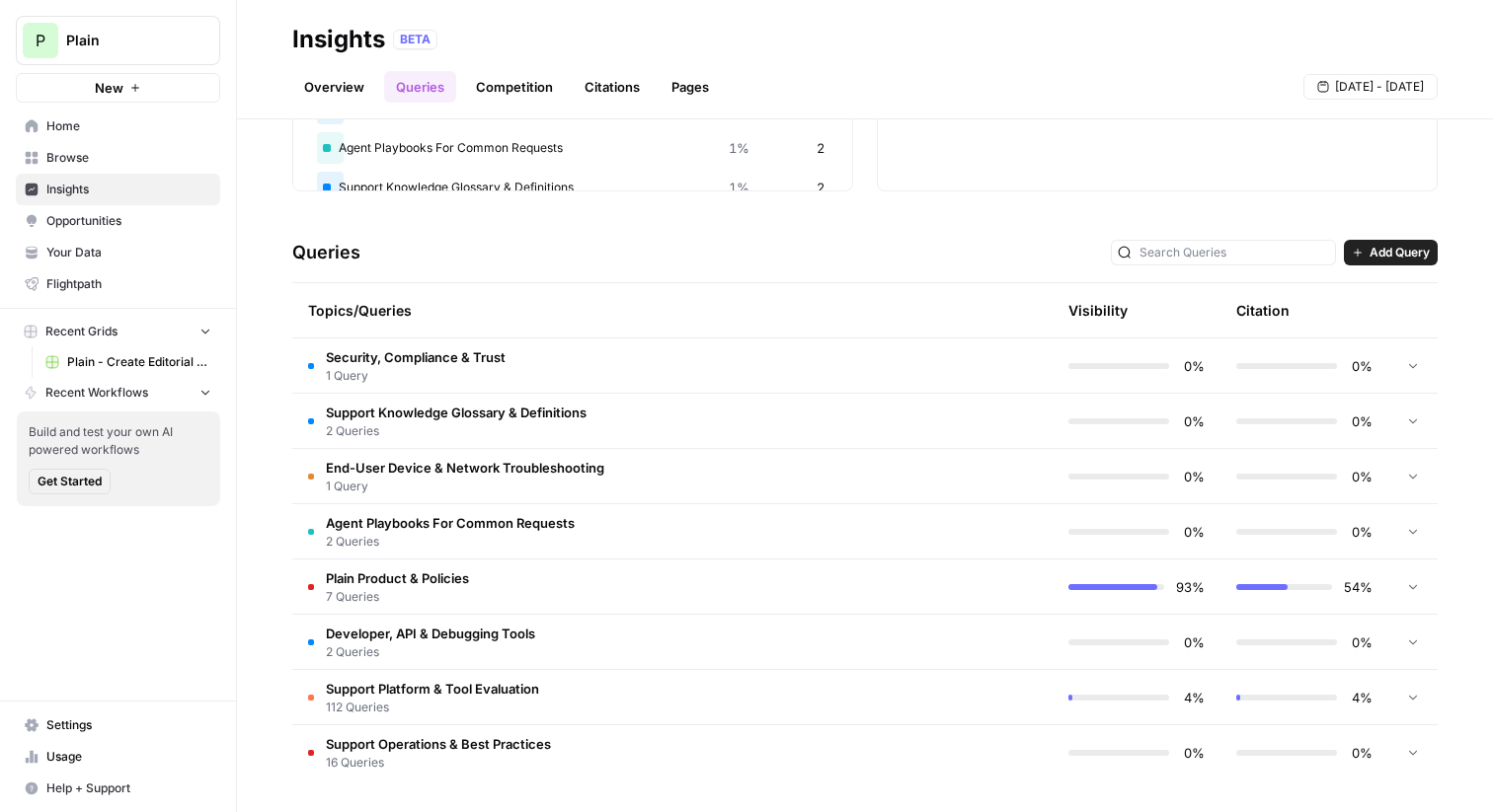
click at [518, 710] on span "112 Queries" at bounding box center [433, 708] width 213 height 18
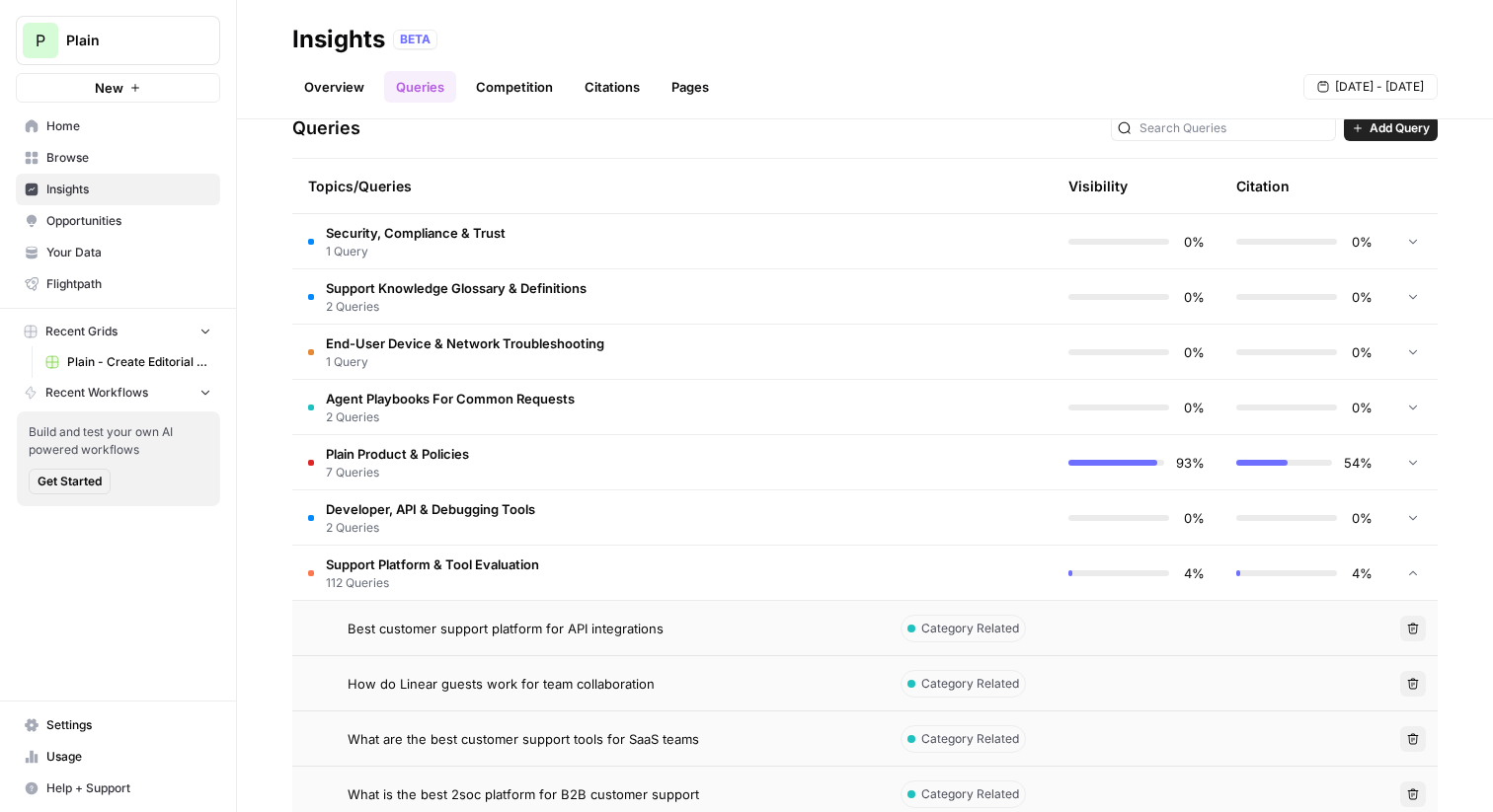
scroll to position [519, 0]
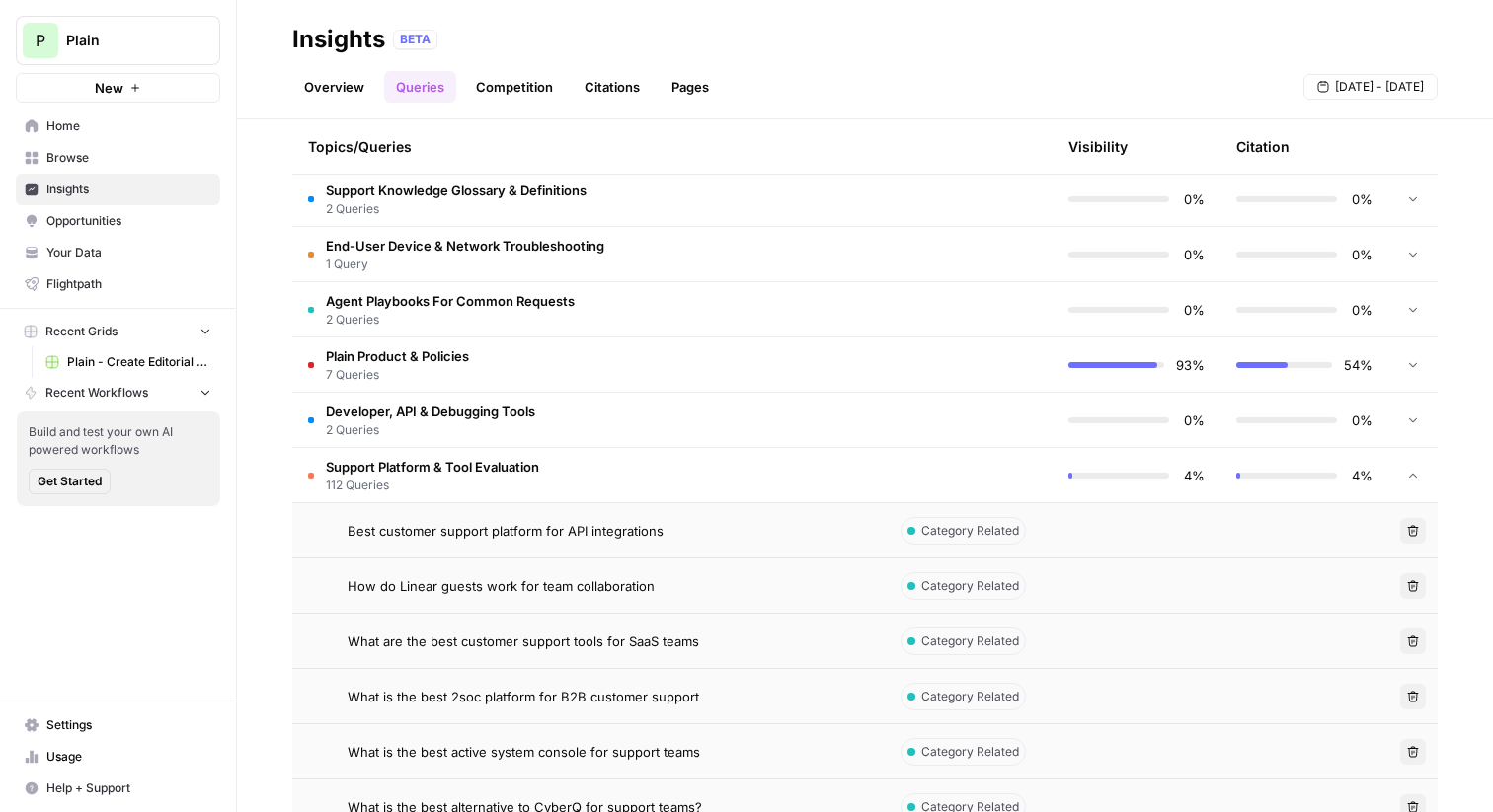
click at [560, 538] on span "Best customer support platform for API integrations" at bounding box center [505, 531] width 316 height 20
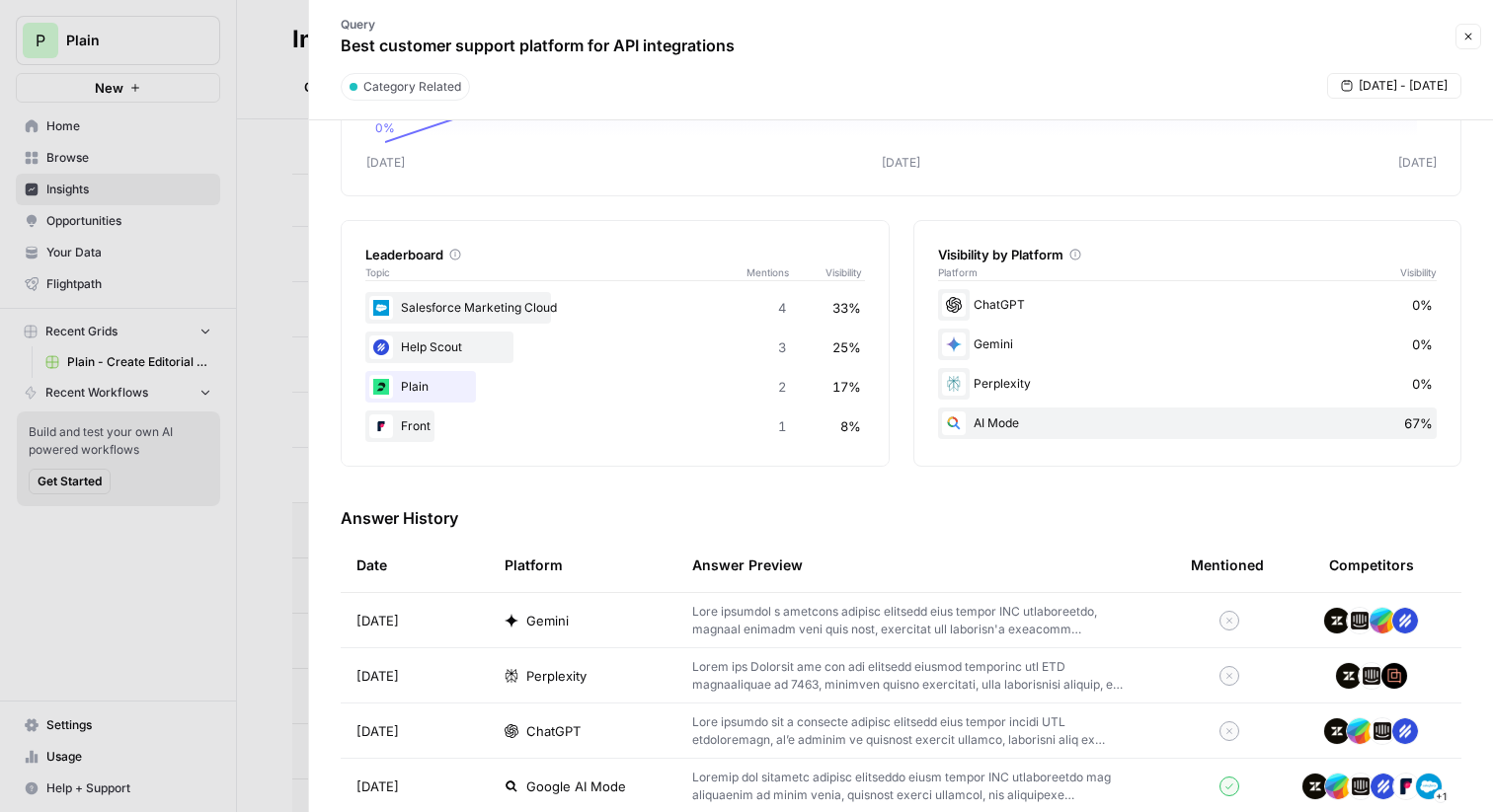
scroll to position [332, 0]
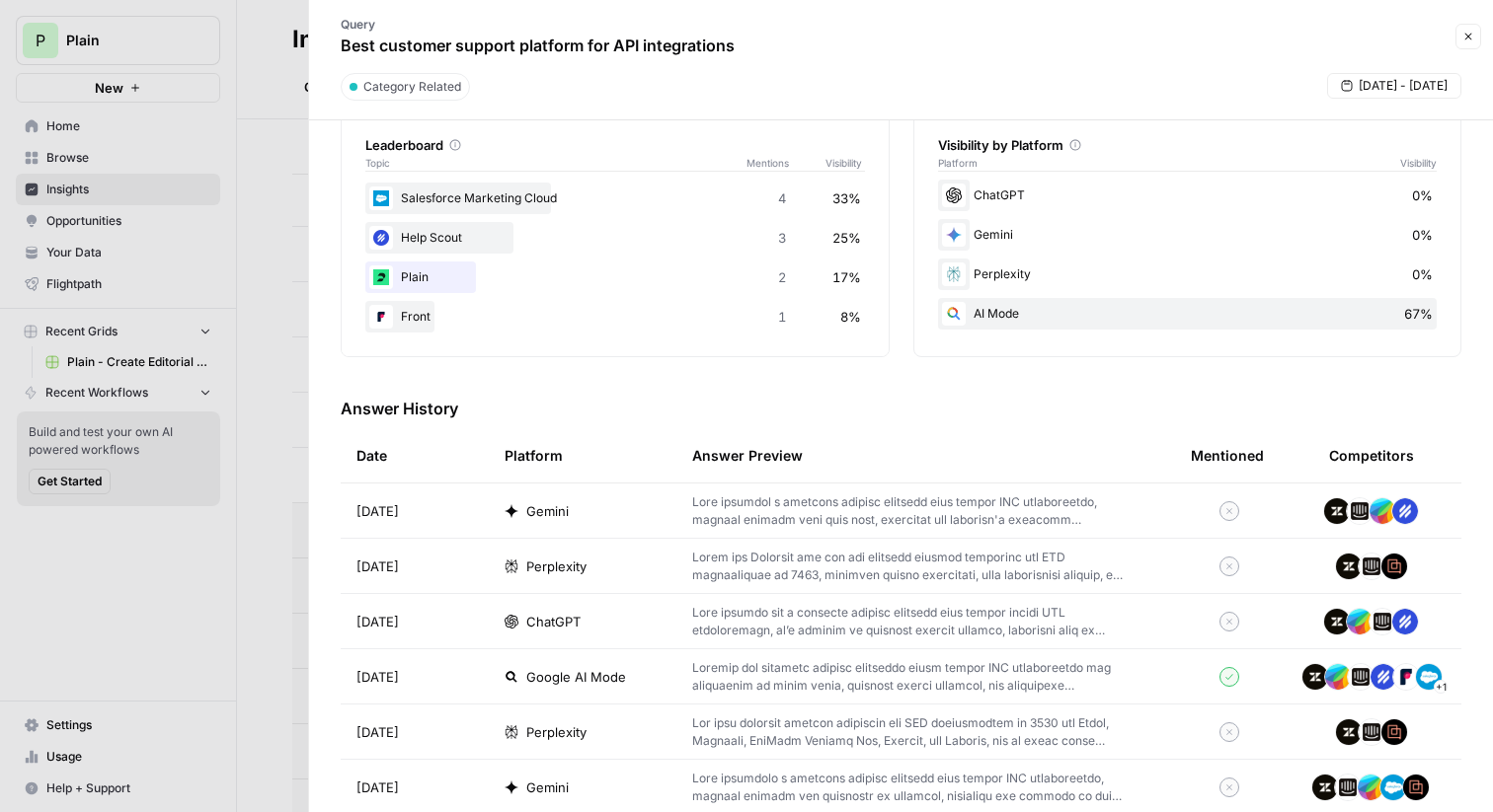
click at [587, 510] on div "Gemini" at bounding box center [582, 511] width 156 height 20
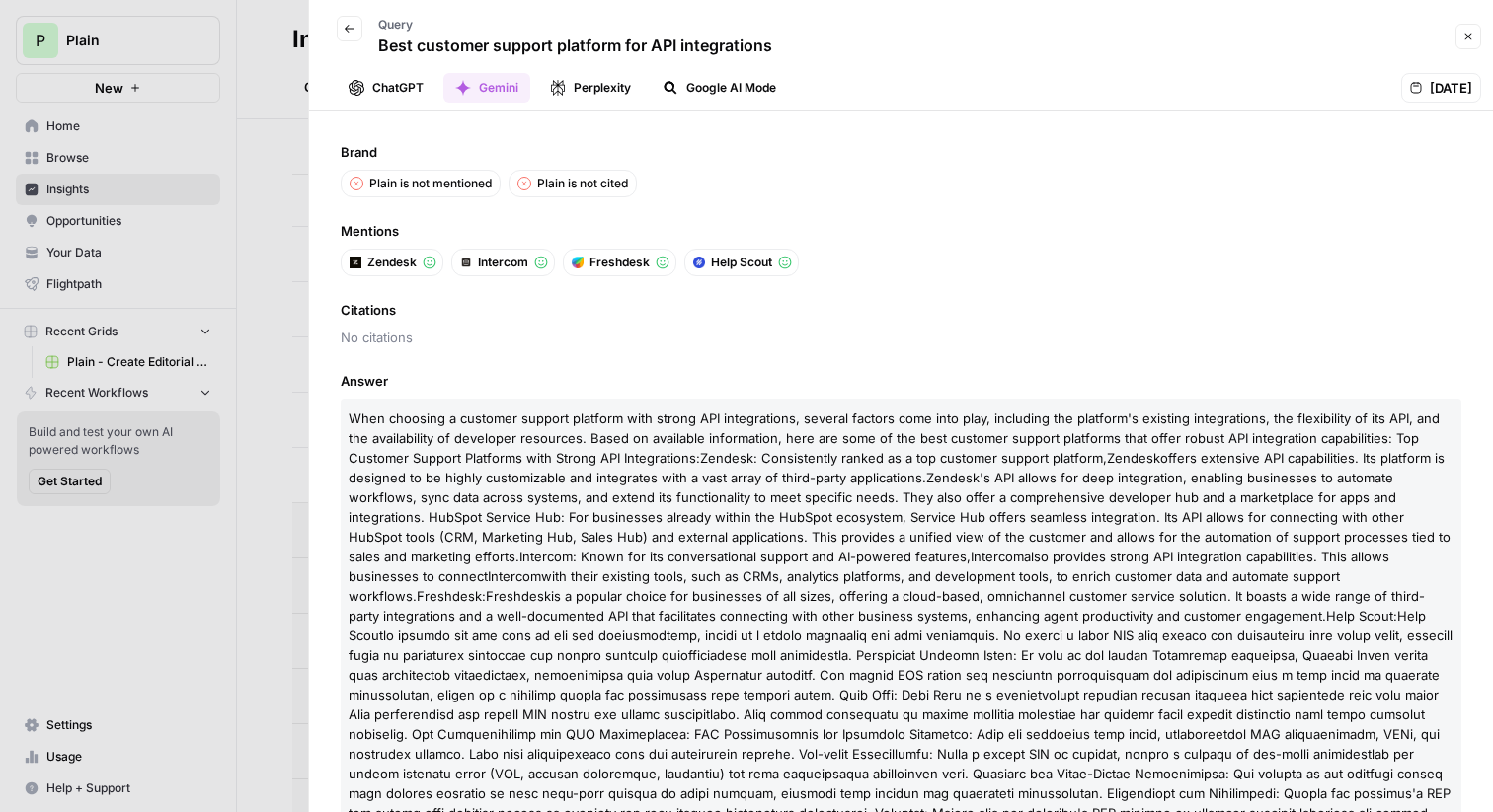
scroll to position [45, 0]
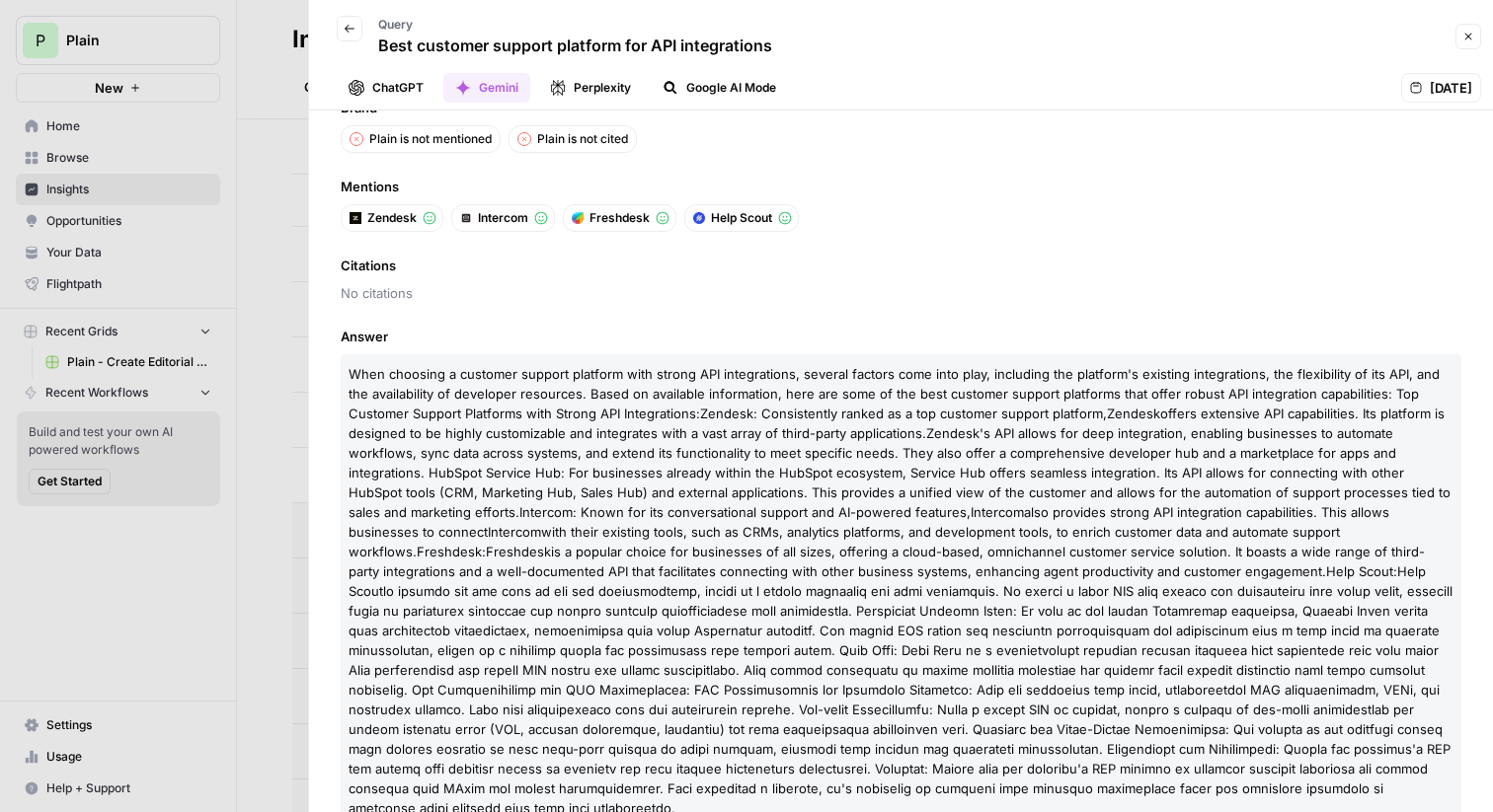
click at [612, 87] on button "Perplexity" at bounding box center [590, 88] width 105 height 30
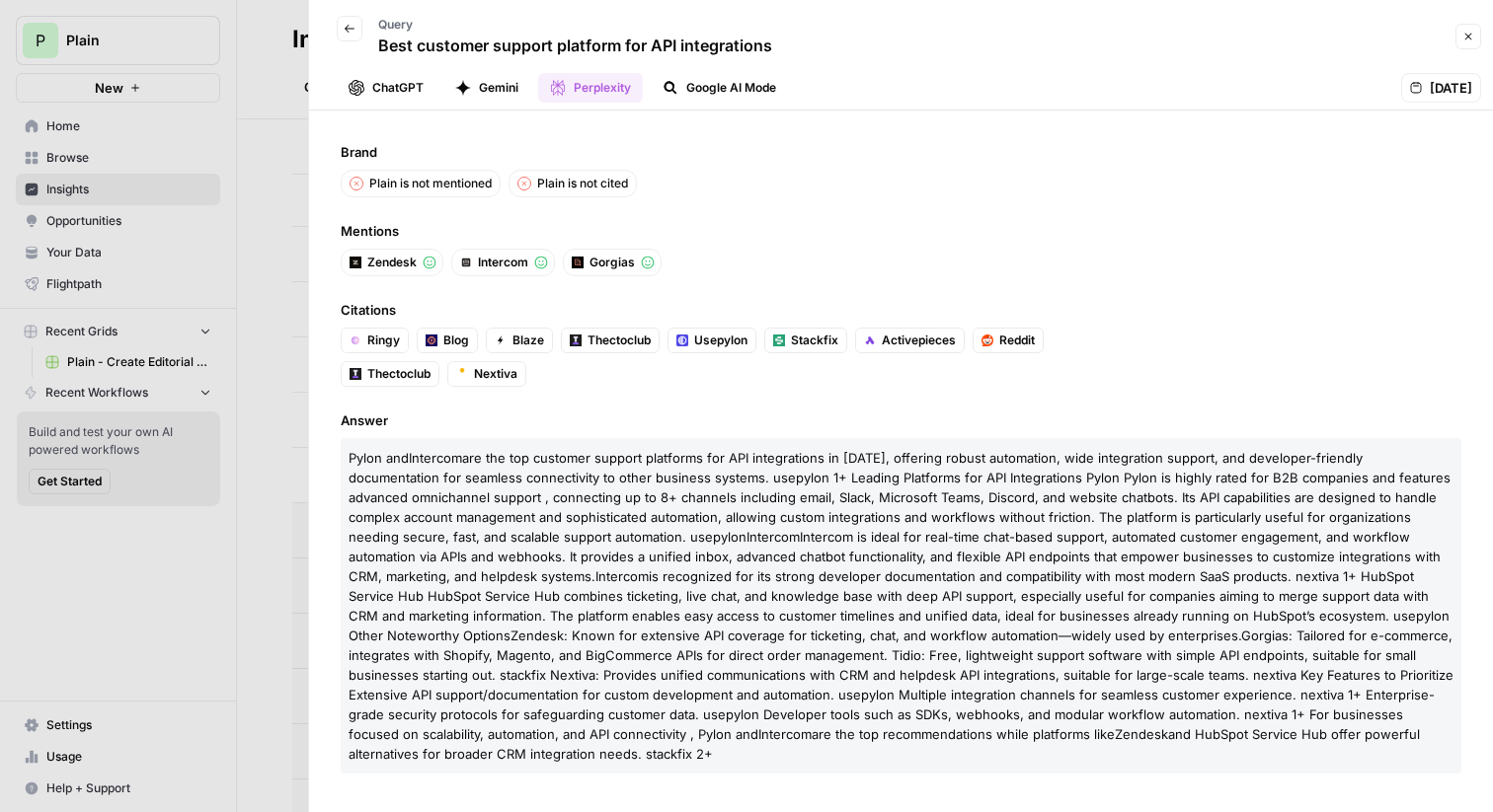
click at [407, 88] on button "ChatGPT" at bounding box center [386, 88] width 99 height 30
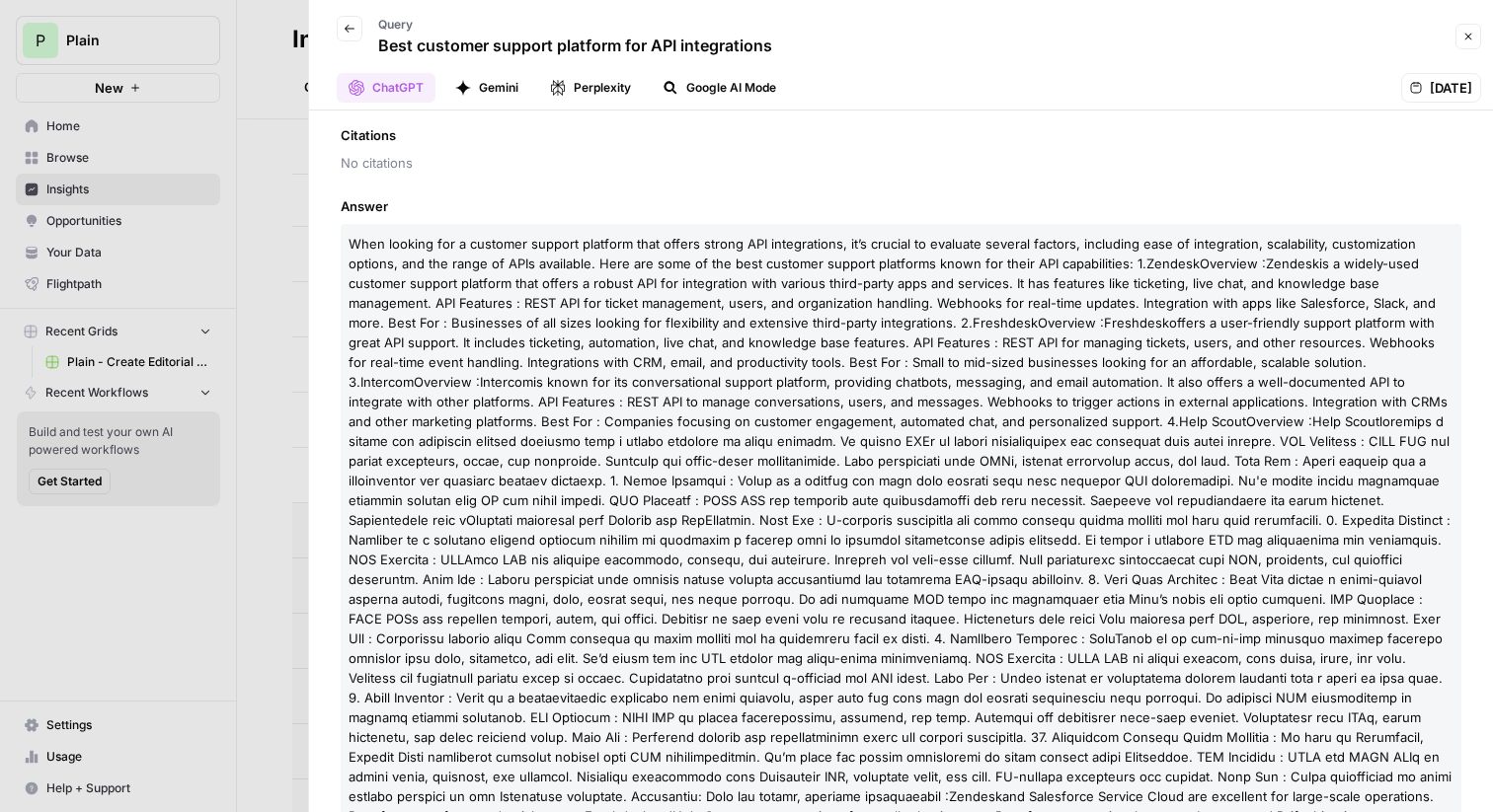
scroll to position [250, 0]
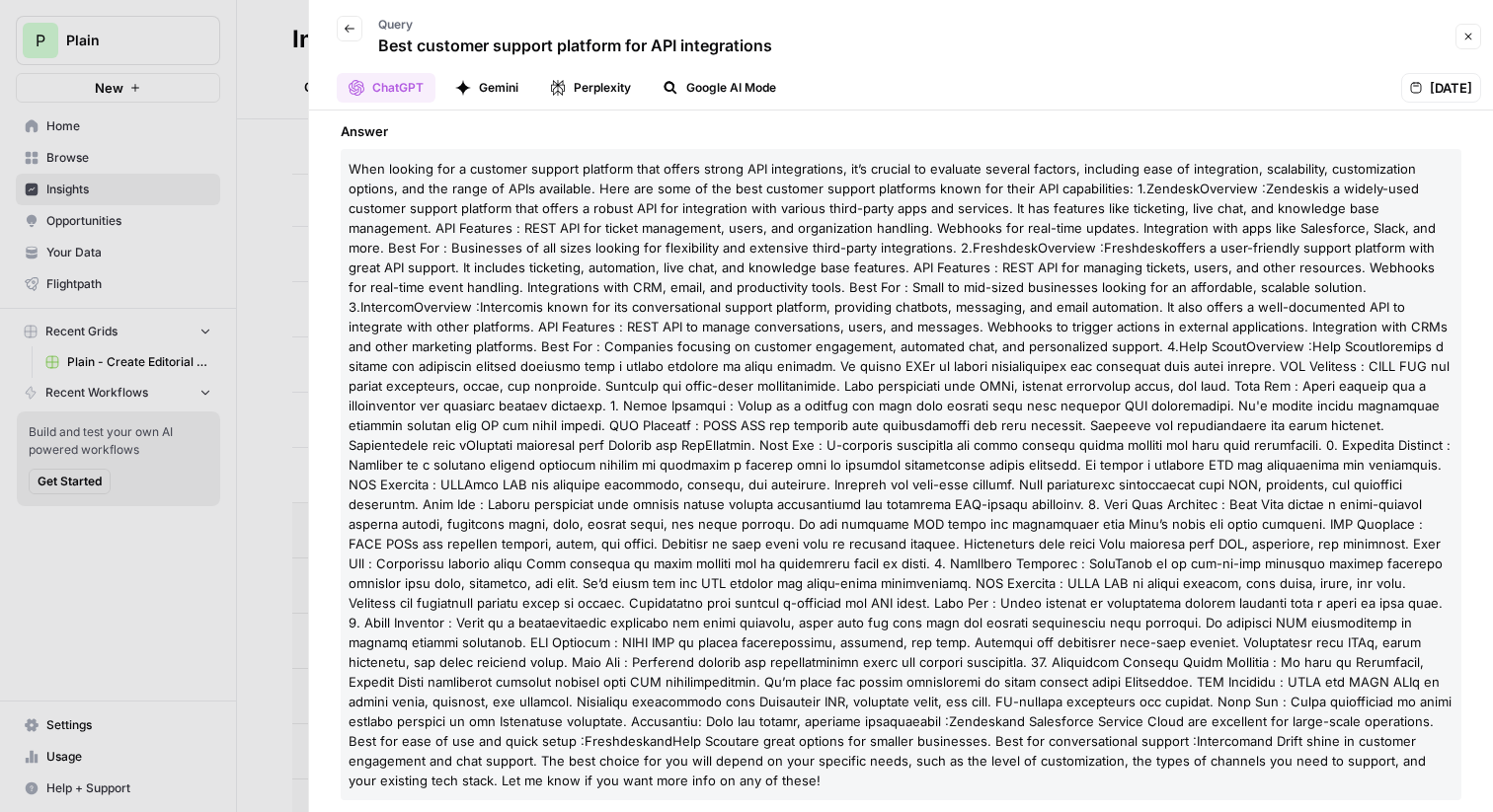
click at [275, 336] on div at bounding box center [746, 406] width 1493 height 812
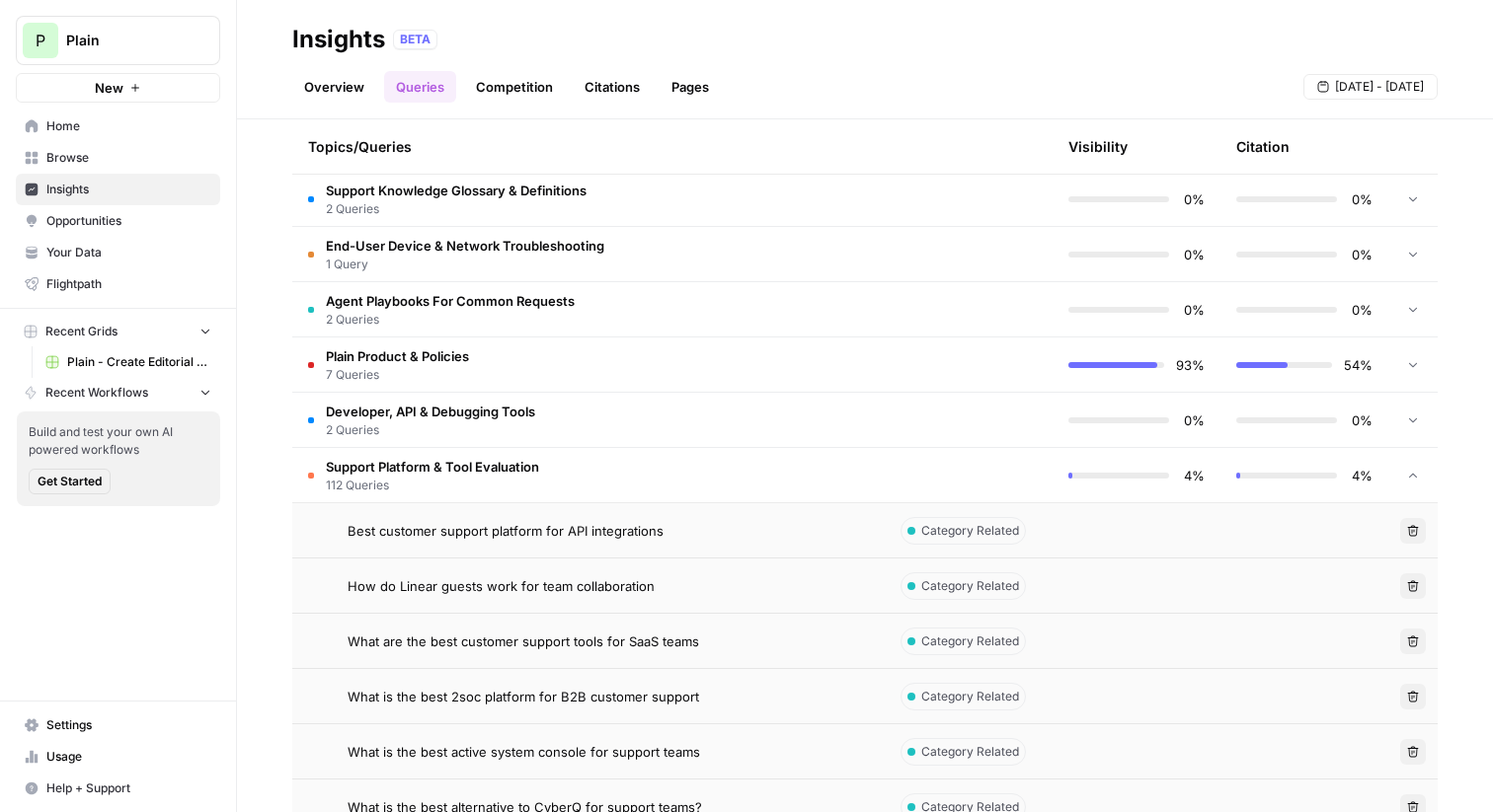
click at [606, 487] on td "Support Platform & Tool Evaluation 112 Queries" at bounding box center [588, 475] width 593 height 54
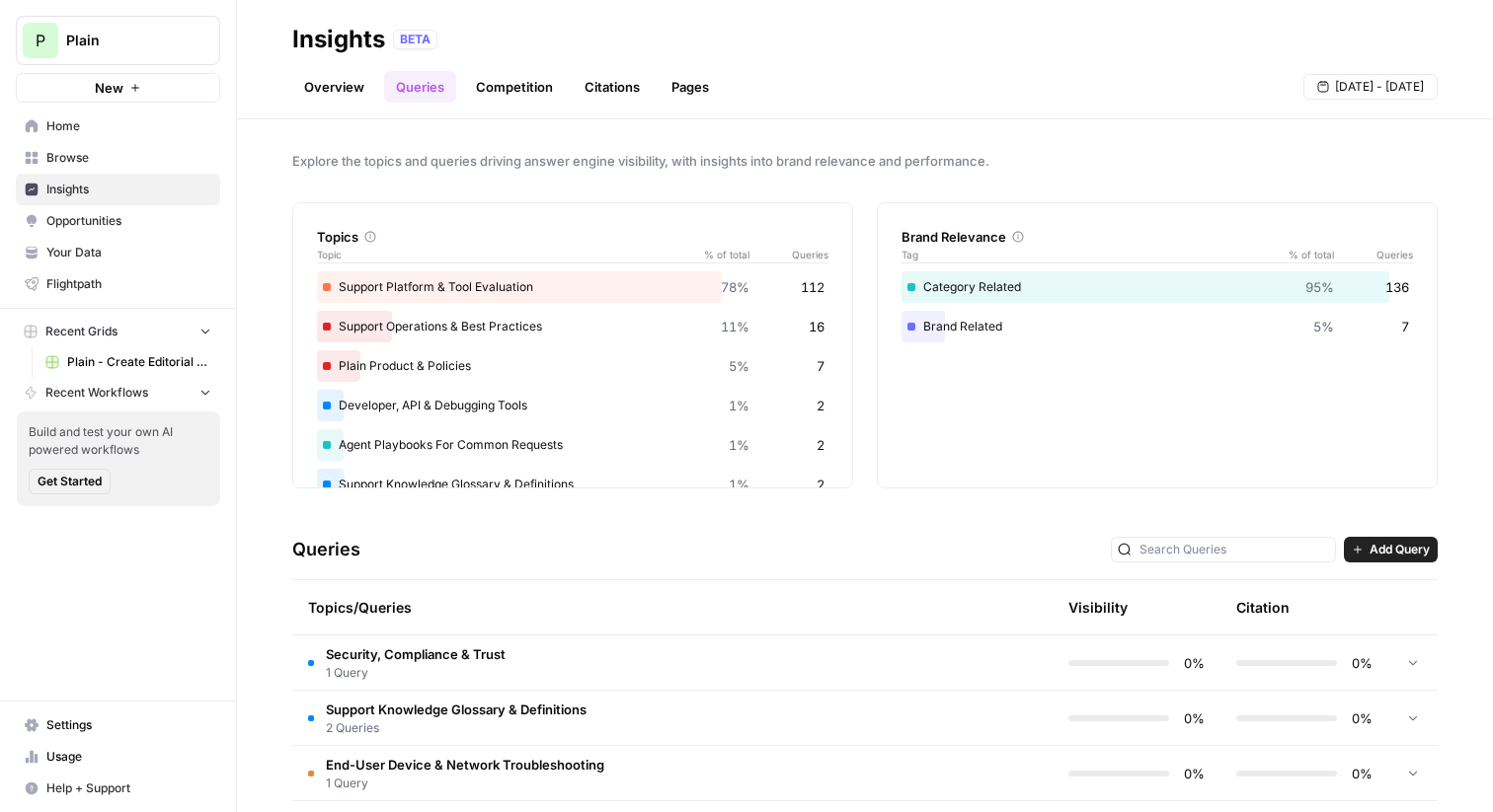
click at [493, 85] on link "Competition" at bounding box center [514, 87] width 101 height 32
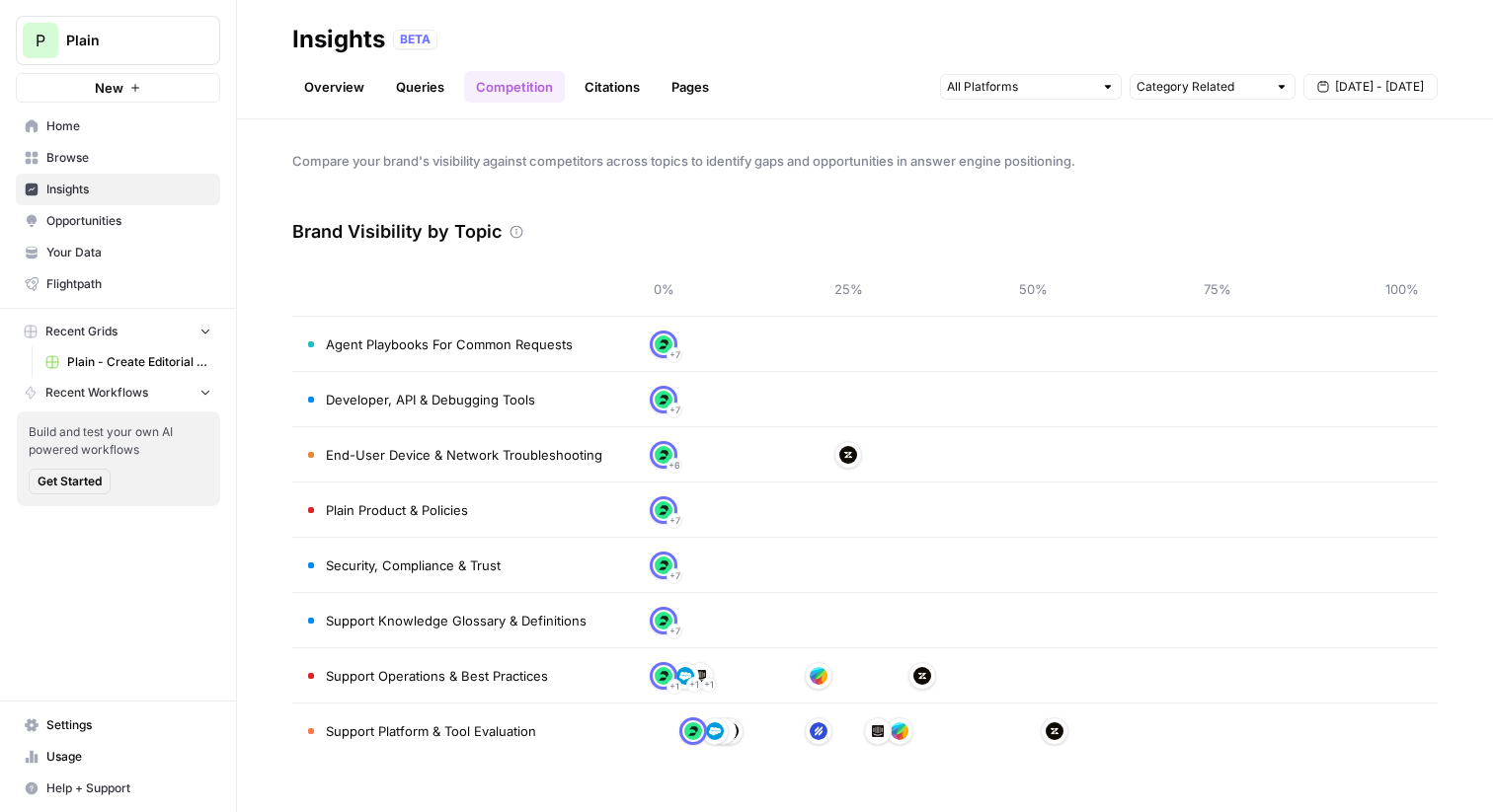
click at [603, 88] on link "Citations" at bounding box center [612, 87] width 79 height 32
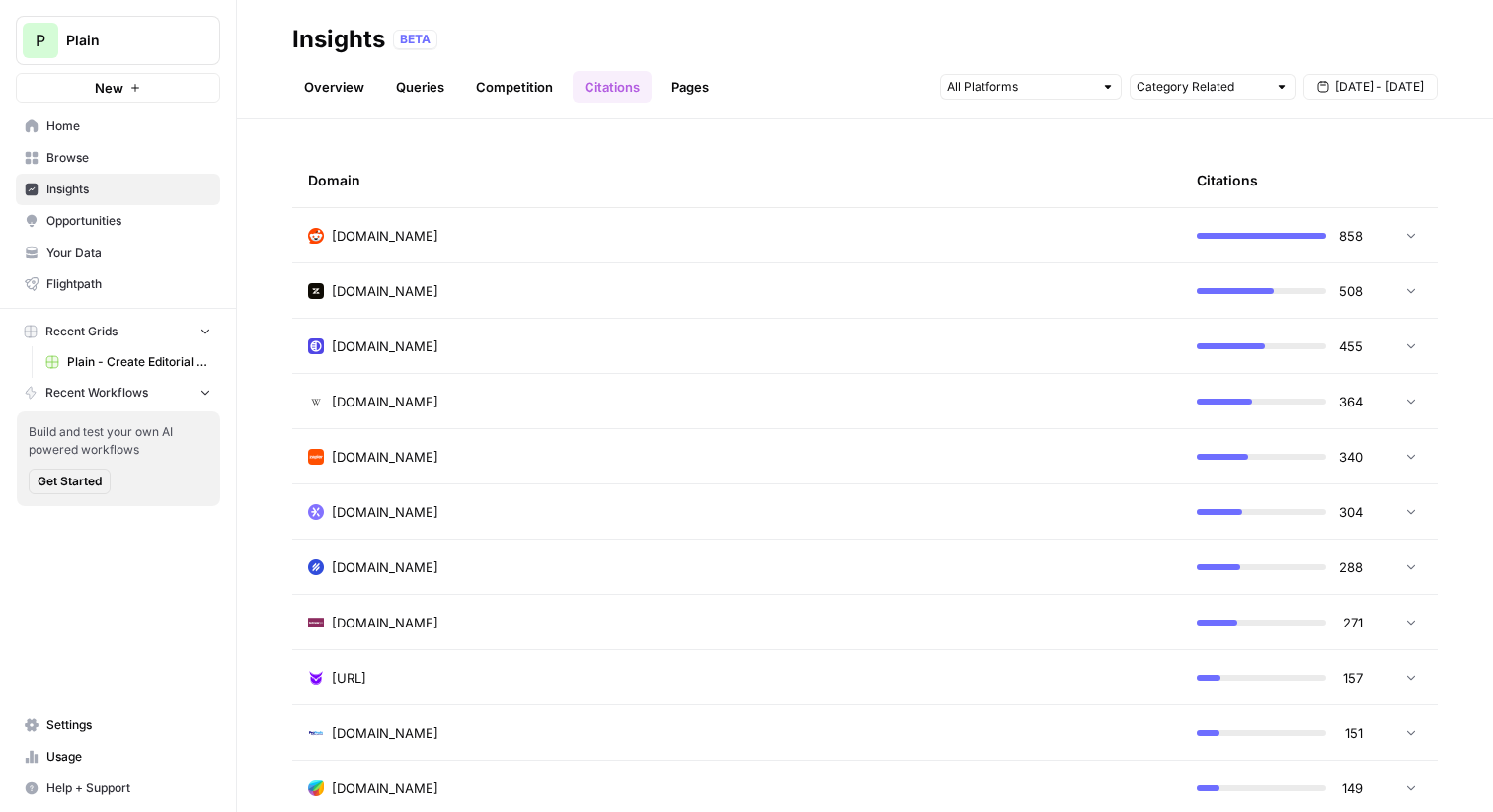
scroll to position [52, 0]
click at [1409, 233] on icon at bounding box center [1411, 233] width 8 height 5
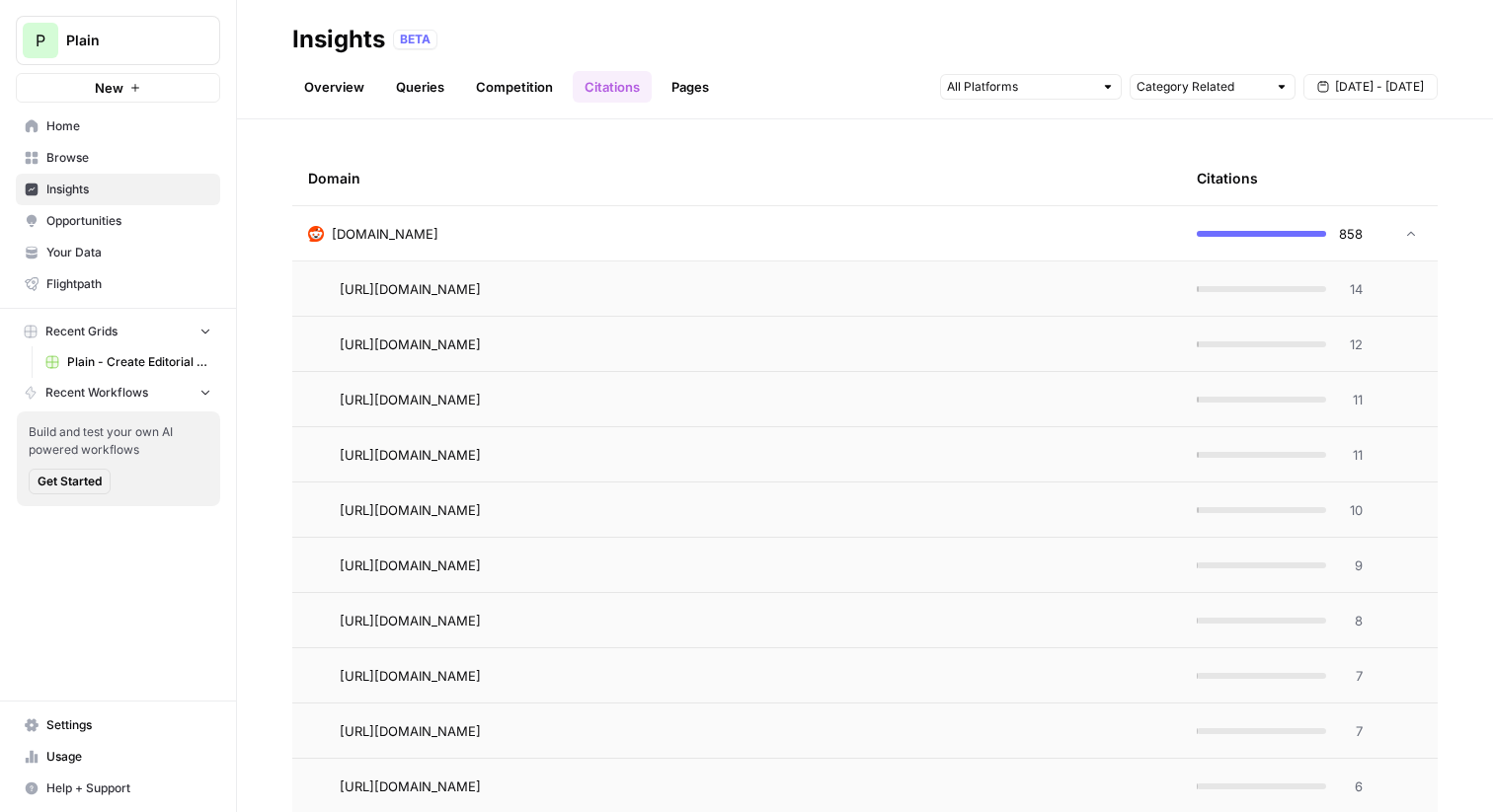
click at [1409, 233] on icon at bounding box center [1411, 233] width 8 height 5
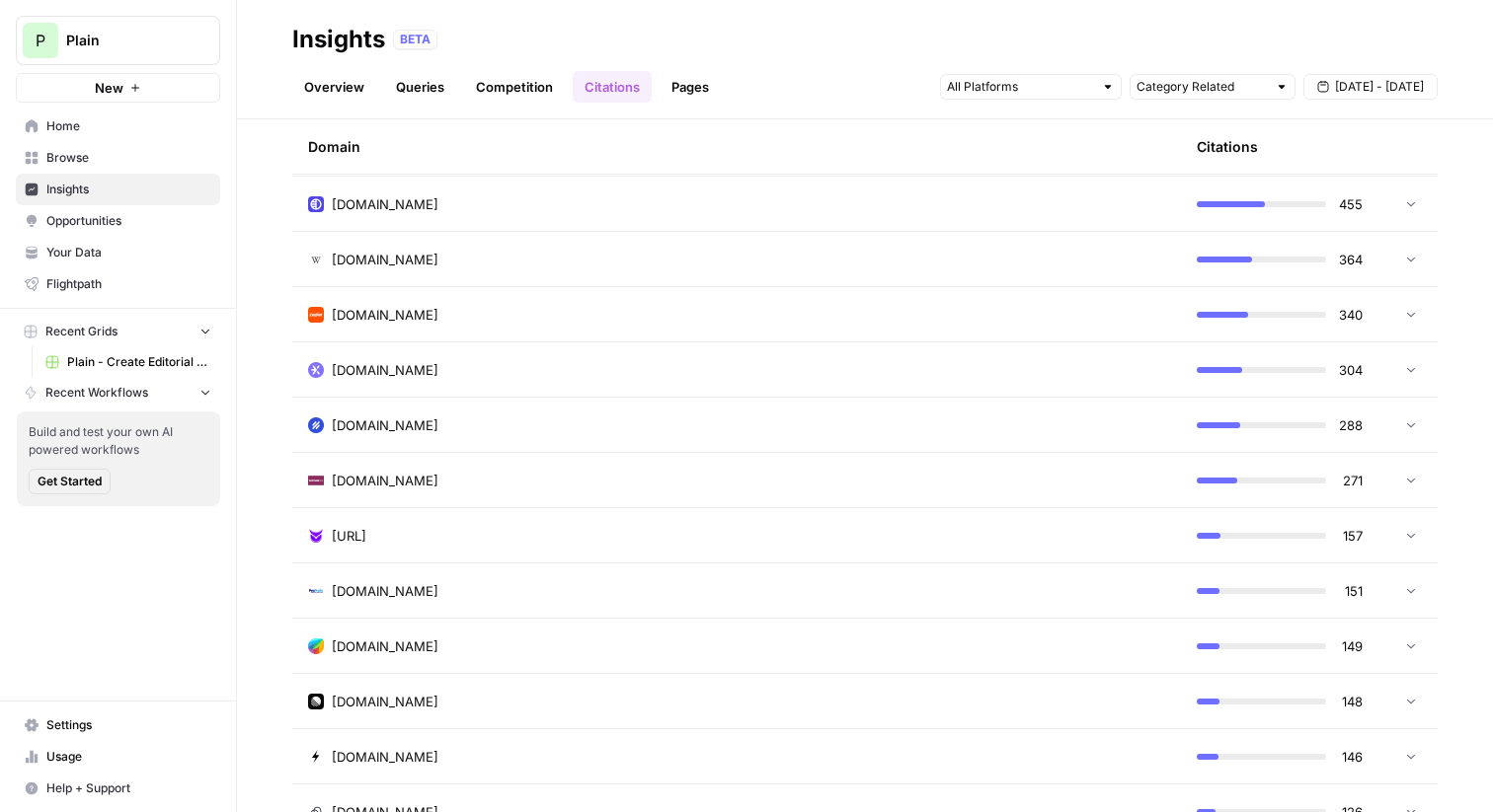
scroll to position [193, 0]
click at [697, 81] on link "Pages" at bounding box center [690, 87] width 61 height 32
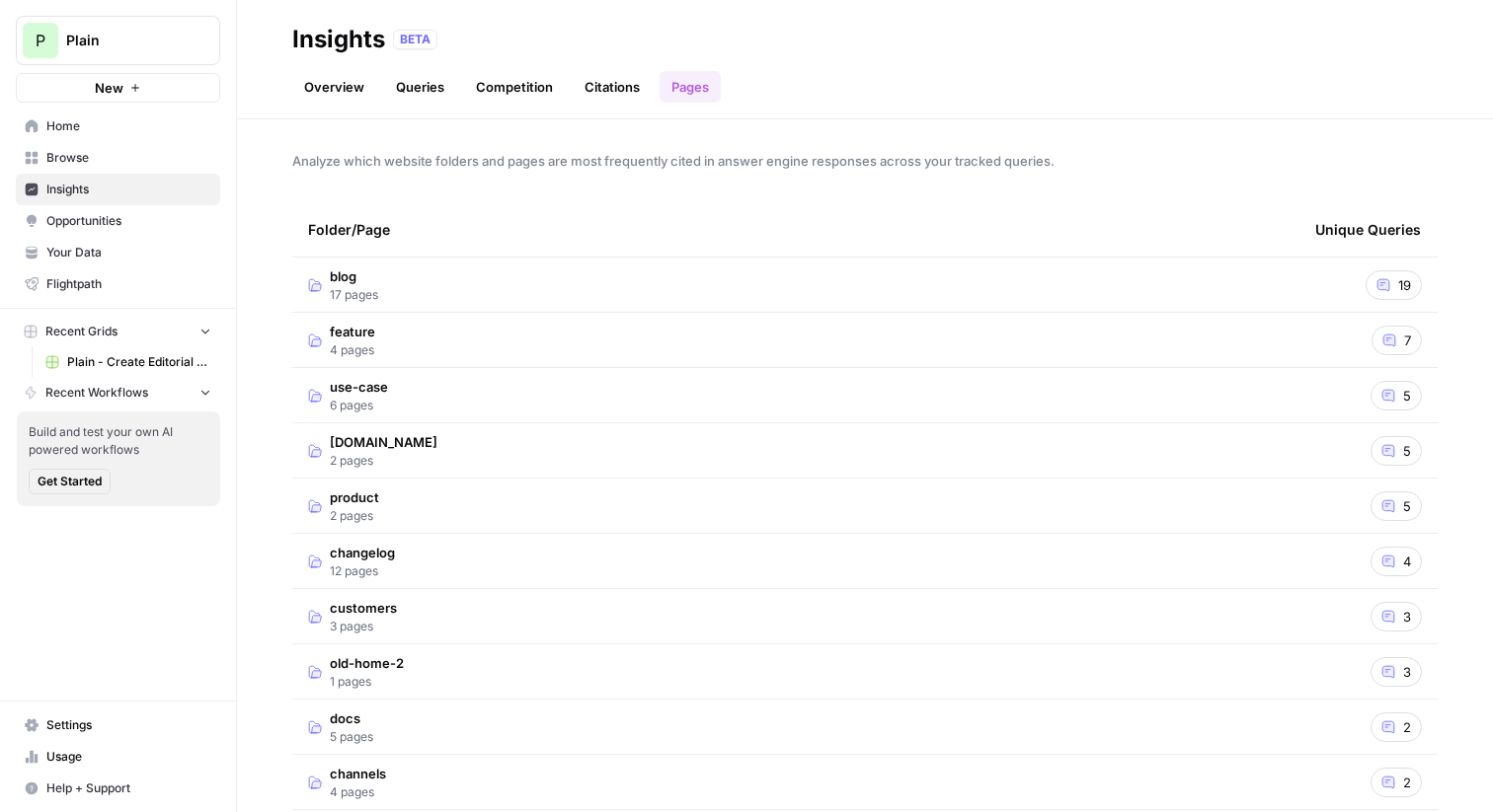
click at [995, 278] on td "blog 17 pages" at bounding box center [795, 285] width 1008 height 54
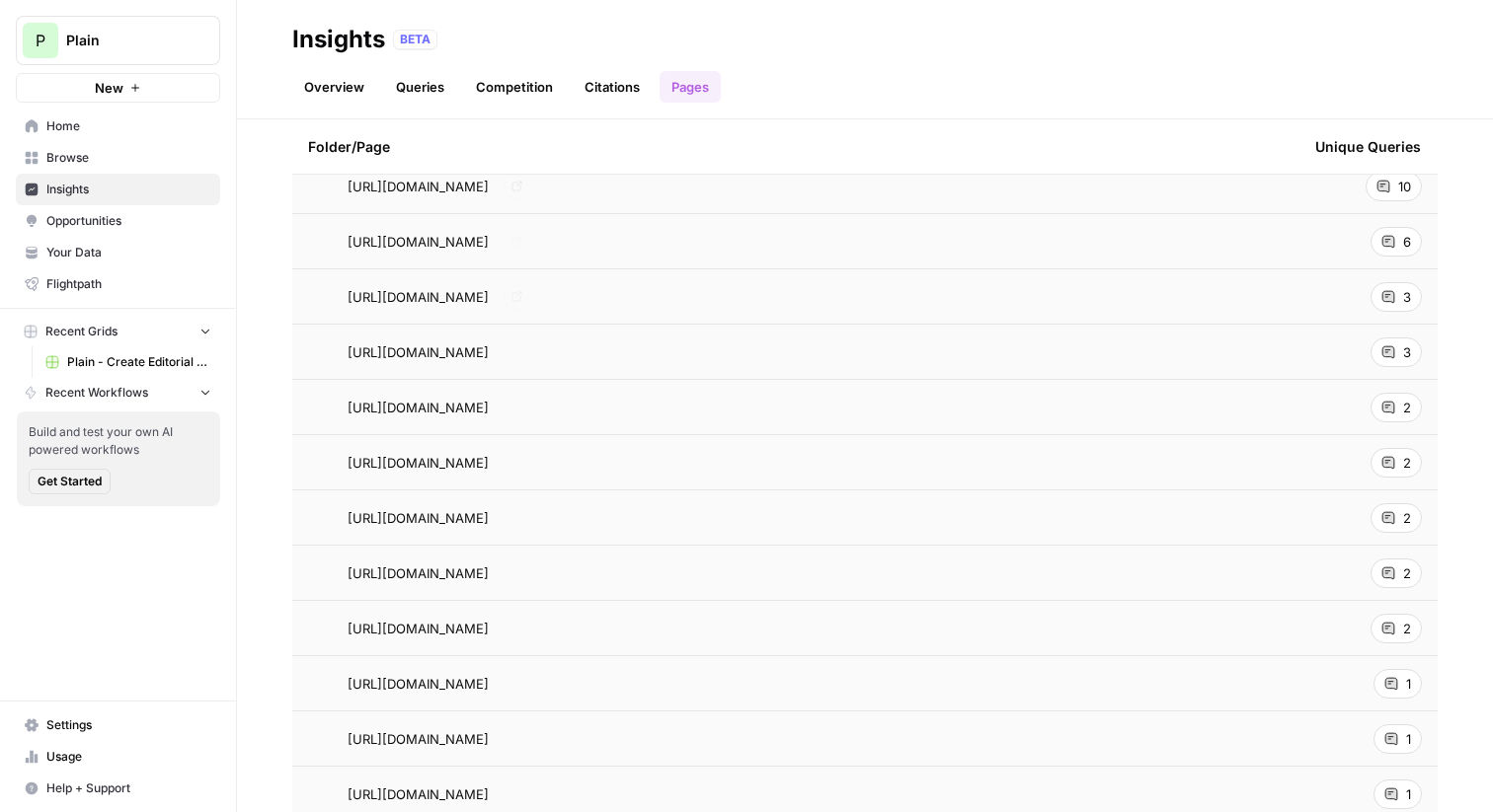
scroll to position [146, 0]
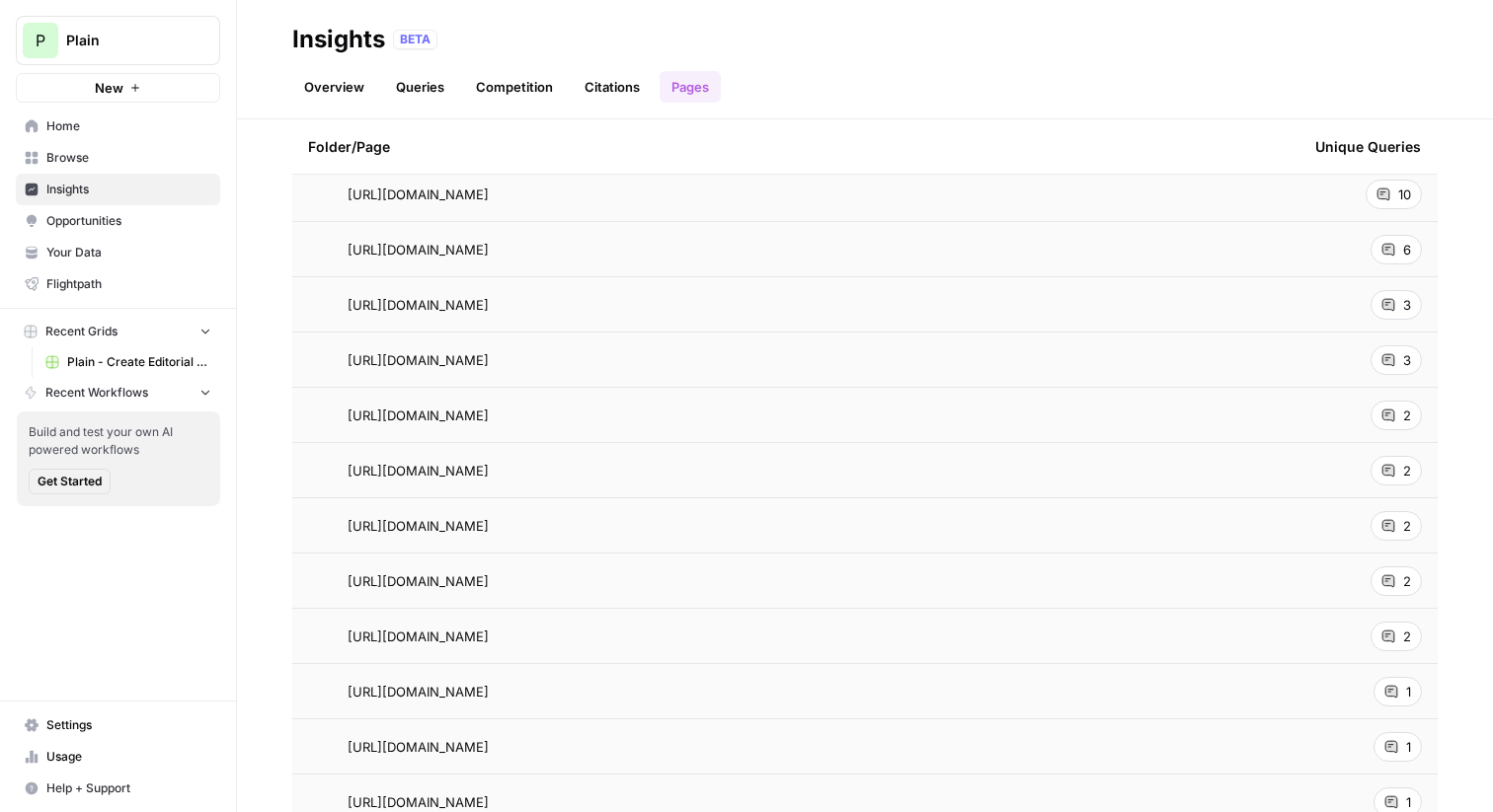
click at [1390, 196] on div "10" at bounding box center [1393, 194] width 56 height 30
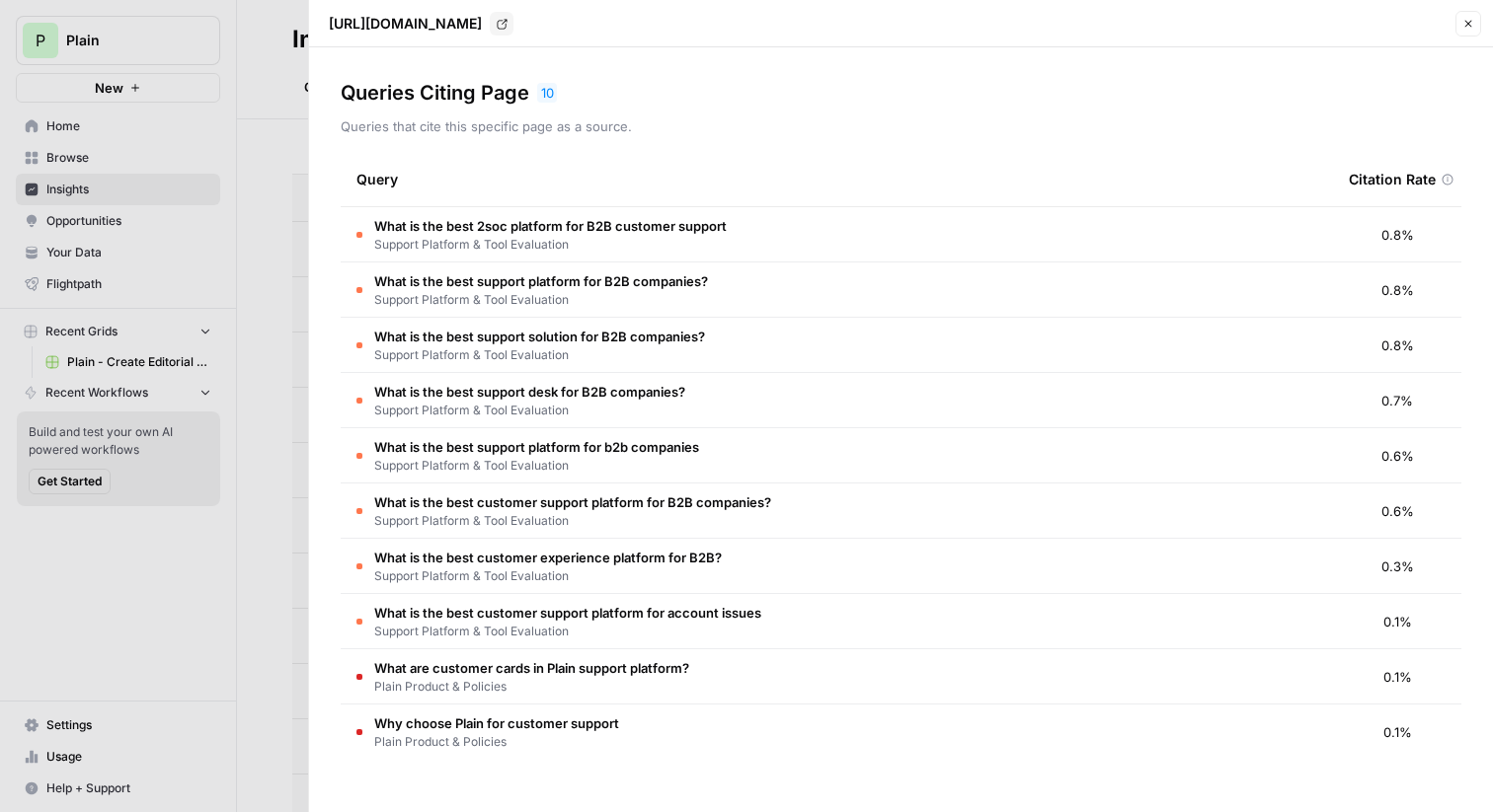
click at [286, 149] on div at bounding box center [746, 406] width 1493 height 812
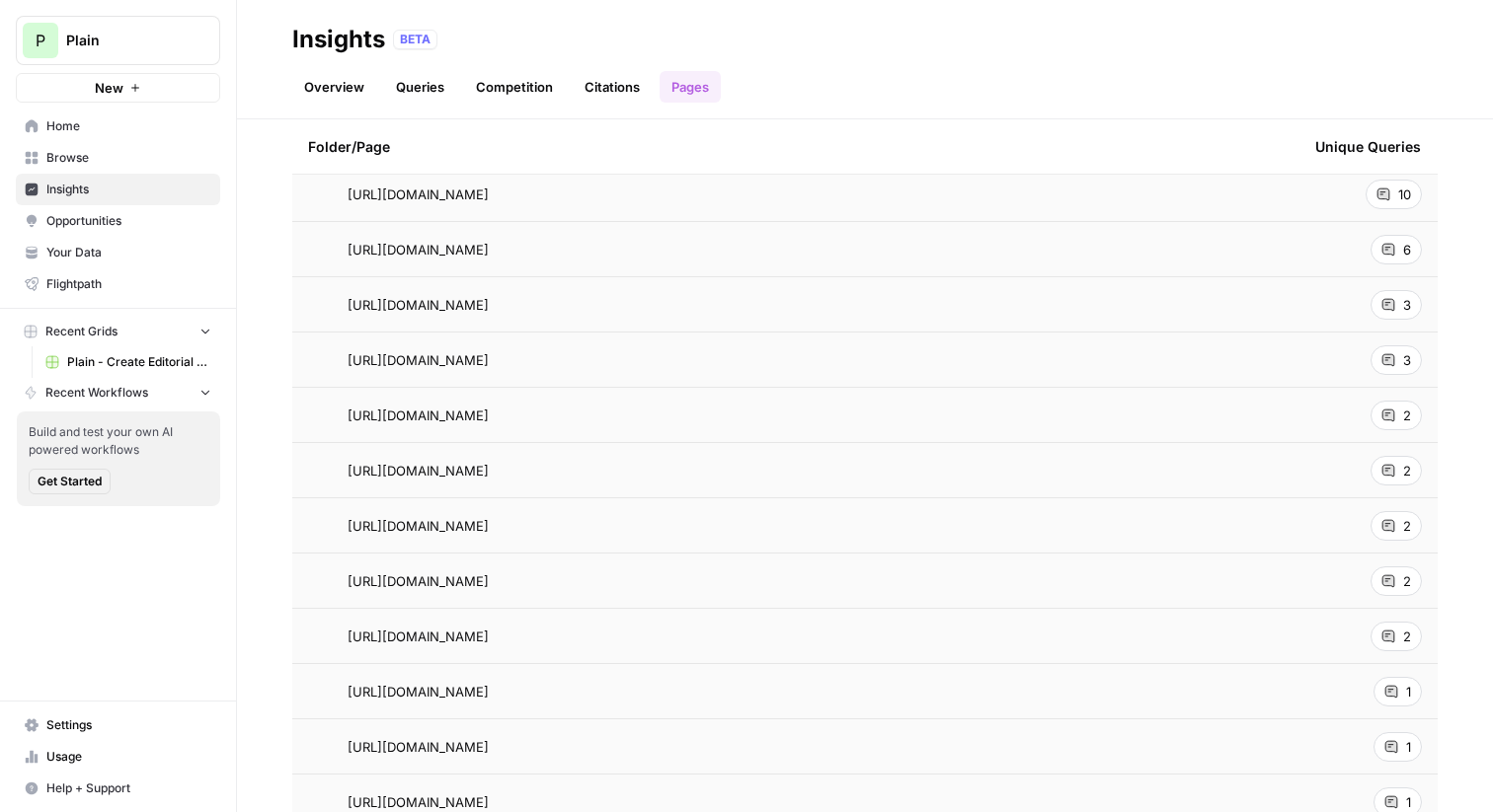
click at [141, 218] on span "Opportunities" at bounding box center [129, 221] width 164 height 18
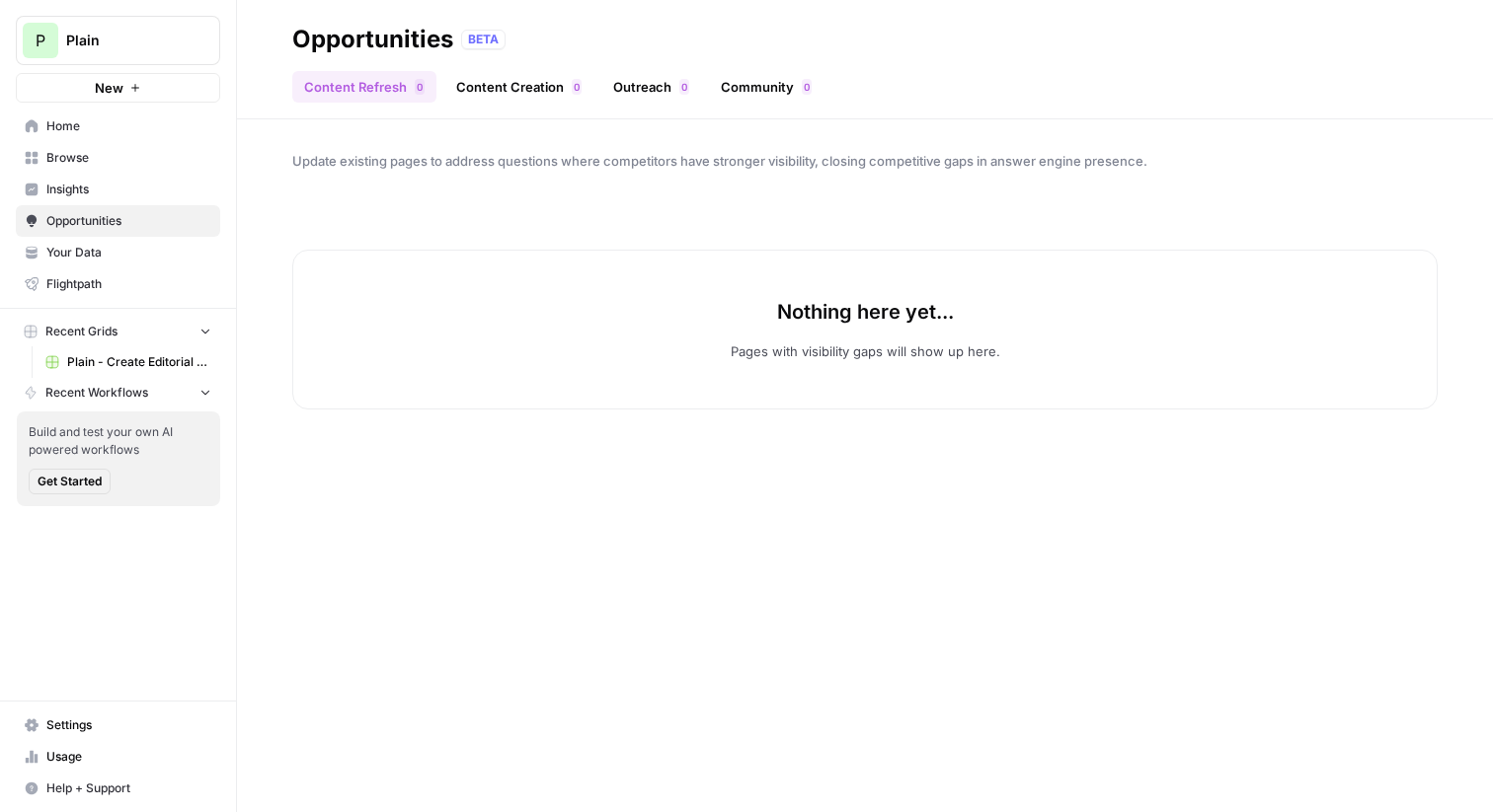
click at [157, 49] on span "Plain" at bounding box center [126, 41] width 120 height 20
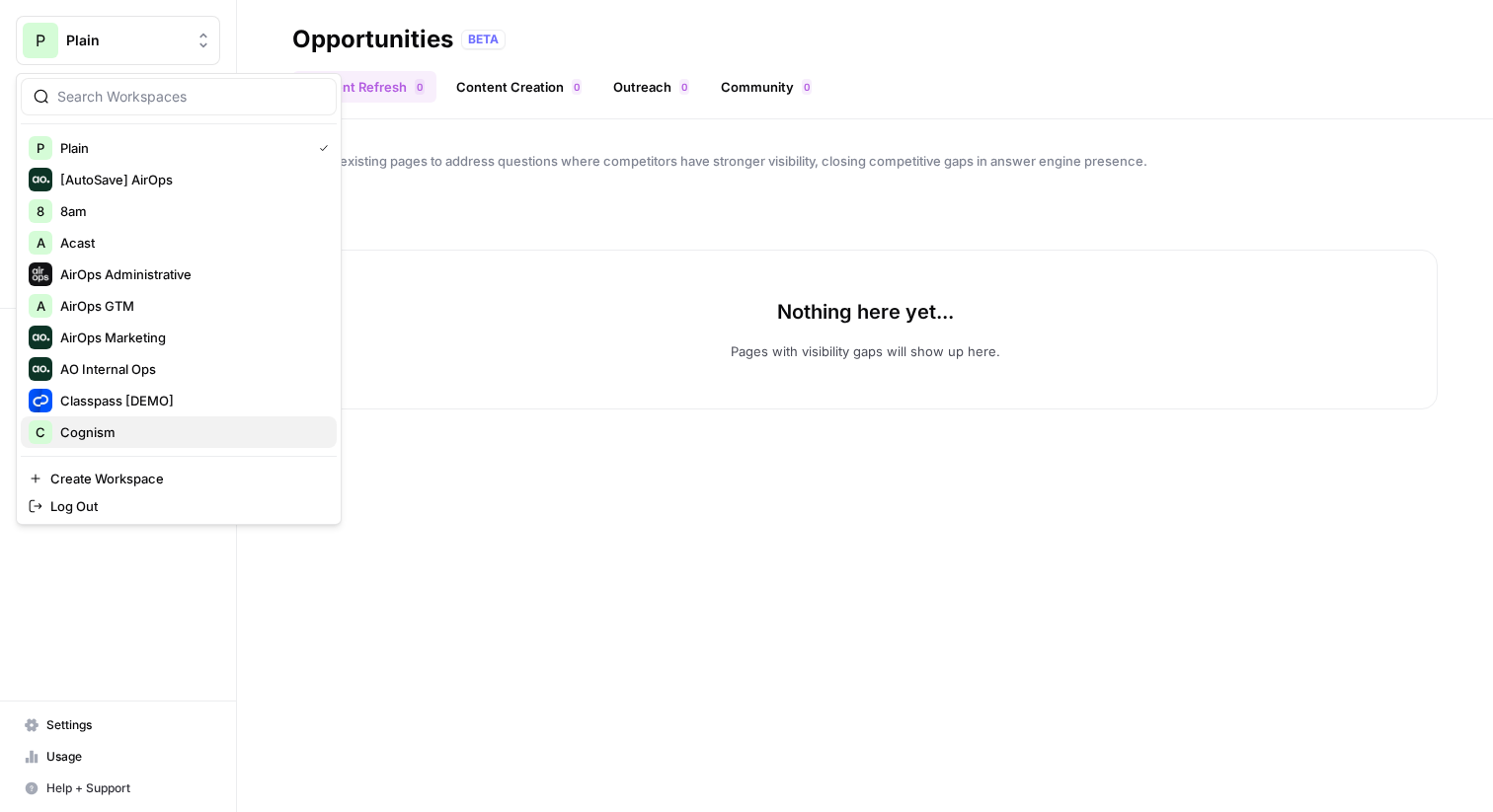
click at [103, 427] on span "Cognism" at bounding box center [190, 432] width 261 height 20
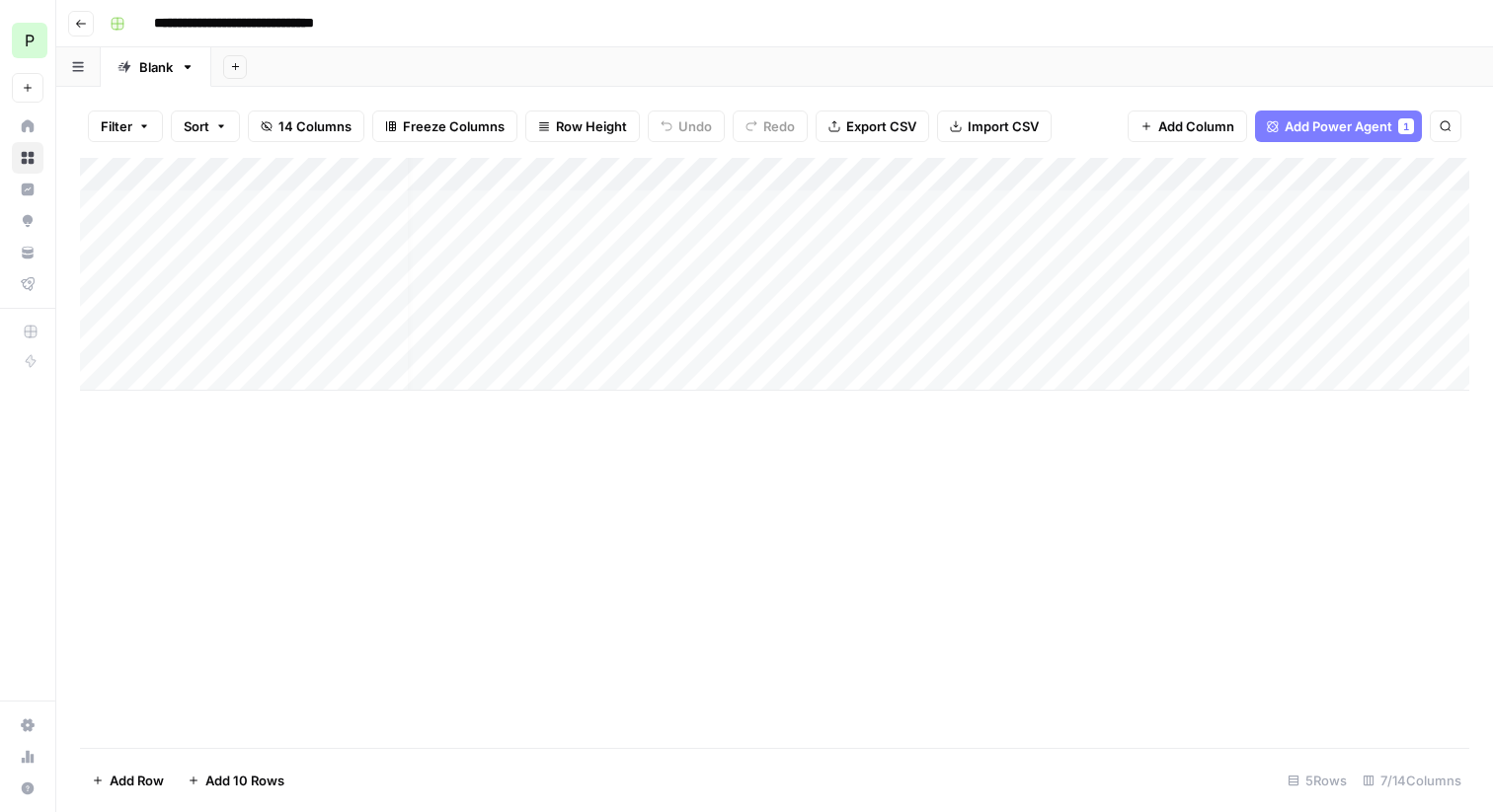
scroll to position [0, 117]
click at [903, 203] on div "Add Column" at bounding box center [774, 275] width 1389 height 233
click at [681, 504] on div "Add Column" at bounding box center [774, 453] width 1389 height 591
click at [236, 24] on input "**********" at bounding box center [252, 24] width 214 height 32
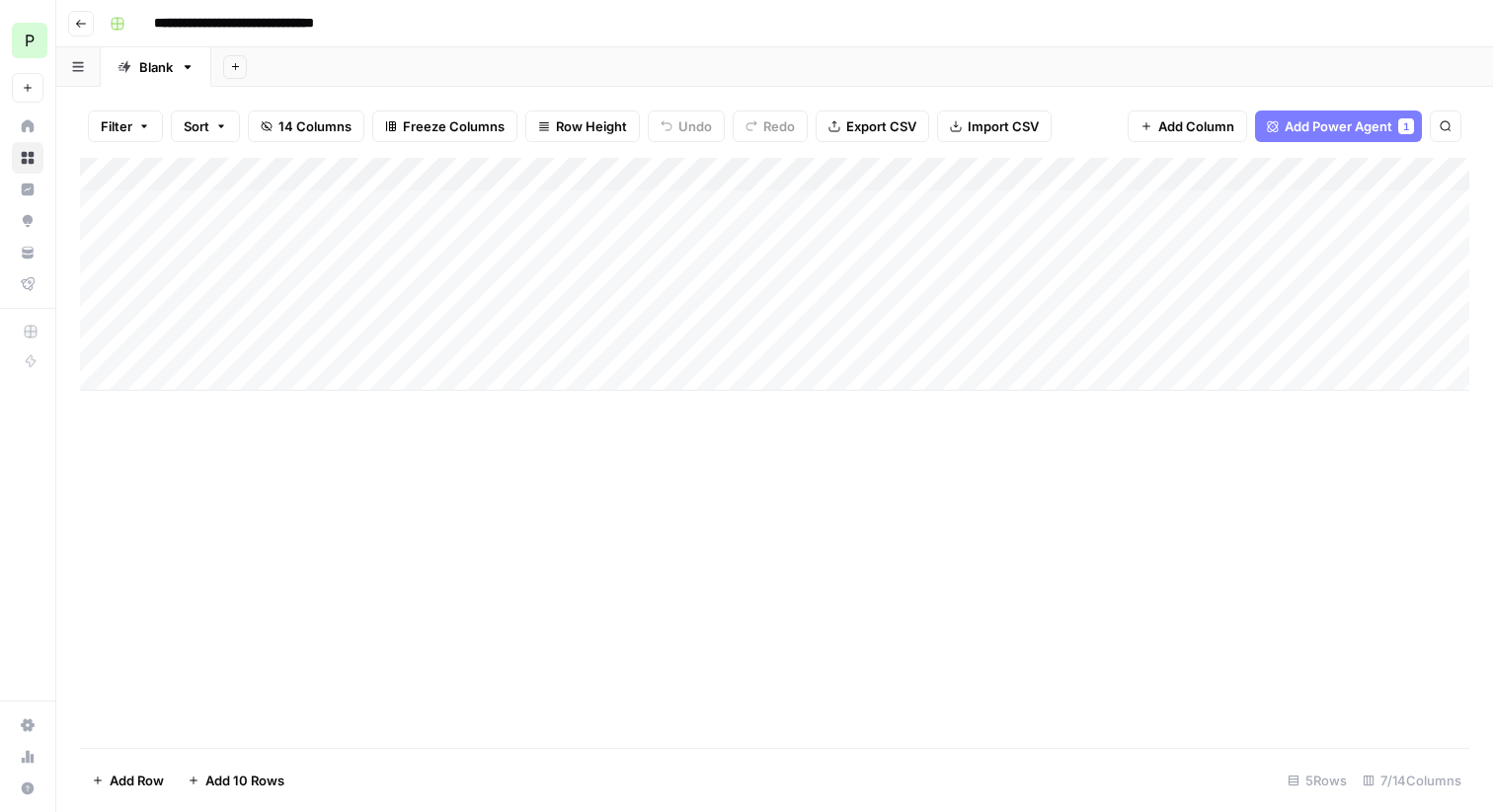
click at [236, 24] on input "**********" at bounding box center [252, 24] width 214 height 32
click at [502, 22] on div "**********" at bounding box center [787, 24] width 1371 height 32
click at [243, 177] on div "Add Column" at bounding box center [774, 275] width 1389 height 233
click at [407, 256] on div "Add Column" at bounding box center [774, 275] width 1389 height 233
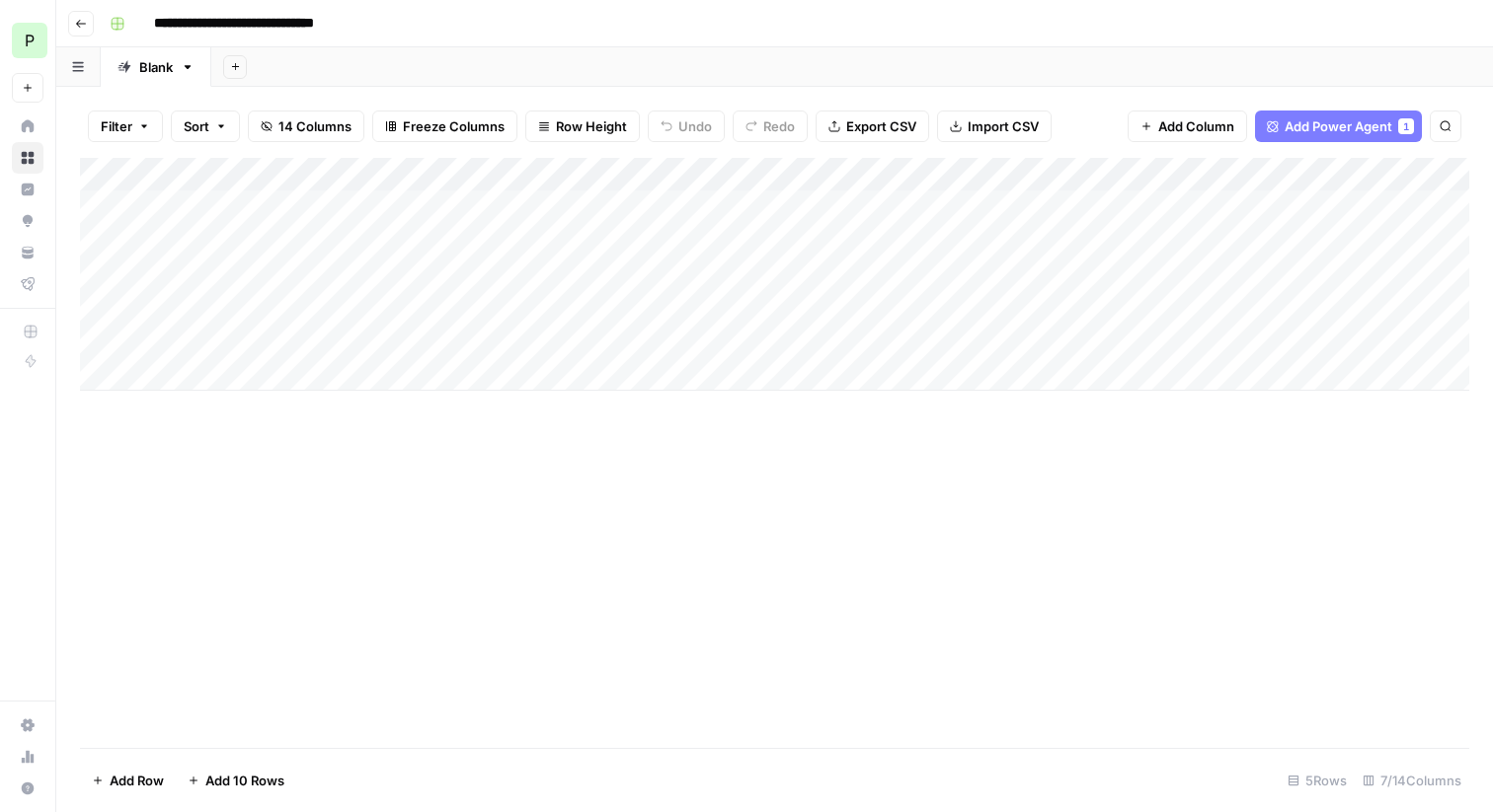
click at [290, 235] on div "Add Column" at bounding box center [774, 275] width 1389 height 233
click at [290, 235] on body "**********" at bounding box center [746, 406] width 1493 height 812
click at [276, 283] on div "Add Column" at bounding box center [774, 275] width 1389 height 233
click at [278, 304] on div "Add Column" at bounding box center [774, 275] width 1389 height 233
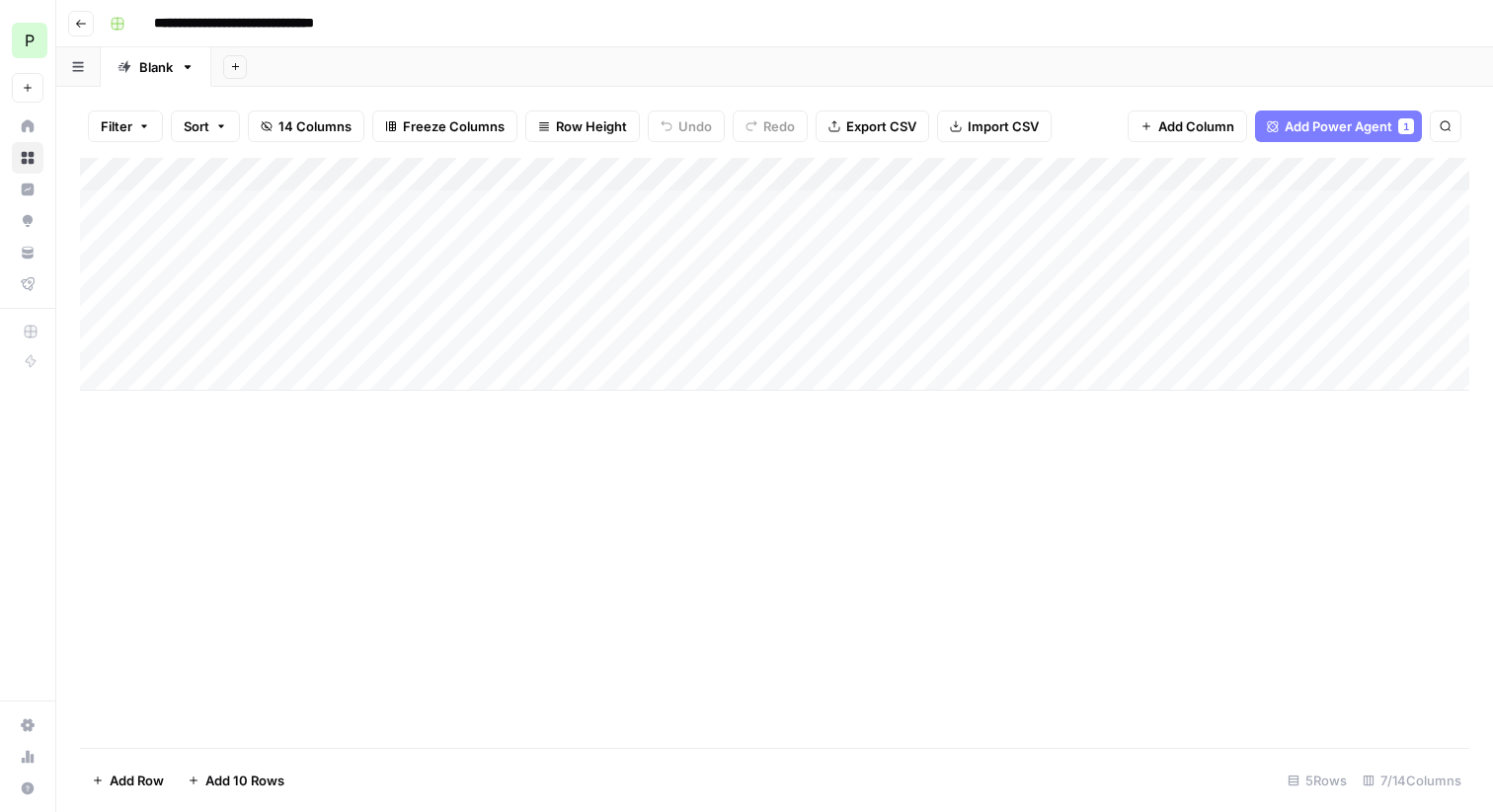
click at [278, 304] on div "Add Column" at bounding box center [774, 275] width 1389 height 233
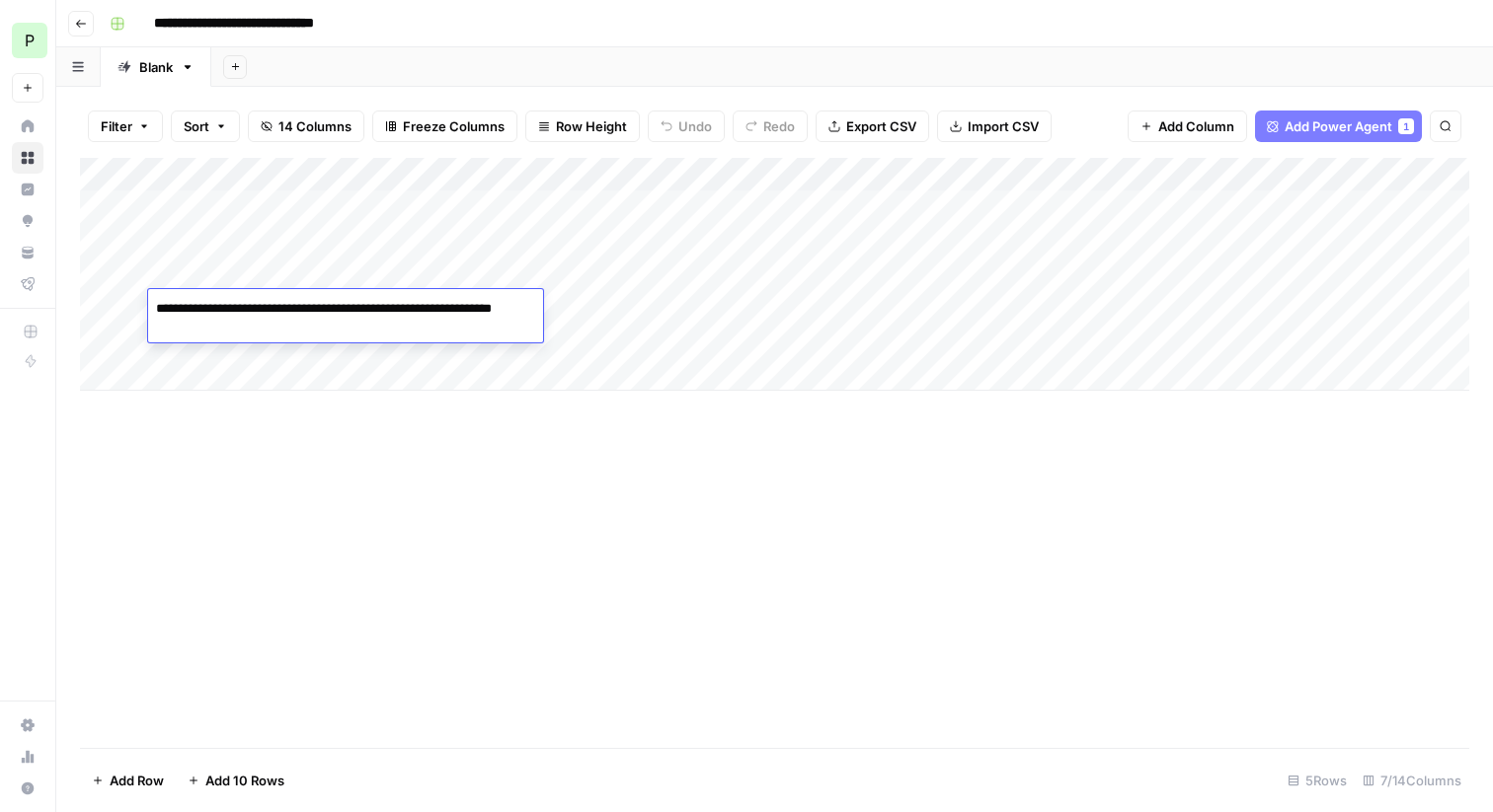
click at [301, 252] on div "Add Column" at bounding box center [774, 275] width 1389 height 233
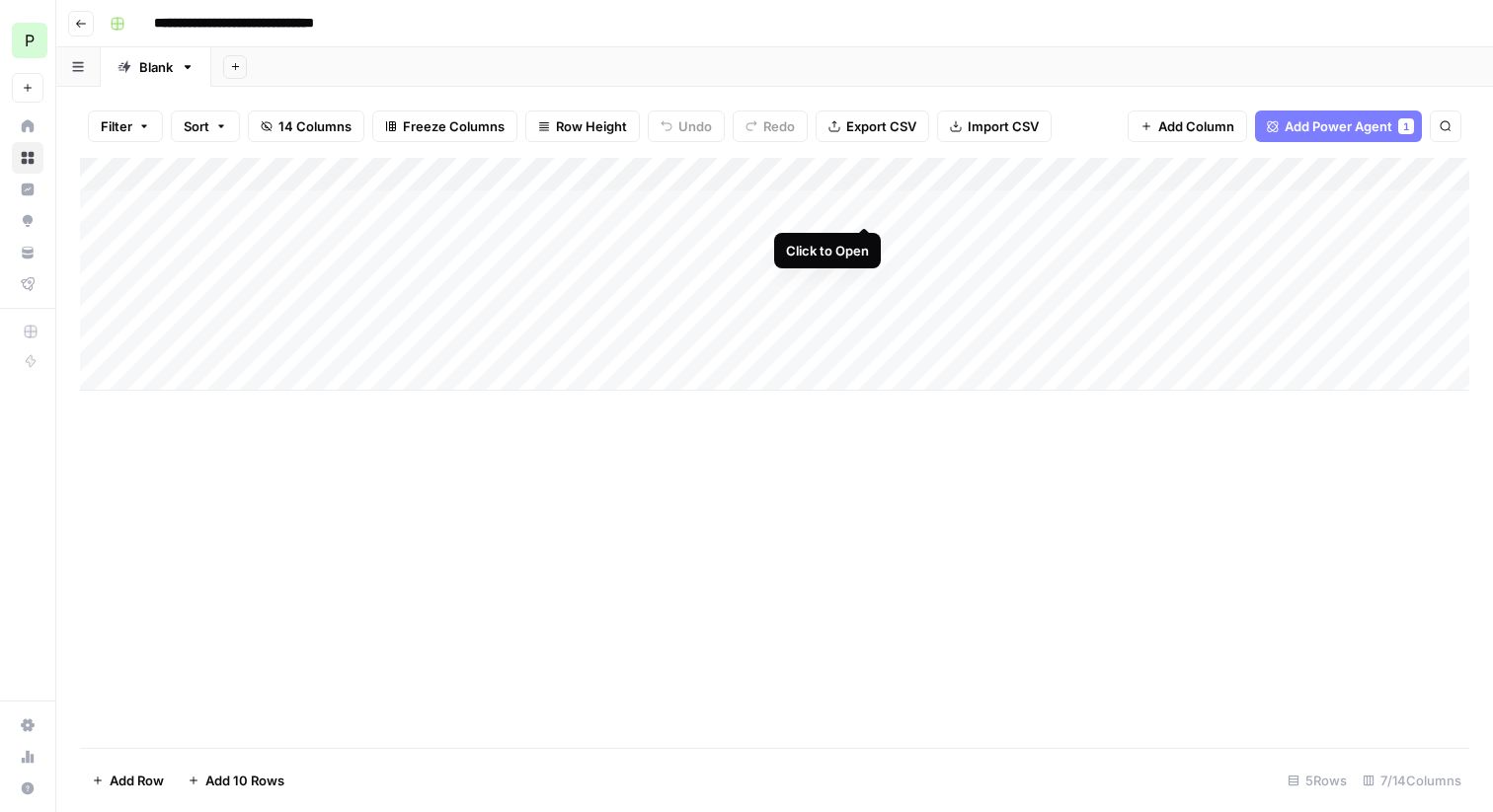
click at [863, 208] on div "Add Column" at bounding box center [774, 275] width 1389 height 233
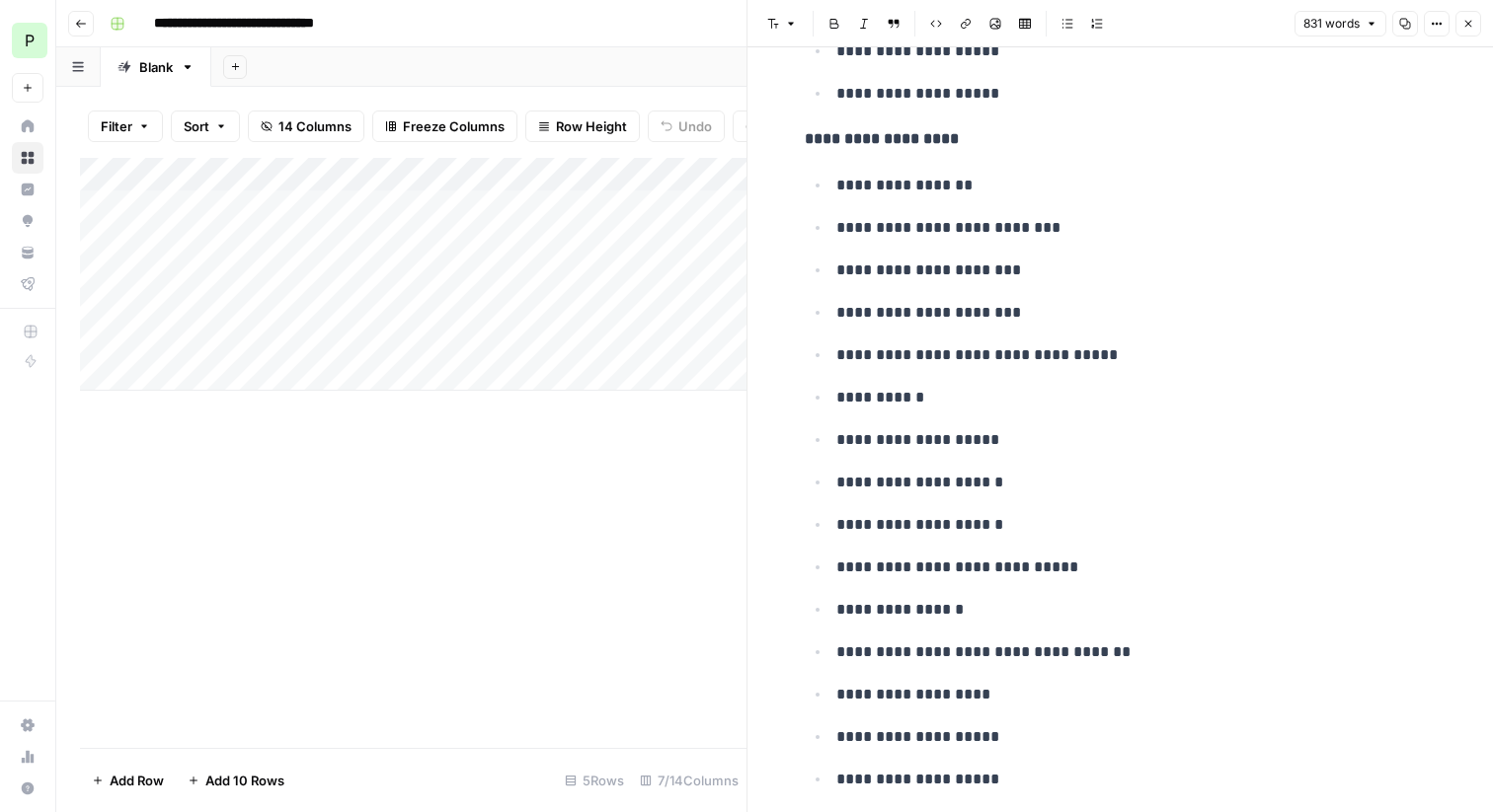
scroll to position [4704, 0]
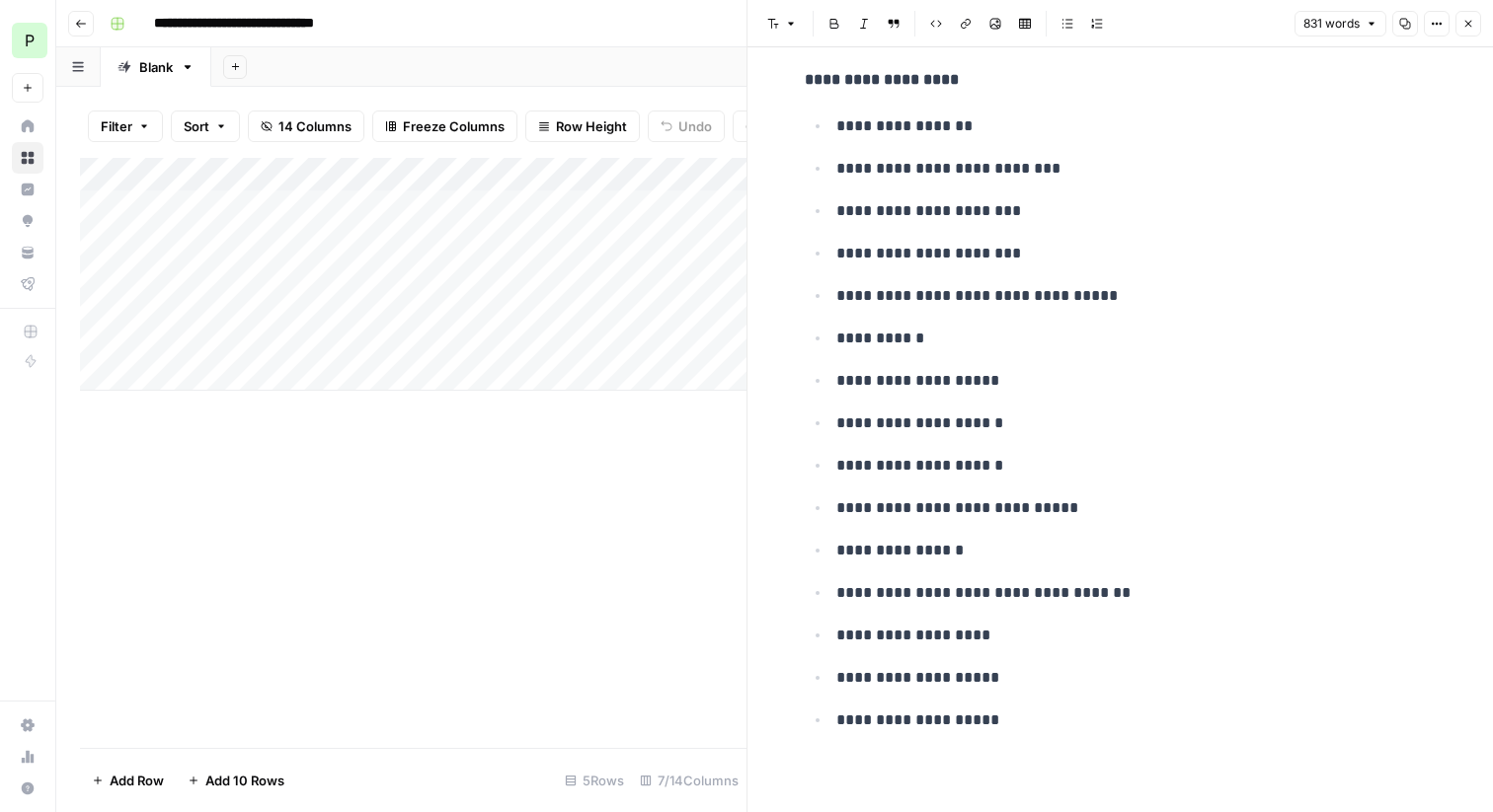
click at [1464, 22] on icon "button" at bounding box center [1468, 24] width 12 height 12
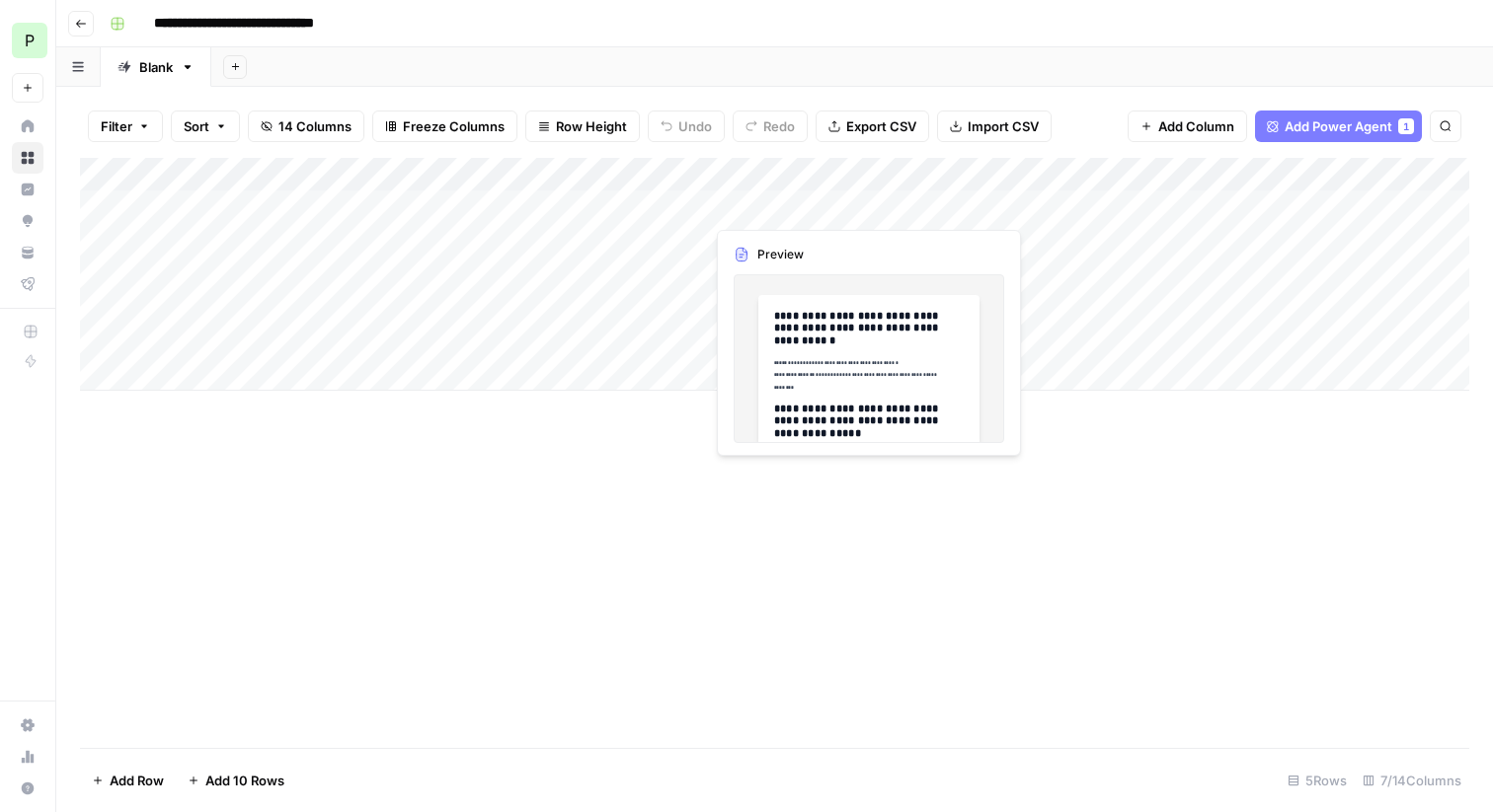
click at [839, 204] on div "Add Column" at bounding box center [774, 275] width 1389 height 233
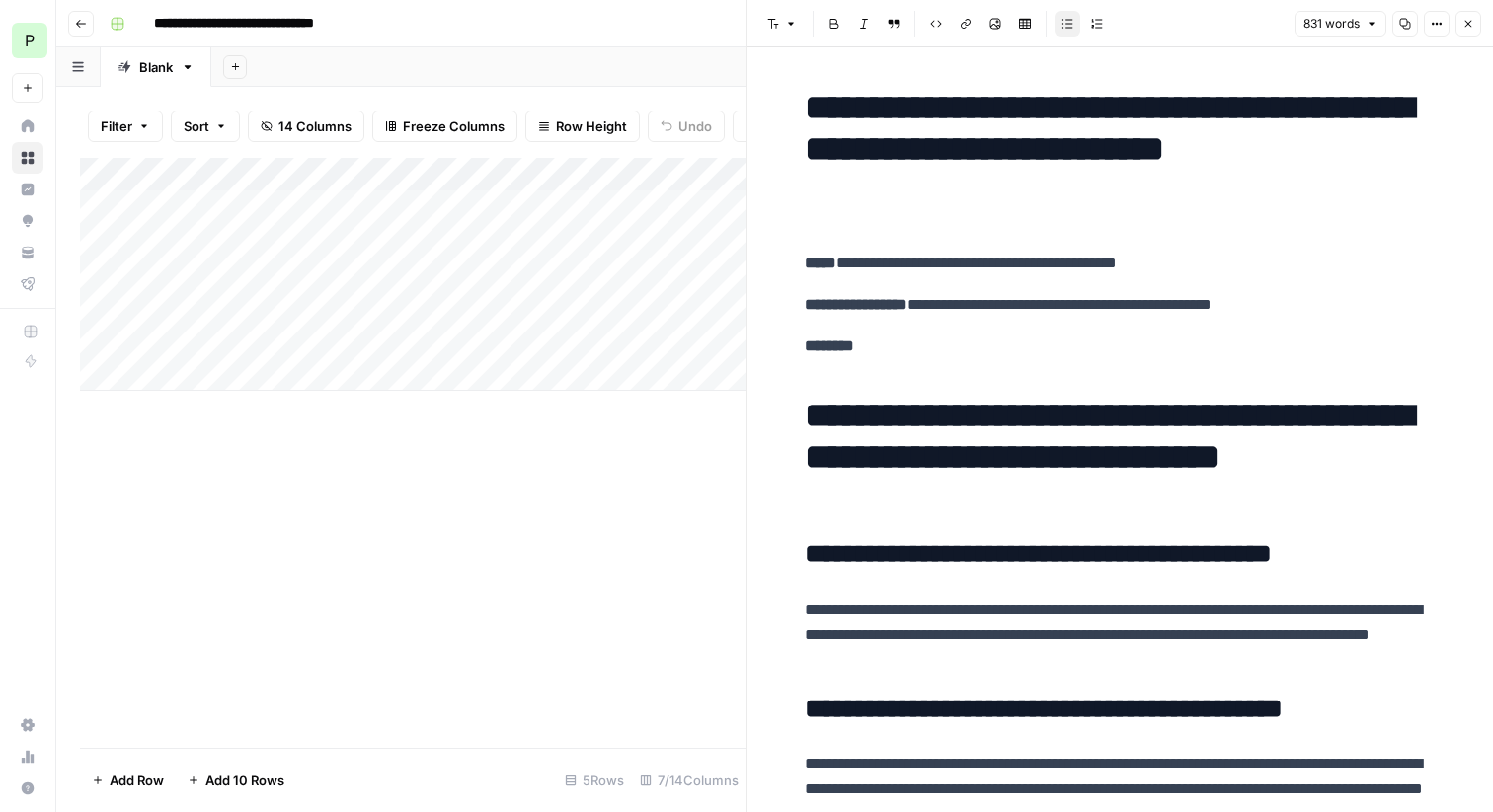
click at [1054, 271] on p "**********" at bounding box center [1121, 264] width 632 height 26
drag, startPoint x: 1252, startPoint y: 267, endPoint x: 824, endPoint y: 261, distance: 428.0
click at [824, 261] on p "**********" at bounding box center [1121, 264] width 632 height 26
click at [865, 298] on span "Edit with AI" at bounding box center [889, 298] width 62 height 18
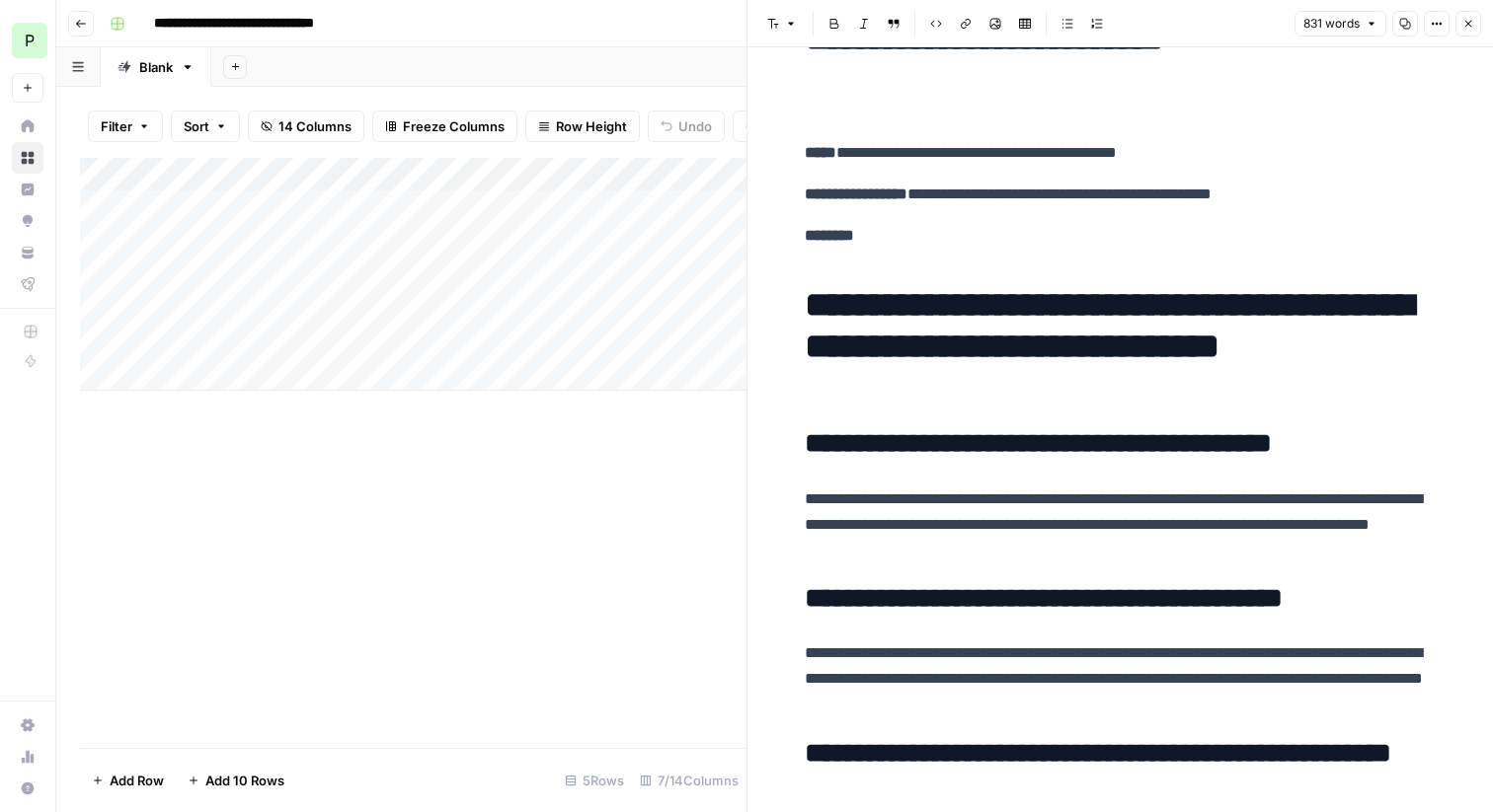
scroll to position [121, 0]
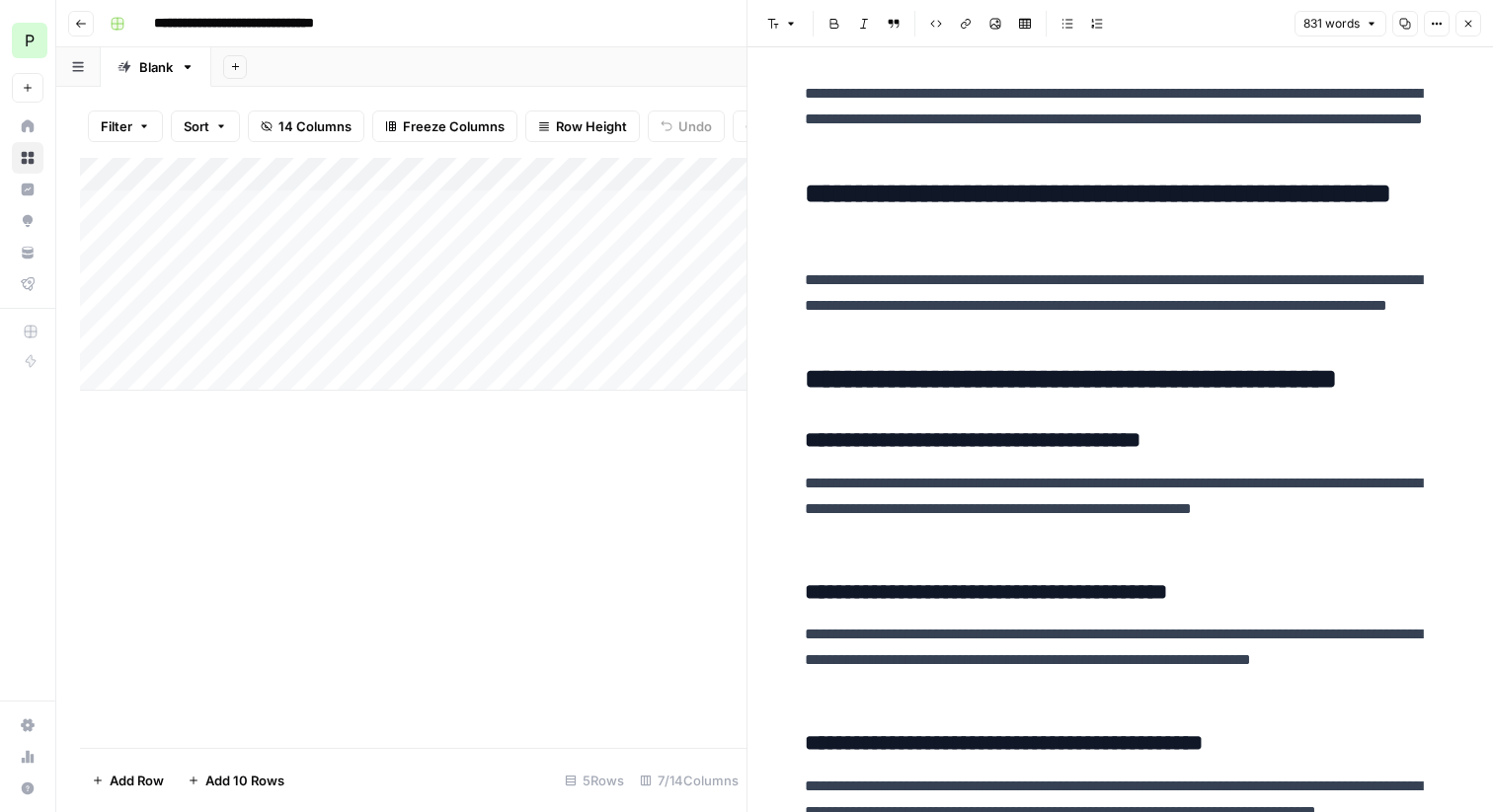
scroll to position [744, 0]
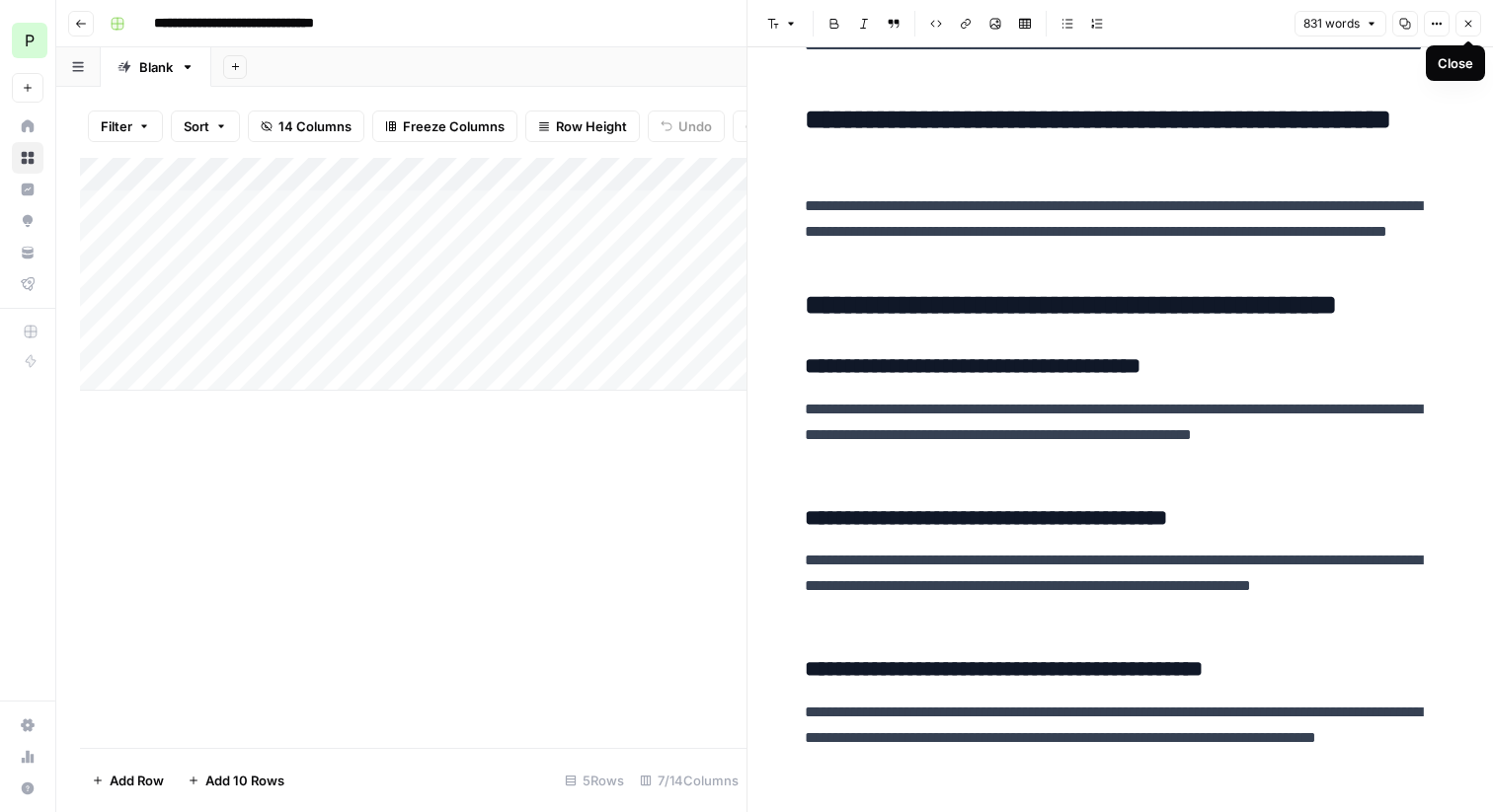
click at [1467, 22] on icon "button" at bounding box center [1468, 24] width 7 height 7
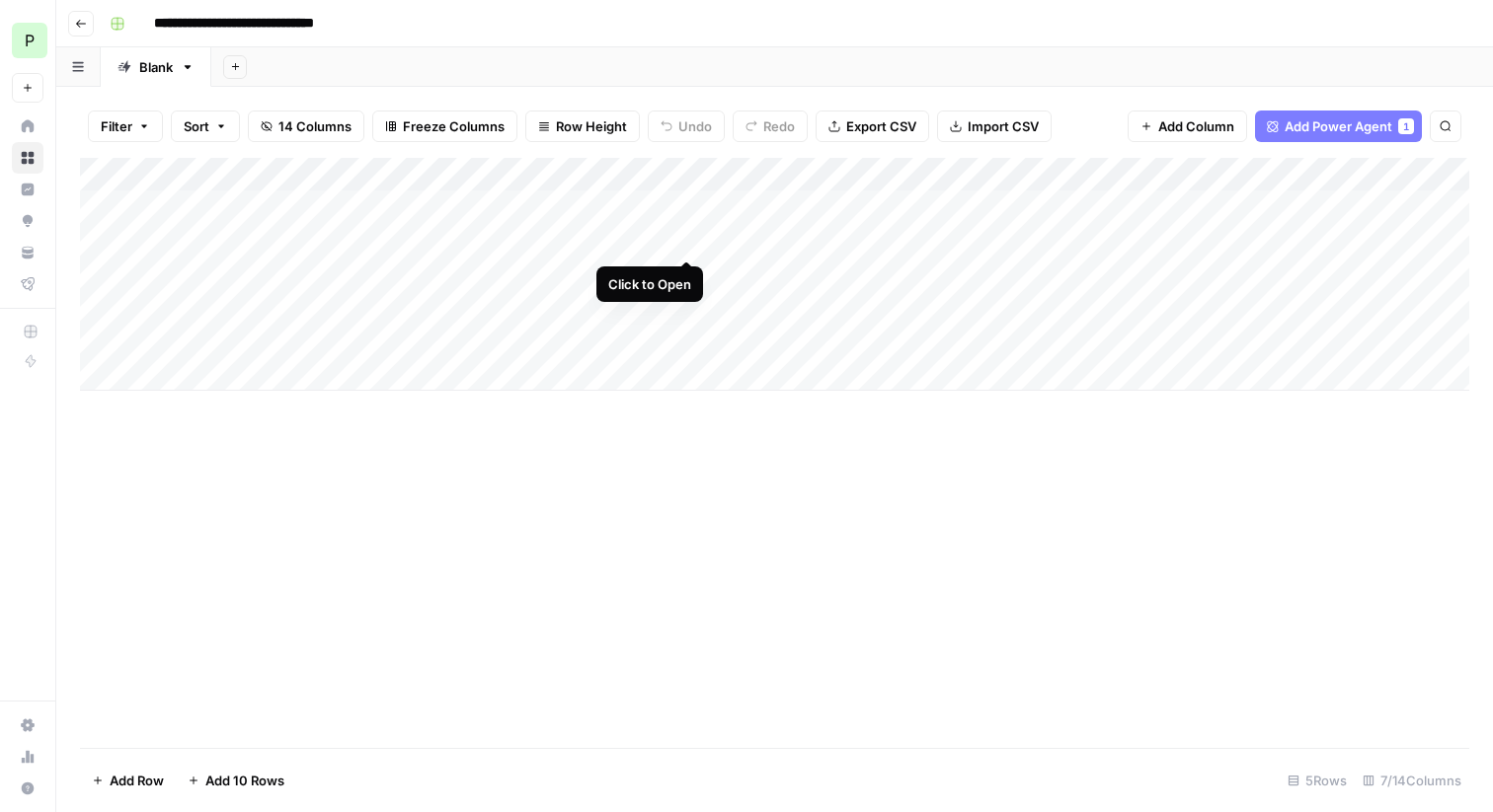
click at [690, 237] on div "Add Column" at bounding box center [774, 275] width 1389 height 233
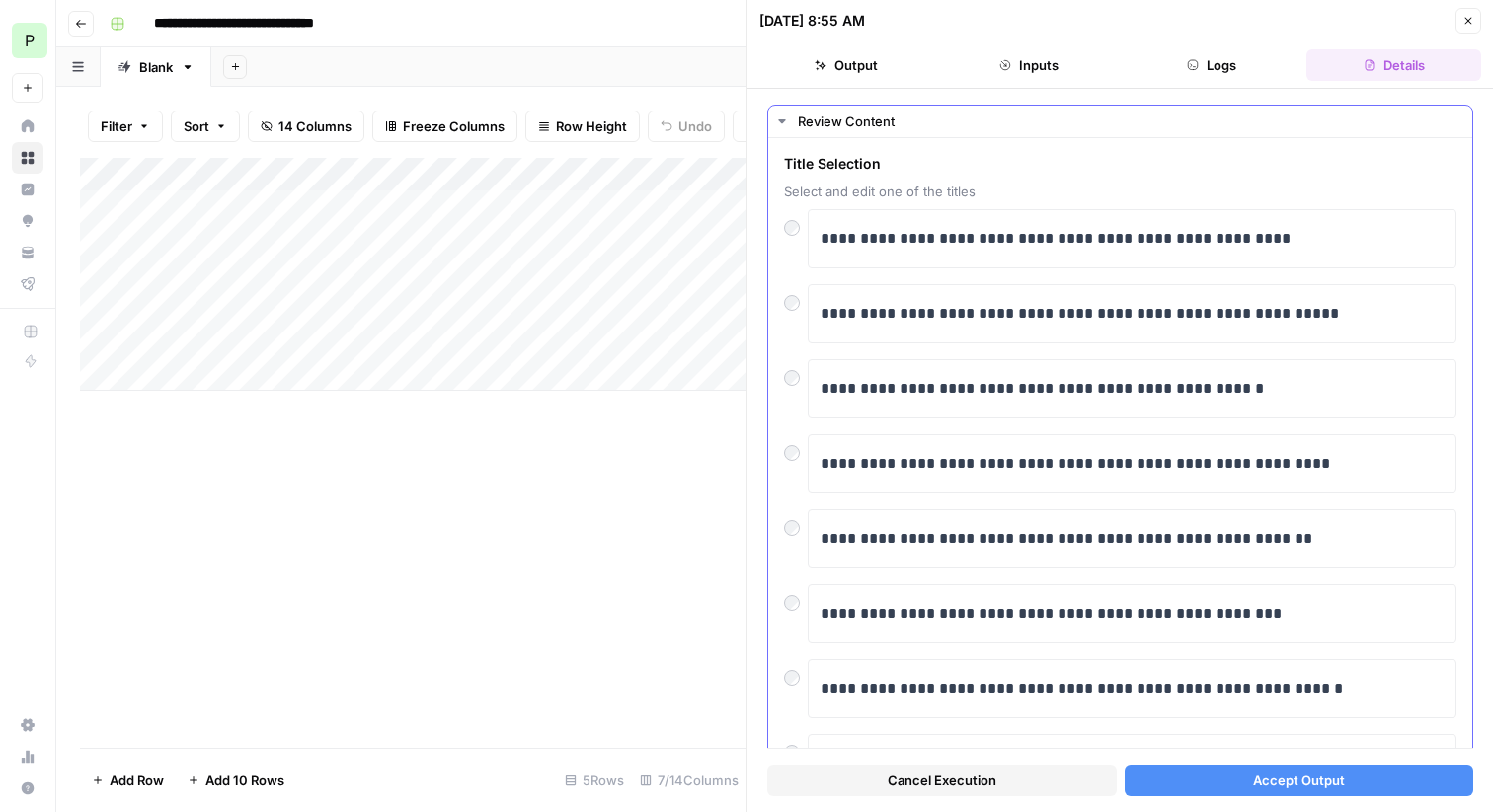
scroll to position [27, 0]
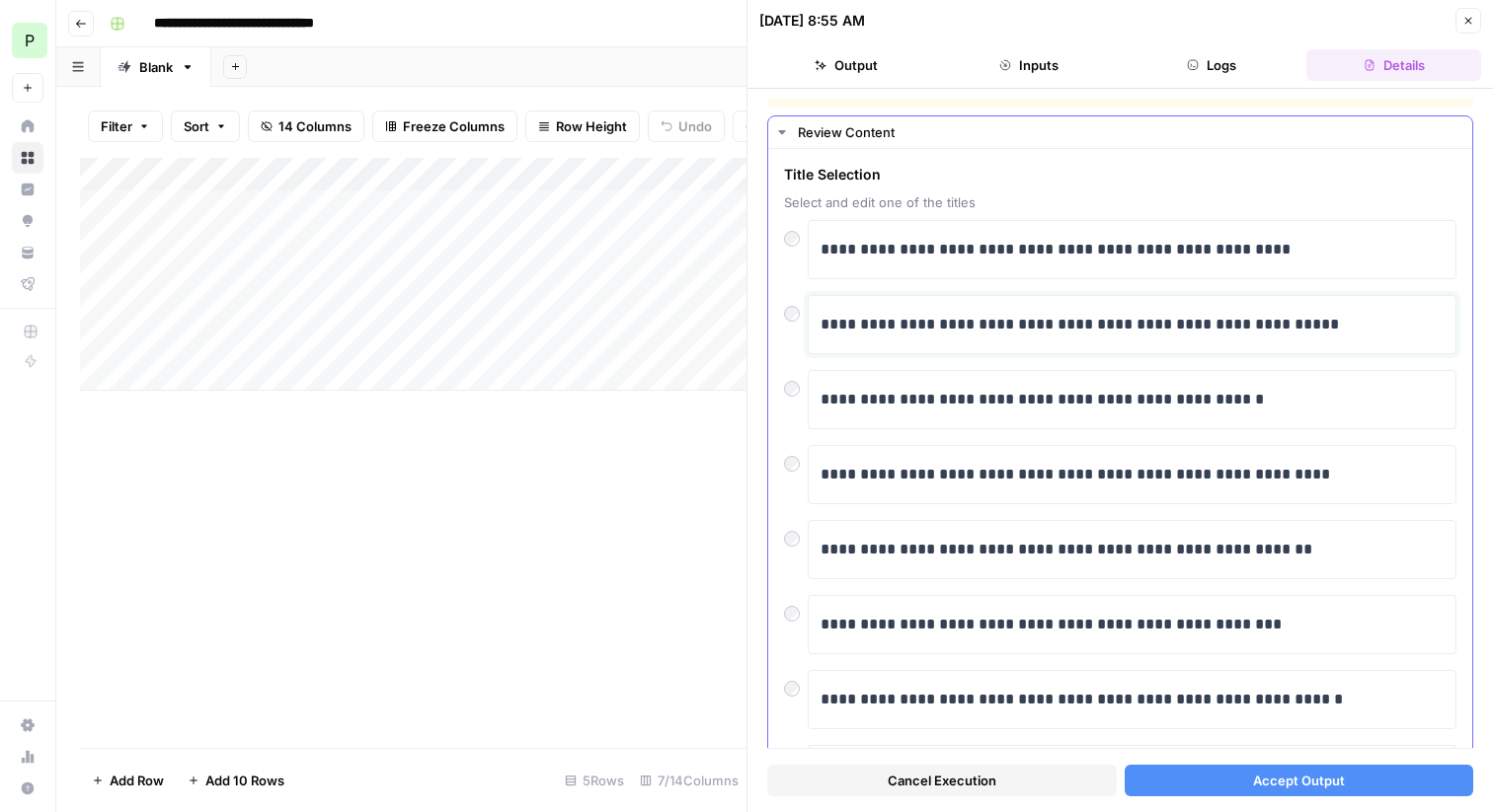
click at [931, 312] on p "**********" at bounding box center [1131, 325] width 623 height 26
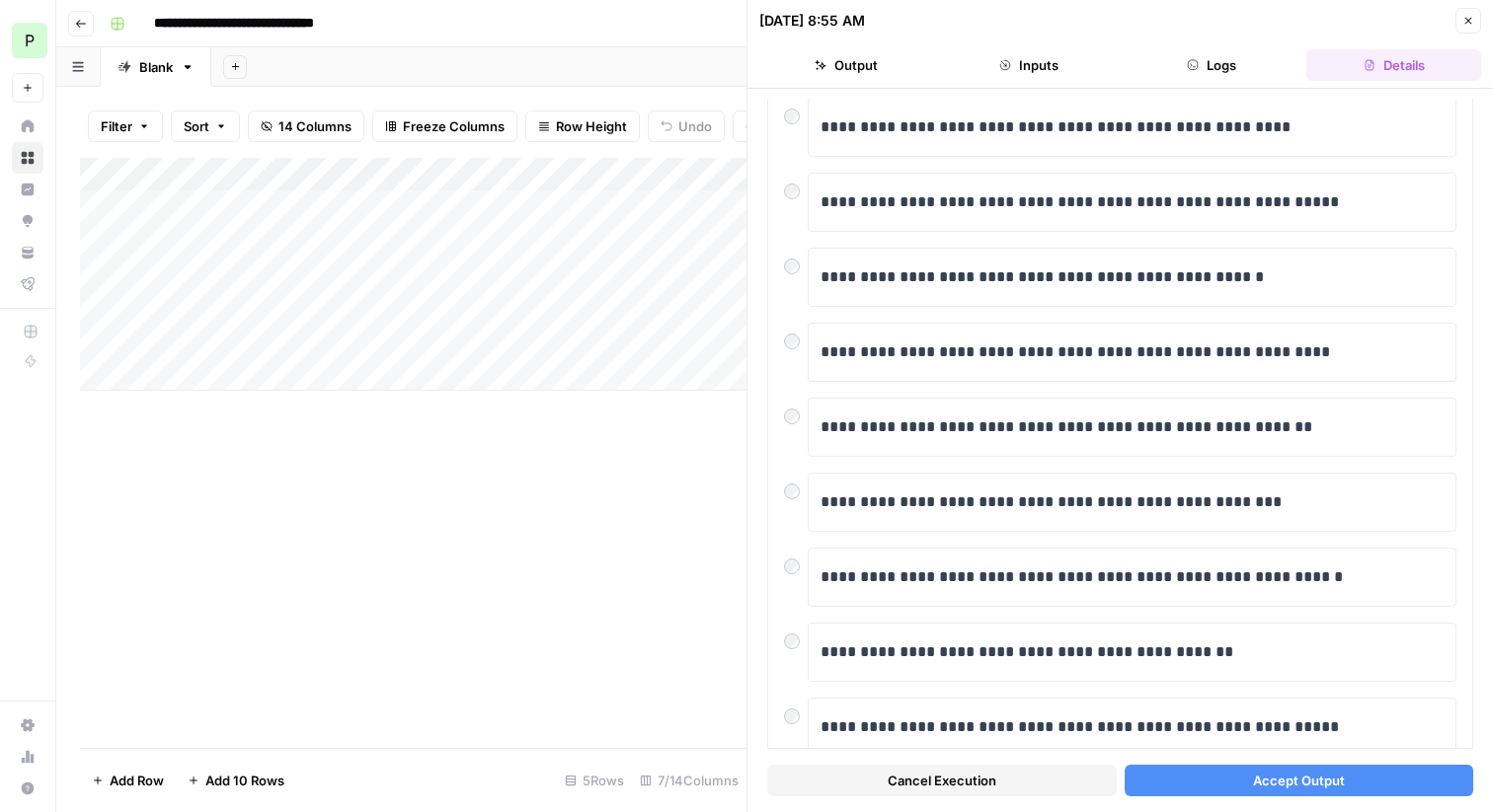
click at [1328, 780] on span "Accept Output" at bounding box center [1299, 781] width 92 height 20
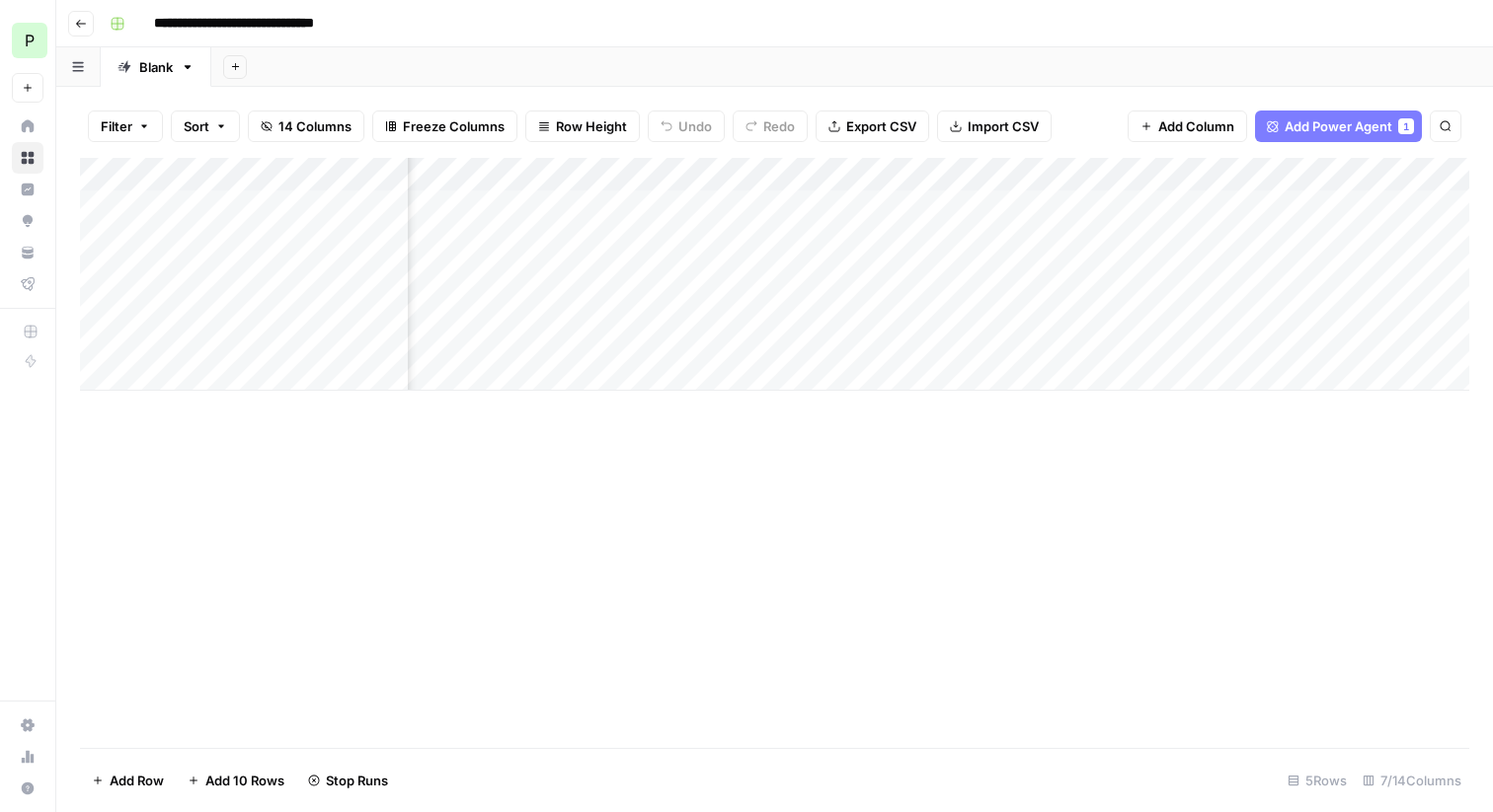
scroll to position [0, 160]
click at [1163, 209] on div "Add Column" at bounding box center [774, 275] width 1389 height 233
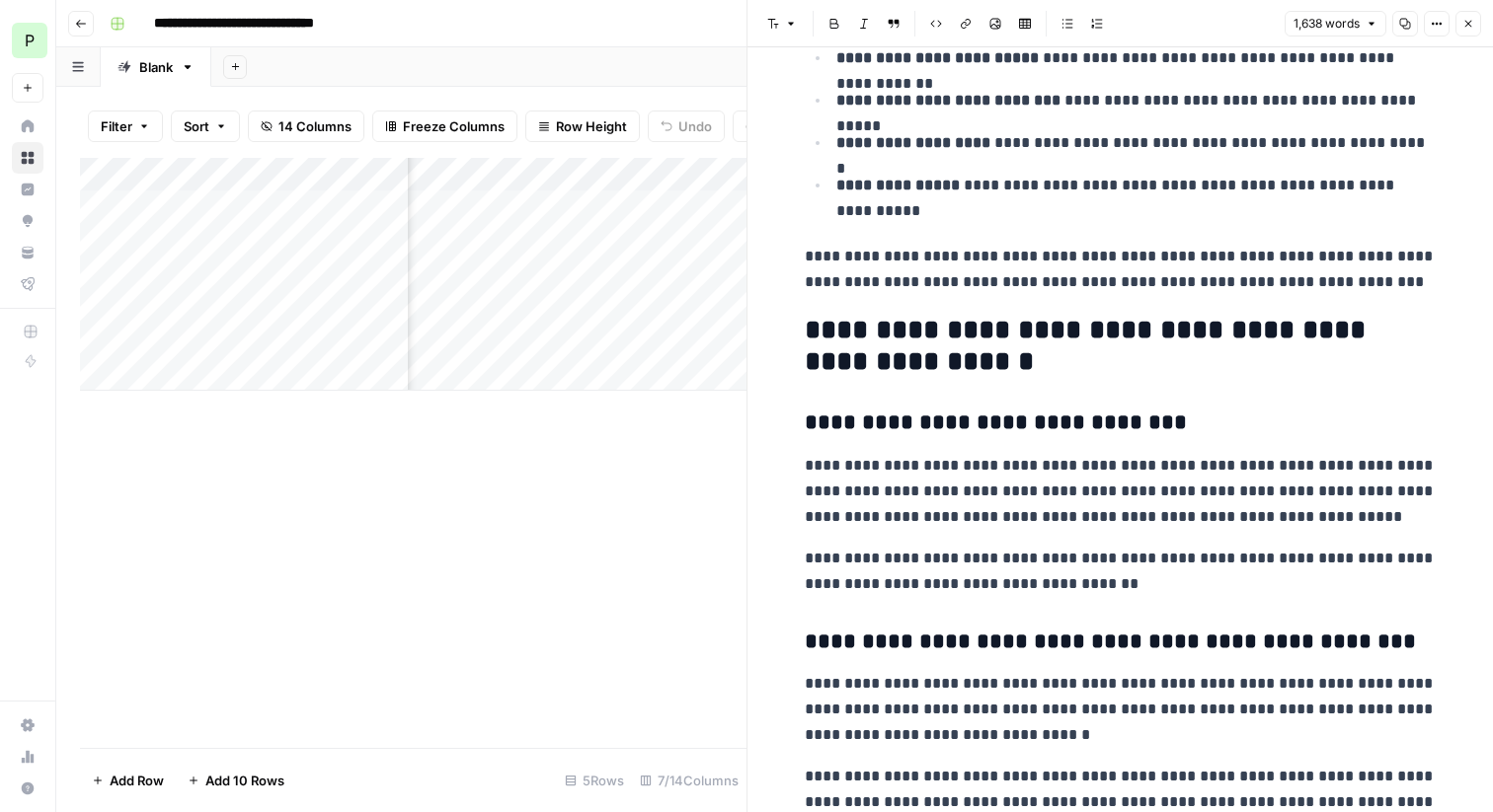
scroll to position [4520, 0]
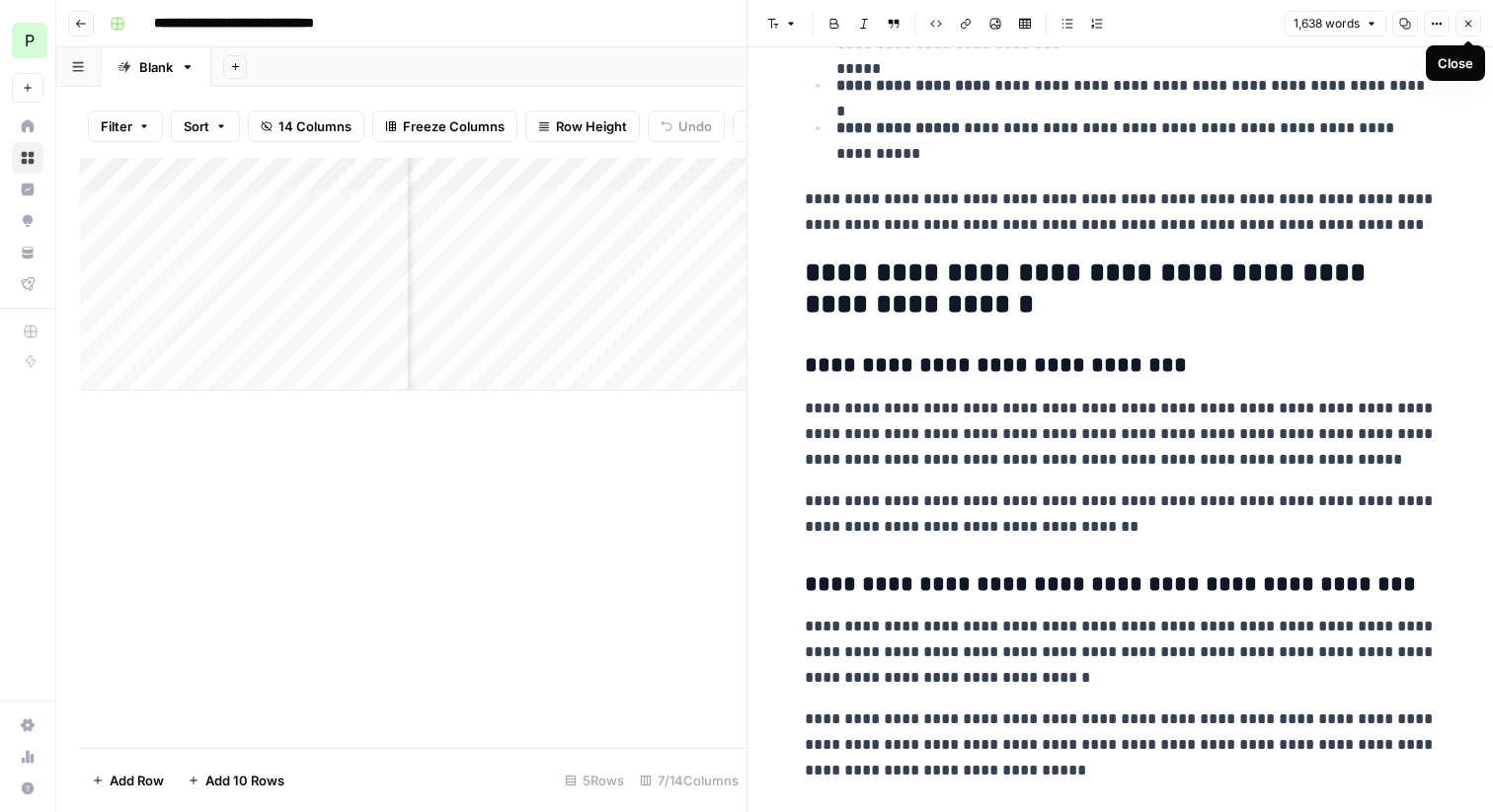
click at [1473, 21] on icon "button" at bounding box center [1468, 24] width 12 height 12
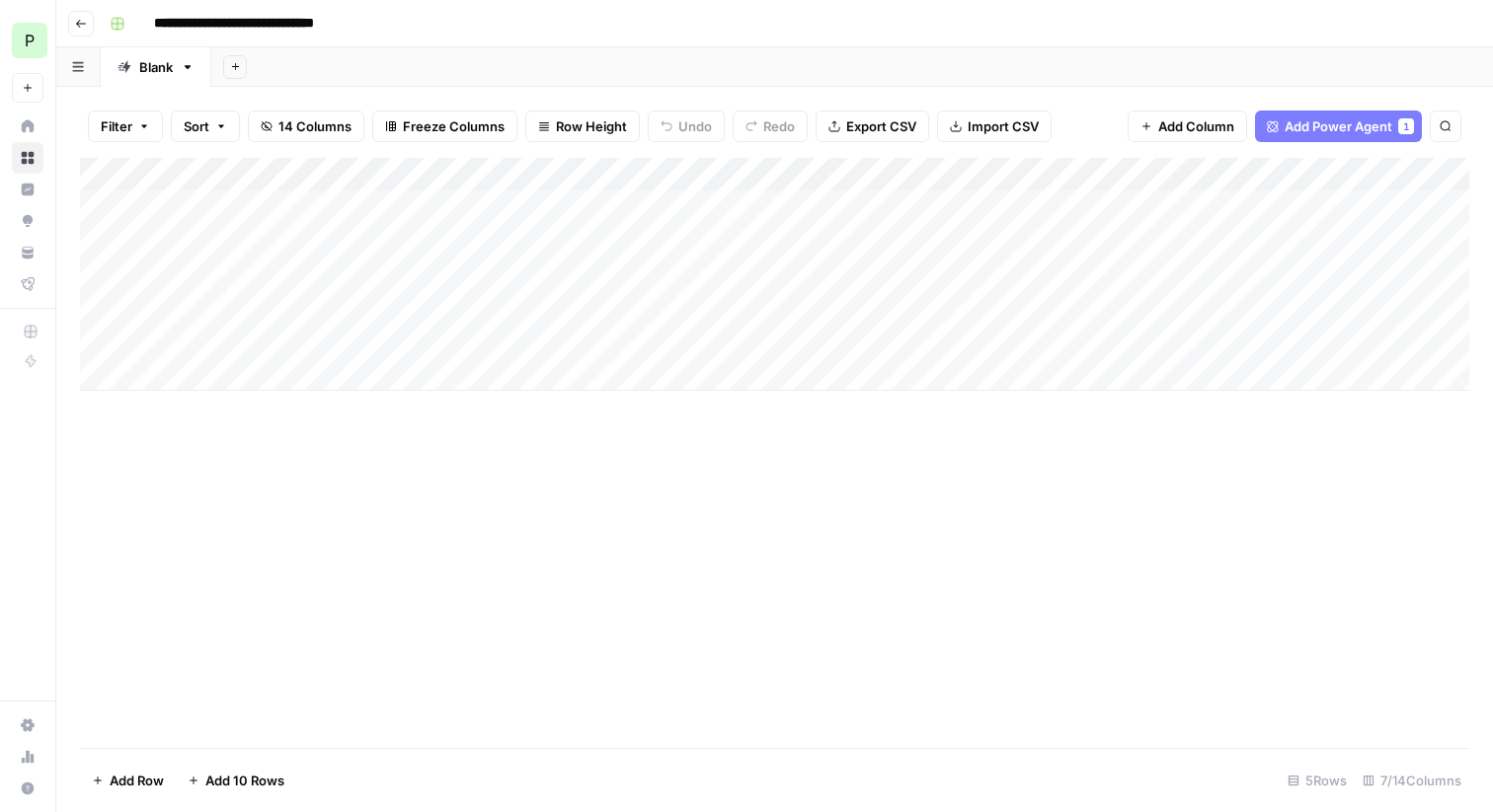
click at [664, 175] on div "Add Column" at bounding box center [774, 275] width 1389 height 233
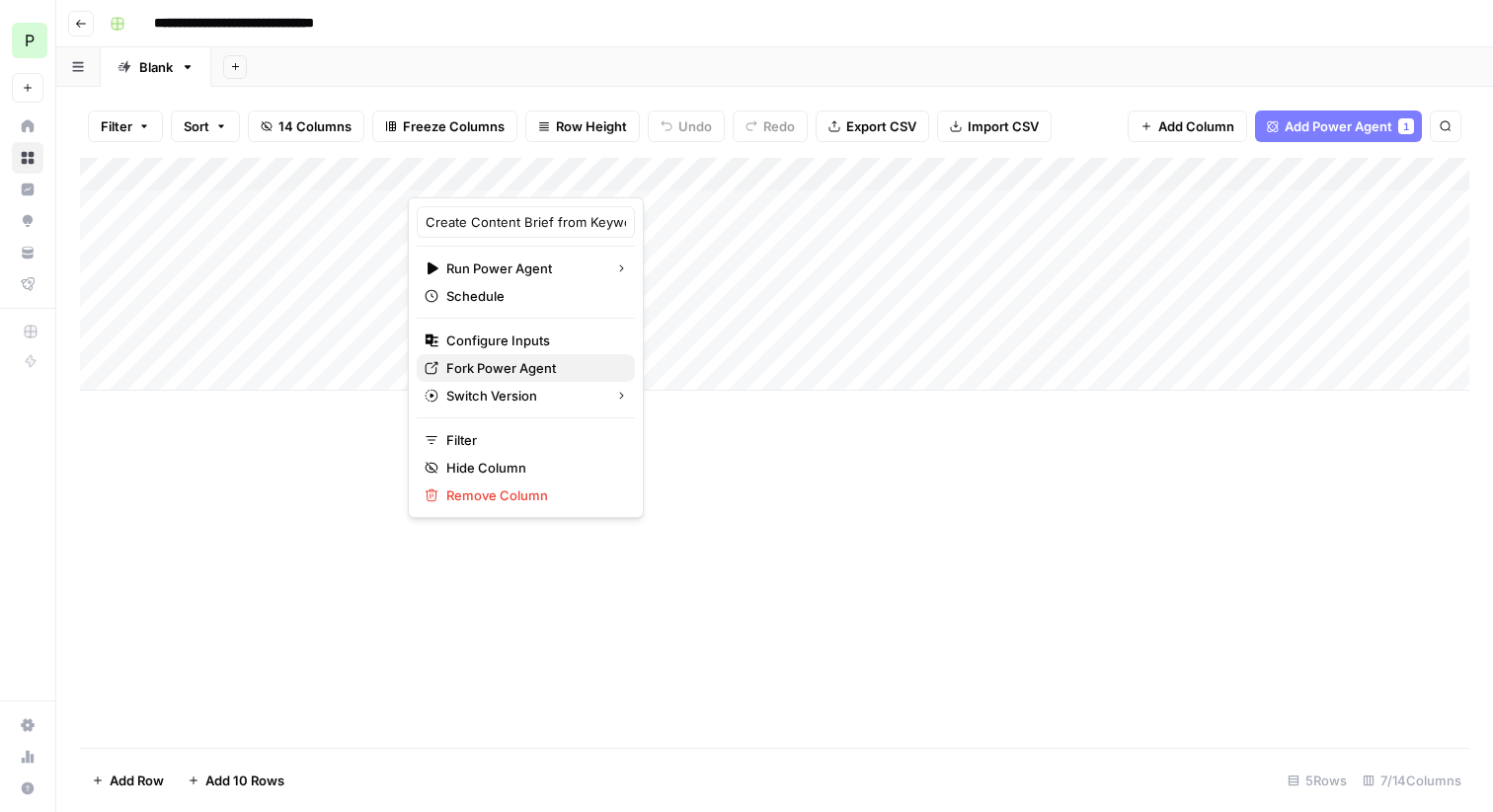
click at [531, 363] on span "Fork Power Agent" at bounding box center [532, 369] width 172 height 20
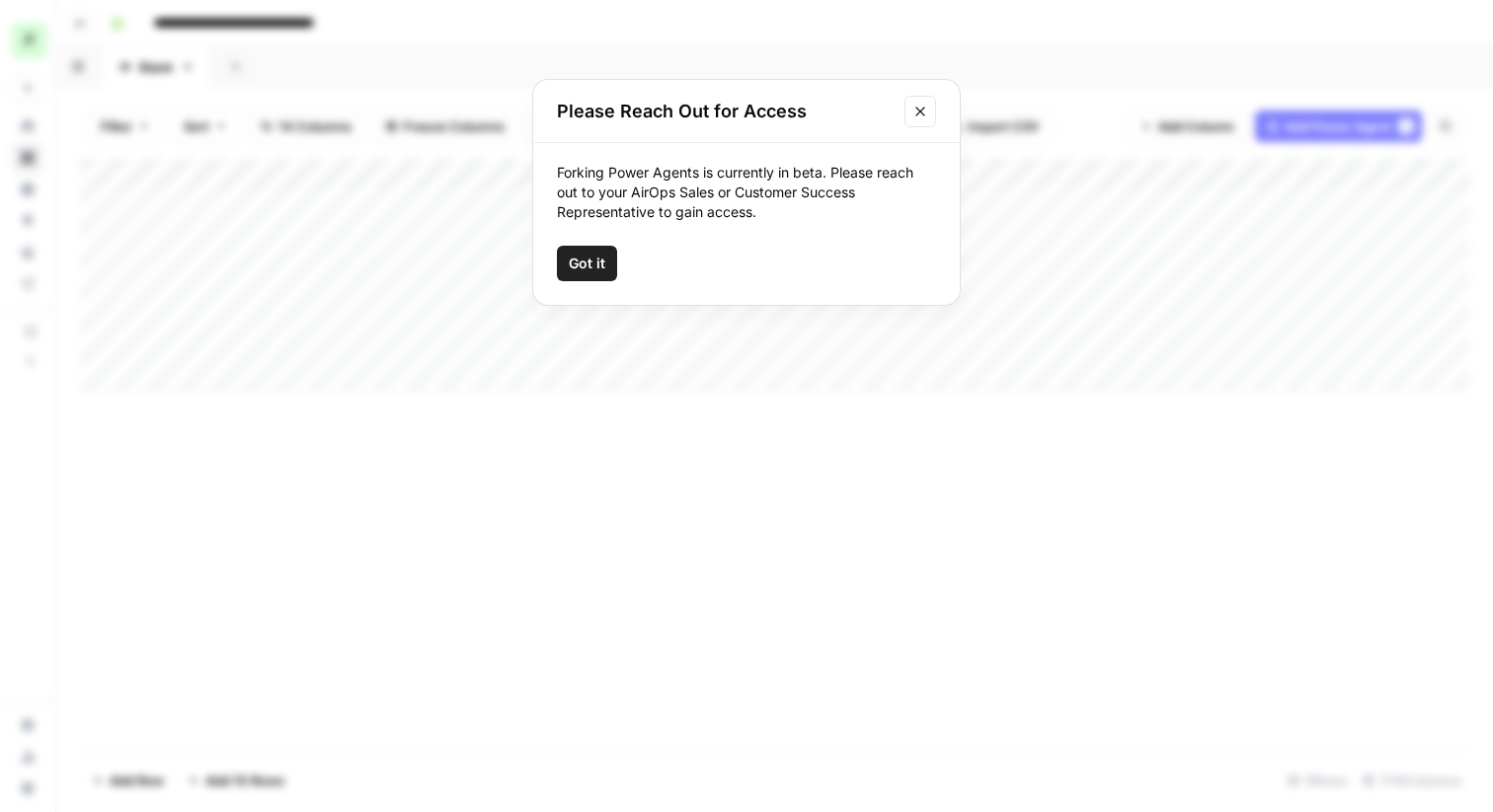
click at [580, 254] on span "Got it" at bounding box center [587, 264] width 37 height 20
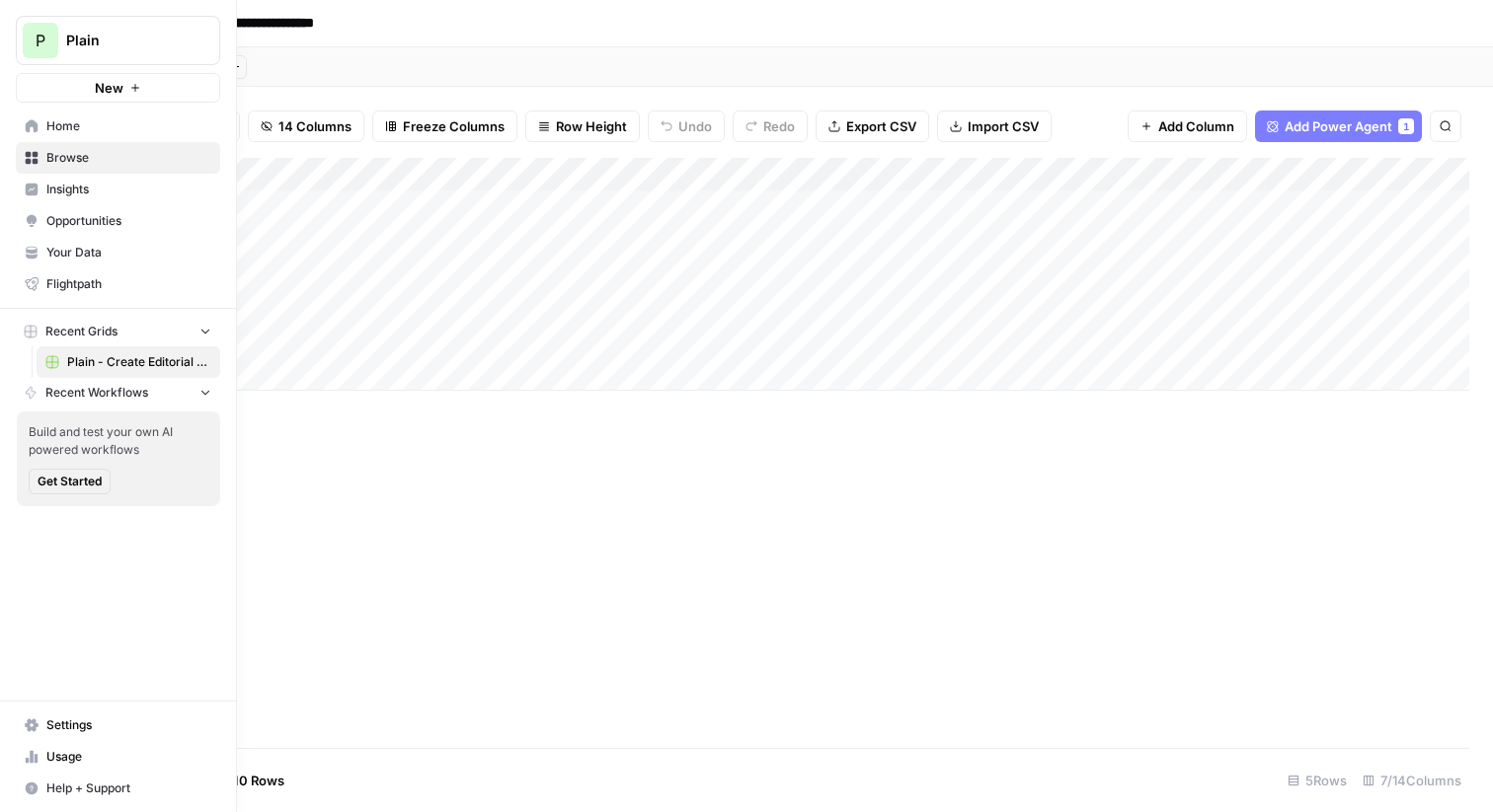
click at [130, 35] on span "Plain" at bounding box center [126, 41] width 120 height 20
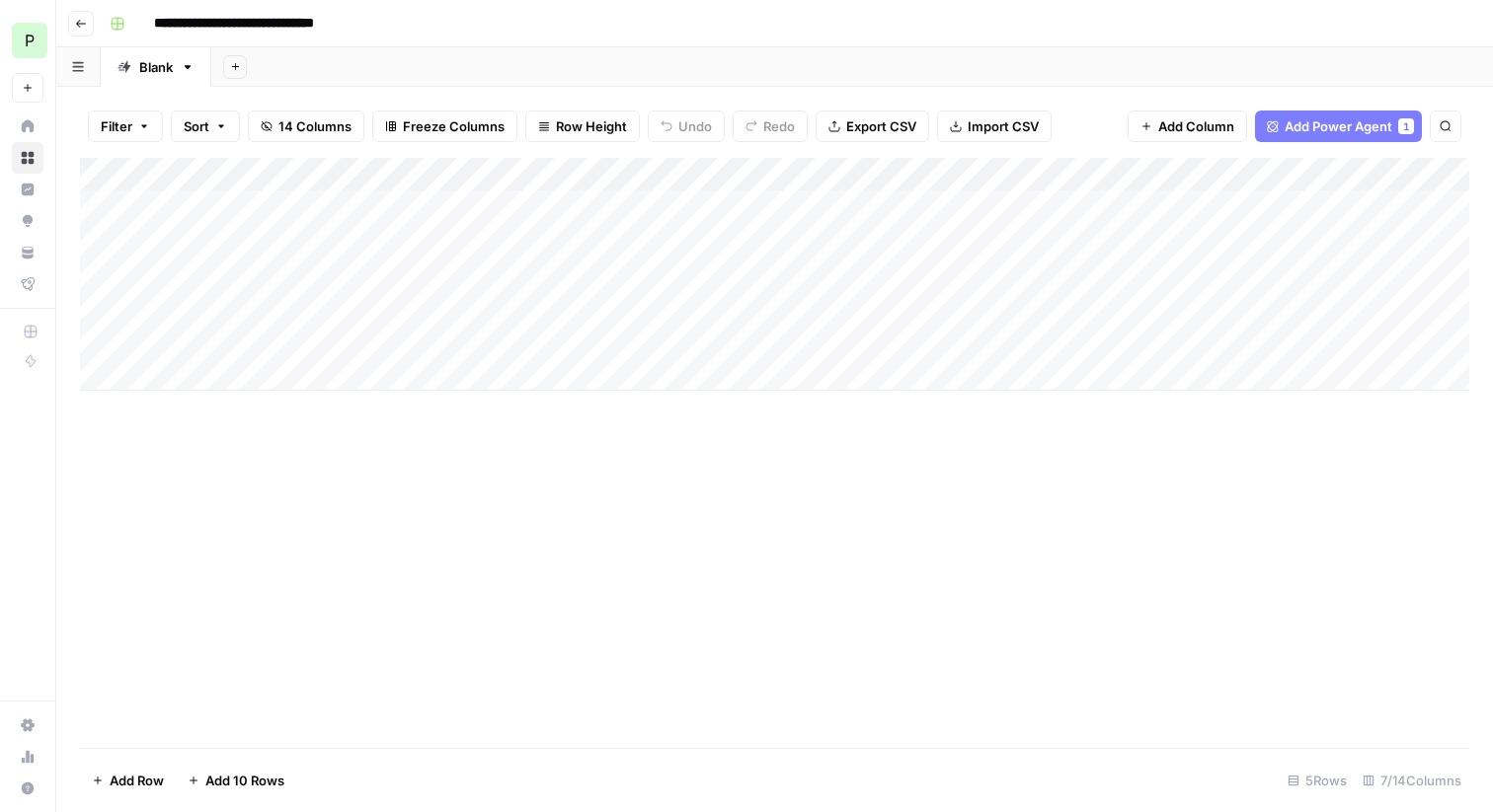
click at [603, 441] on div "Add Column" at bounding box center [774, 453] width 1389 height 591
click at [935, 45] on header "**********" at bounding box center [774, 24] width 1437 height 48
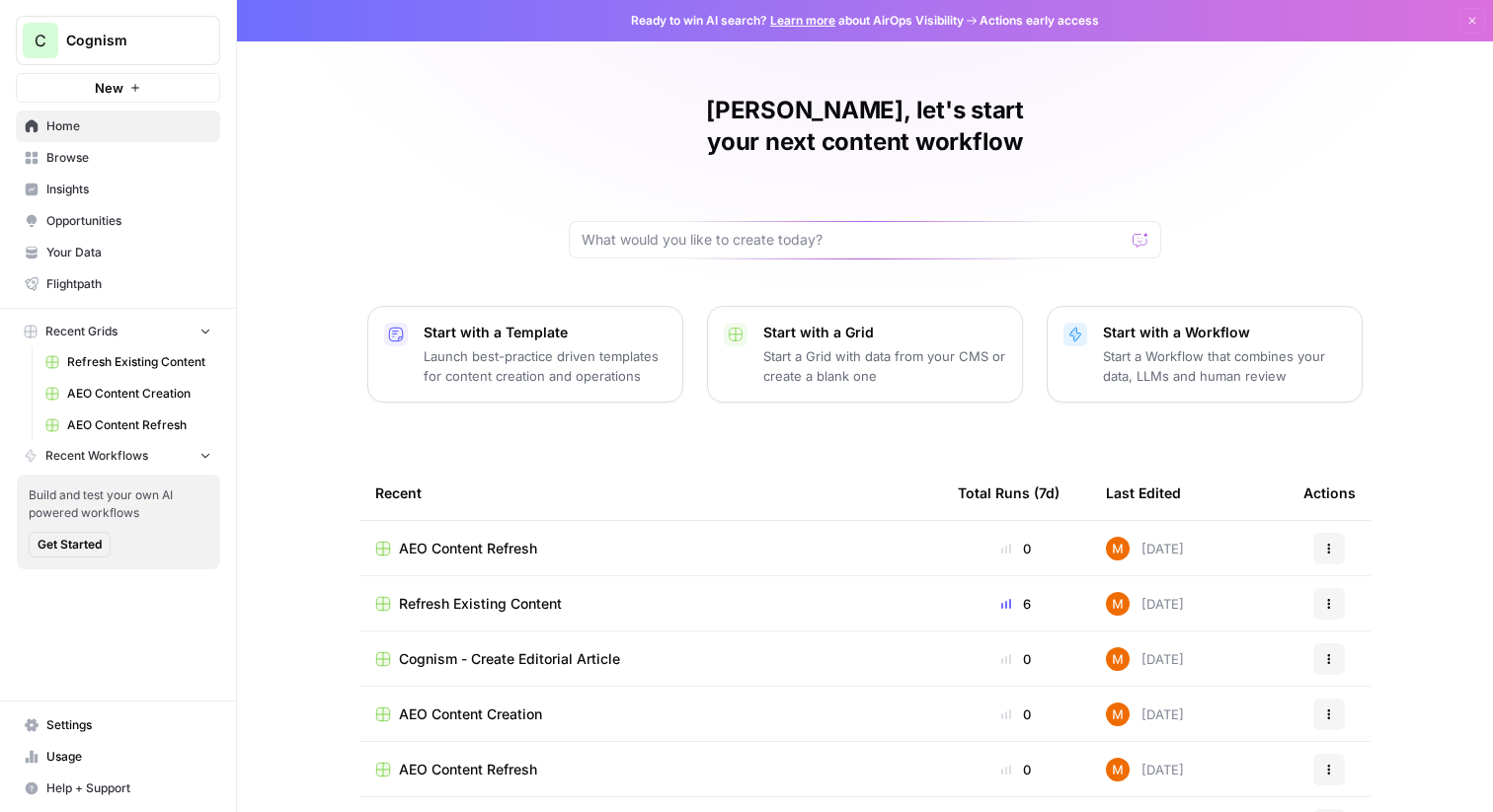
click at [116, 164] on span "Browse" at bounding box center [129, 158] width 164 height 18
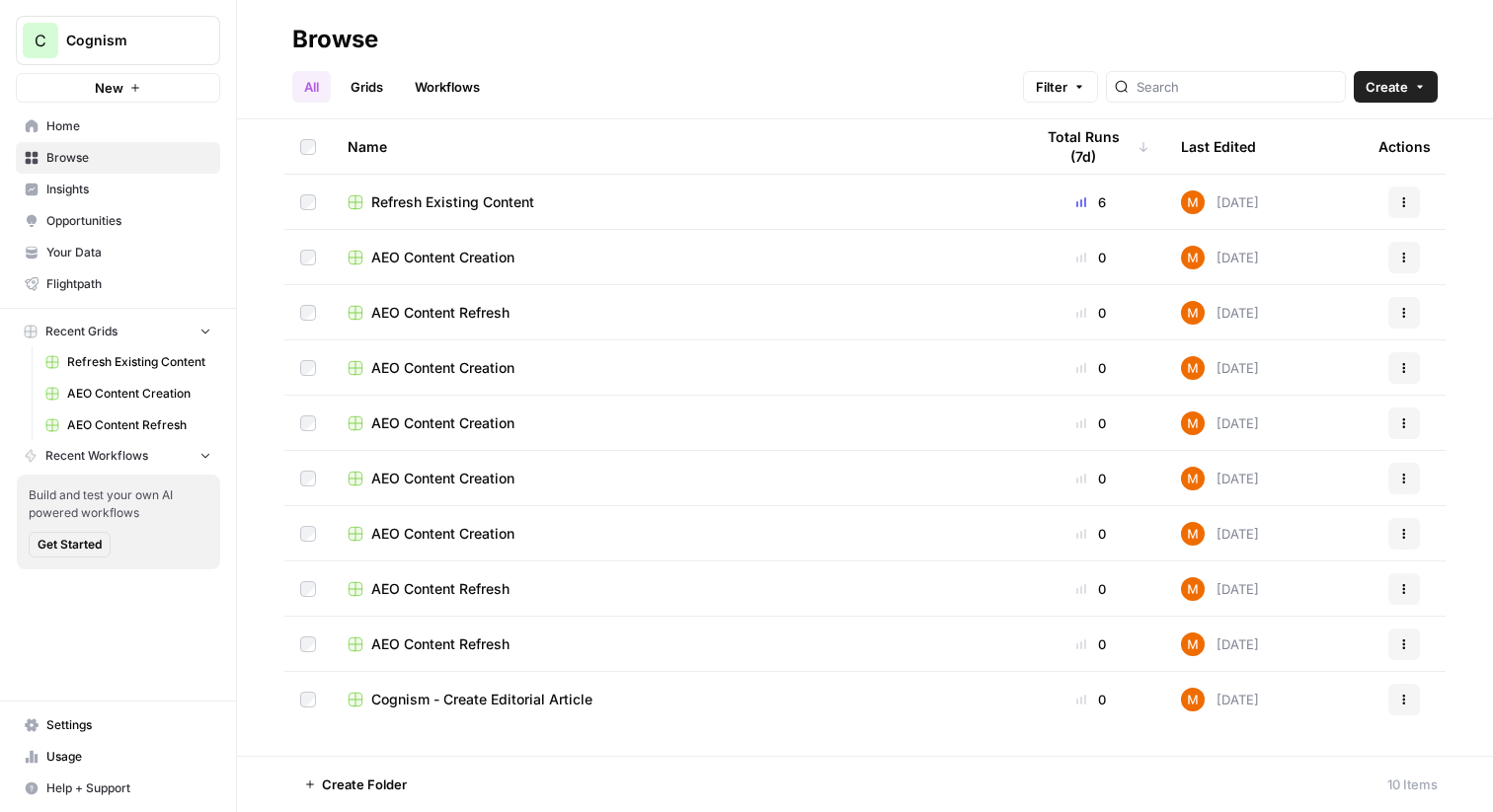
click at [101, 199] on link "Insights" at bounding box center [118, 189] width 204 height 32
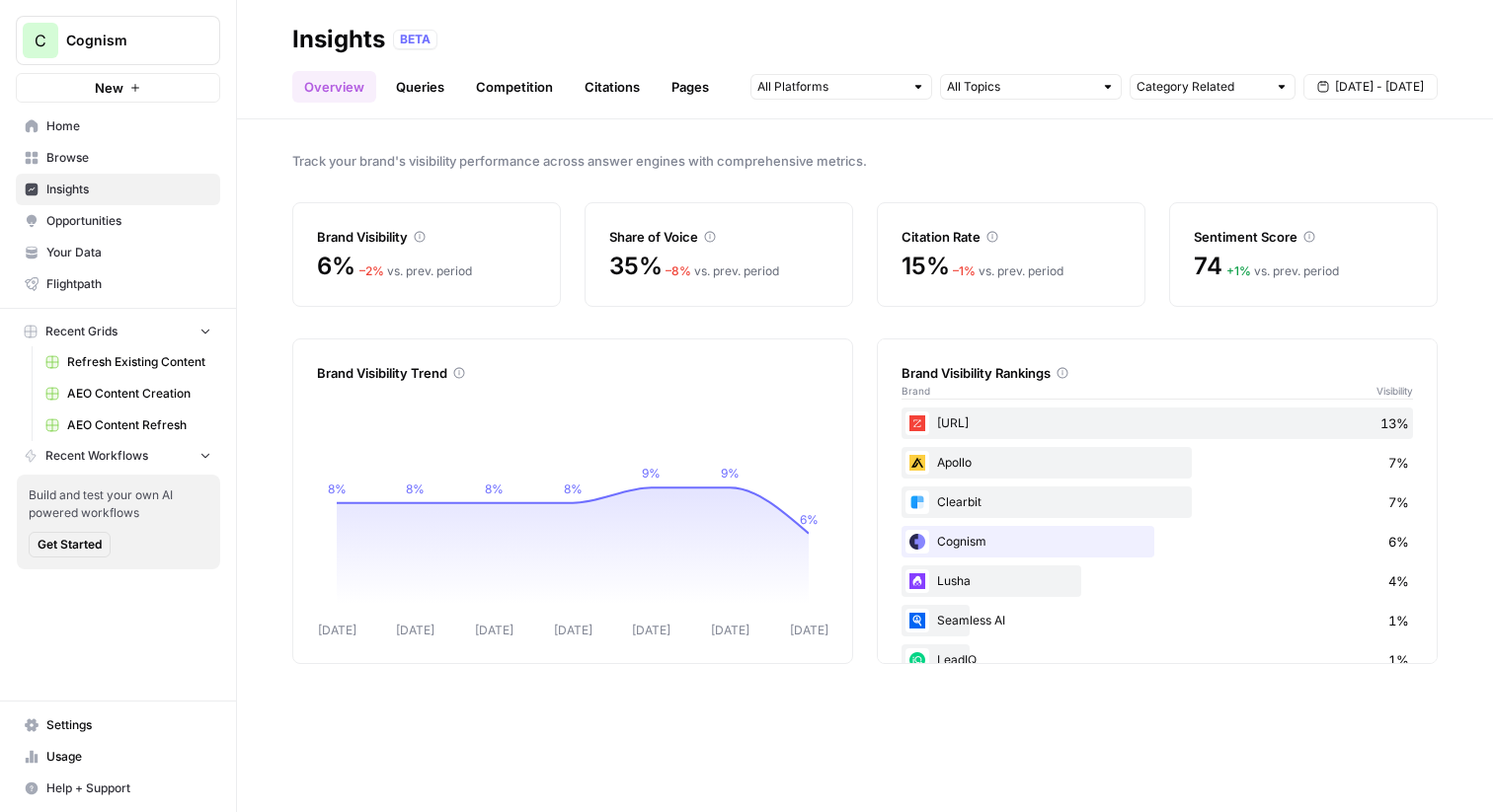
scroll to position [37, 0]
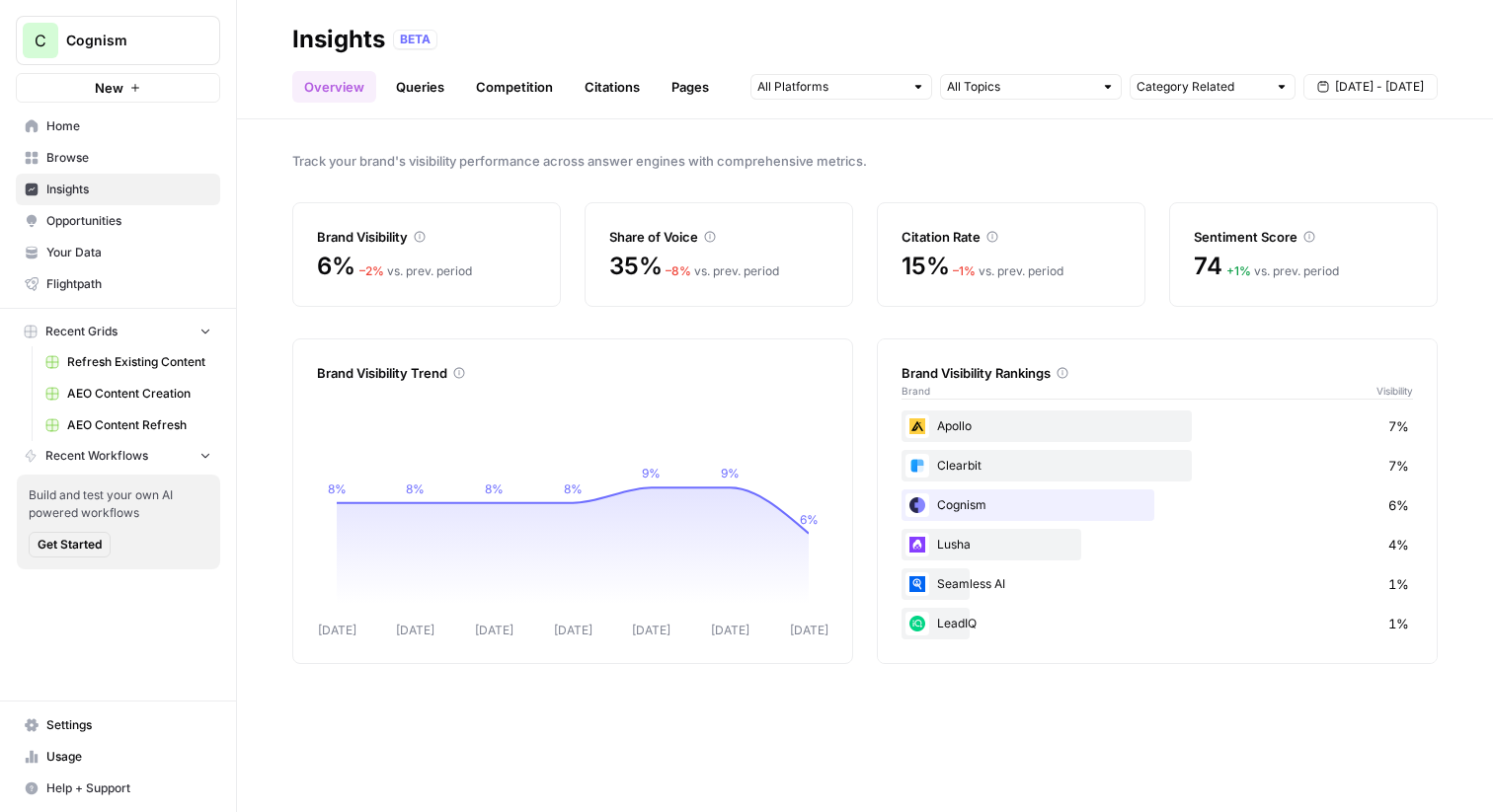
click at [111, 221] on span "Opportunities" at bounding box center [129, 221] width 164 height 18
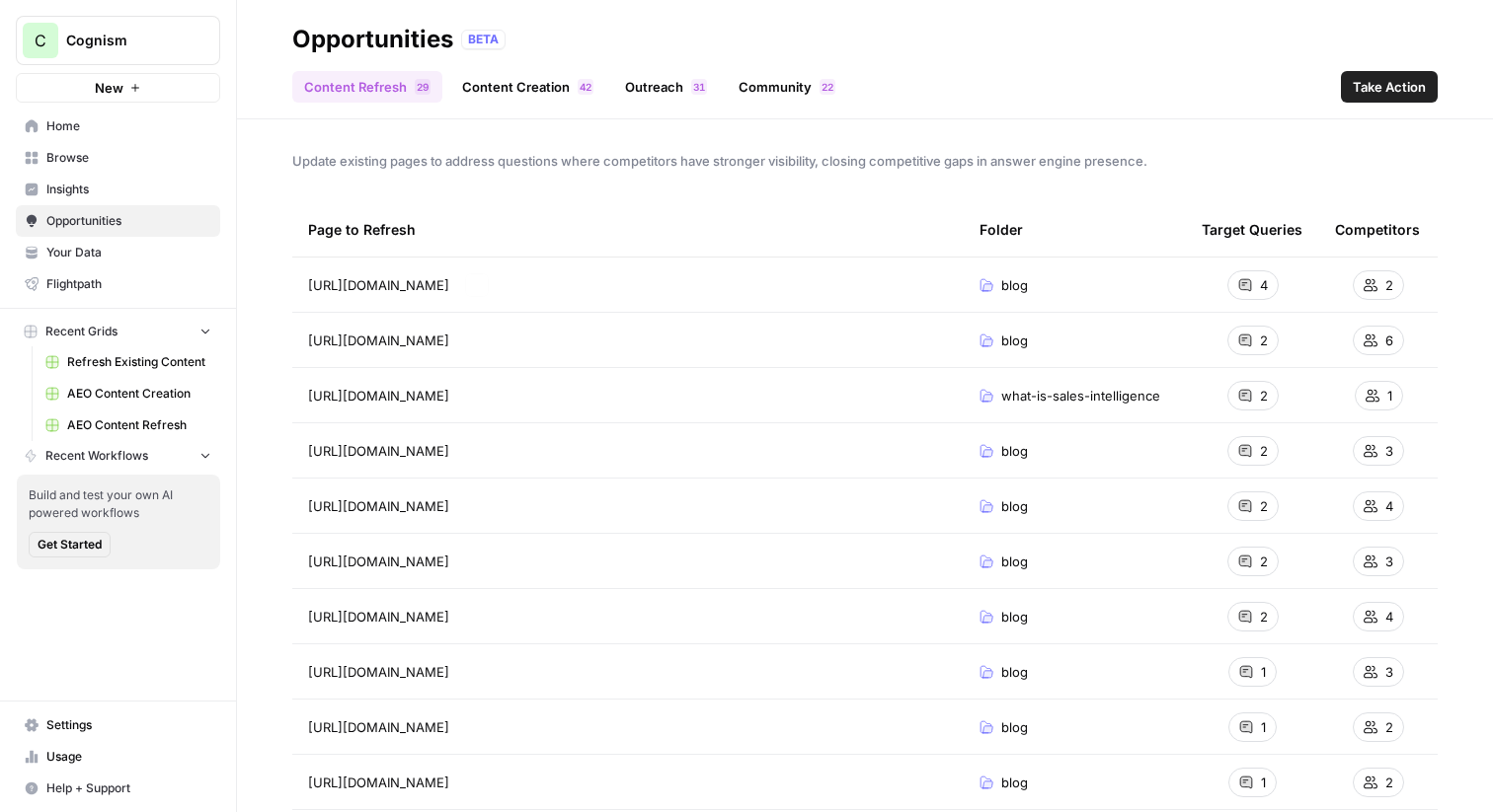
click at [493, 183] on div "Update existing pages to address questions where competitors have stronger visi…" at bounding box center [865, 466] width 1256 height 693
click at [535, 89] on link "Content Creation 2 4" at bounding box center [528, 87] width 155 height 32
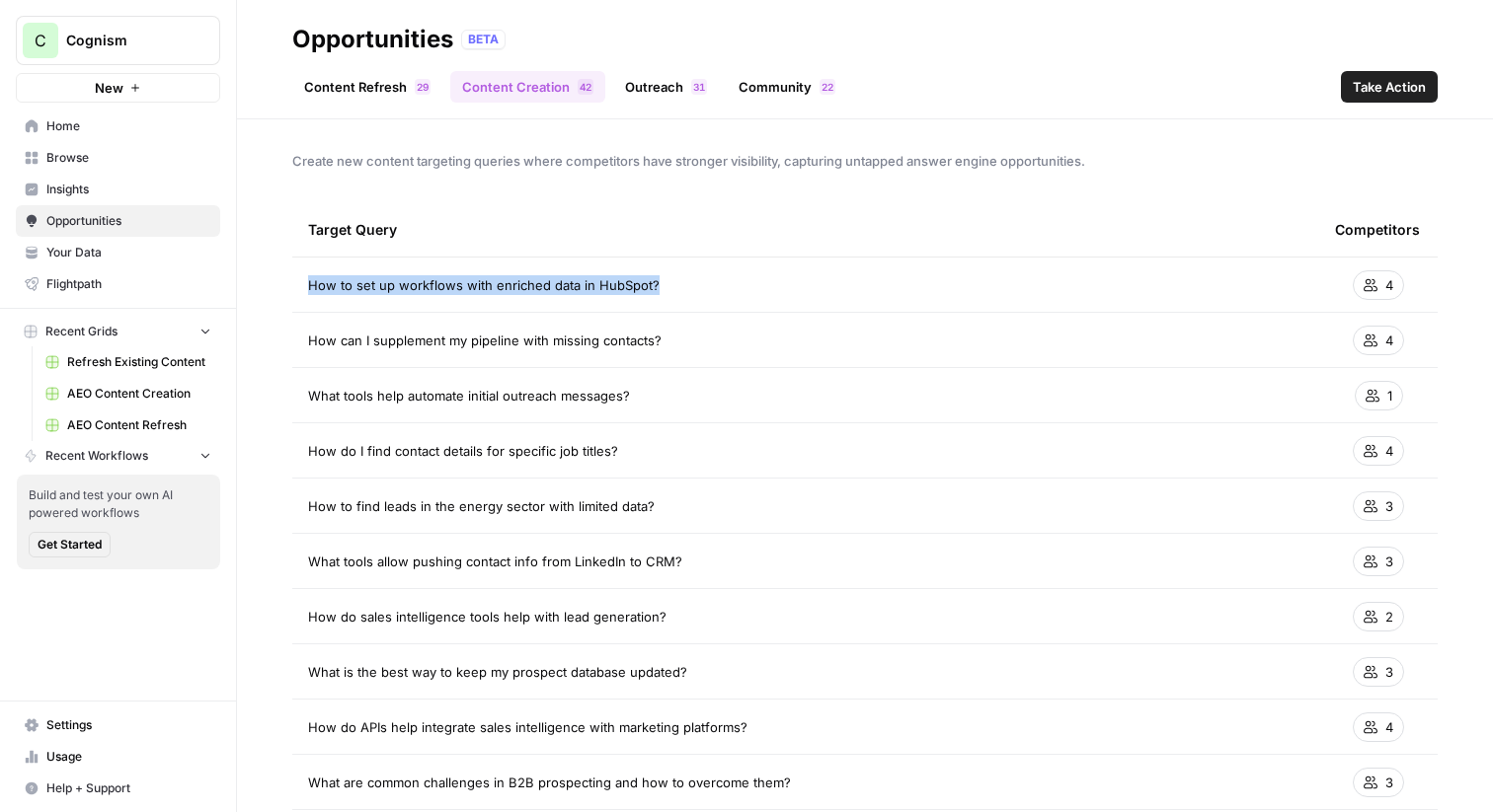
drag, startPoint x: 659, startPoint y: 282, endPoint x: 270, endPoint y: 286, distance: 389.0
click at [270, 285] on div "Create new content targeting queries where competitors have stronger visibility…" at bounding box center [865, 466] width 1256 height 693
click at [769, 305] on td "How to set up workflows with enriched data in HubSpot?" at bounding box center [805, 285] width 1028 height 54
click at [1244, 215] on div "Target Query" at bounding box center [805, 229] width 996 height 54
click at [786, 91] on link "Community 2 2" at bounding box center [786, 87] width 121 height 32
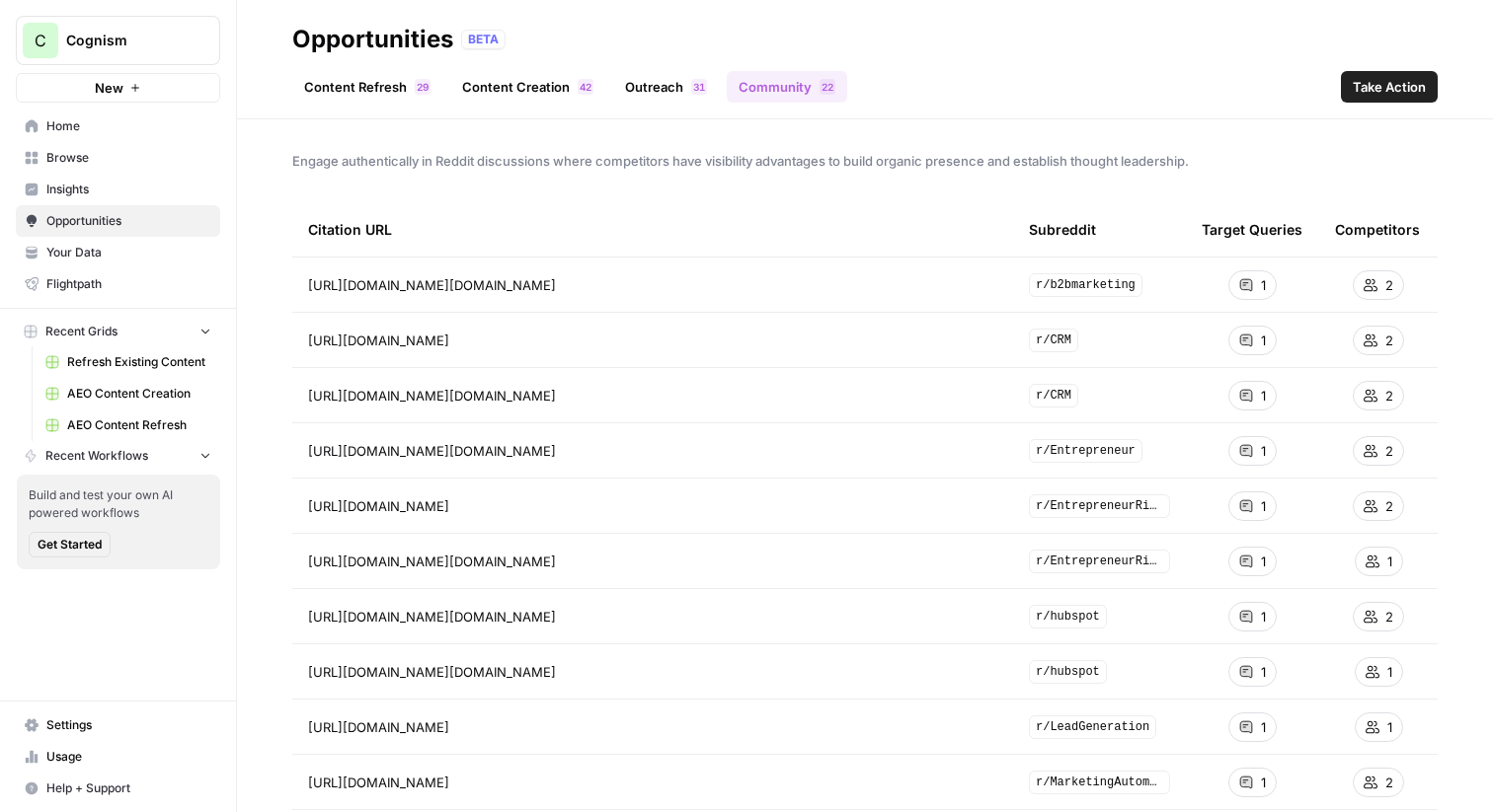
click at [673, 84] on link "Outreach 1 3" at bounding box center [666, 87] width 106 height 32
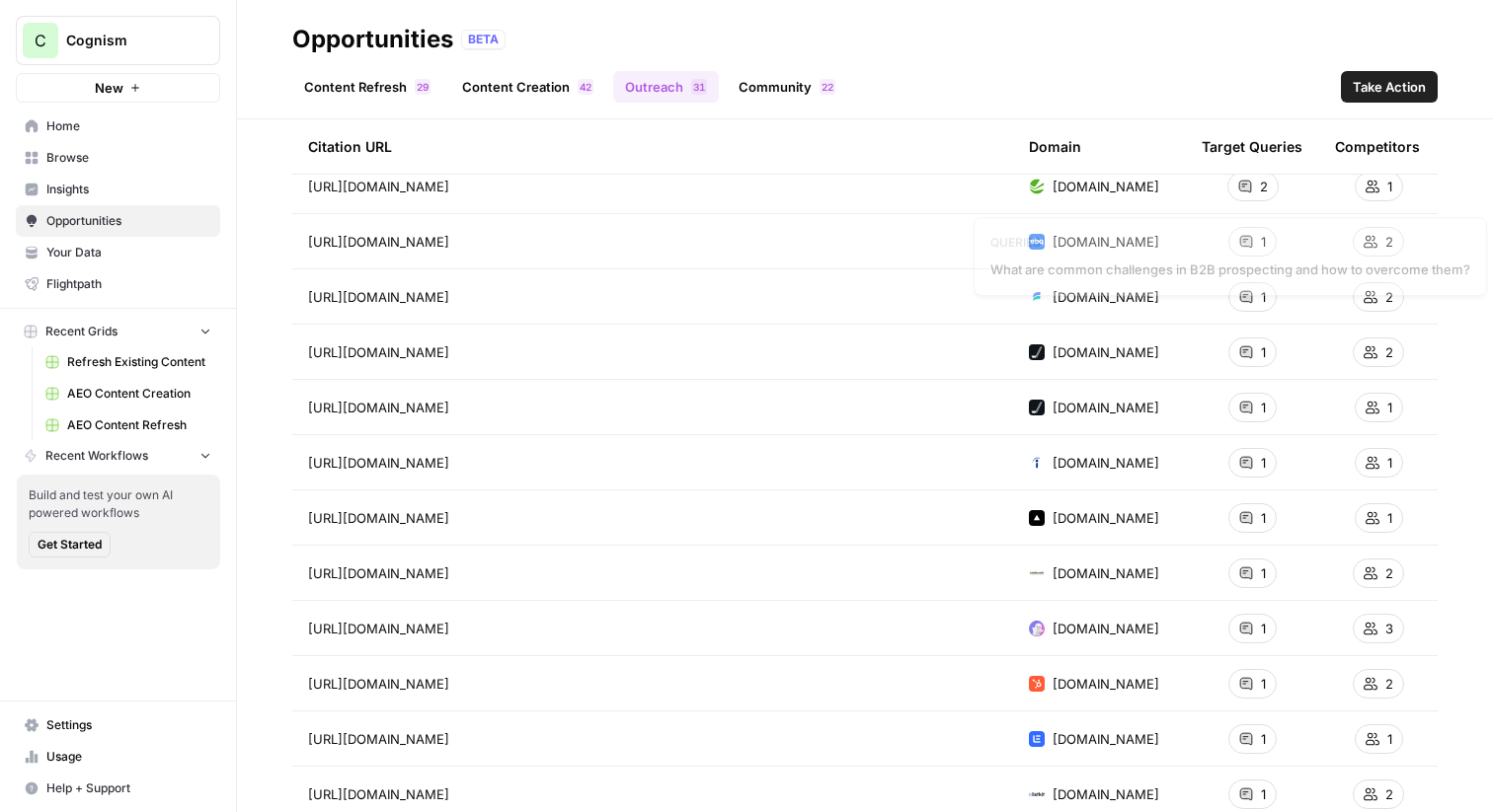
scroll to position [92, 0]
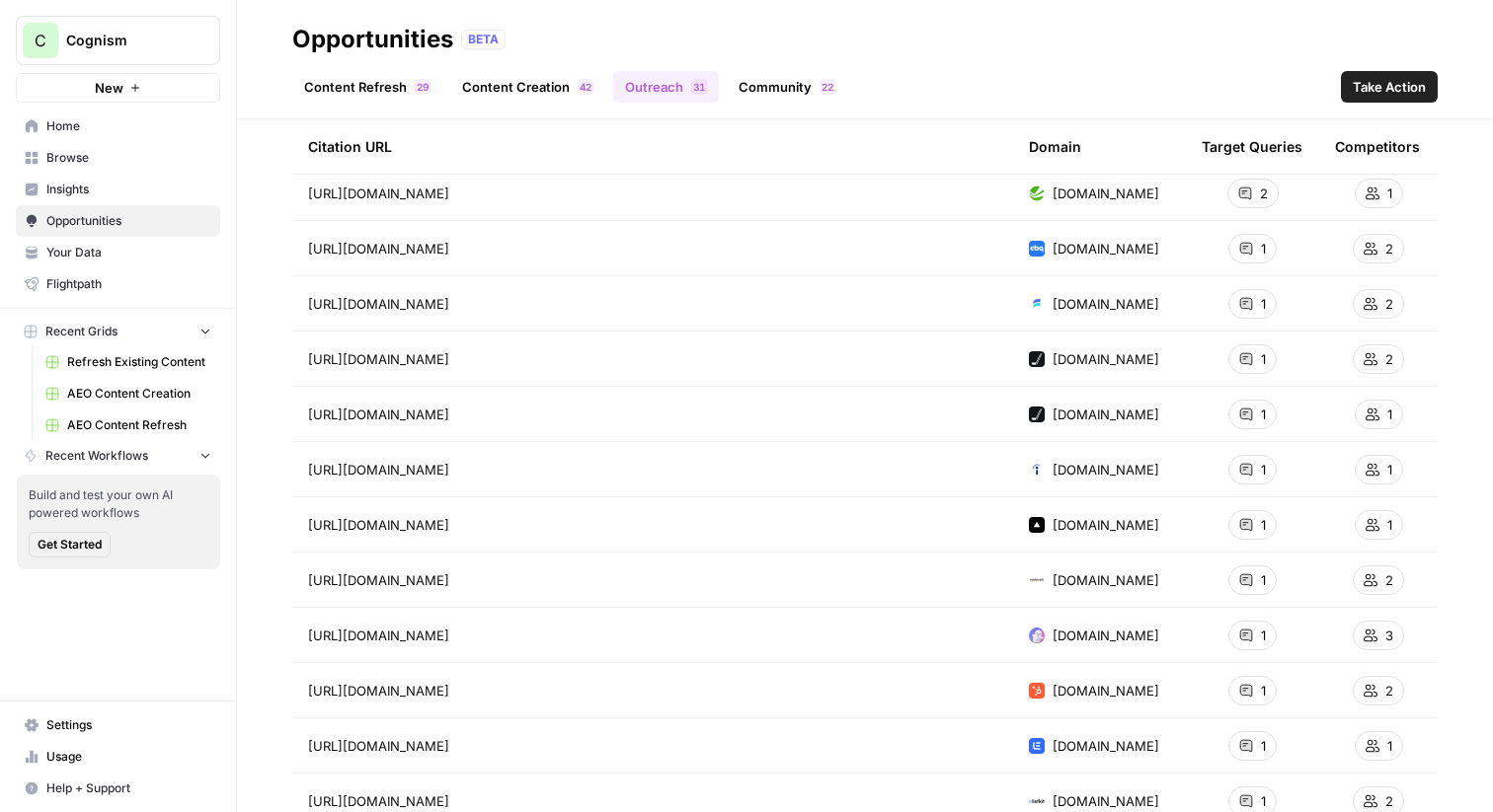
click at [762, 89] on link "Community 2 2" at bounding box center [786, 87] width 121 height 32
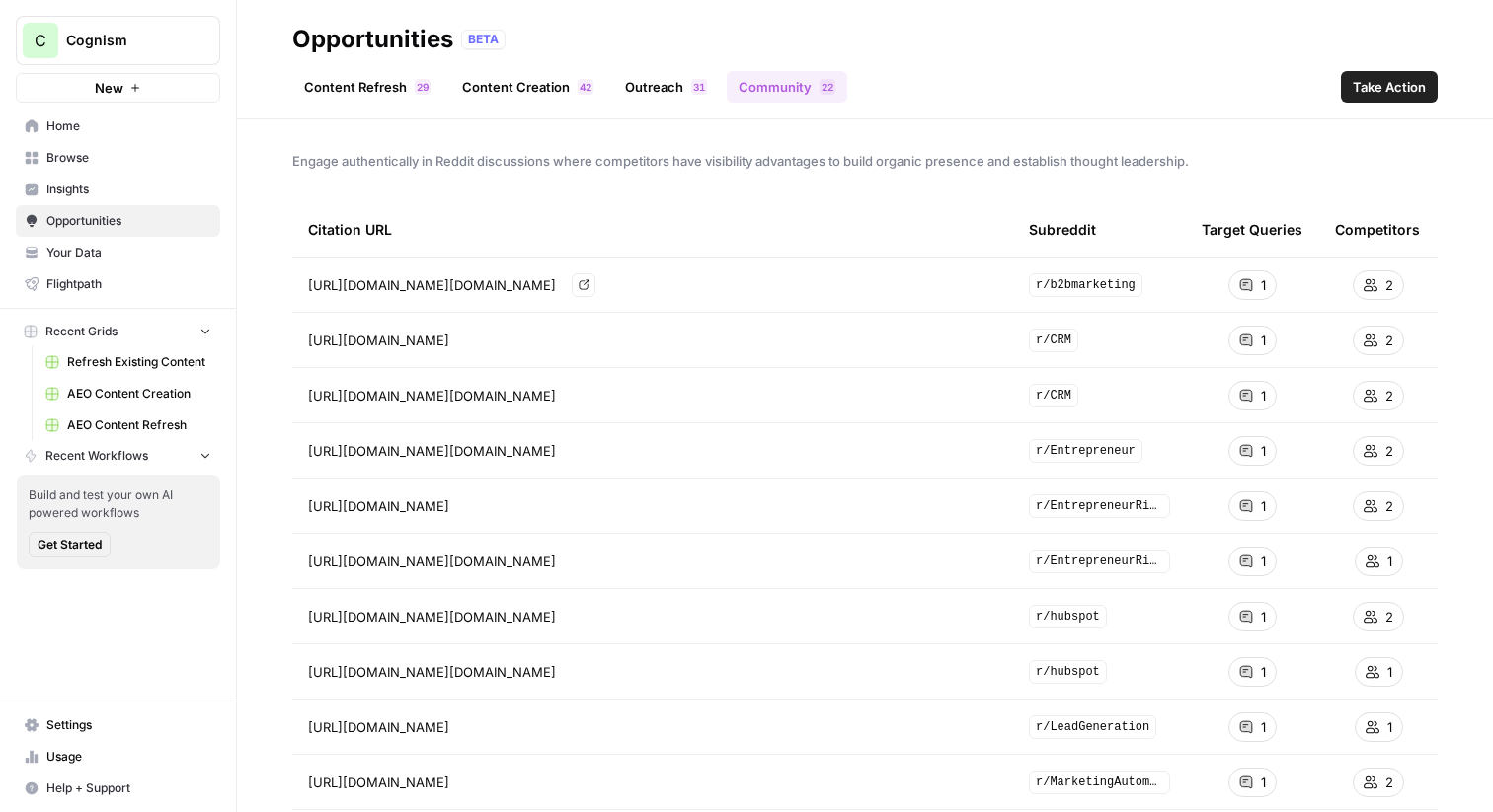
click at [556, 279] on span "[URL][DOMAIN_NAME][DOMAIN_NAME]" at bounding box center [432, 285] width 248 height 20
click at [589, 284] on icon "Go to page https://www.reddit.com/r/b2bmarketing/comments/1ius3zp?utm_source=ch…" at bounding box center [584, 285] width 10 height 10
click at [550, 91] on link "Content Creation 2 4" at bounding box center [528, 87] width 155 height 32
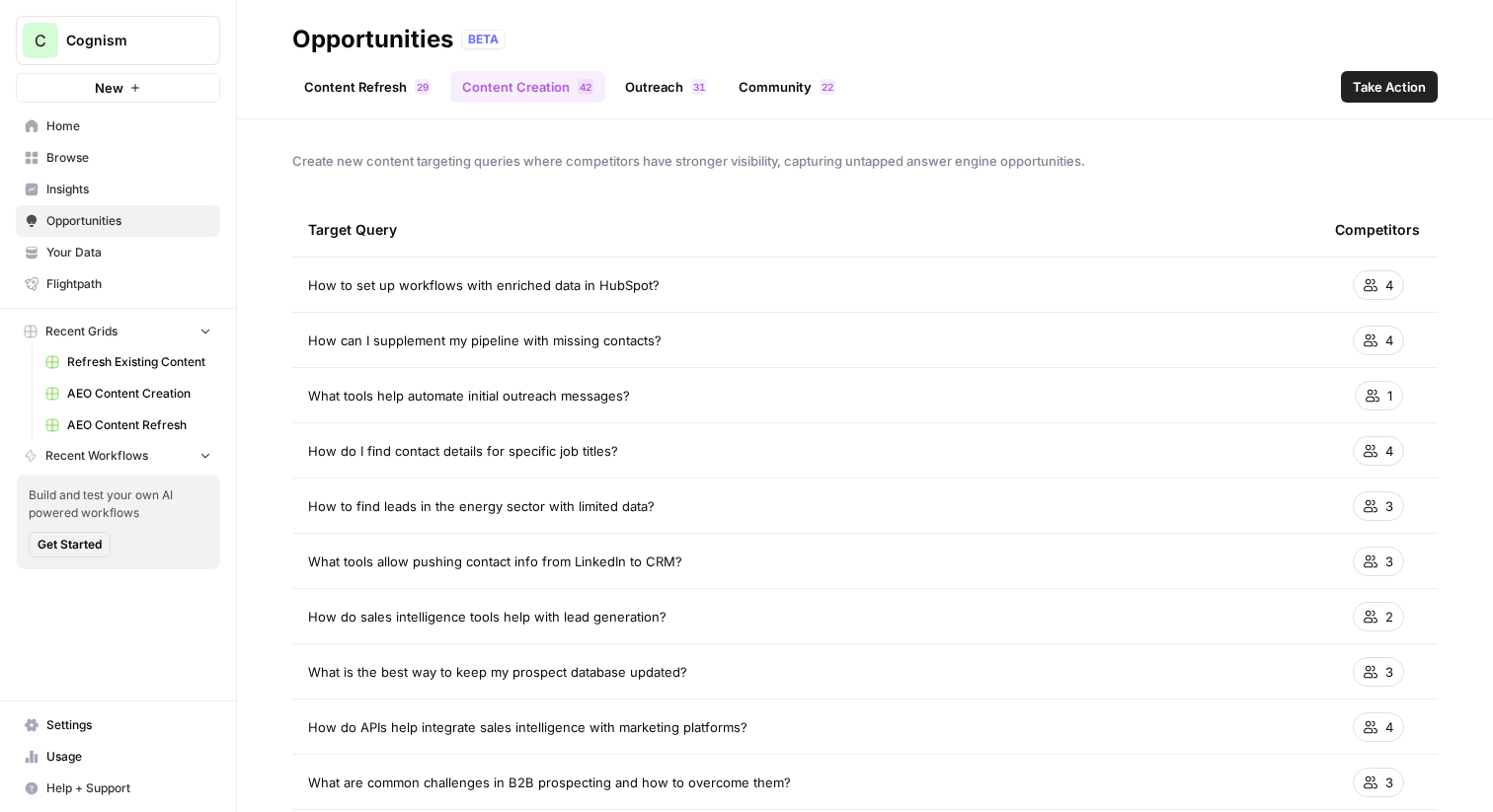
click at [376, 89] on link "Content Refresh 9 2" at bounding box center [367, 87] width 150 height 32
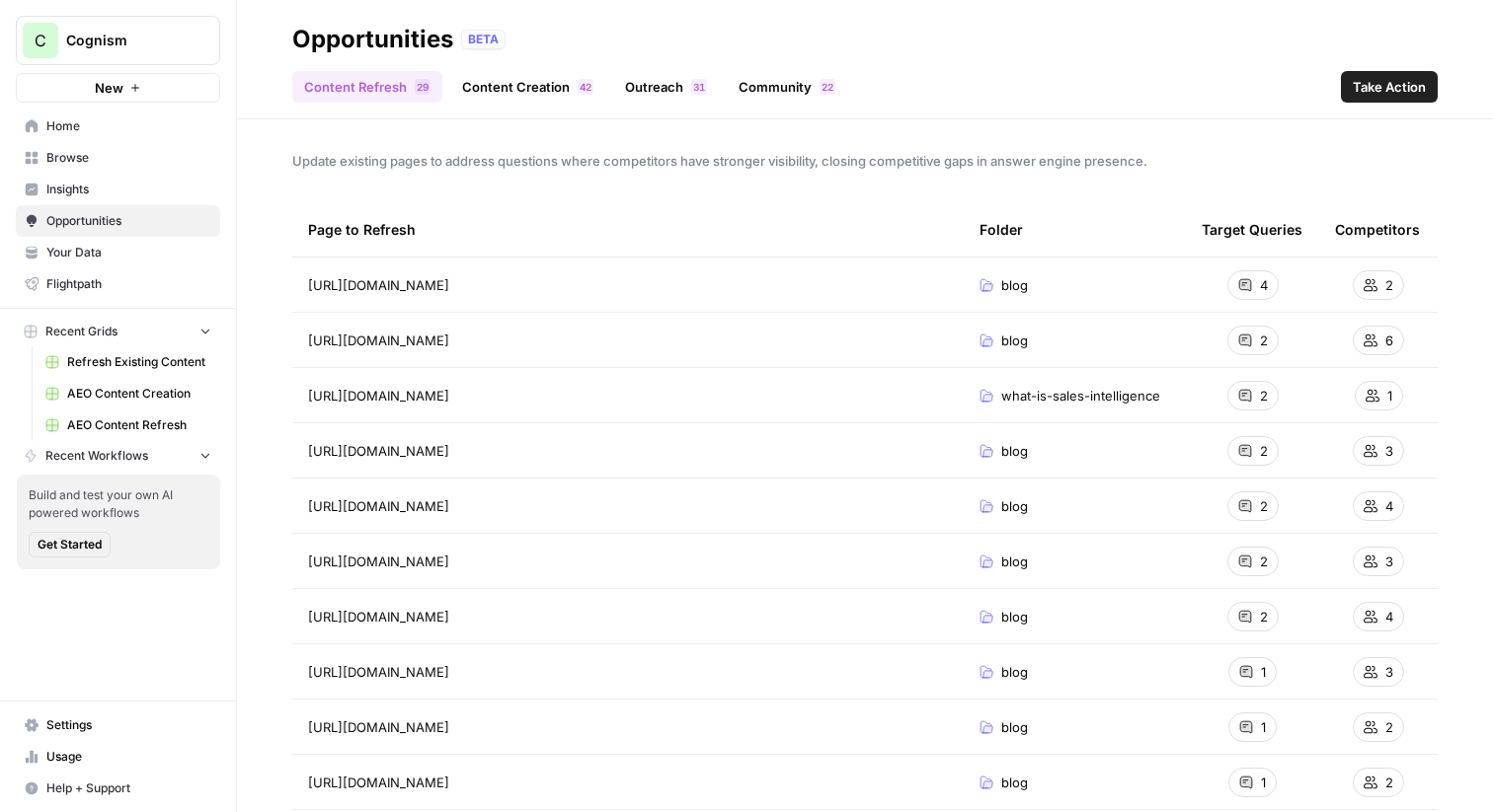
click at [141, 190] on span "Insights" at bounding box center [129, 189] width 164 height 18
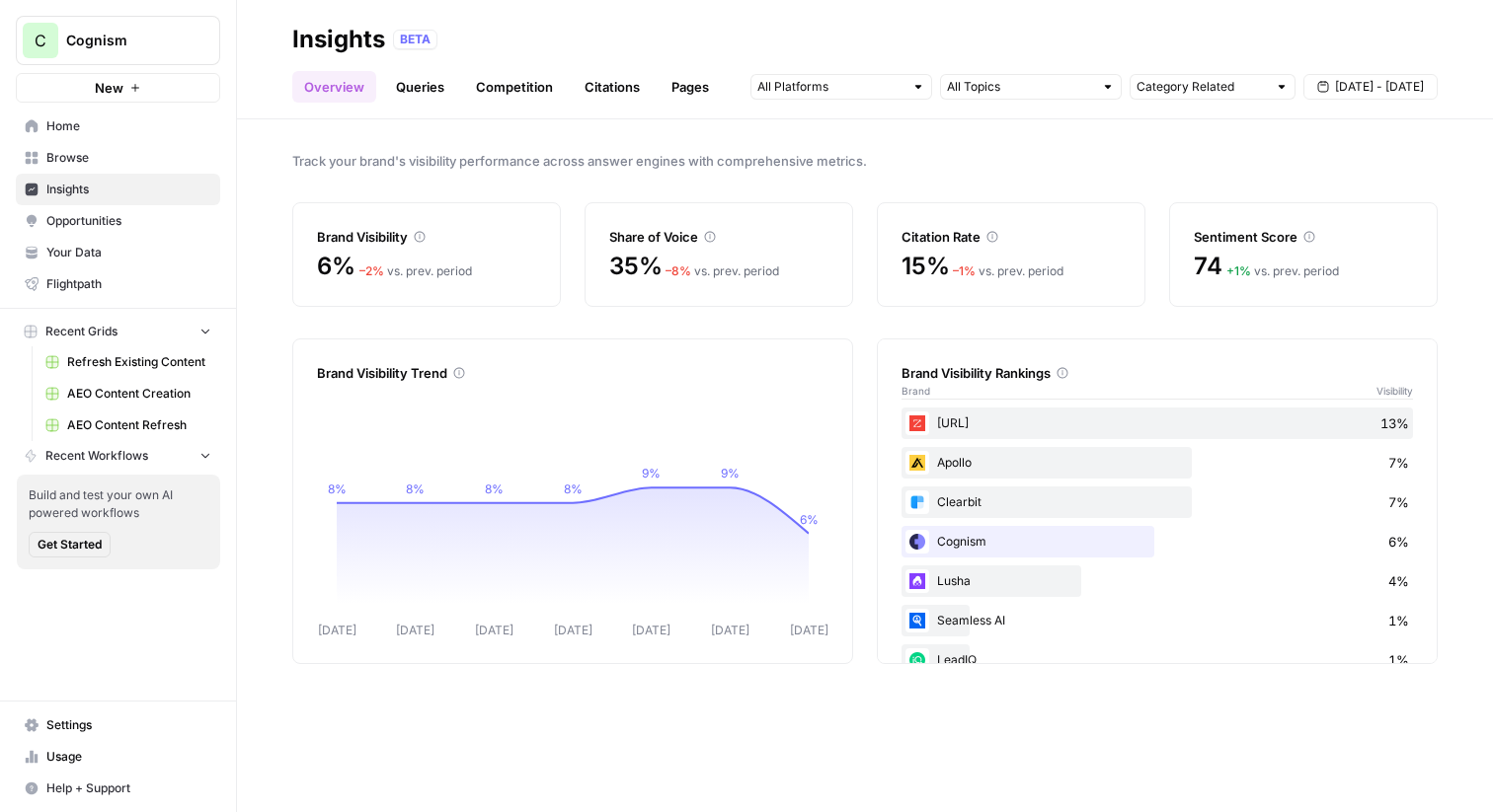
click at [415, 92] on link "Queries" at bounding box center [420, 87] width 72 height 32
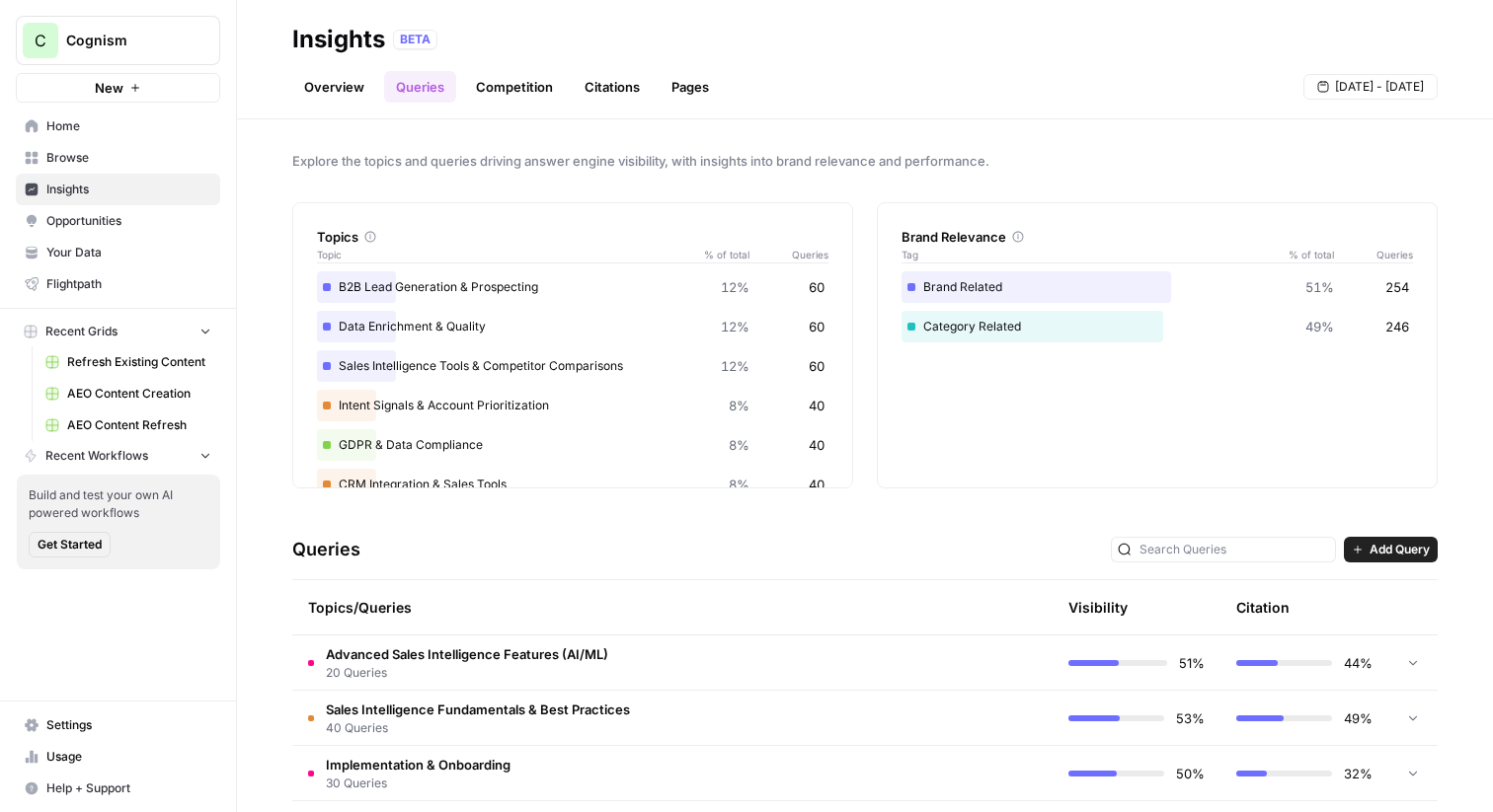
click at [508, 92] on link "Competition" at bounding box center [514, 87] width 101 height 32
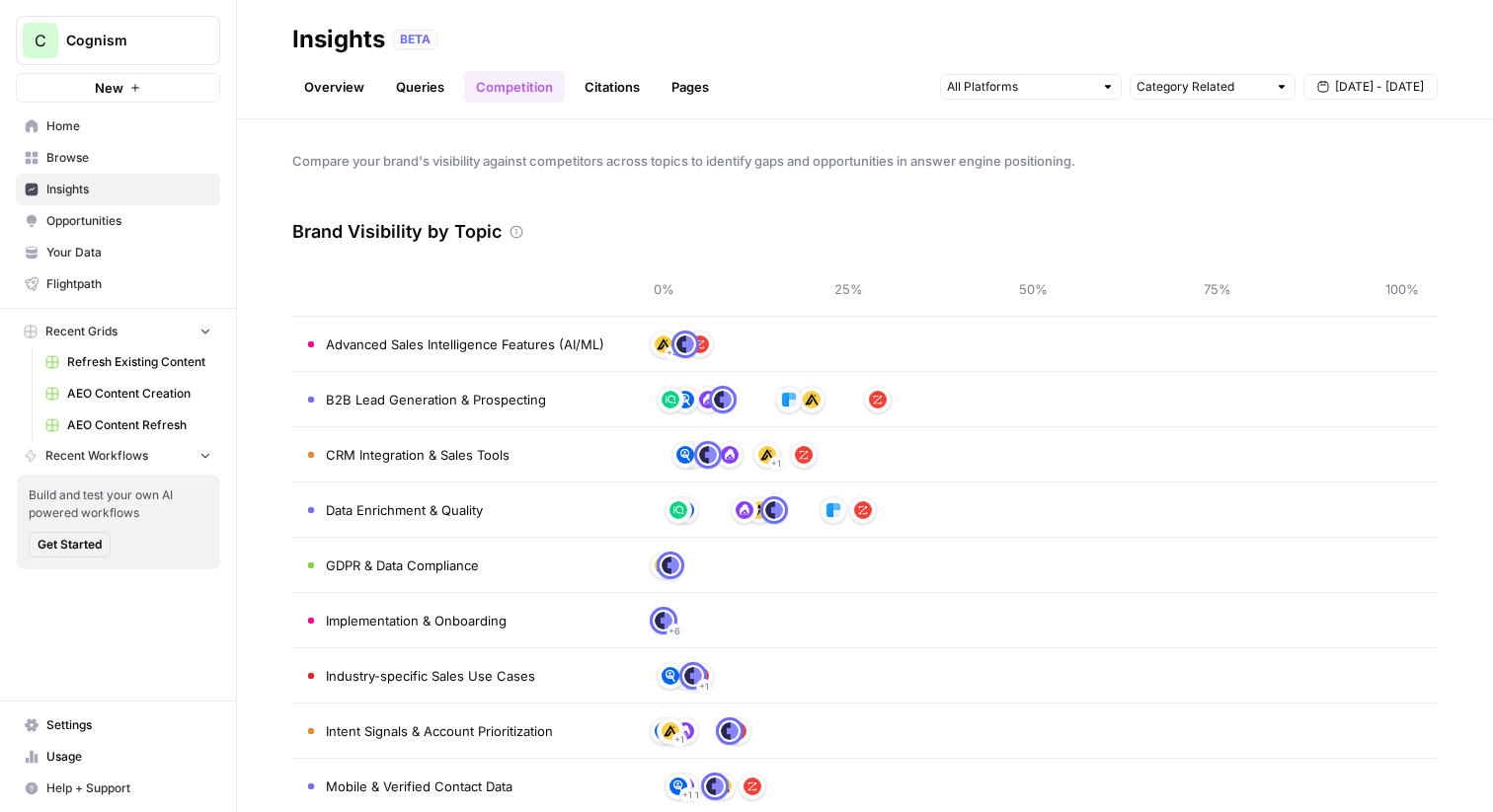
click at [586, 88] on link "Citations" at bounding box center [612, 87] width 79 height 32
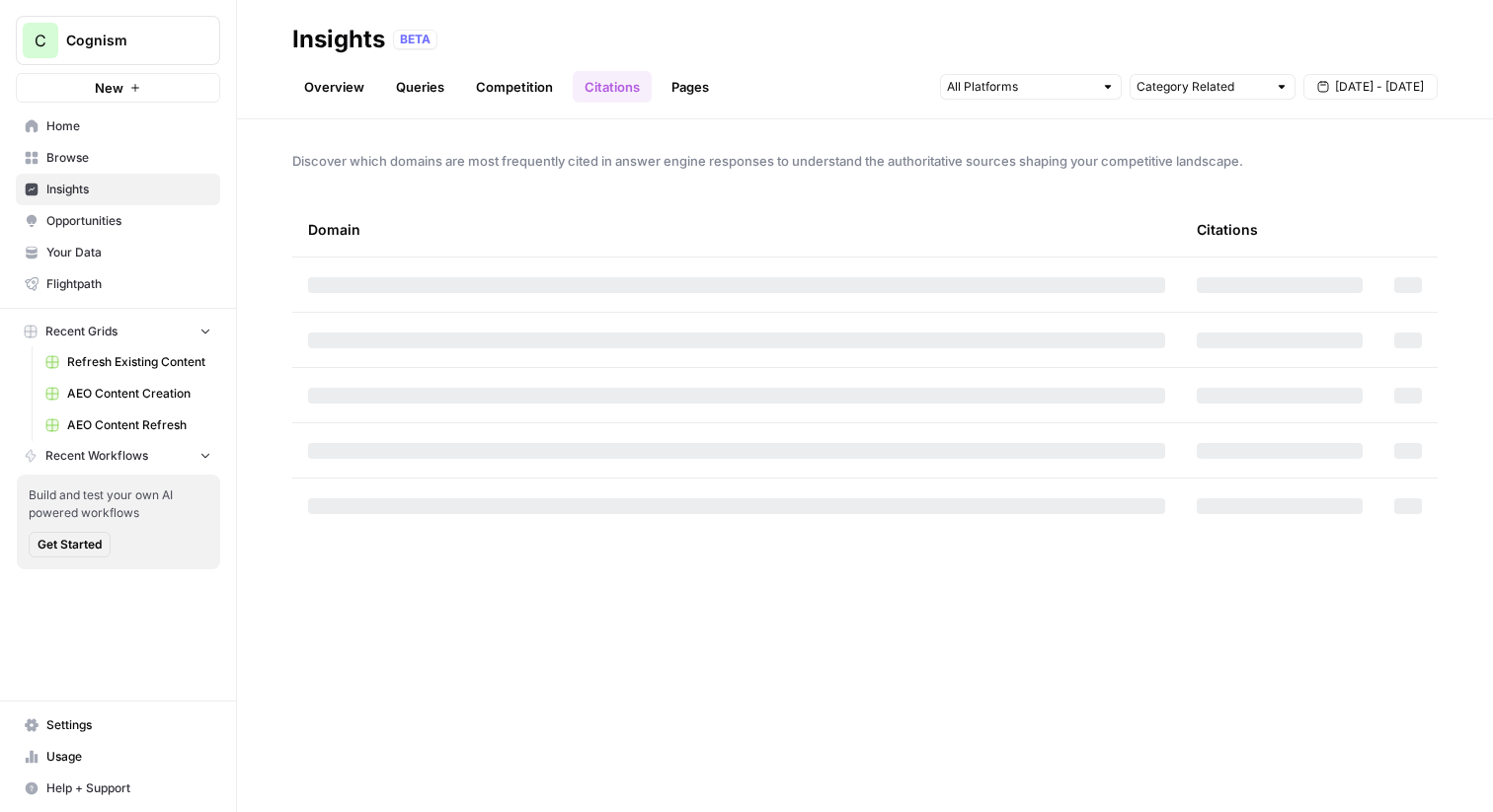
click at [342, 82] on link "Overview" at bounding box center [334, 87] width 84 height 32
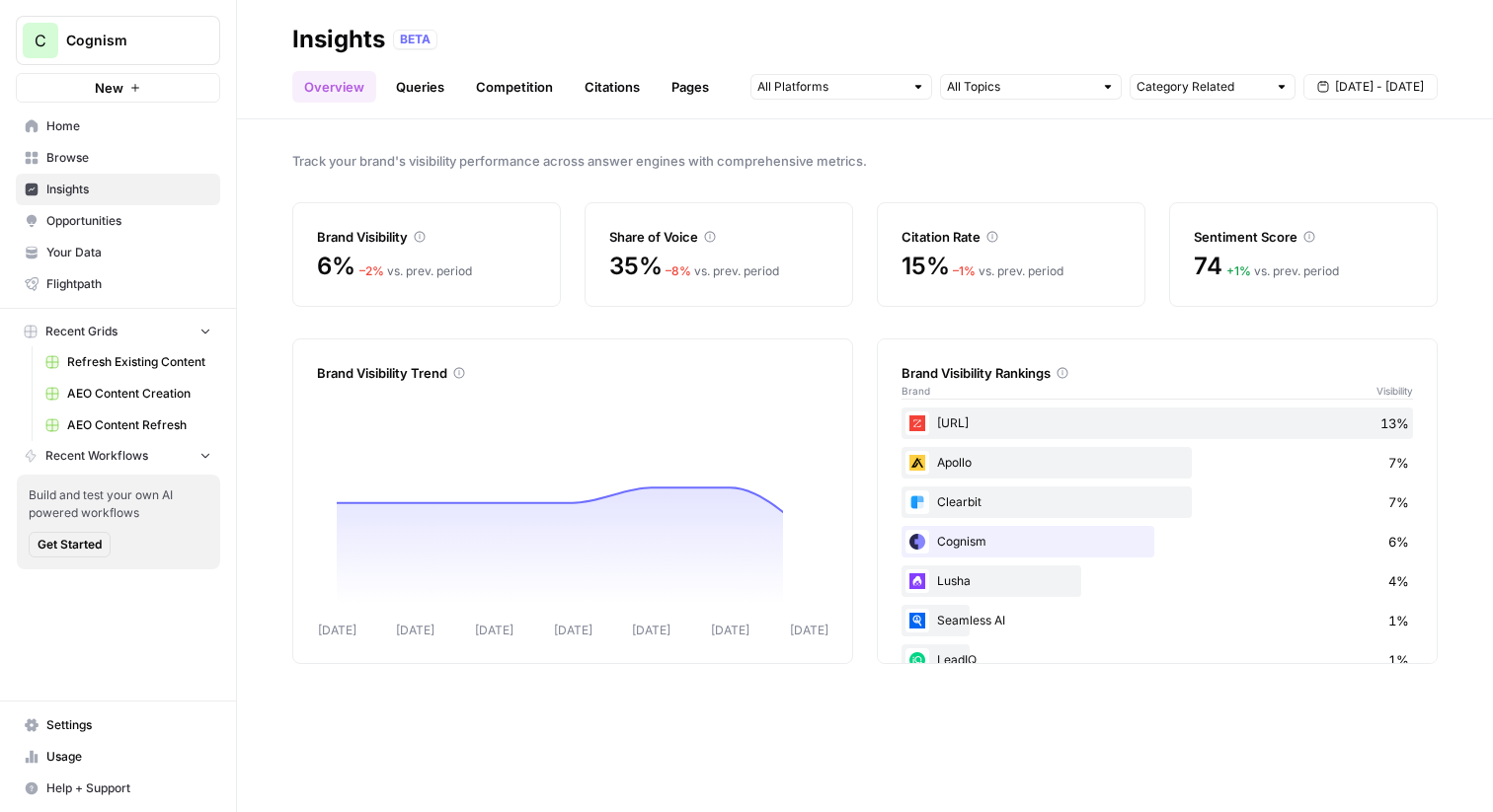
click at [136, 230] on link "Opportunities" at bounding box center [118, 221] width 204 height 32
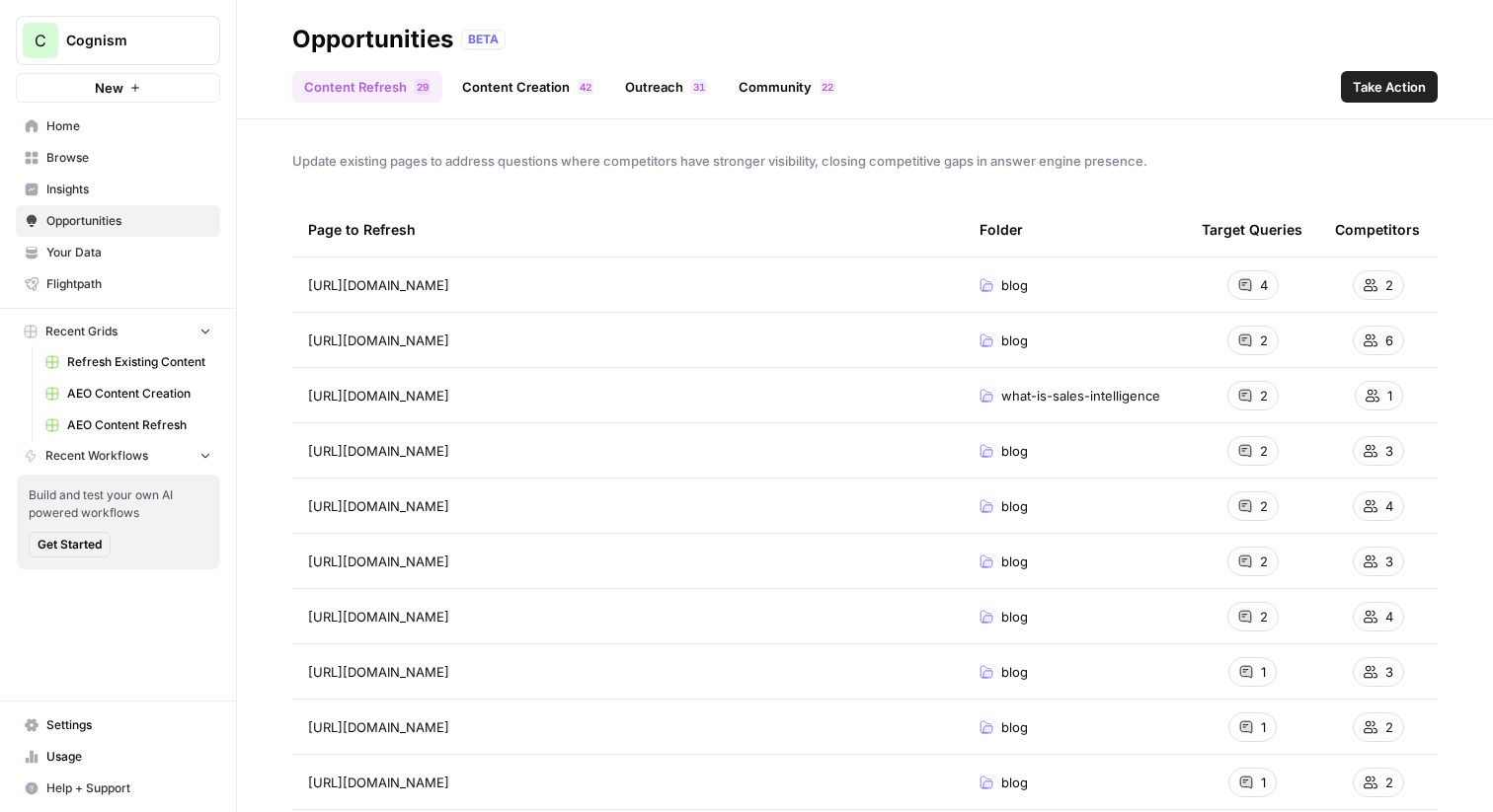
click at [525, 89] on link "Content Creation 2 4" at bounding box center [528, 87] width 155 height 32
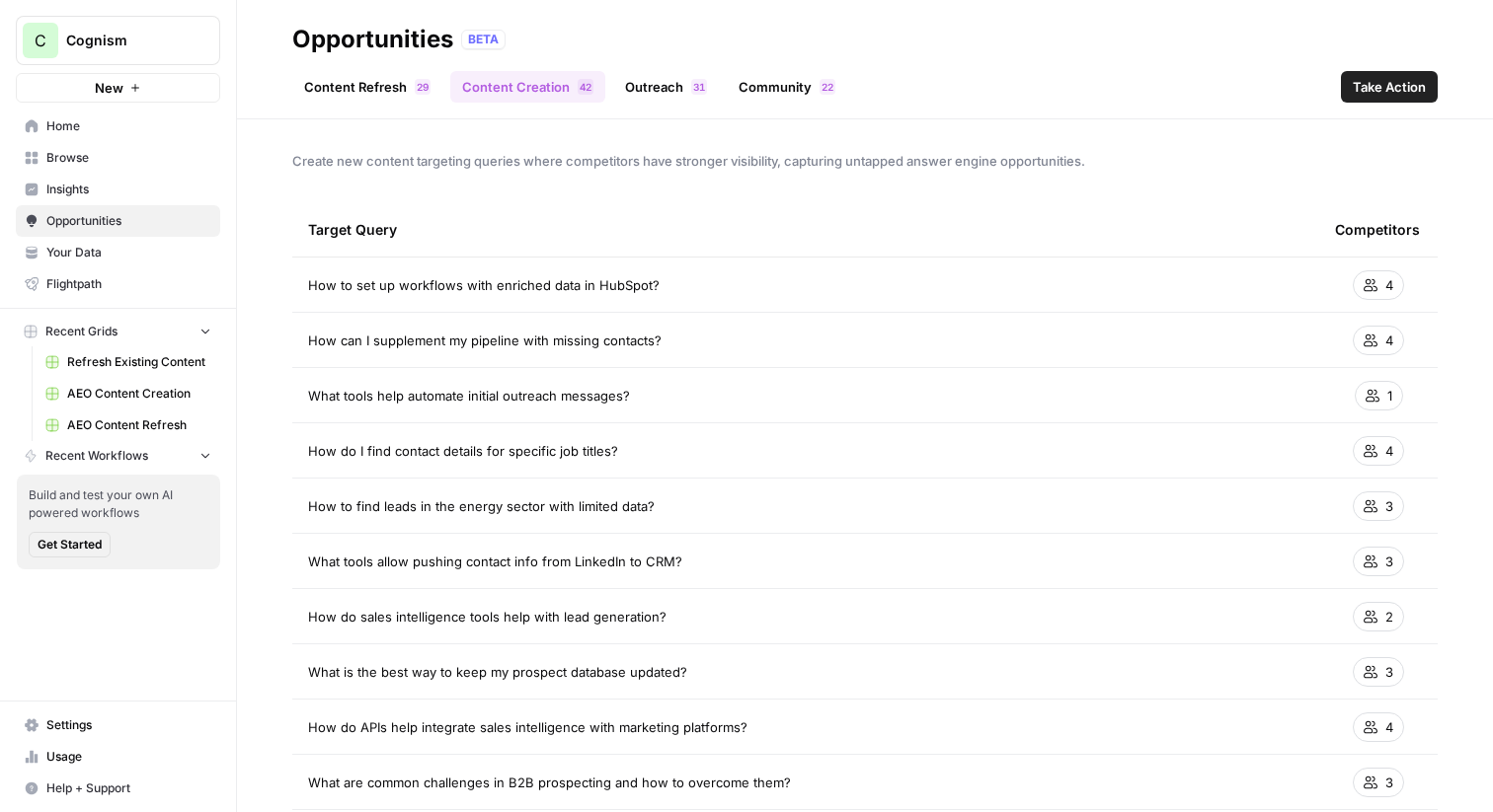
click at [638, 88] on link "Outreach 1 3" at bounding box center [666, 87] width 106 height 32
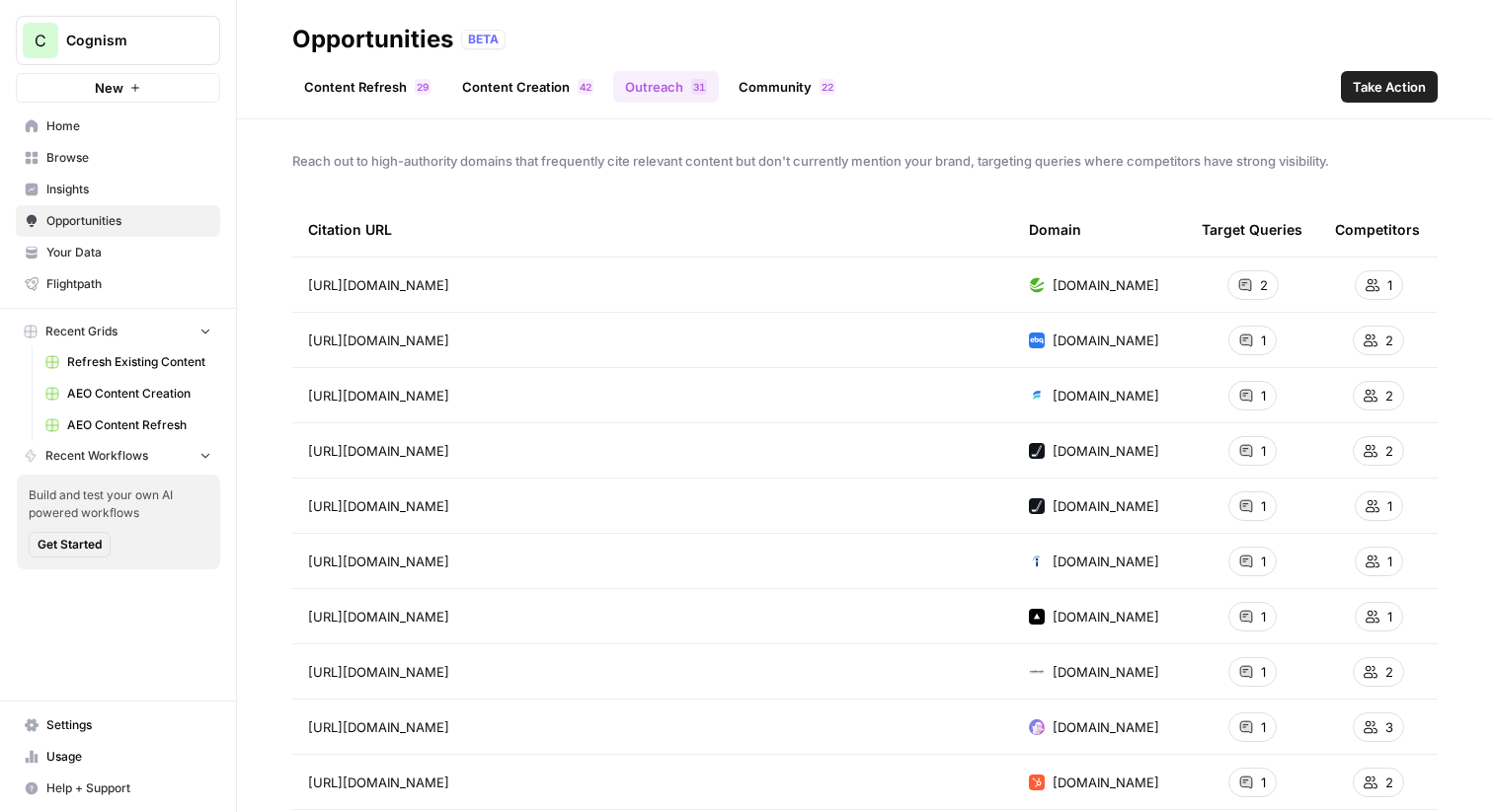
click at [774, 85] on link "Community 2 2" at bounding box center [786, 87] width 121 height 32
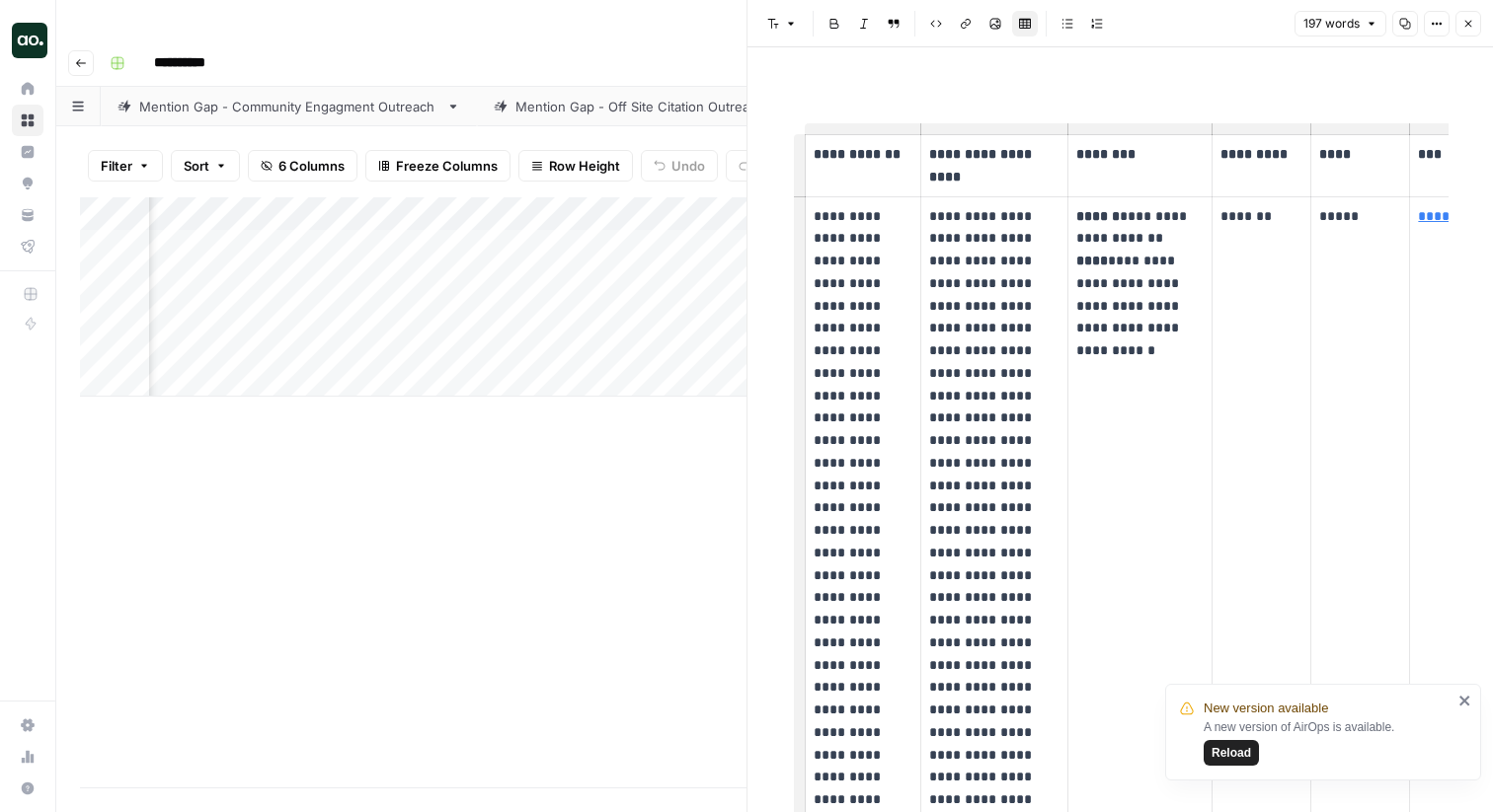
scroll to position [0, 200]
click at [1482, 16] on header "Font style Bold Italic Block quote Code block Link Image Insert Table Bulleted …" at bounding box center [1120, 24] width 746 height 48
click at [1473, 21] on icon "button" at bounding box center [1468, 24] width 12 height 12
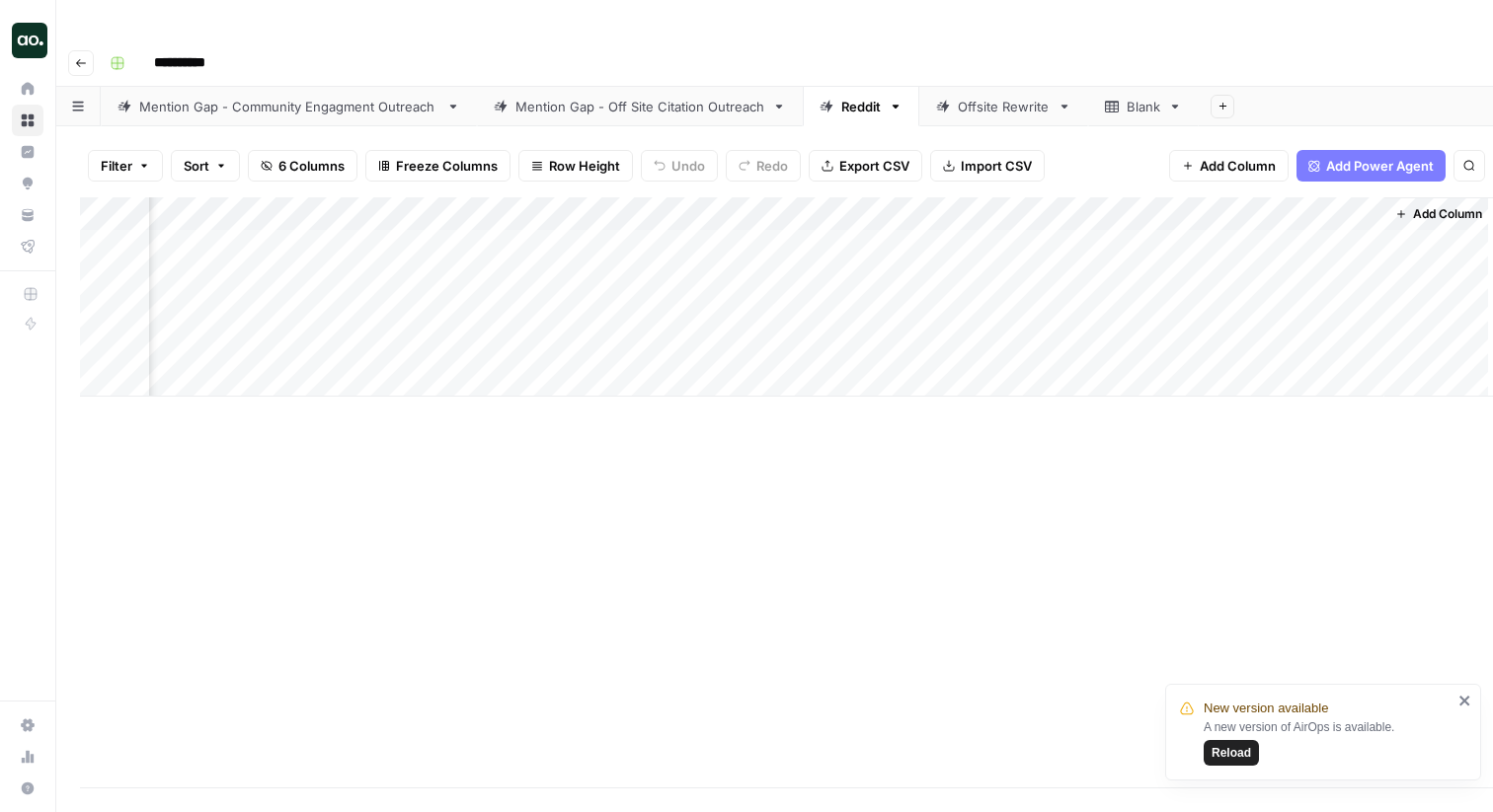
scroll to position [0, 194]
click at [633, 97] on div "Mention Gap - Off Site Citation Outreach" at bounding box center [640, 107] width 249 height 20
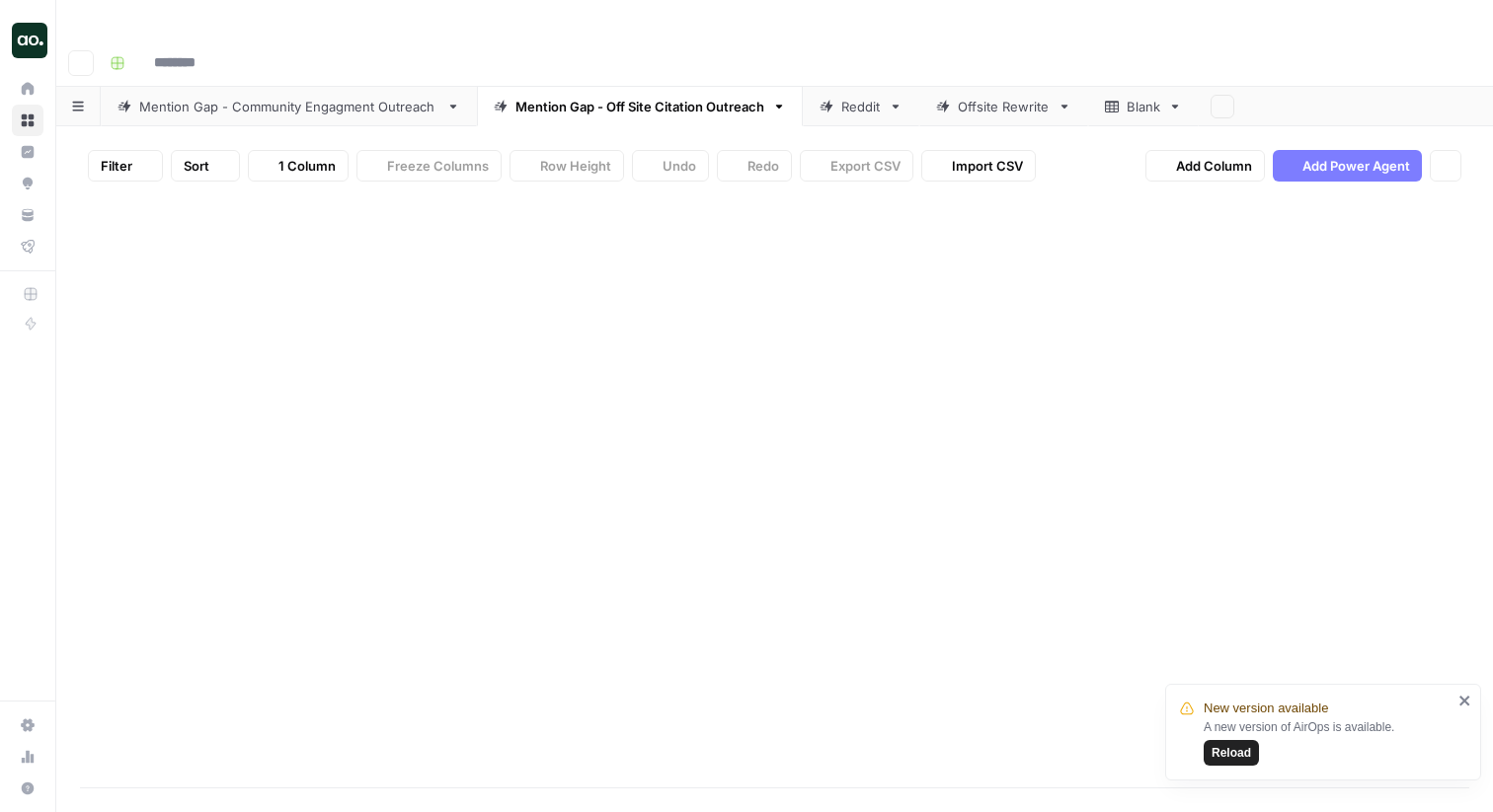
type input "**********"
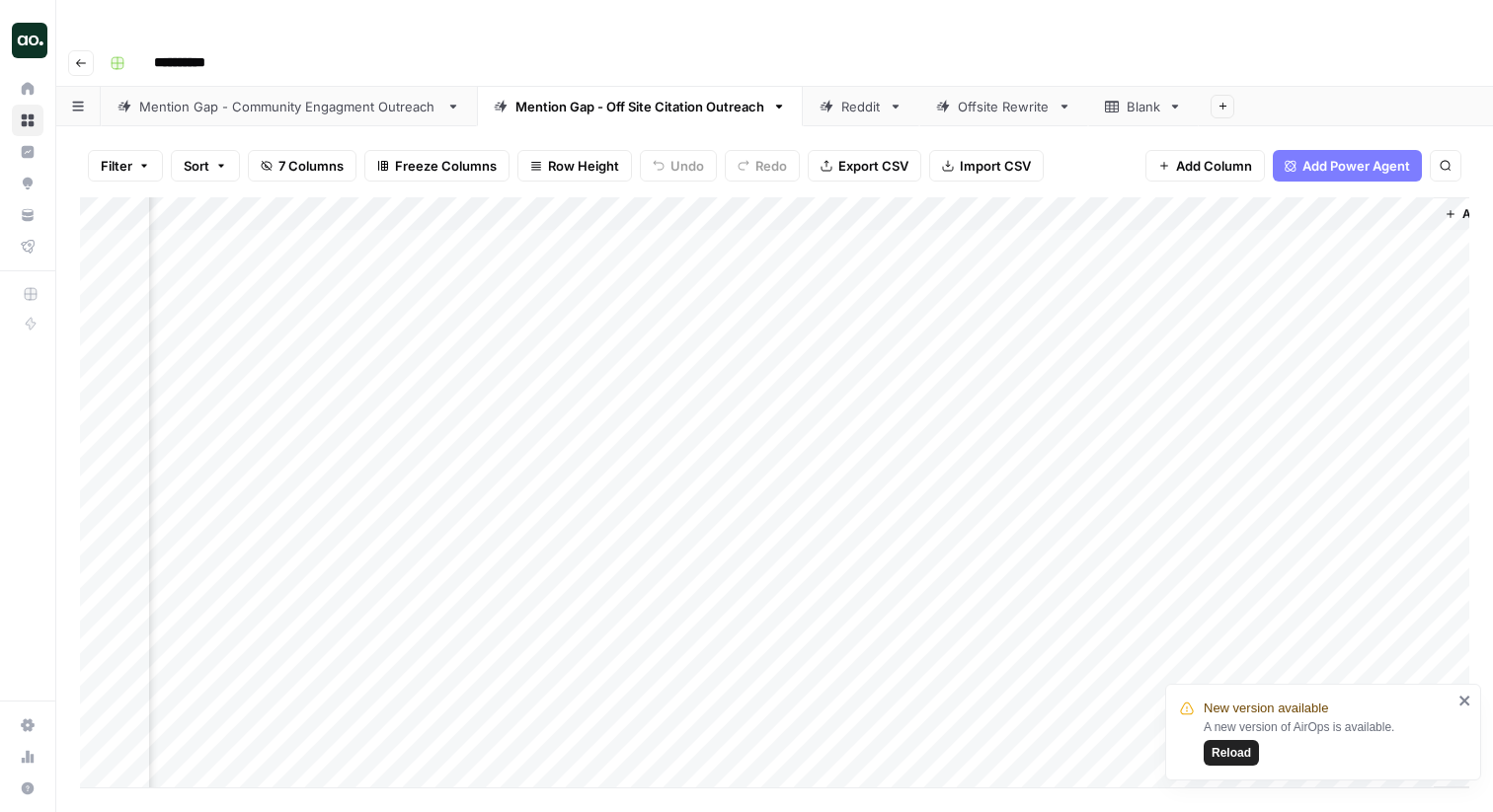
scroll to position [0, 398]
click at [1386, 204] on div "Add Column" at bounding box center [774, 492] width 1389 height 591
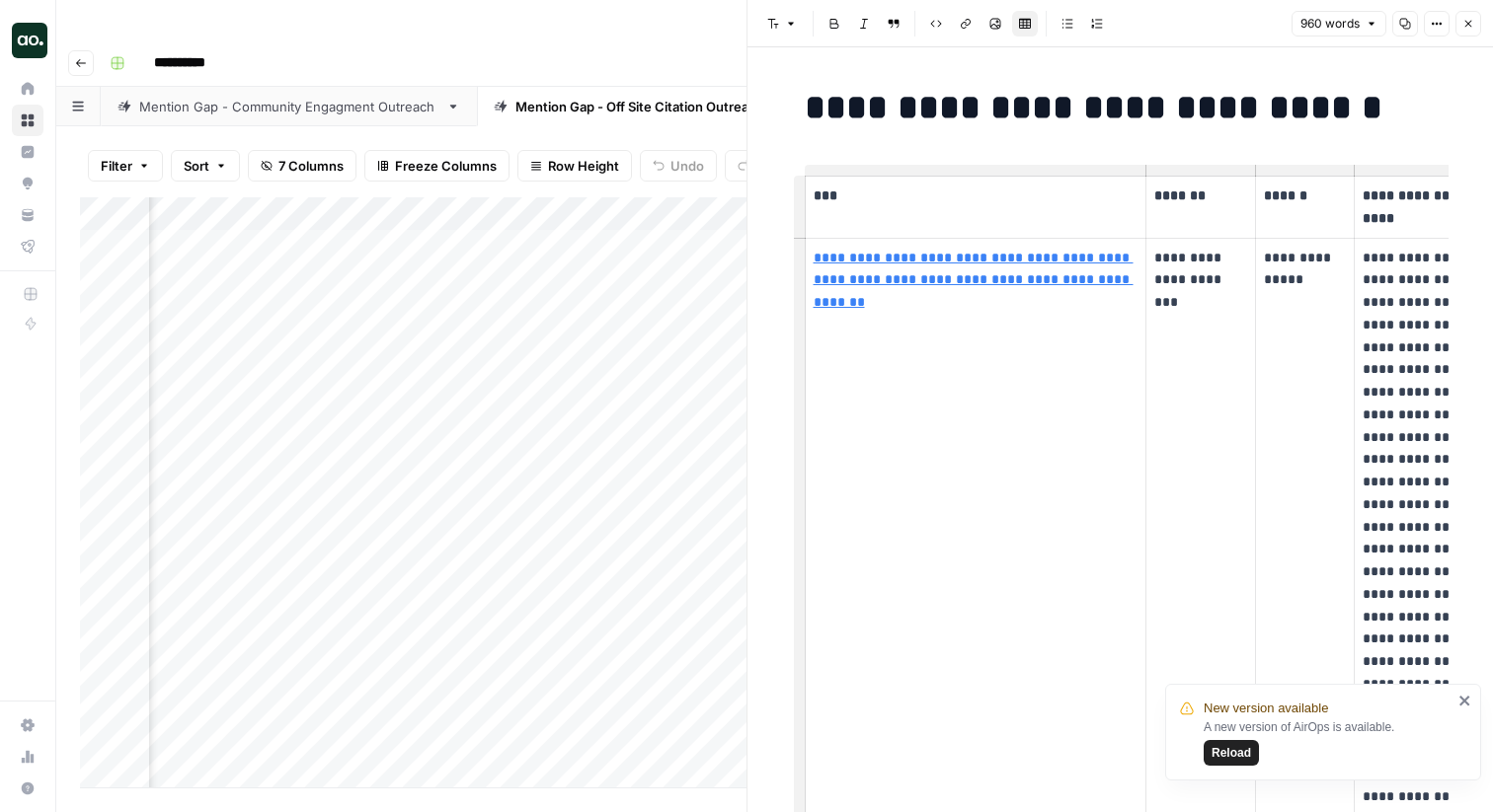
scroll to position [0, 49]
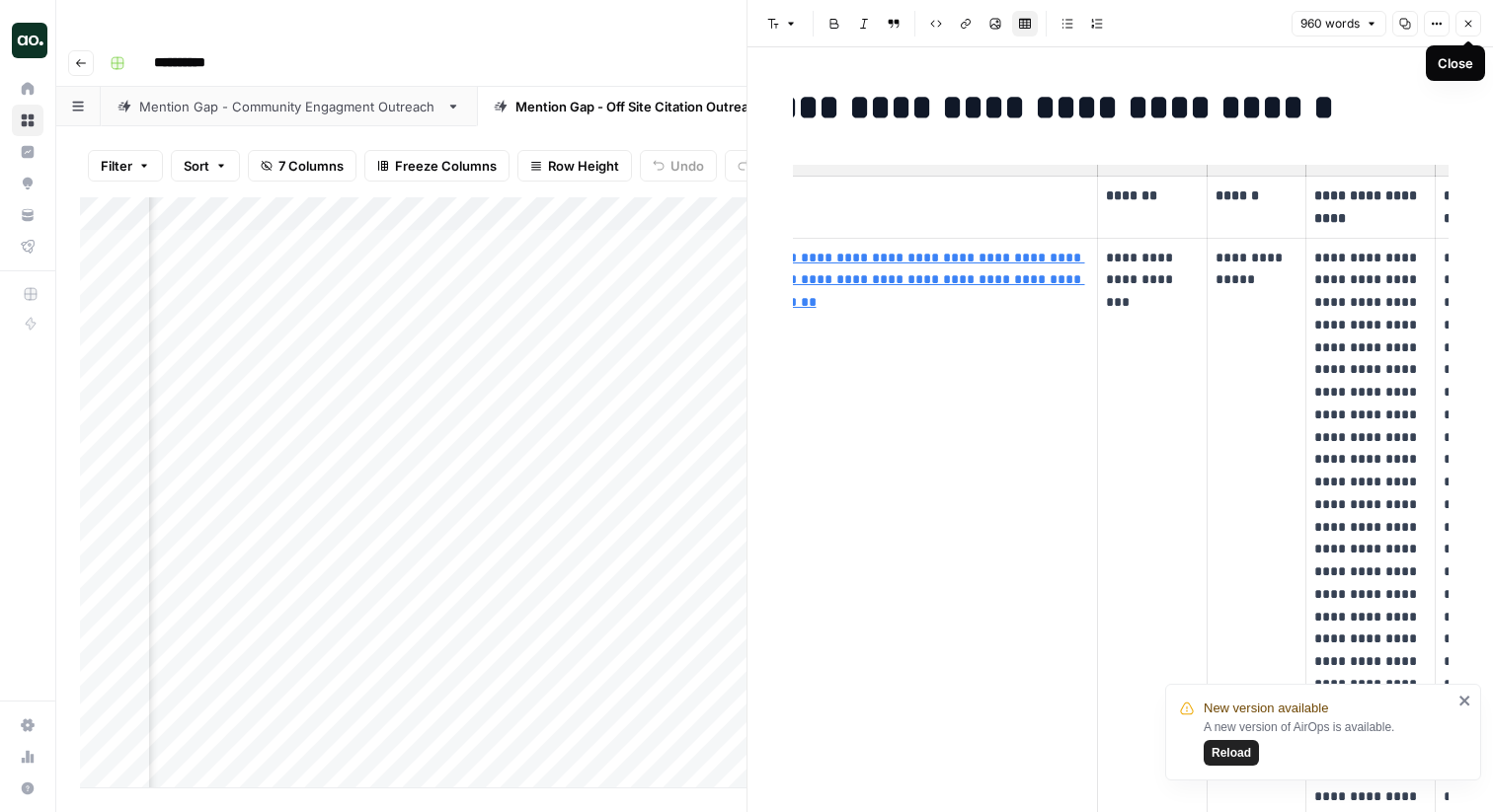
click at [1472, 24] on icon "button" at bounding box center [1468, 24] width 12 height 12
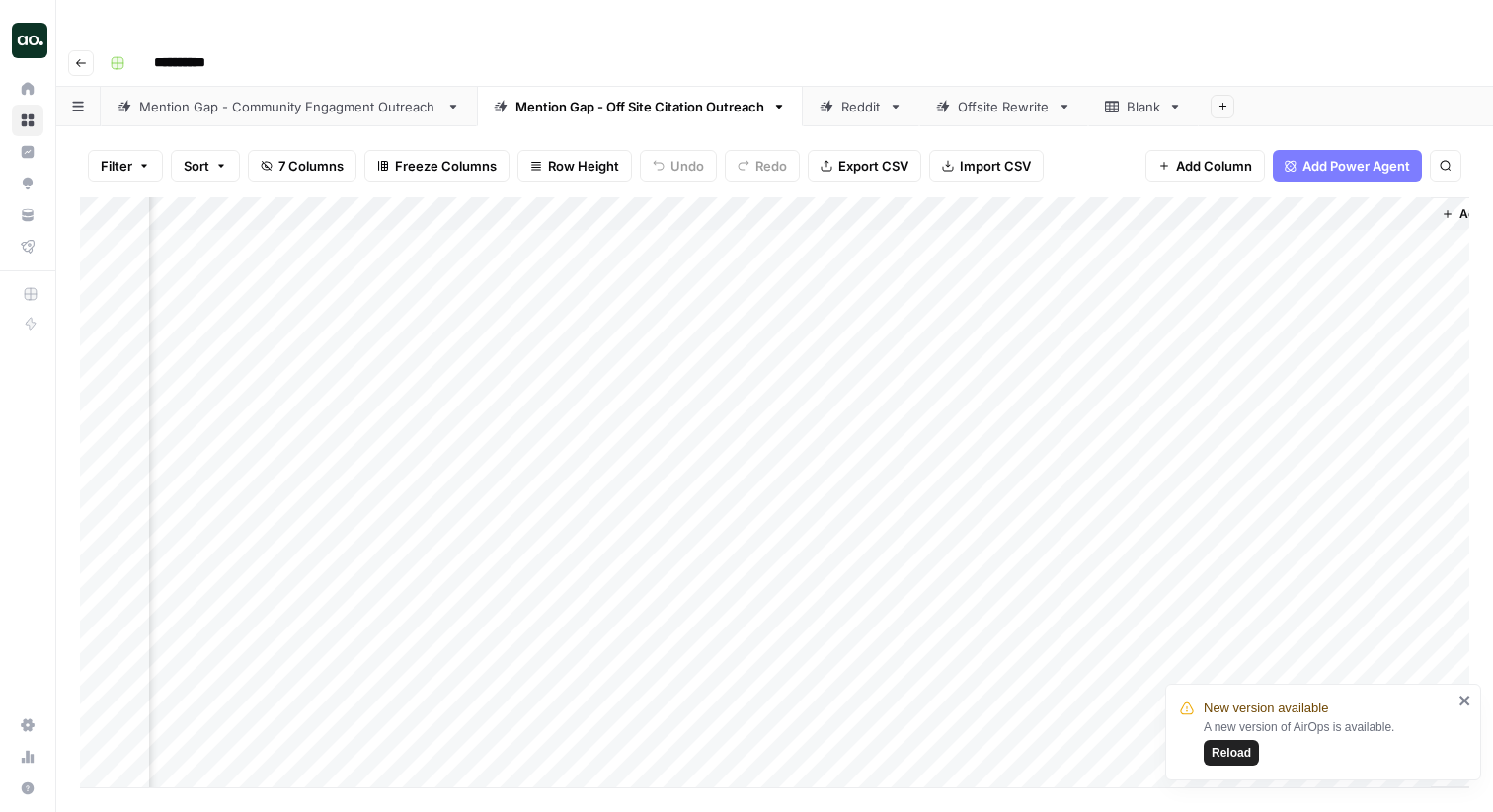
click at [858, 97] on div "Reddit" at bounding box center [861, 107] width 40 height 20
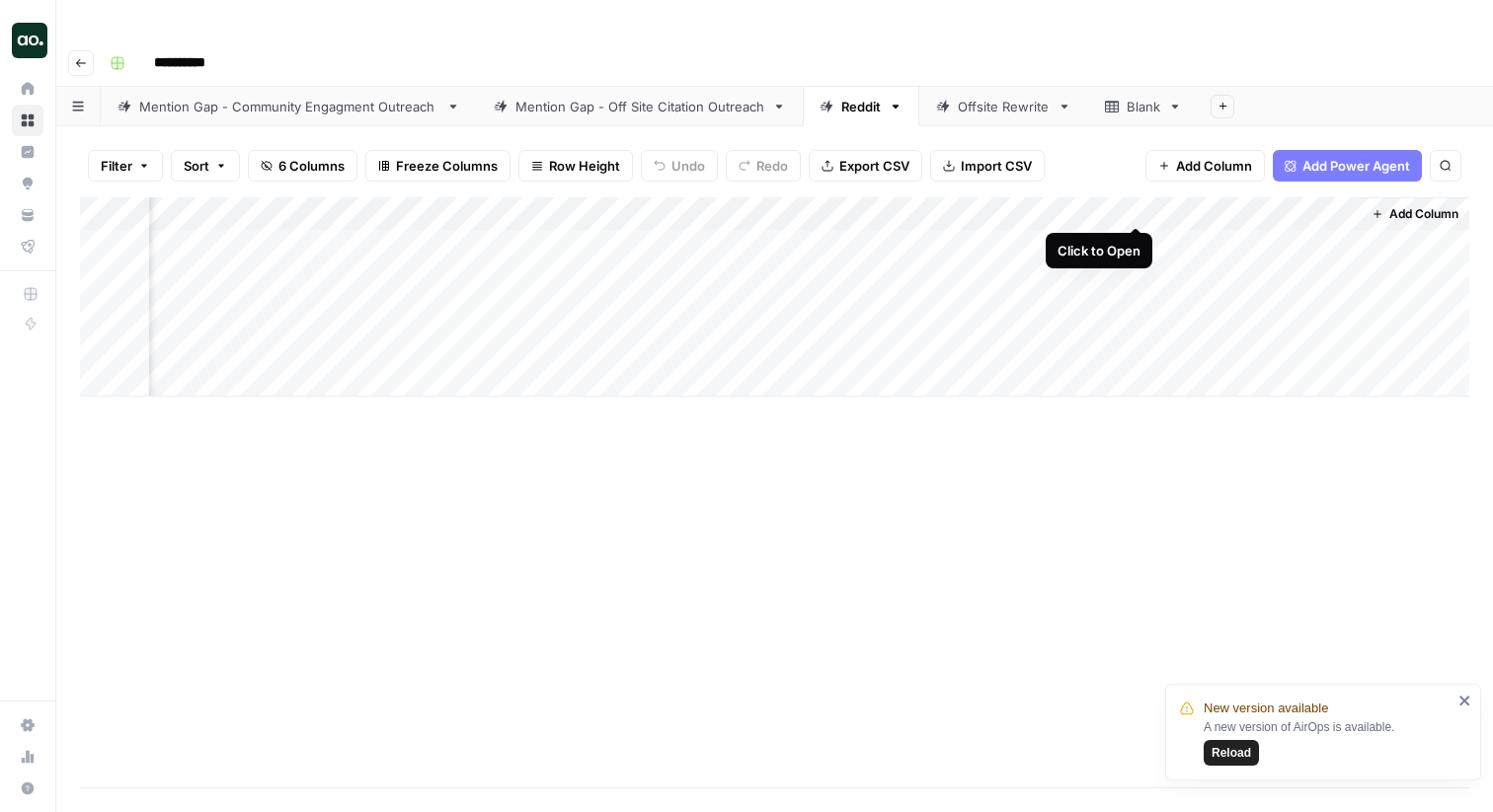
click at [1138, 202] on div "Add Column" at bounding box center [774, 297] width 1389 height 199
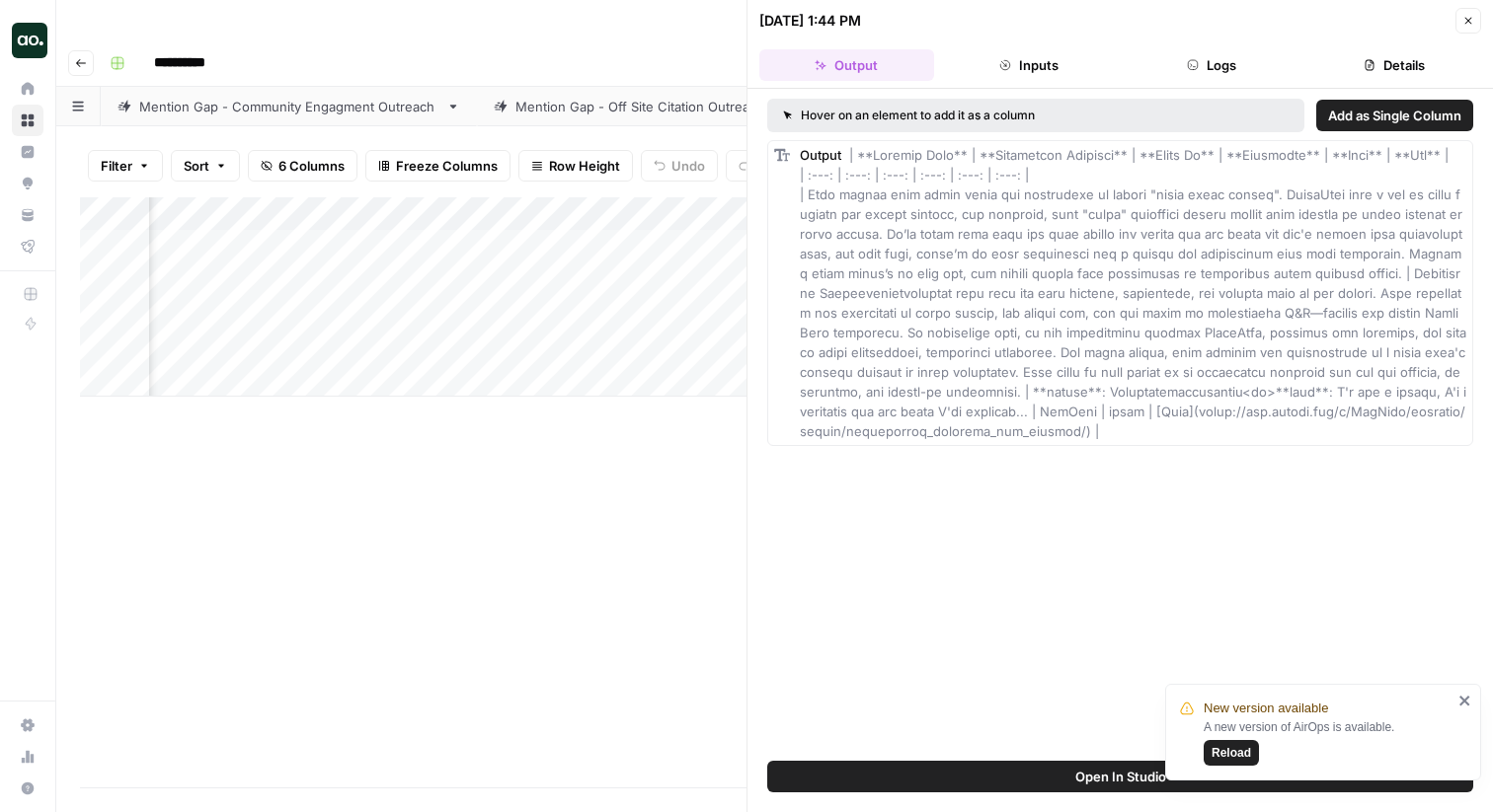
click at [1458, 13] on button "Close" at bounding box center [1469, 21] width 26 height 26
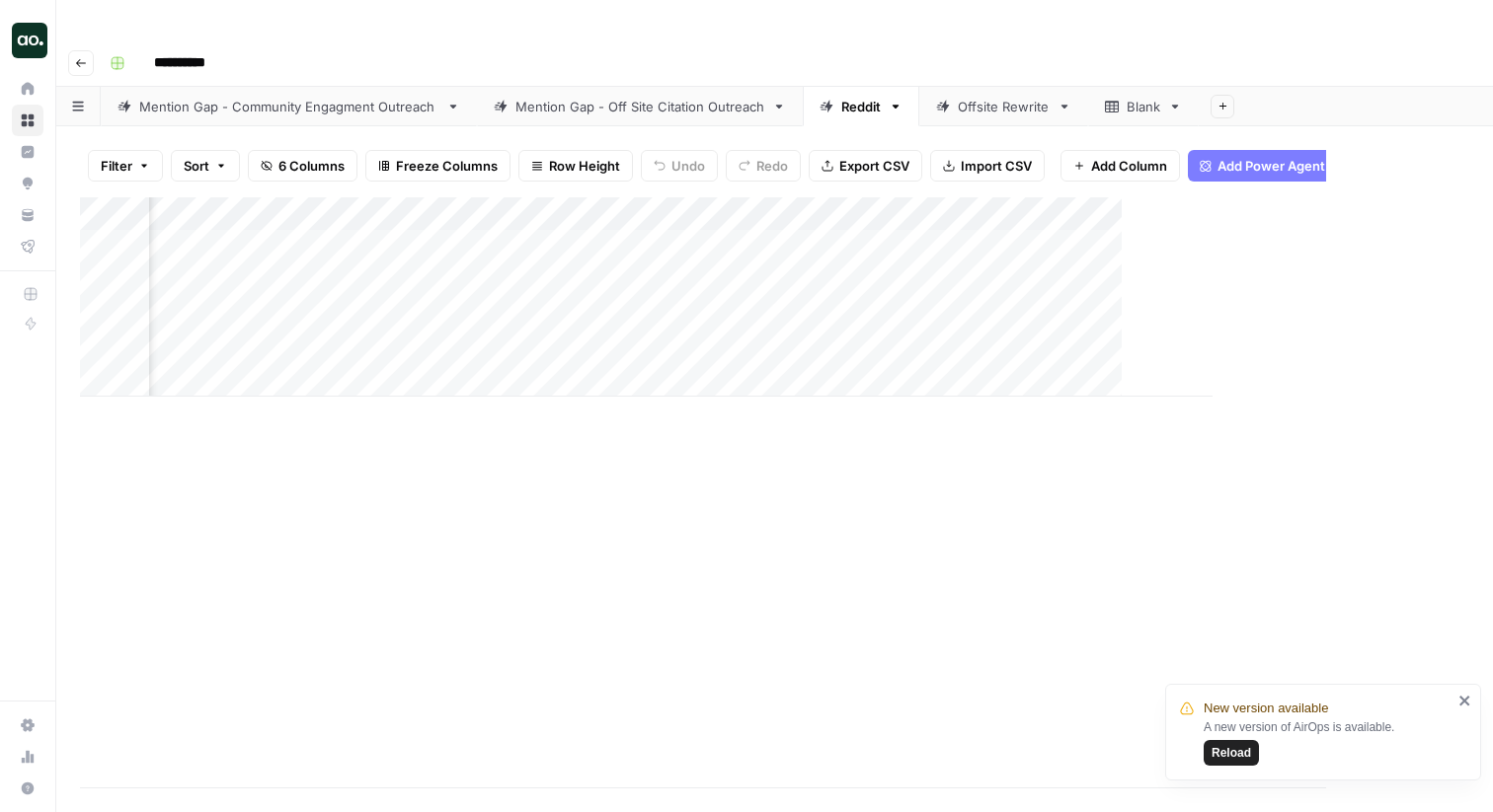
scroll to position [0, 194]
click at [1341, 209] on div "Add Column" at bounding box center [774, 297] width 1389 height 199
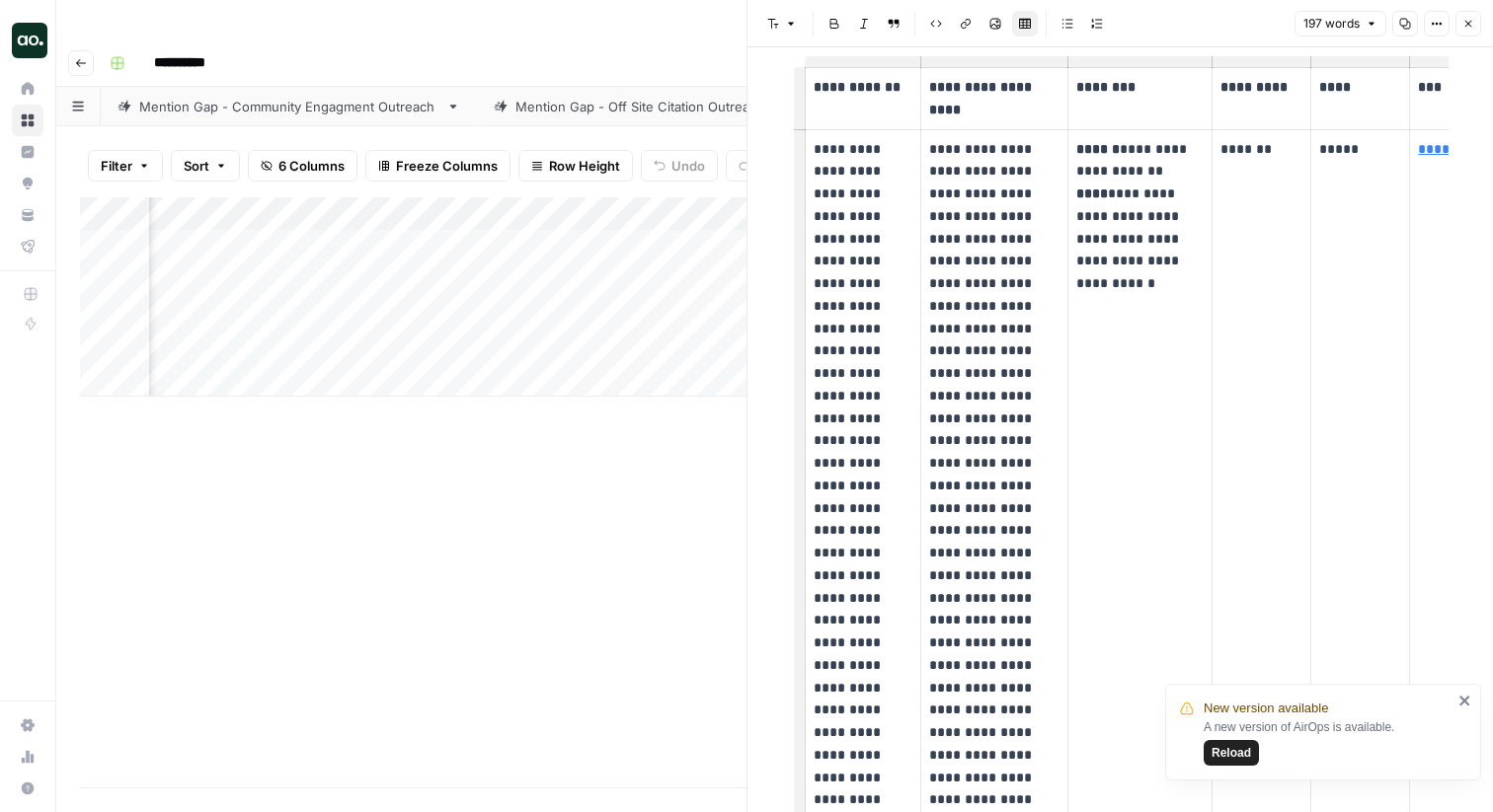
scroll to position [65, 0]
drag, startPoint x: 813, startPoint y: 149, endPoint x: 894, endPoint y: 307, distance: 177.6
click at [894, 307] on p "**********" at bounding box center [862, 612] width 99 height 944
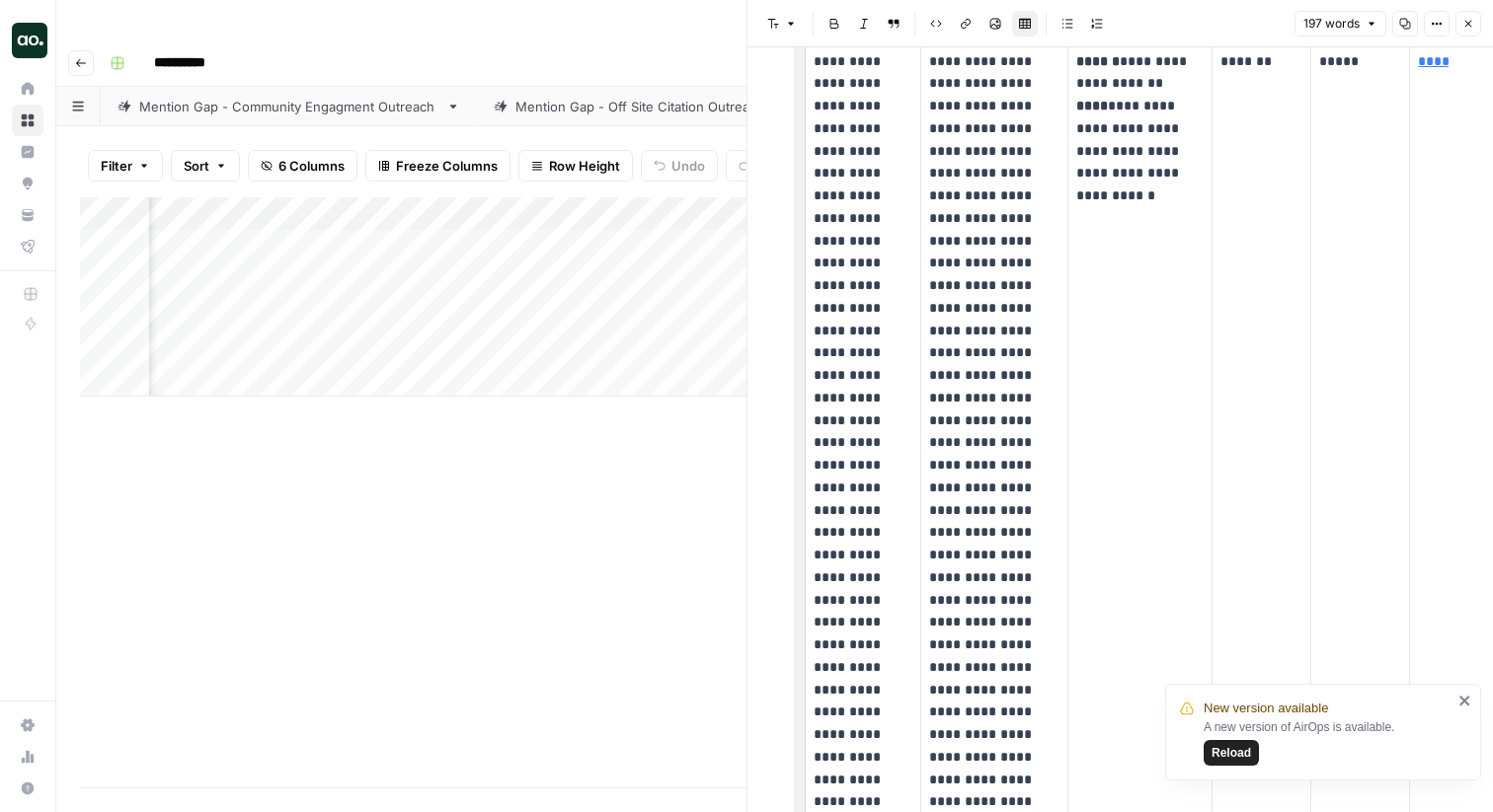
scroll to position [160, 0]
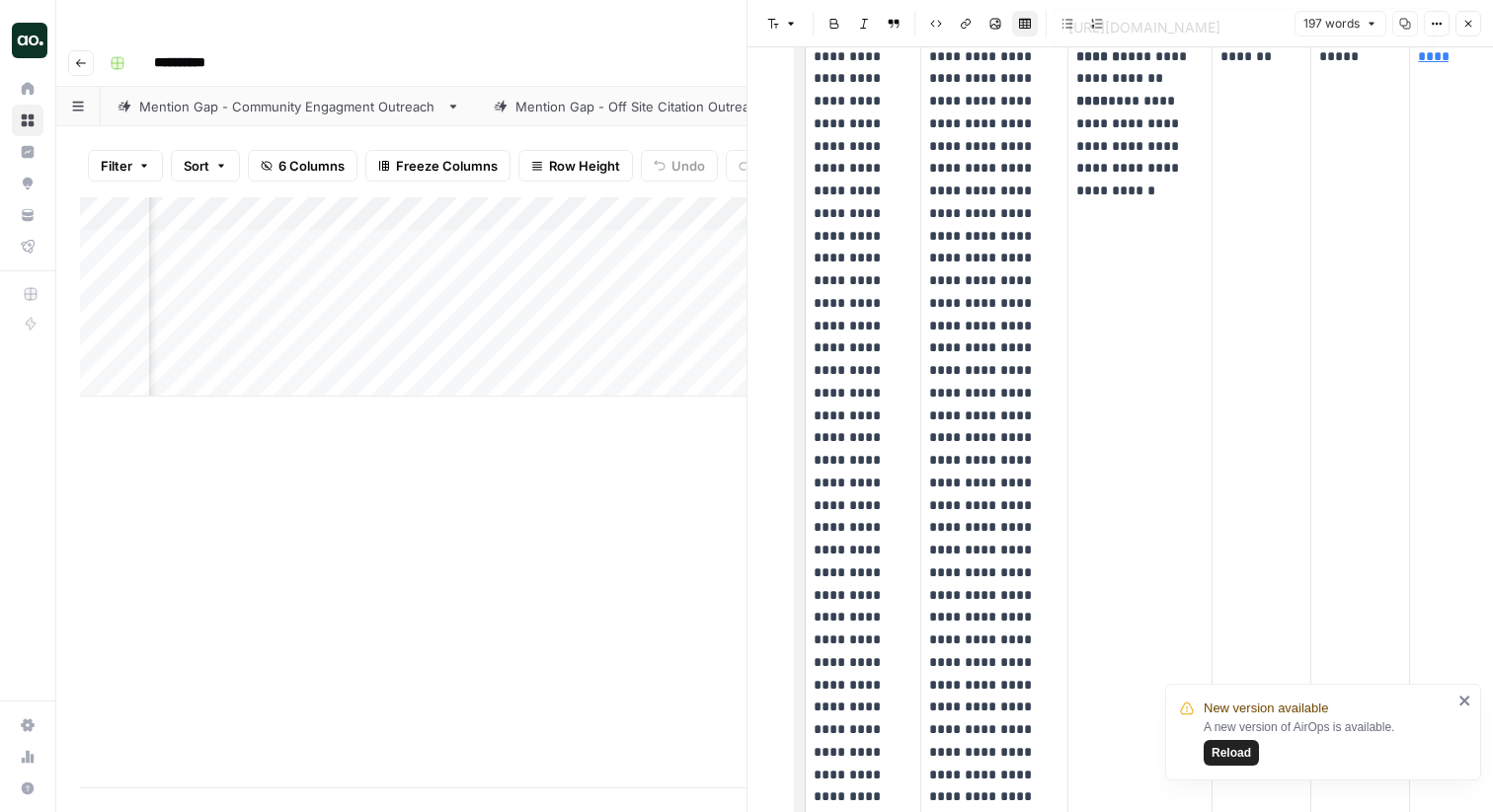
click at [1464, 32] on button "Close" at bounding box center [1469, 24] width 26 height 26
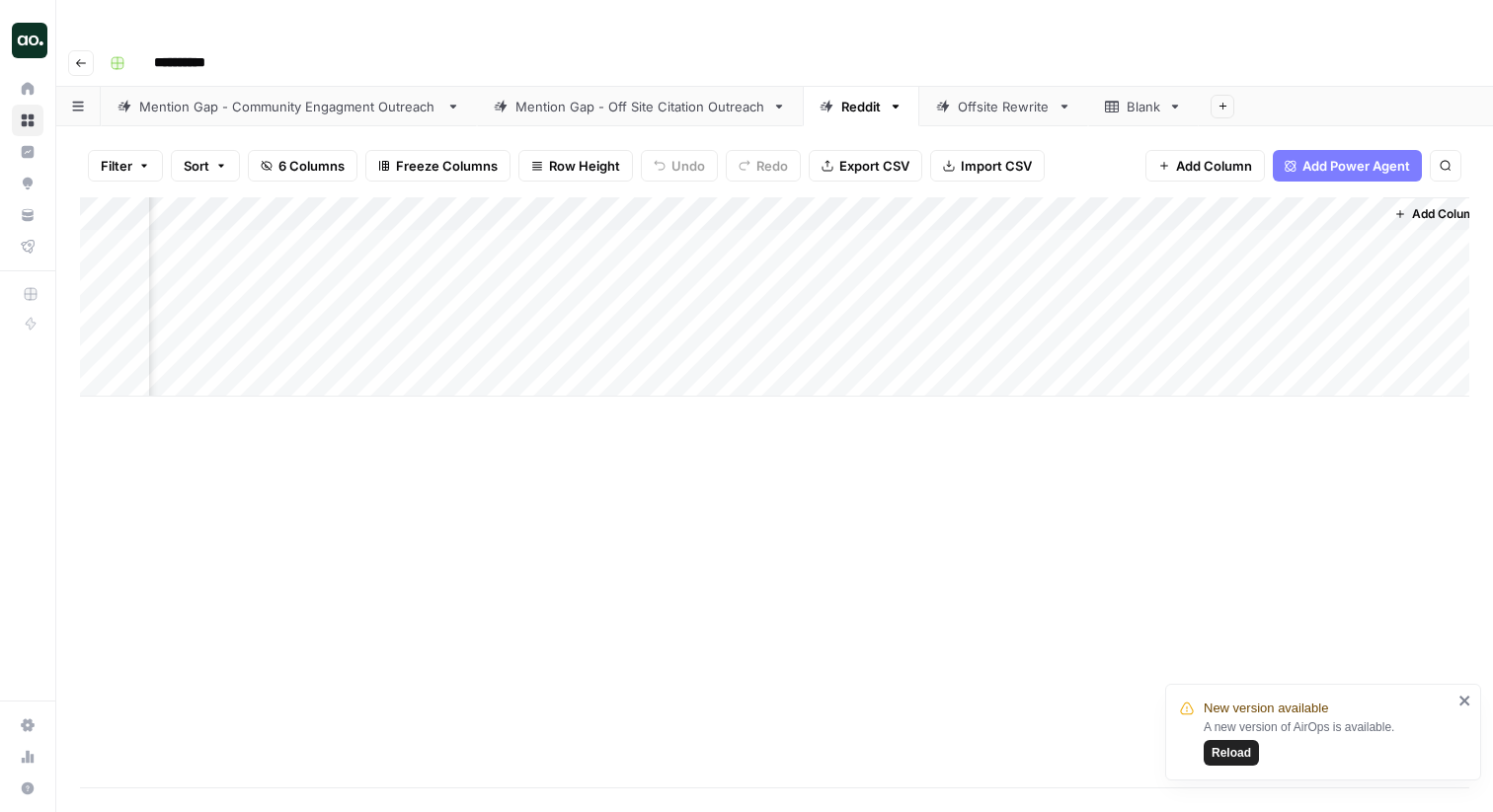
click at [581, 97] on div "Mention Gap - Off Site Citation Outreach" at bounding box center [640, 107] width 249 height 20
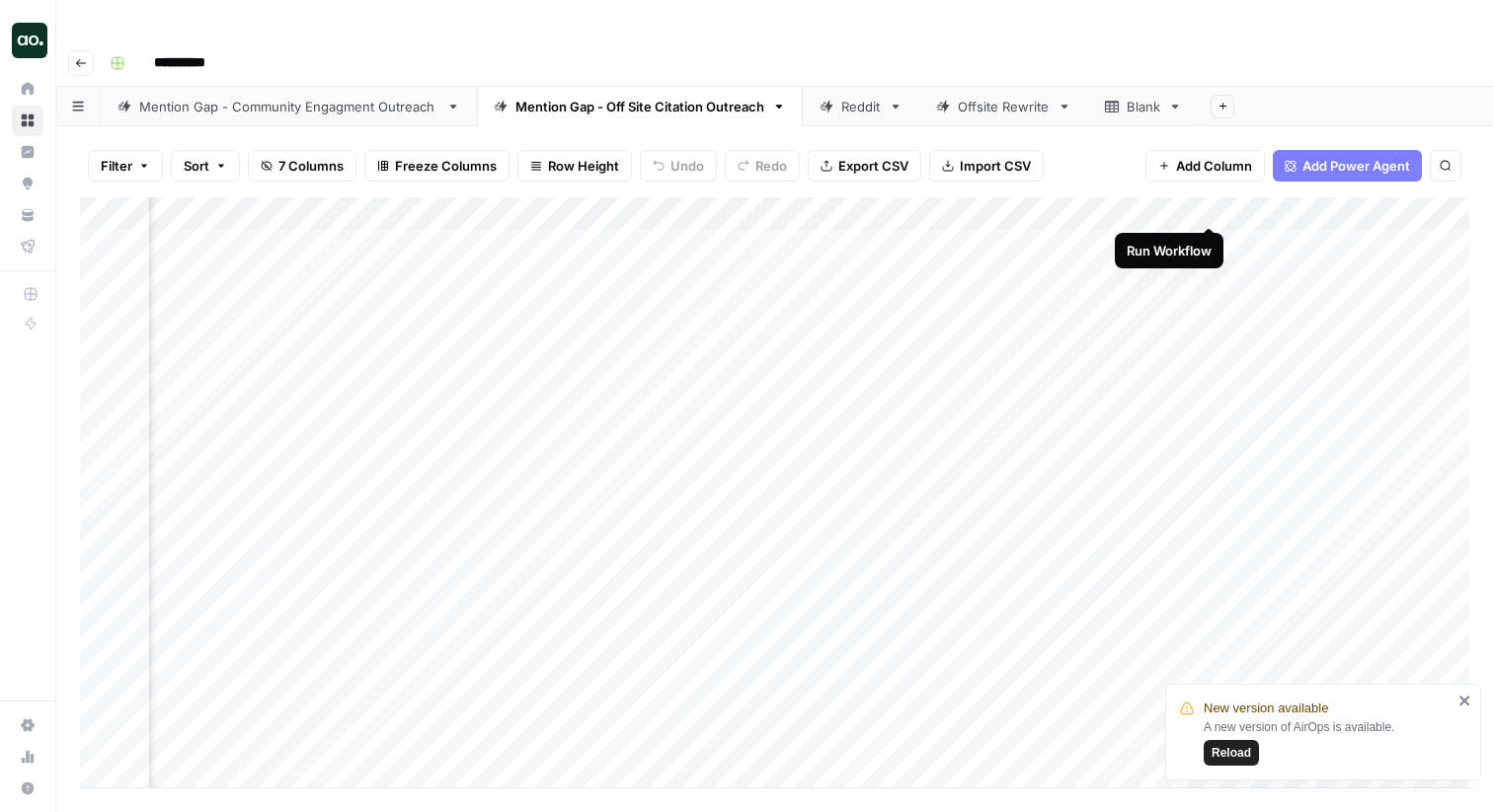
click at [1208, 204] on div "Add Column" at bounding box center [774, 492] width 1389 height 591
click at [1204, 207] on div "Add Column" at bounding box center [774, 492] width 1389 height 591
click at [1393, 209] on div "Add Column" at bounding box center [774, 492] width 1389 height 591
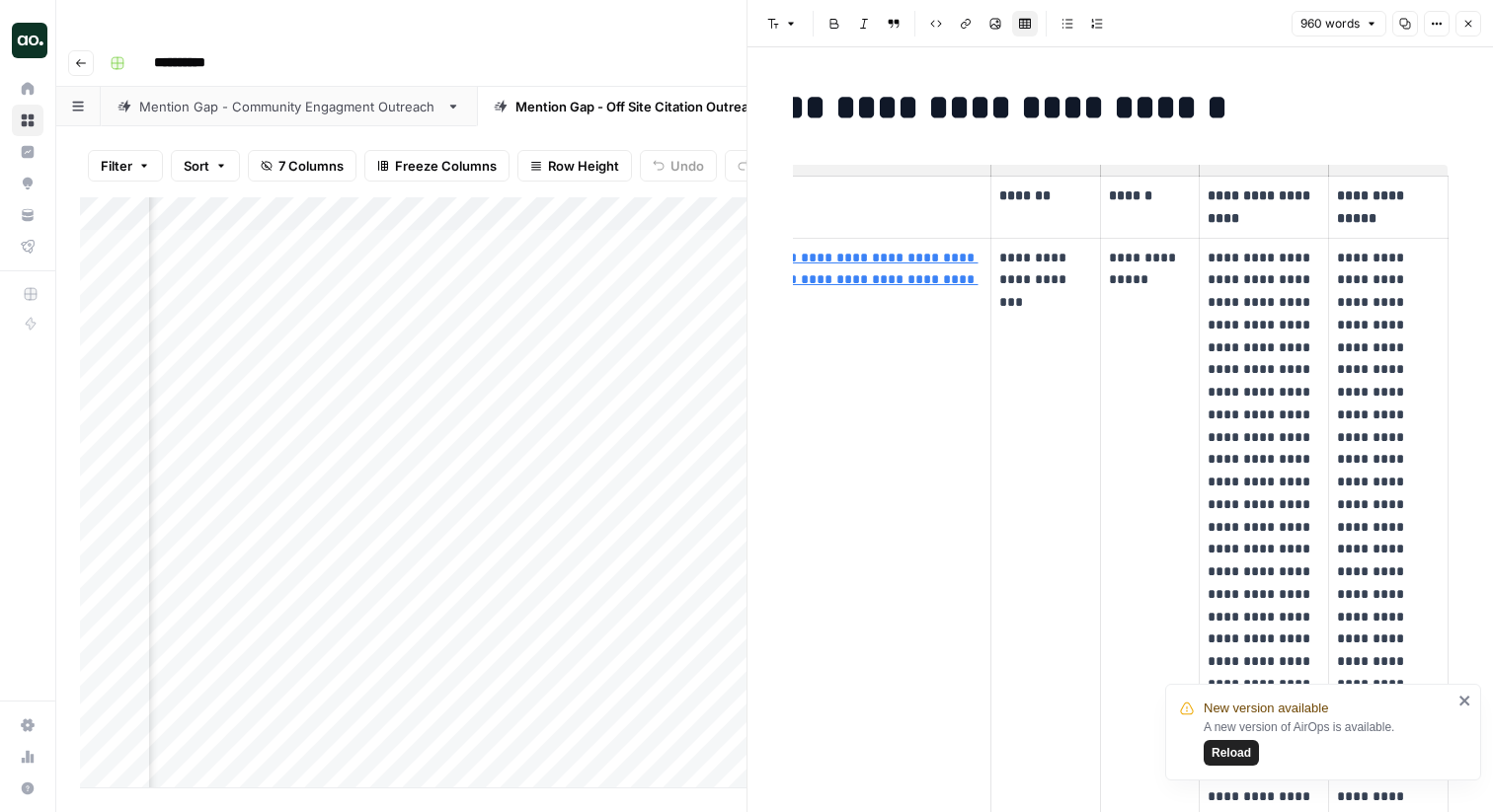
scroll to position [0, 155]
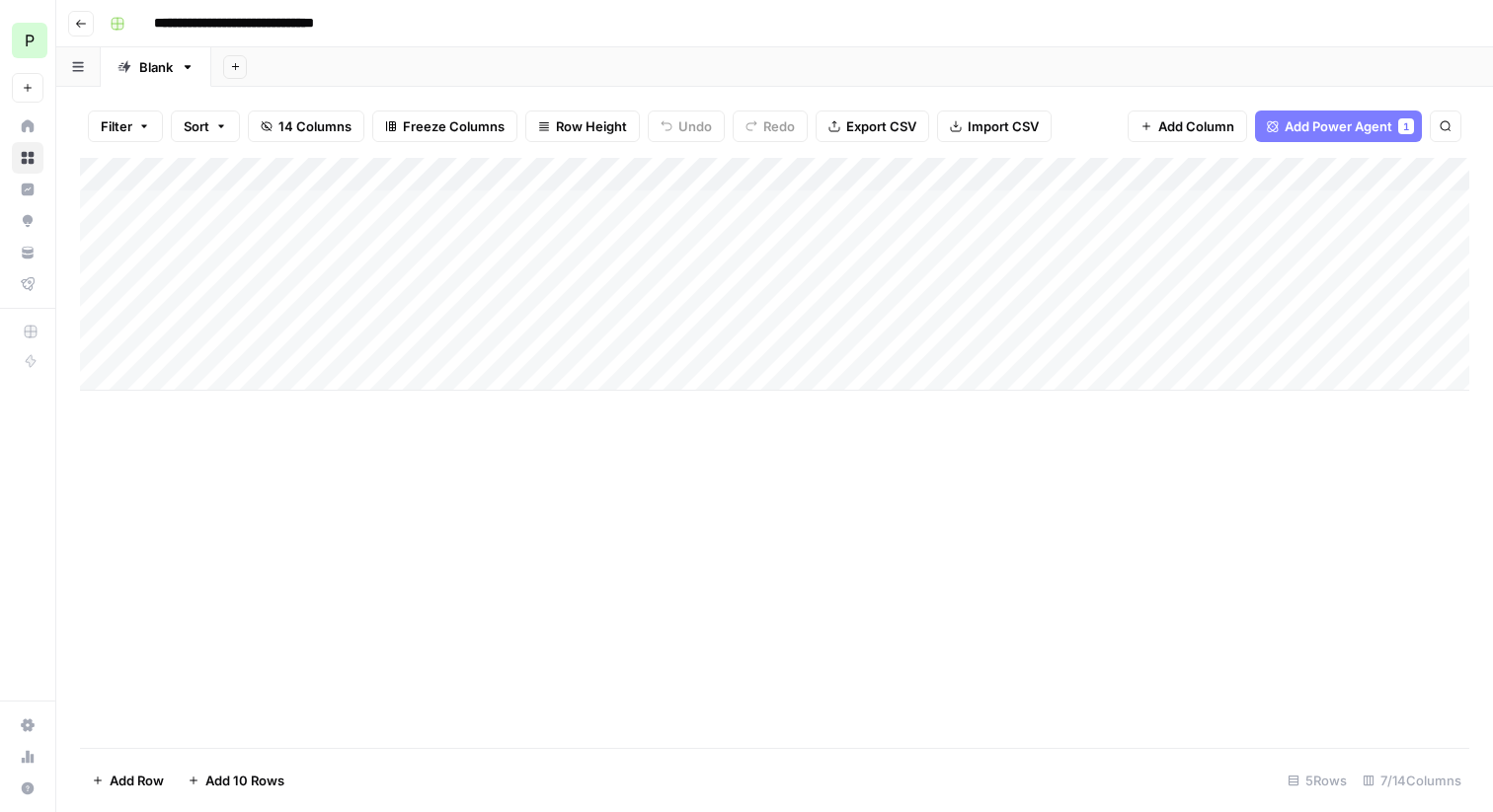
click at [665, 169] on div "Add Column" at bounding box center [774, 275] width 1389 height 233
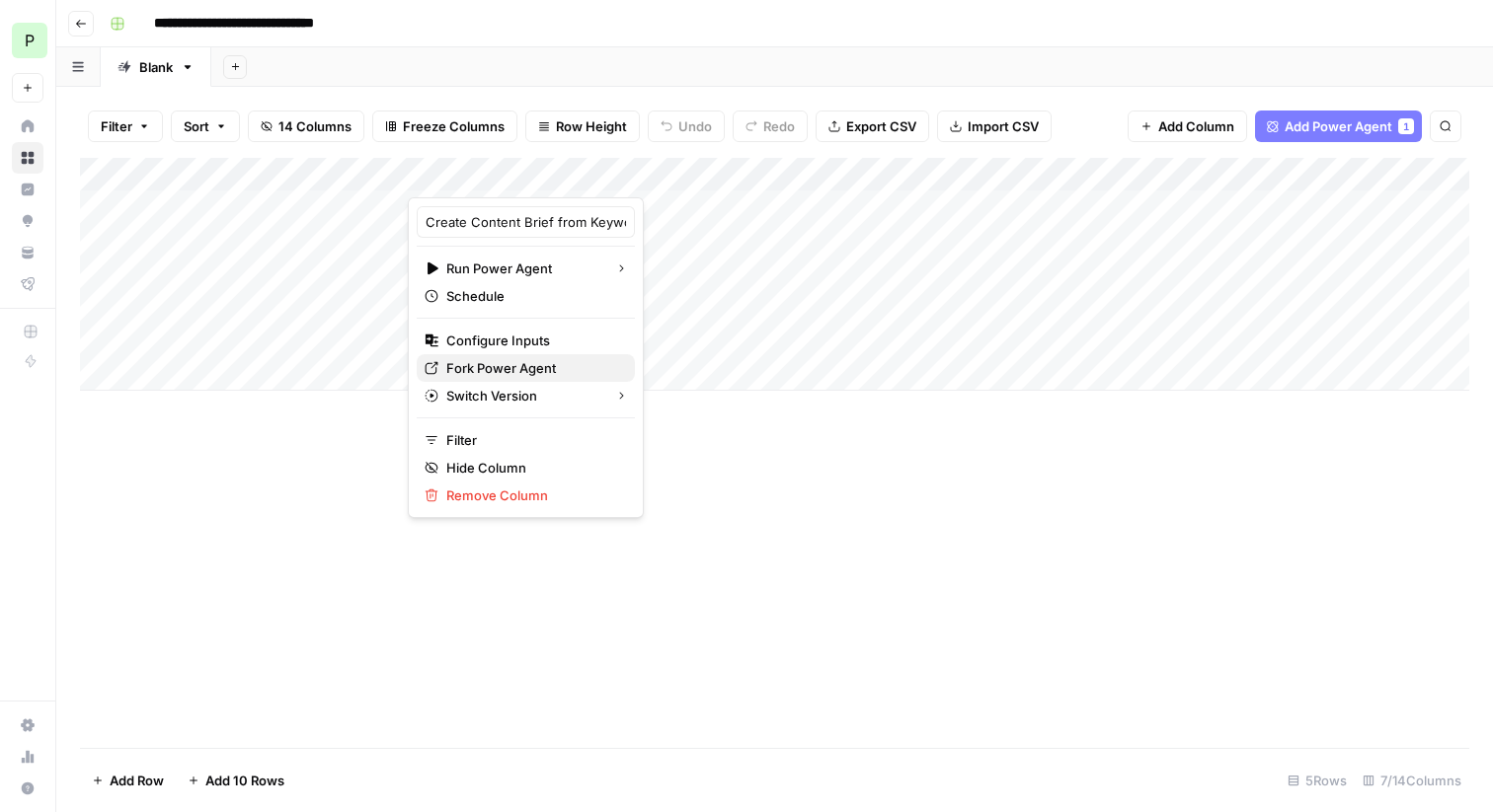
click at [527, 363] on span "Fork Power Agent" at bounding box center [532, 369] width 172 height 20
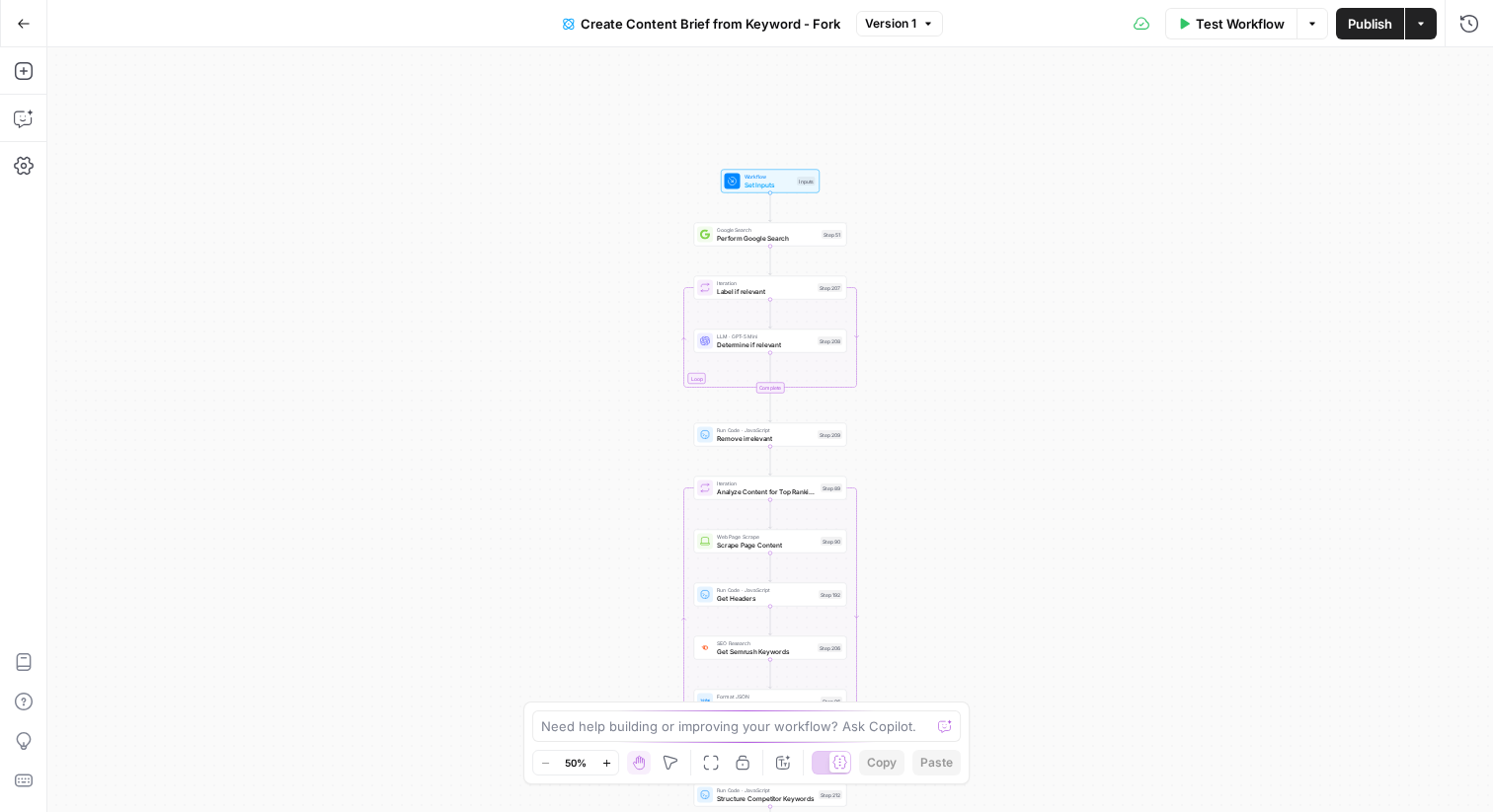
drag, startPoint x: 0, startPoint y: 0, endPoint x: 967, endPoint y: 452, distance: 1067.4
click at [967, 452] on div "Workflow Set Inputs Inputs Google Search Perform Google Search Step 51 Loop Ite…" at bounding box center [770, 430] width 1446 height 765
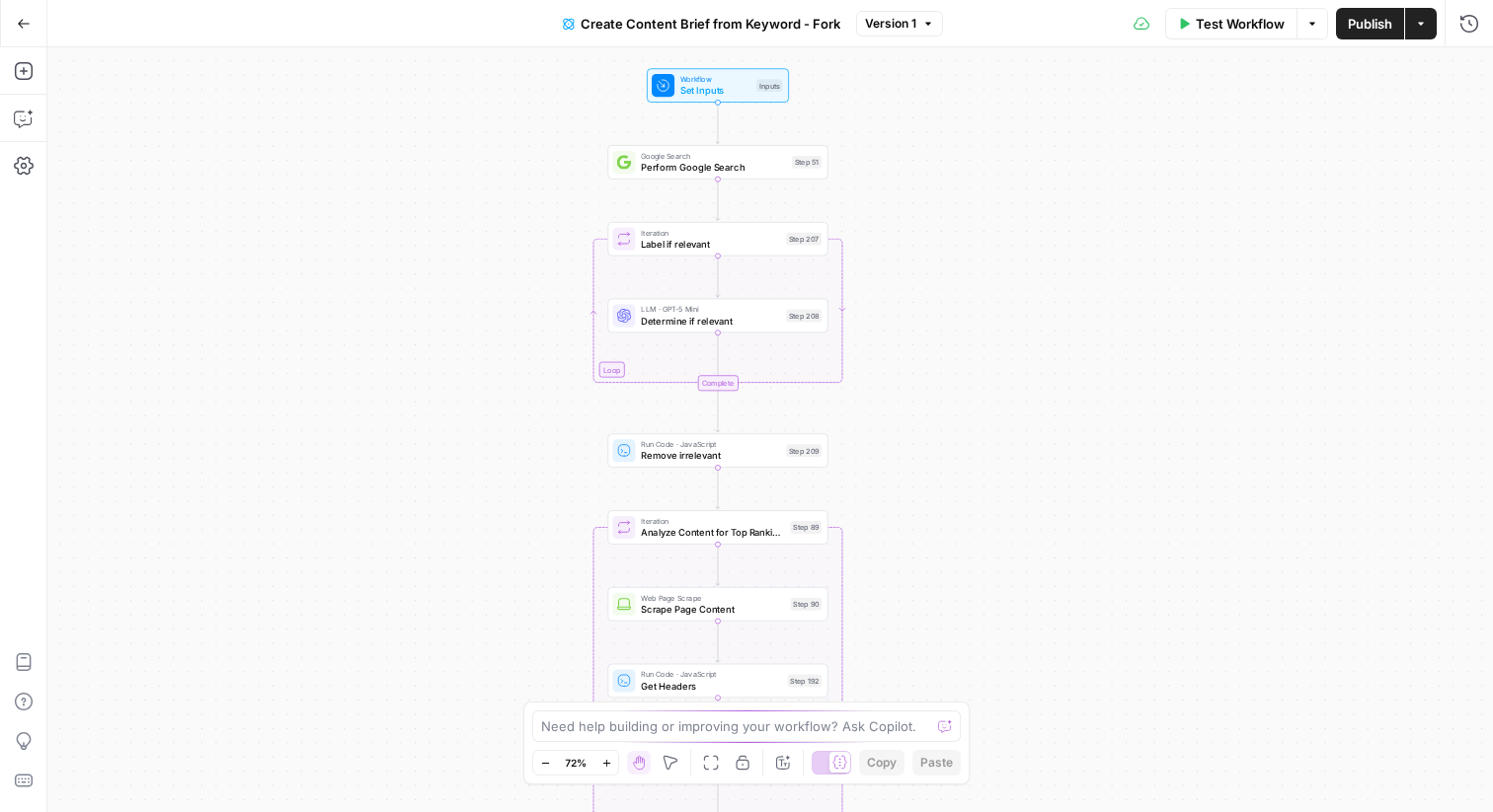
drag, startPoint x: 1006, startPoint y: 301, endPoint x: 953, endPoint y: 315, distance: 54.8
click at [953, 315] on div "Workflow Set Inputs Inputs Google Search Perform Google Search Step 51 Loop Ite…" at bounding box center [770, 430] width 1446 height 765
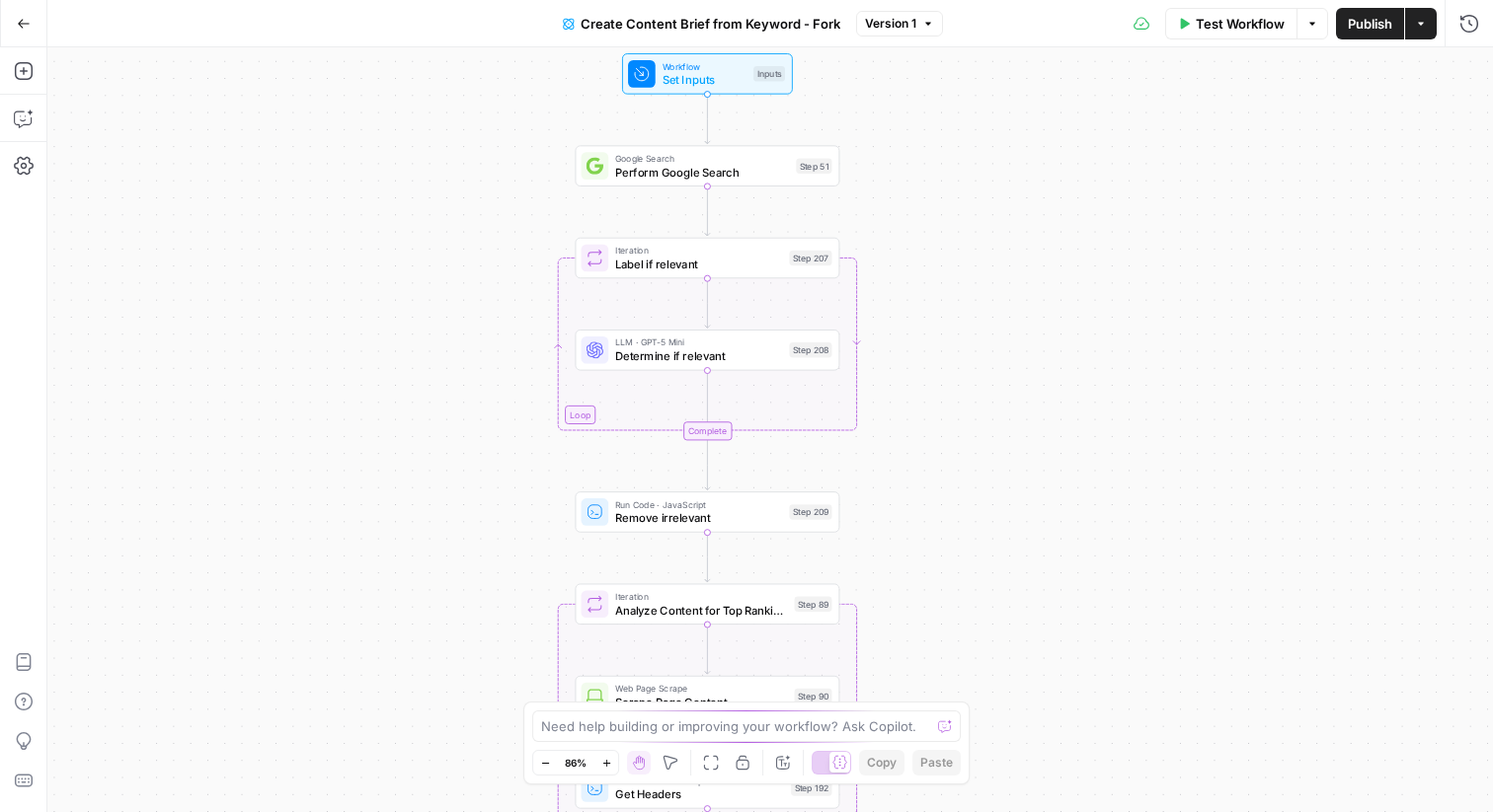
drag, startPoint x: 953, startPoint y: 315, endPoint x: 952, endPoint y: 388, distance: 73.0
click at [952, 388] on div "Workflow Set Inputs Inputs Google Search Perform Google Search Step 51 Loop Ite…" at bounding box center [770, 430] width 1446 height 765
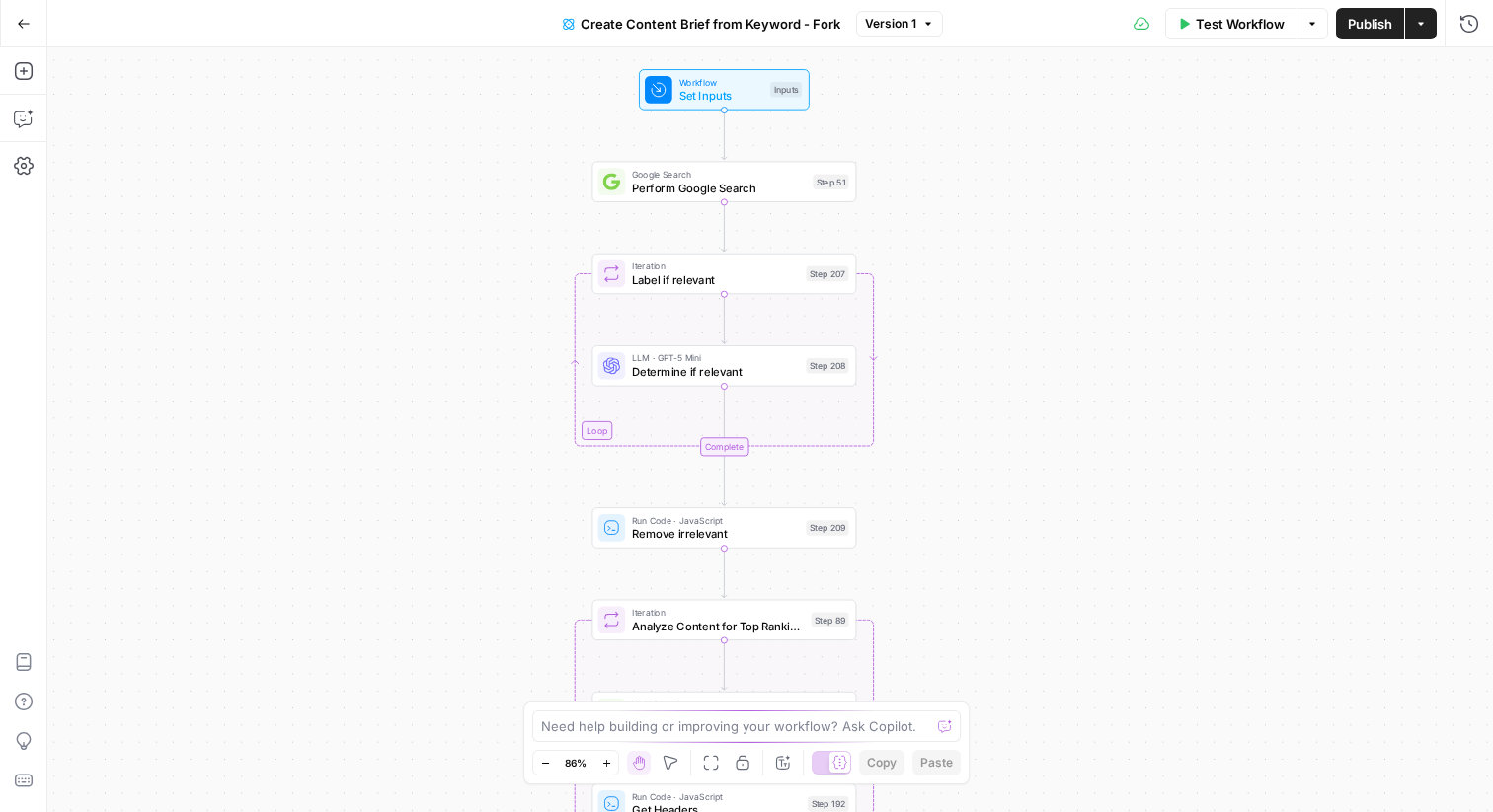
drag, startPoint x: 954, startPoint y: 392, endPoint x: 972, endPoint y: 392, distance: 18.0
click at [972, 392] on div "Workflow Set Inputs Inputs Google Search Perform Google Search Step 51 Loop Ite…" at bounding box center [770, 430] width 1446 height 765
click at [27, 116] on icon "button" at bounding box center [24, 119] width 20 height 20
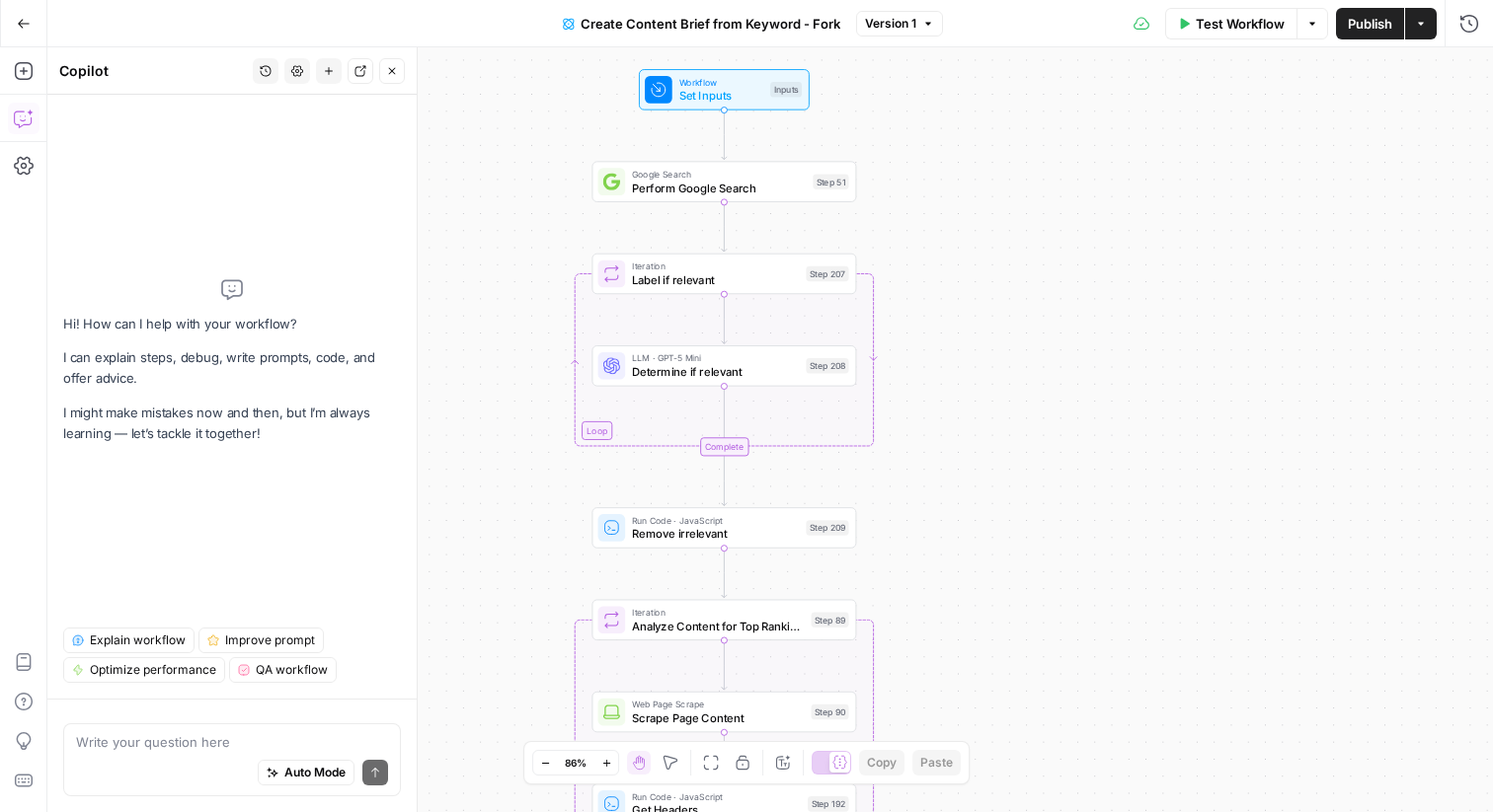
click at [155, 638] on span "Explain workflow" at bounding box center [138, 641] width 96 height 18
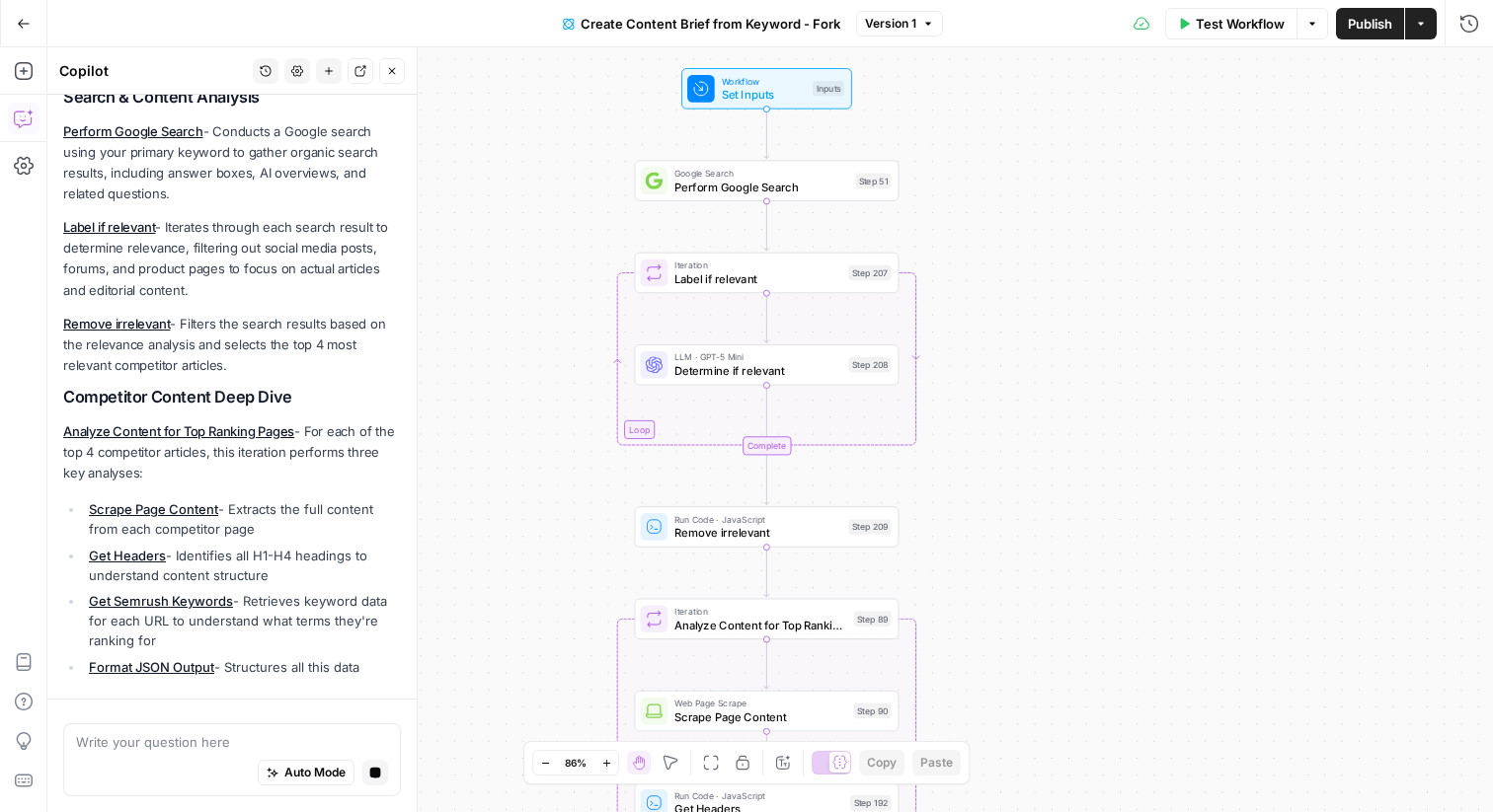
drag, startPoint x: 947, startPoint y: 355, endPoint x: 993, endPoint y: 359, distance: 46.2
click at [993, 359] on div "Workflow Set Inputs Inputs Google Search Perform Google Search Step 51 Loop Ite…" at bounding box center [770, 430] width 1446 height 765
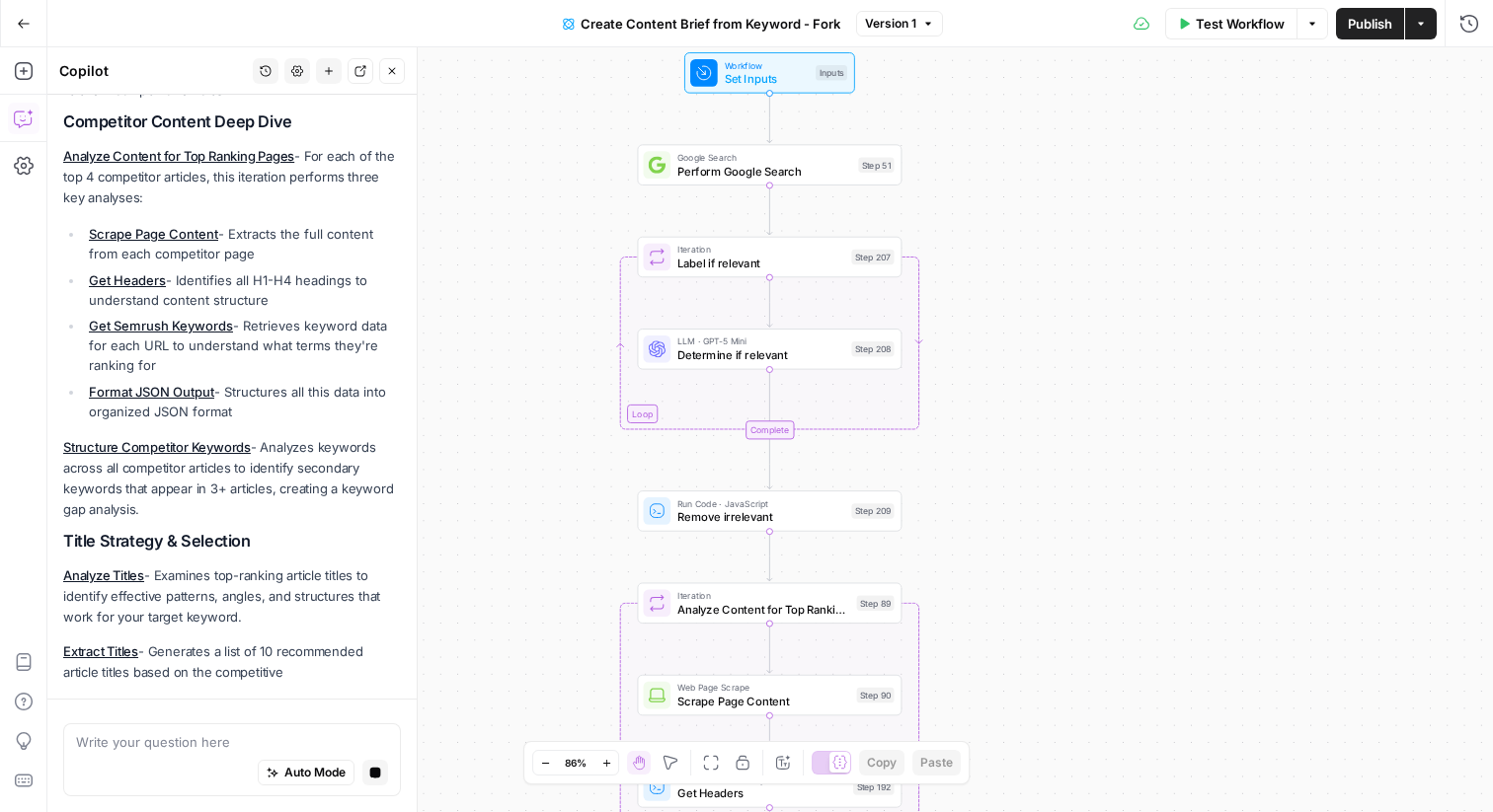
drag, startPoint x: 954, startPoint y: 134, endPoint x: 954, endPoint y: 113, distance: 21.0
click at [954, 113] on div "Workflow Set Inputs Inputs Google Search Perform Google Search Step 51 Loop Ite…" at bounding box center [770, 430] width 1446 height 765
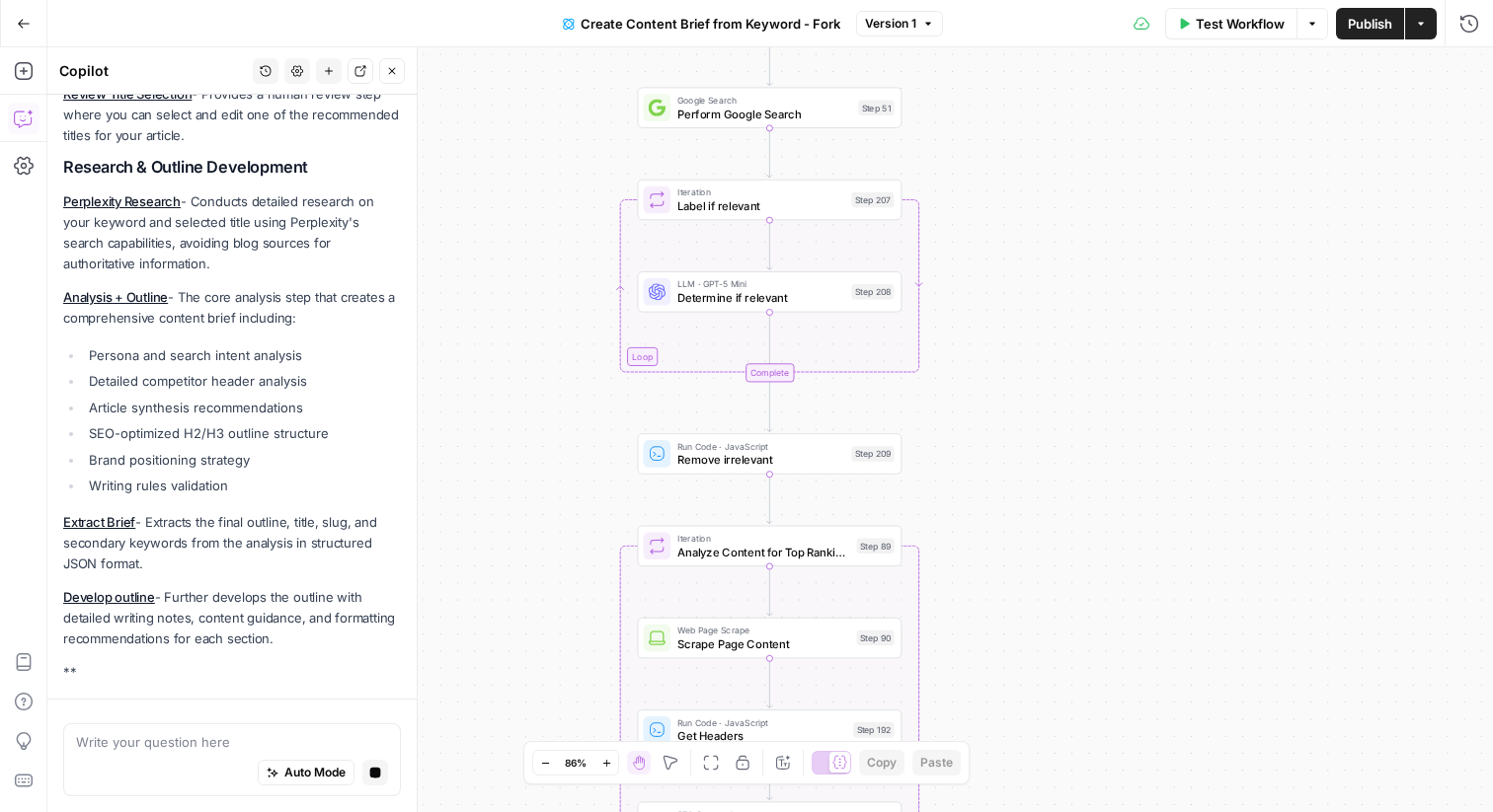
drag, startPoint x: 1002, startPoint y: 373, endPoint x: 1002, endPoint y: 313, distance: 60.0
click at [1002, 313] on div "Workflow Set Inputs Inputs Google Search Perform Google Search Step 51 Loop Ite…" at bounding box center [770, 430] width 1446 height 765
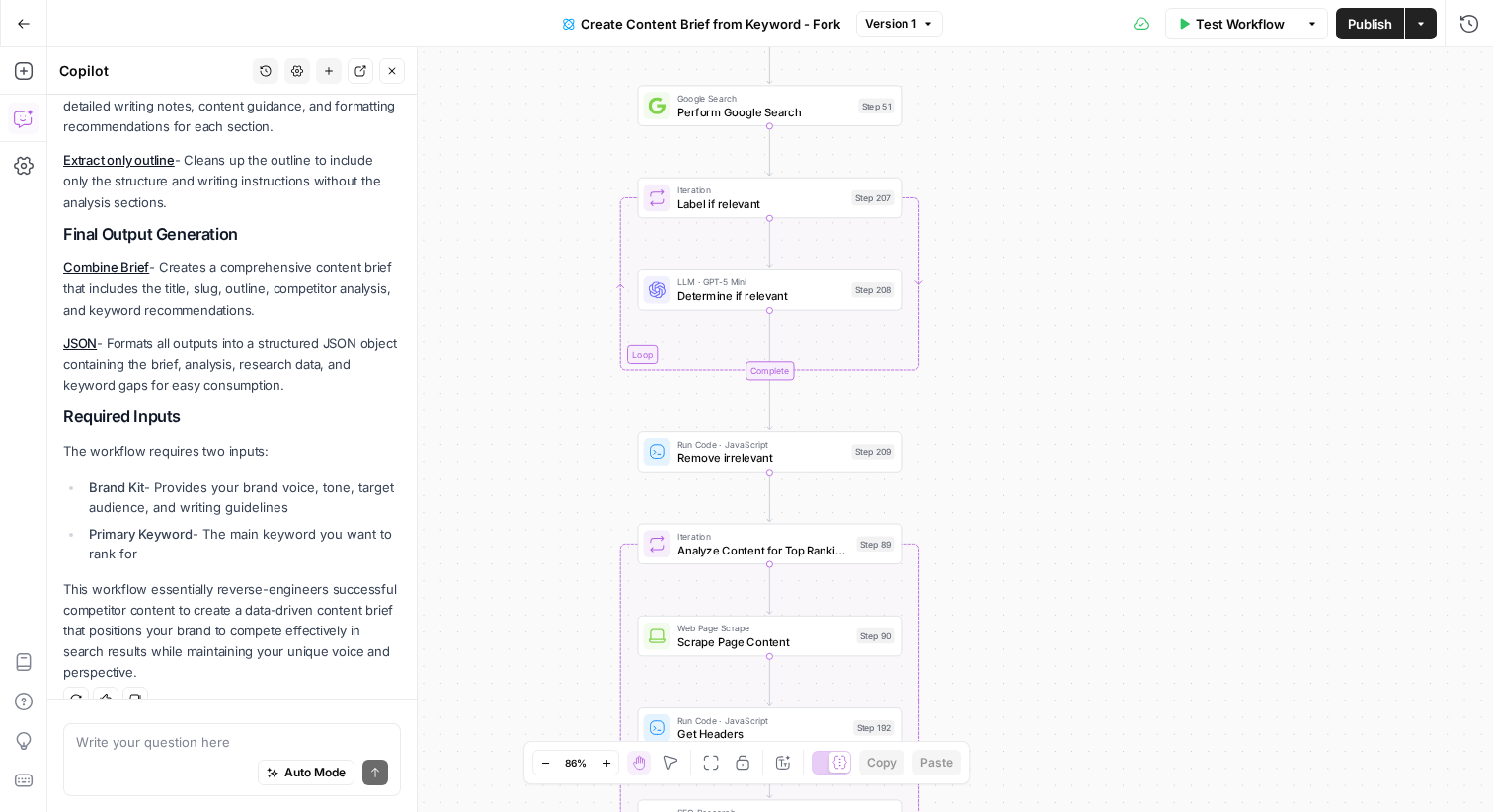
scroll to position [1735, 0]
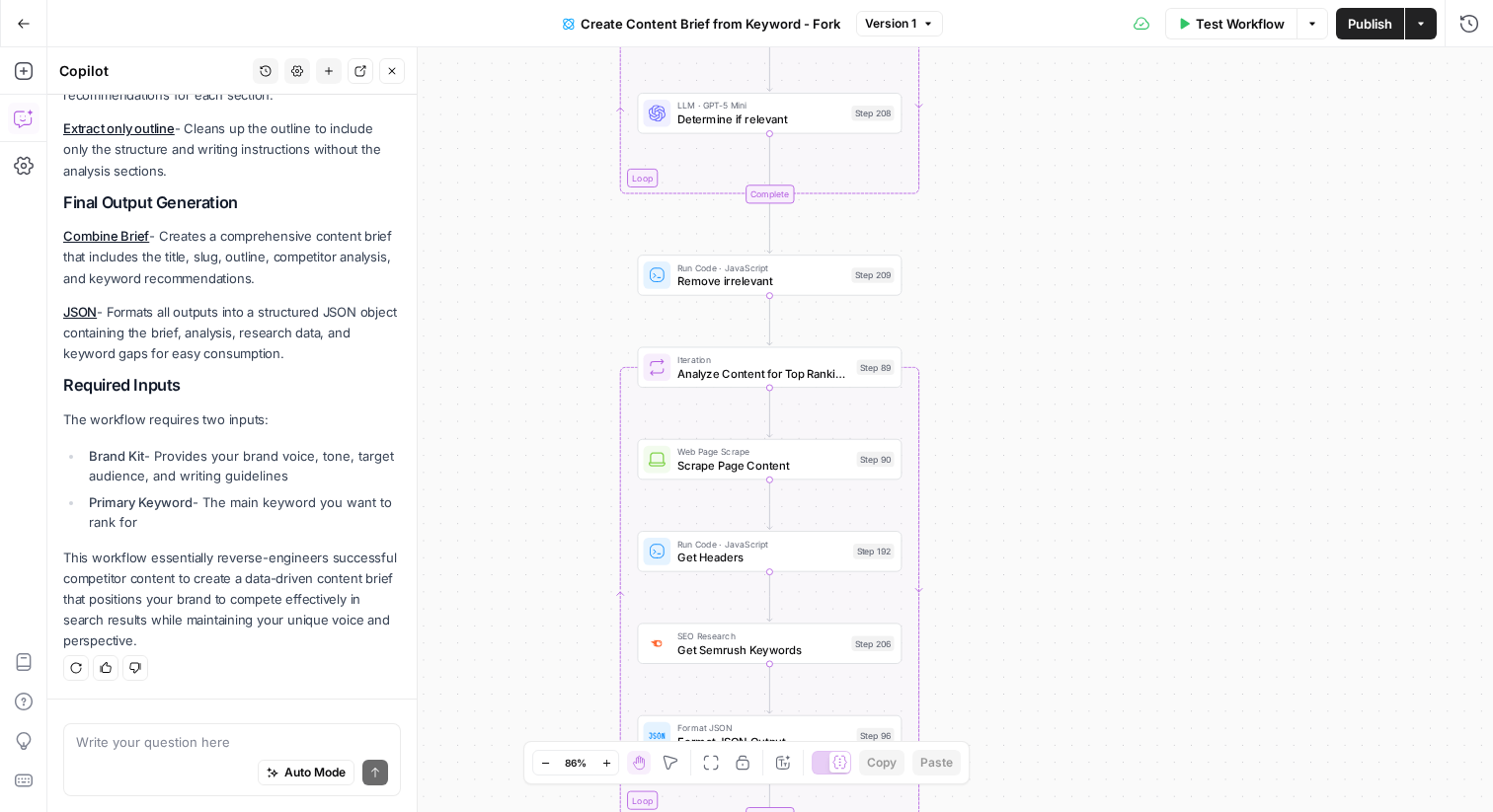
drag, startPoint x: 1002, startPoint y: 313, endPoint x: 1004, endPoint y: 137, distance: 176.0
click at [1002, 135] on div "Workflow Set Inputs Inputs Google Search Perform Google Search Step 51 Loop Ite…" at bounding box center [770, 430] width 1446 height 765
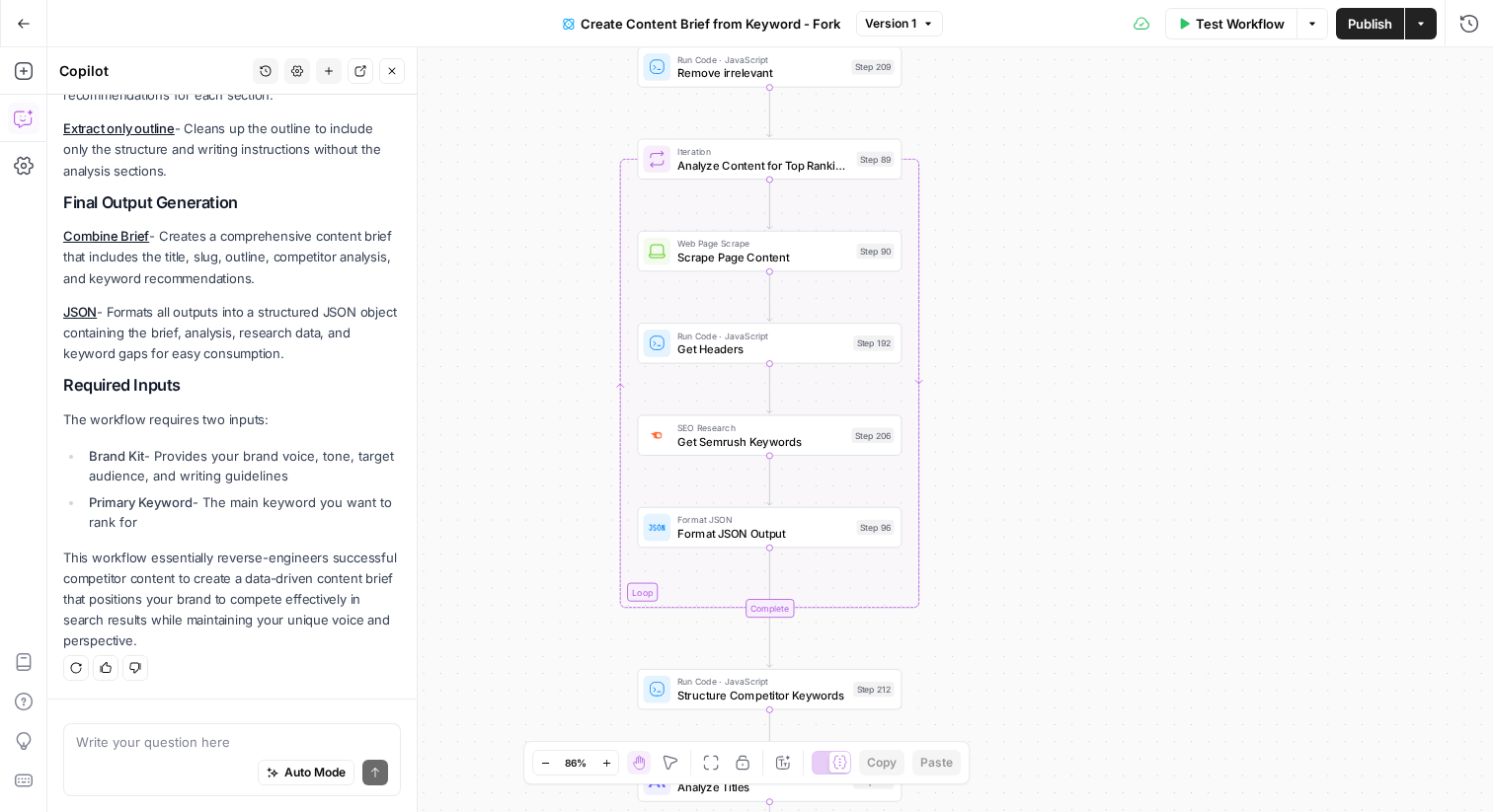
drag, startPoint x: 1013, startPoint y: 309, endPoint x: 1014, endPoint y: 37, distance: 272.0
click at [1014, 37] on div "Go Back Create Content Brief from Keyword - Fork Version 1 Test Workflow Option…" at bounding box center [746, 406] width 1493 height 812
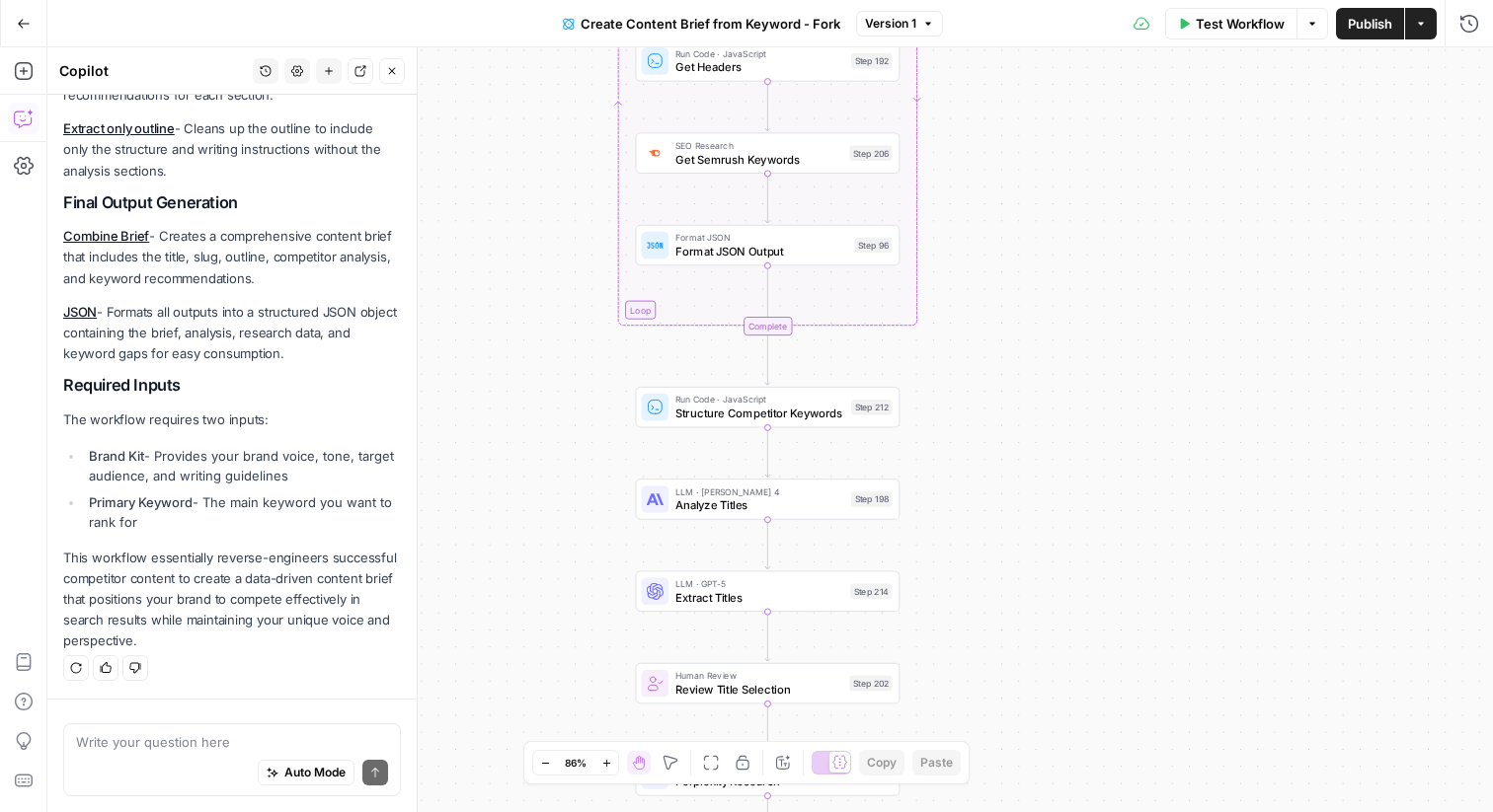
drag, startPoint x: 542, startPoint y: 381, endPoint x: 536, endPoint y: 167, distance: 214.1
click at [536, 162] on div "Workflow Set Inputs Inputs Google Search Perform Google Search Step 51 Loop Ite…" at bounding box center [770, 430] width 1446 height 765
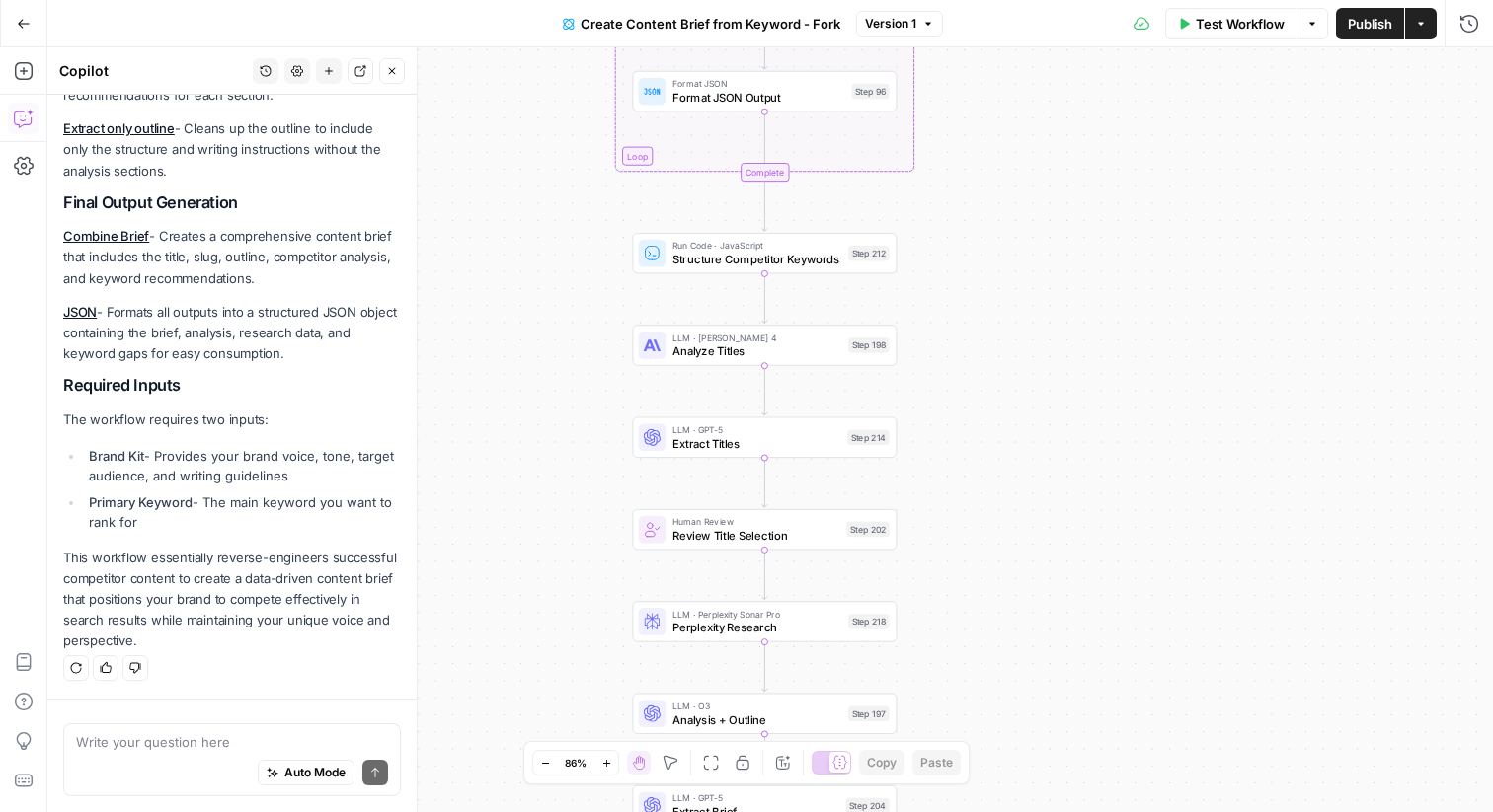
drag, startPoint x: 540, startPoint y: 293, endPoint x: 540, endPoint y: 142, distance: 151.0
click at [540, 142] on div "Workflow Set Inputs Inputs Google Search Perform Google Search Step 51 Loop Ite…" at bounding box center [770, 430] width 1446 height 765
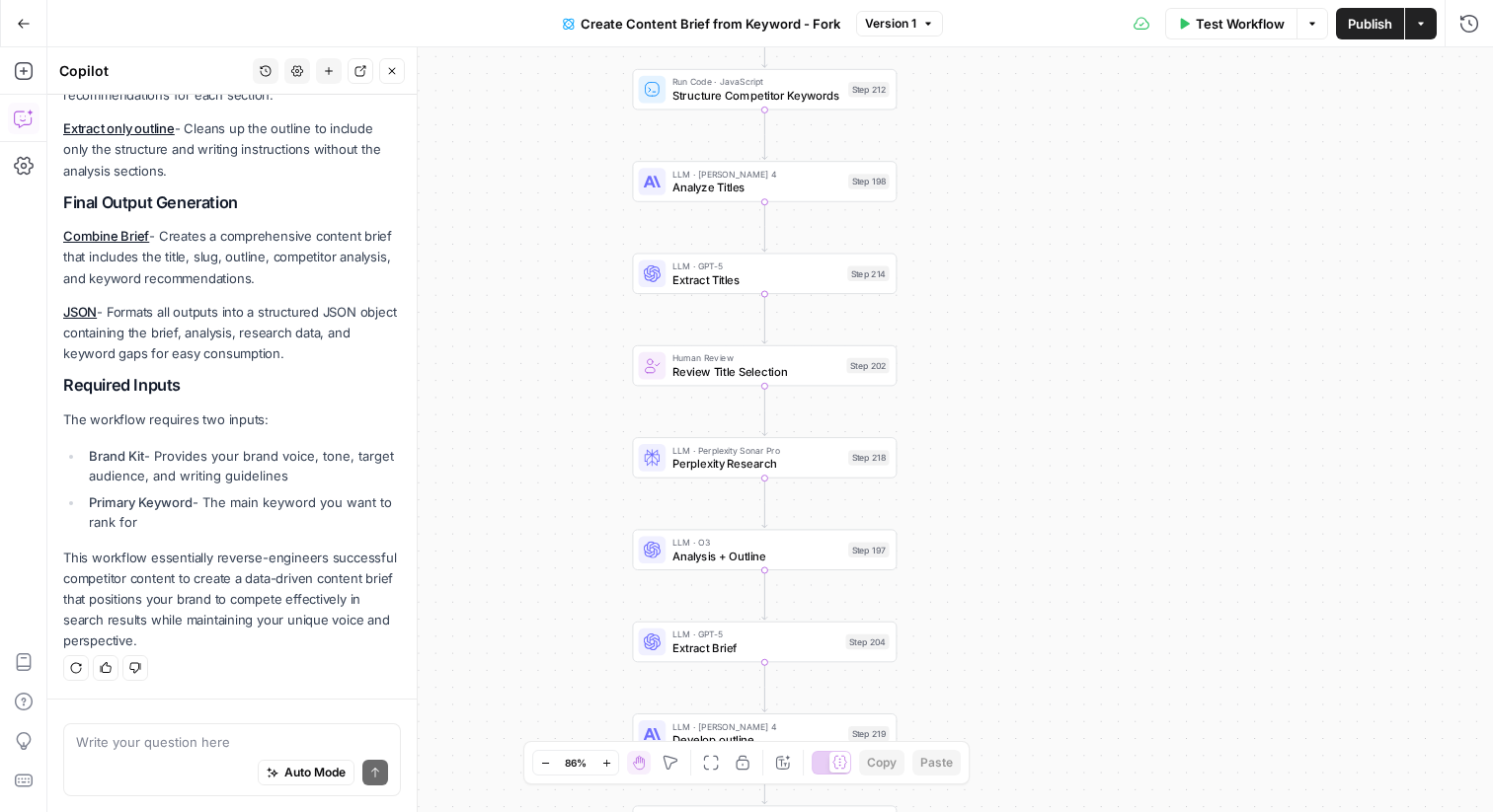
drag, startPoint x: 542, startPoint y: 271, endPoint x: 541, endPoint y: 102, distance: 169.0
click at [541, 102] on div "Workflow Set Inputs Inputs Google Search Perform Google Search Step 51 Loop Ite…" at bounding box center [770, 430] width 1446 height 765
drag, startPoint x: 589, startPoint y: 345, endPoint x: 594, endPoint y: 261, distance: 84.1
click at [594, 260] on div "Workflow Set Inputs Inputs Google Search Perform Google Search Step 51 Loop Ite…" at bounding box center [770, 430] width 1446 height 765
drag, startPoint x: 595, startPoint y: 300, endPoint x: 596, endPoint y: 115, distance: 185.0
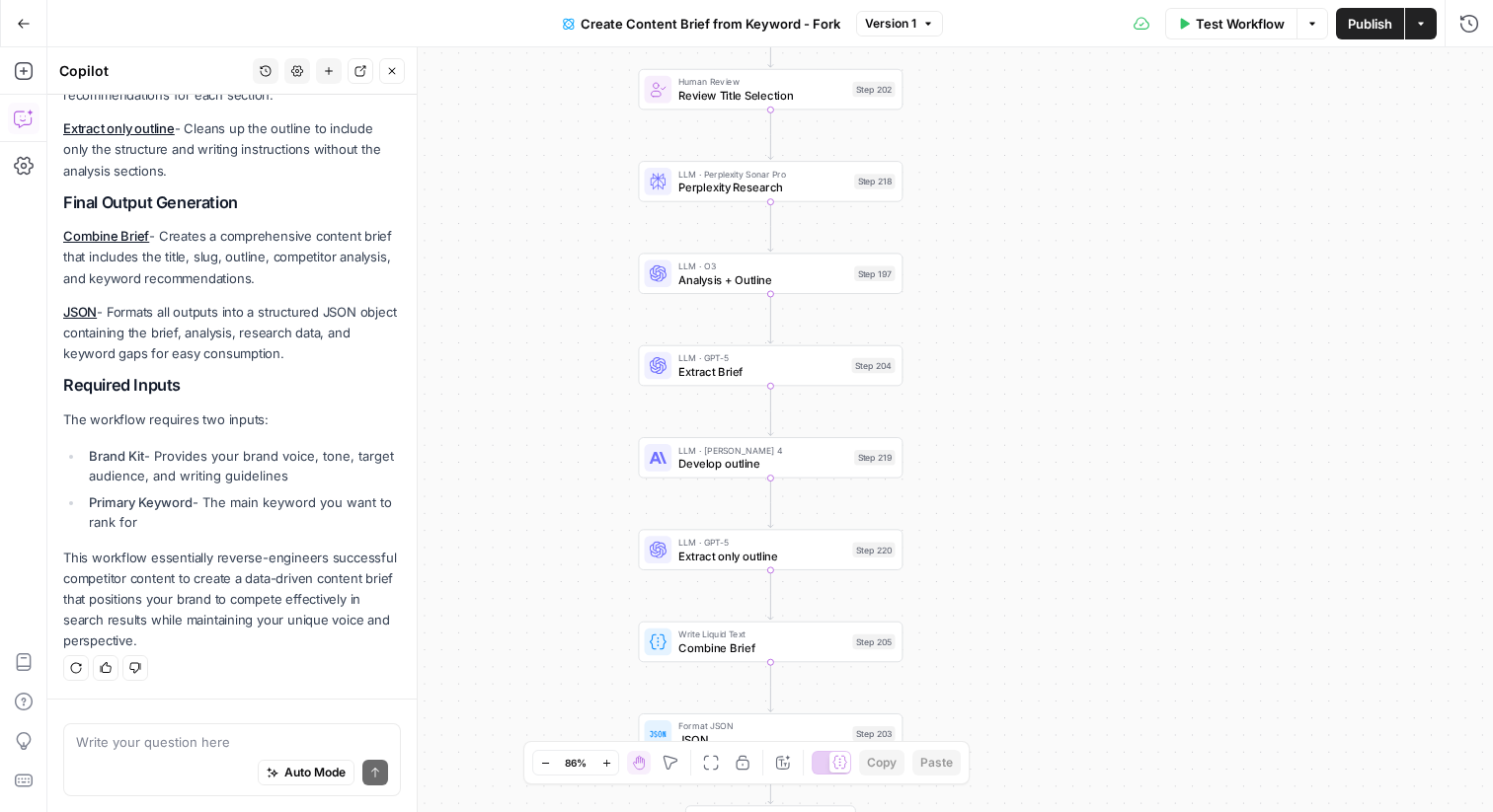
click at [596, 115] on div "Workflow Set Inputs Inputs Google Search Perform Google Search Step 51 Loop Ite…" at bounding box center [770, 430] width 1446 height 765
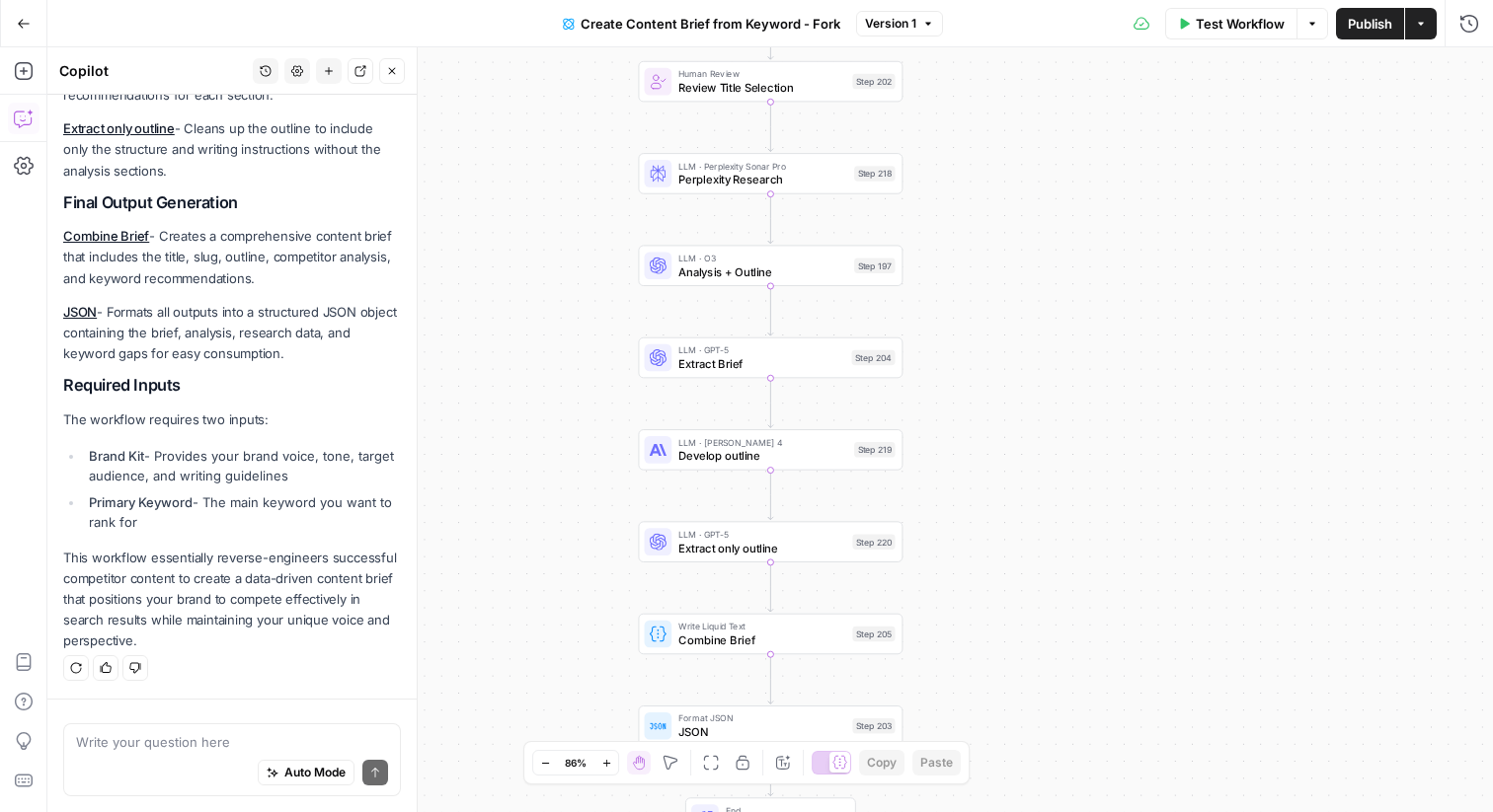
drag, startPoint x: 558, startPoint y: 354, endPoint x: 558, endPoint y: 288, distance: 66.0
click at [558, 286] on div "Workflow Set Inputs Inputs Google Search Perform Google Search Step 51 Loop Ite…" at bounding box center [770, 430] width 1446 height 765
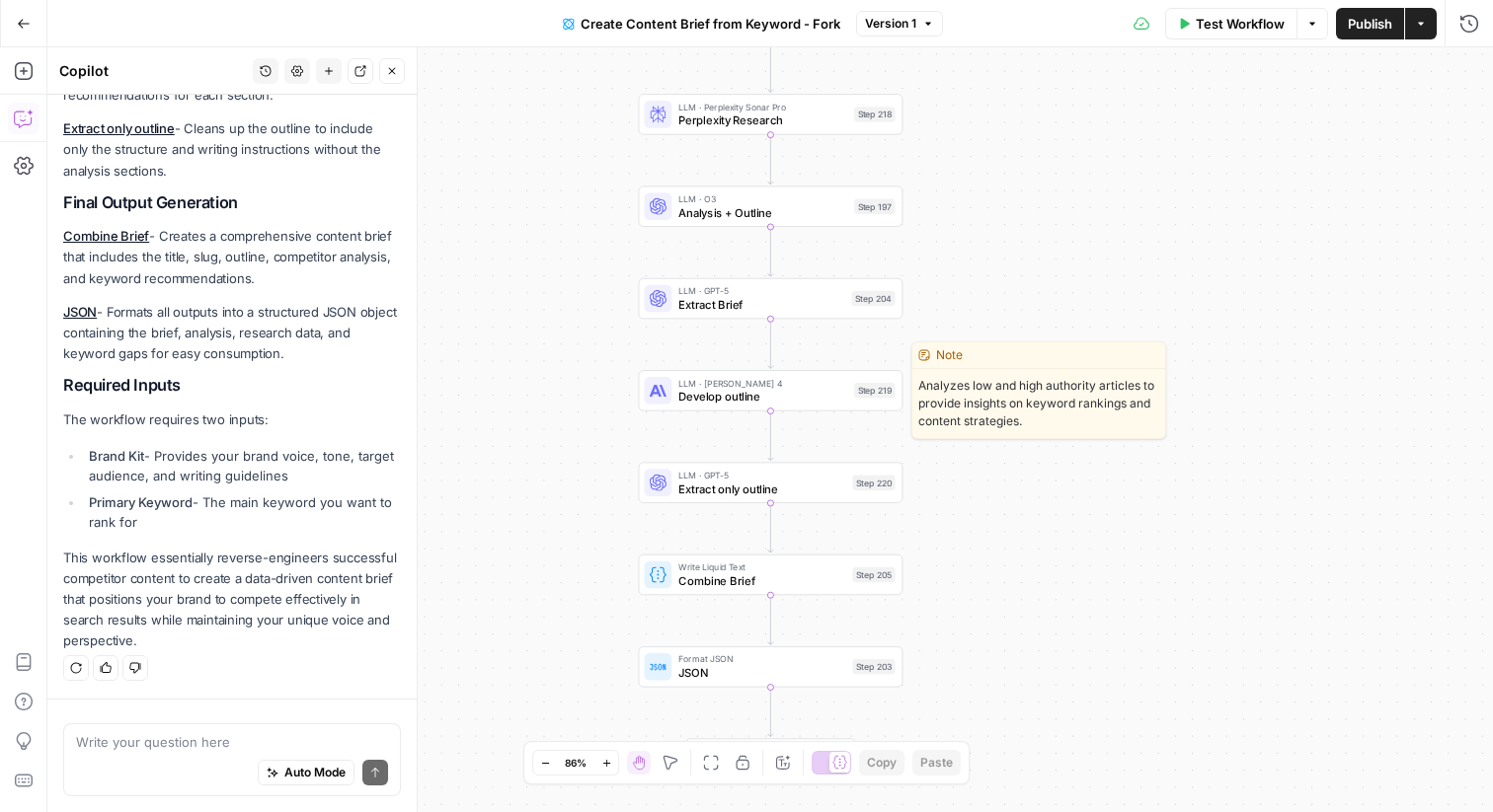
click at [705, 399] on span "Develop outline" at bounding box center [762, 396] width 168 height 17
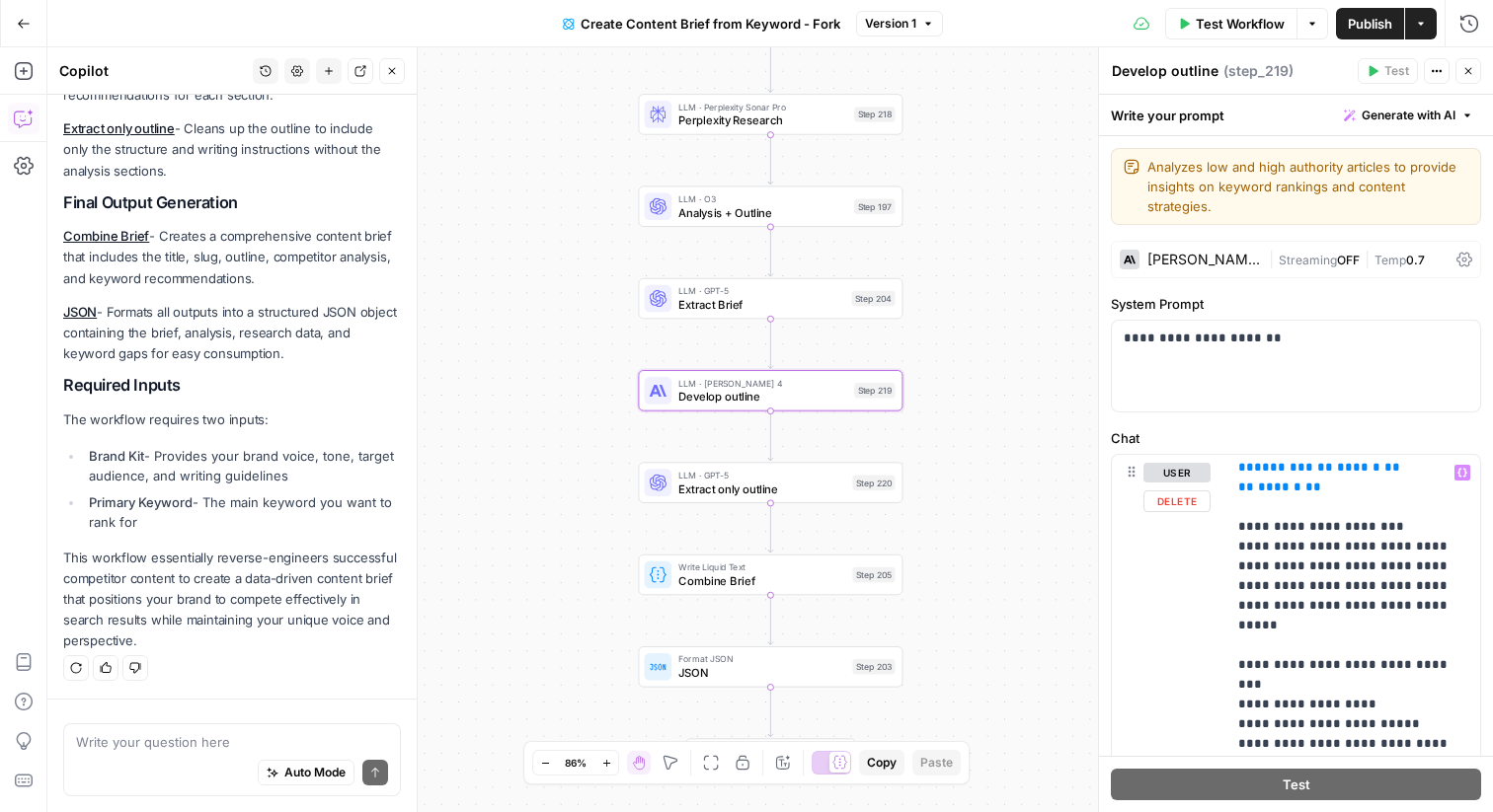
scroll to position [2620, 0]
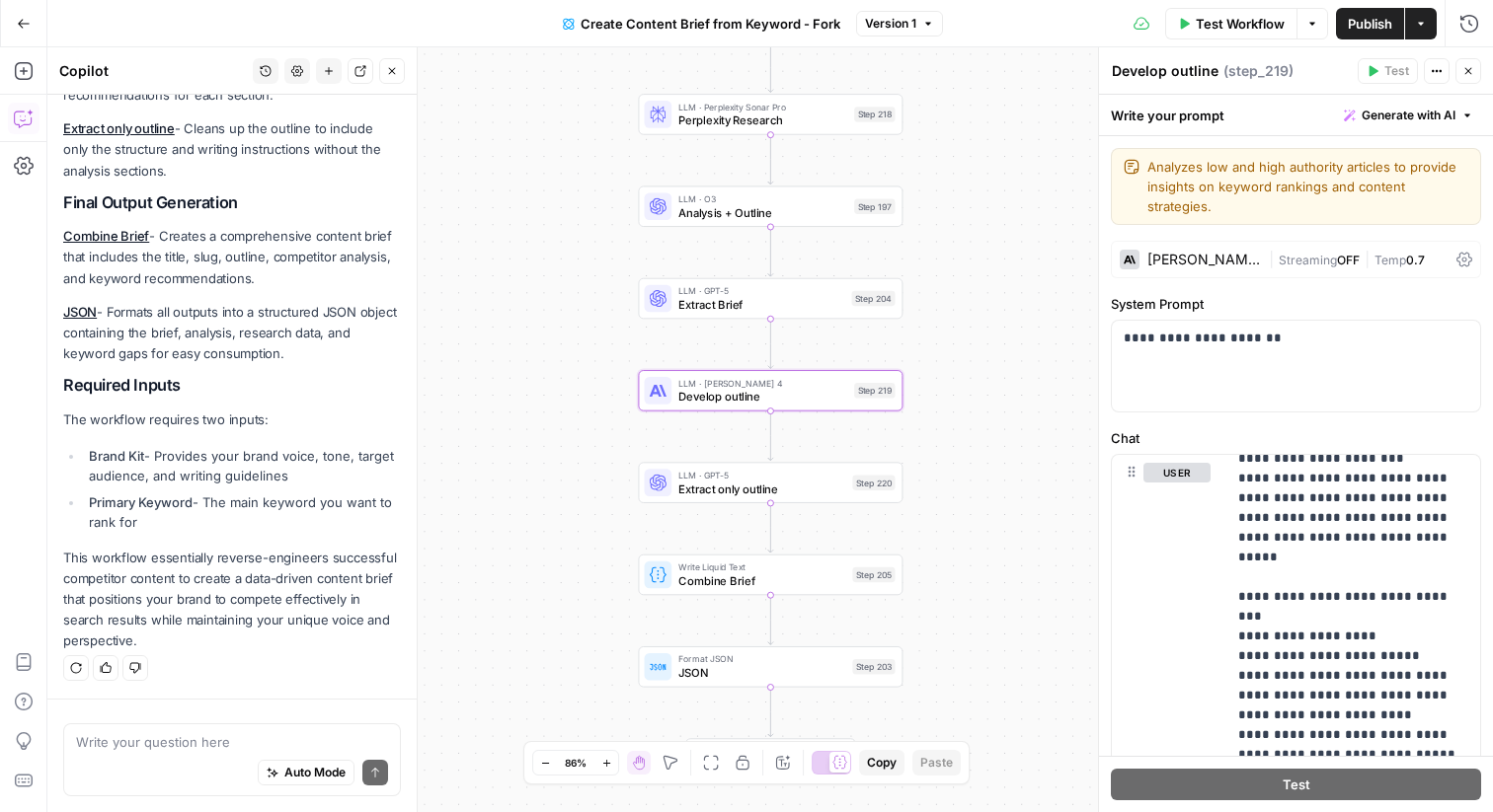
click at [1191, 253] on div "[PERSON_NAME] 4" at bounding box center [1204, 260] width 114 height 14
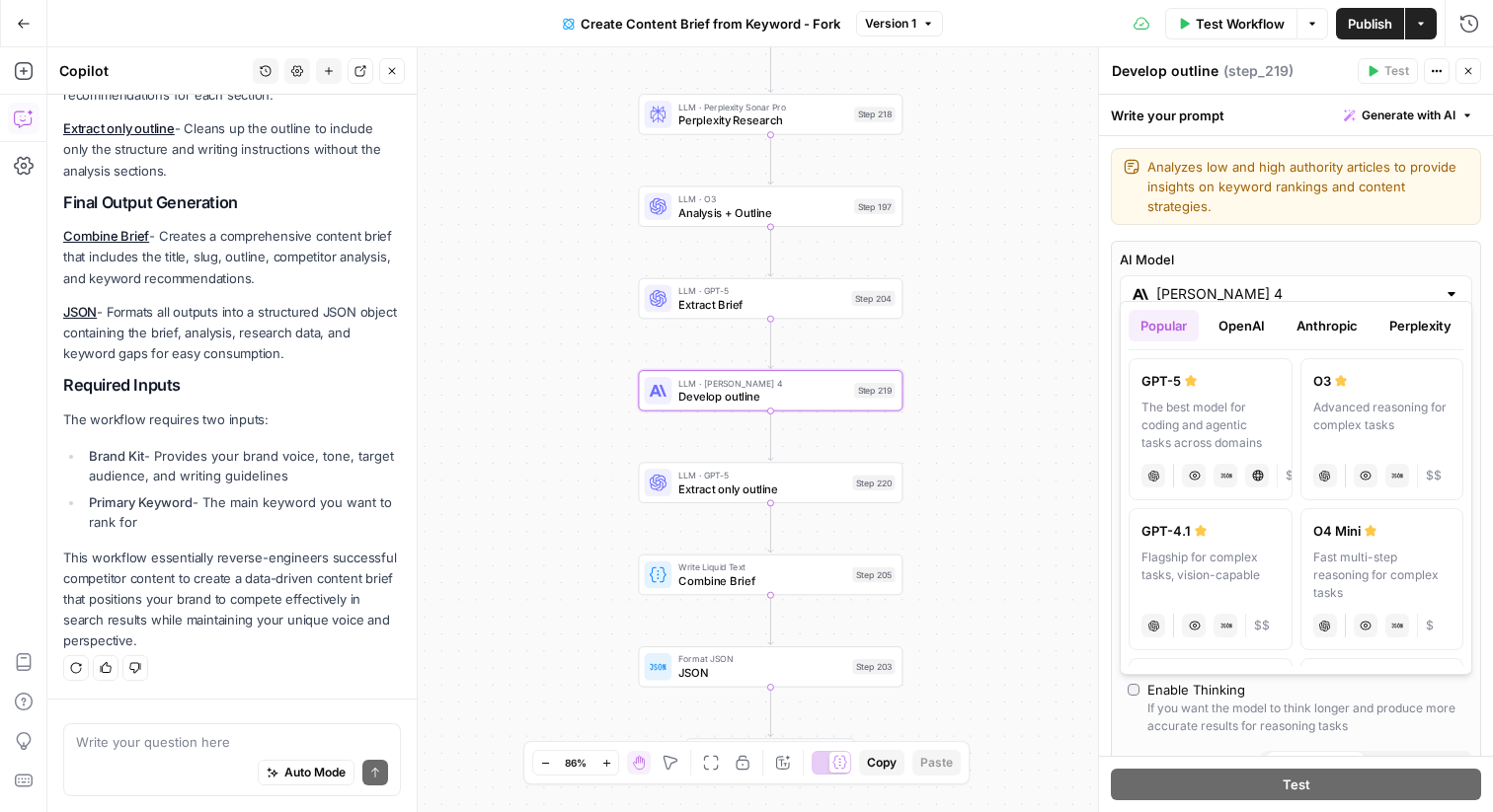
click at [1203, 285] on div "[PERSON_NAME] 4" at bounding box center [1297, 294] width 353 height 38
click at [1232, 327] on button "OpenAI" at bounding box center [1242, 326] width 70 height 32
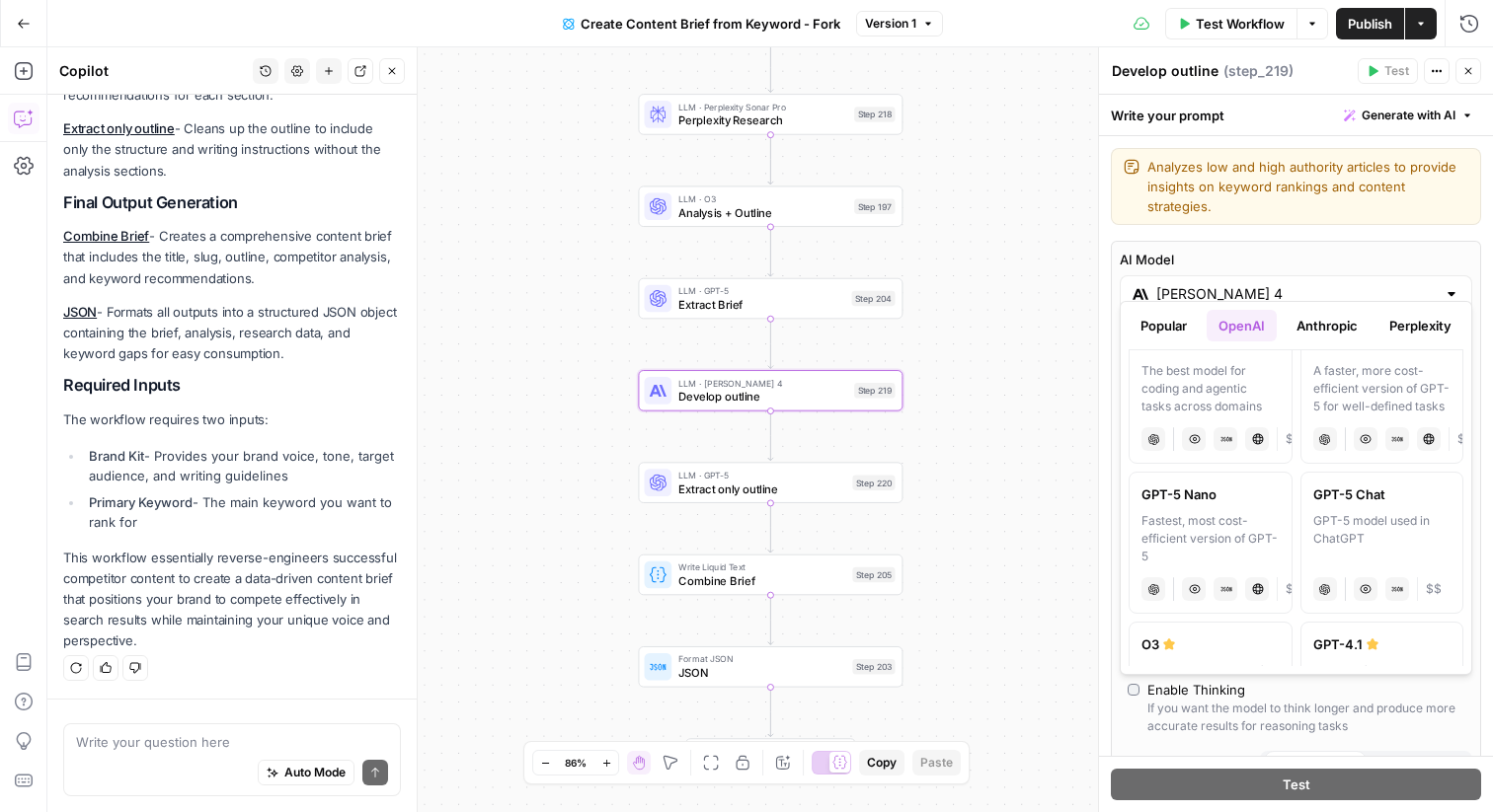
scroll to position [0, 0]
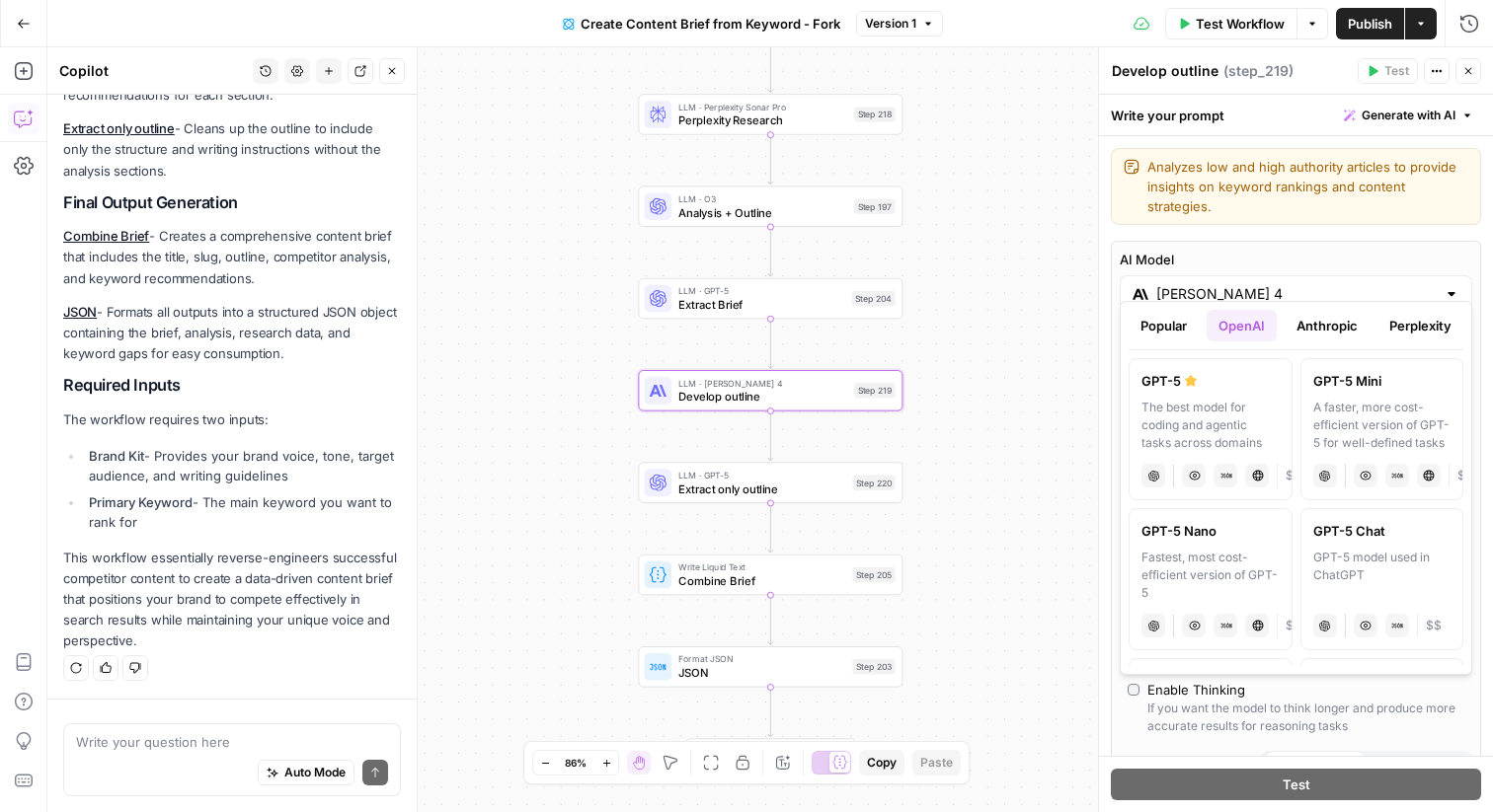
click at [1352, 328] on button "Anthropic" at bounding box center [1327, 326] width 85 height 32
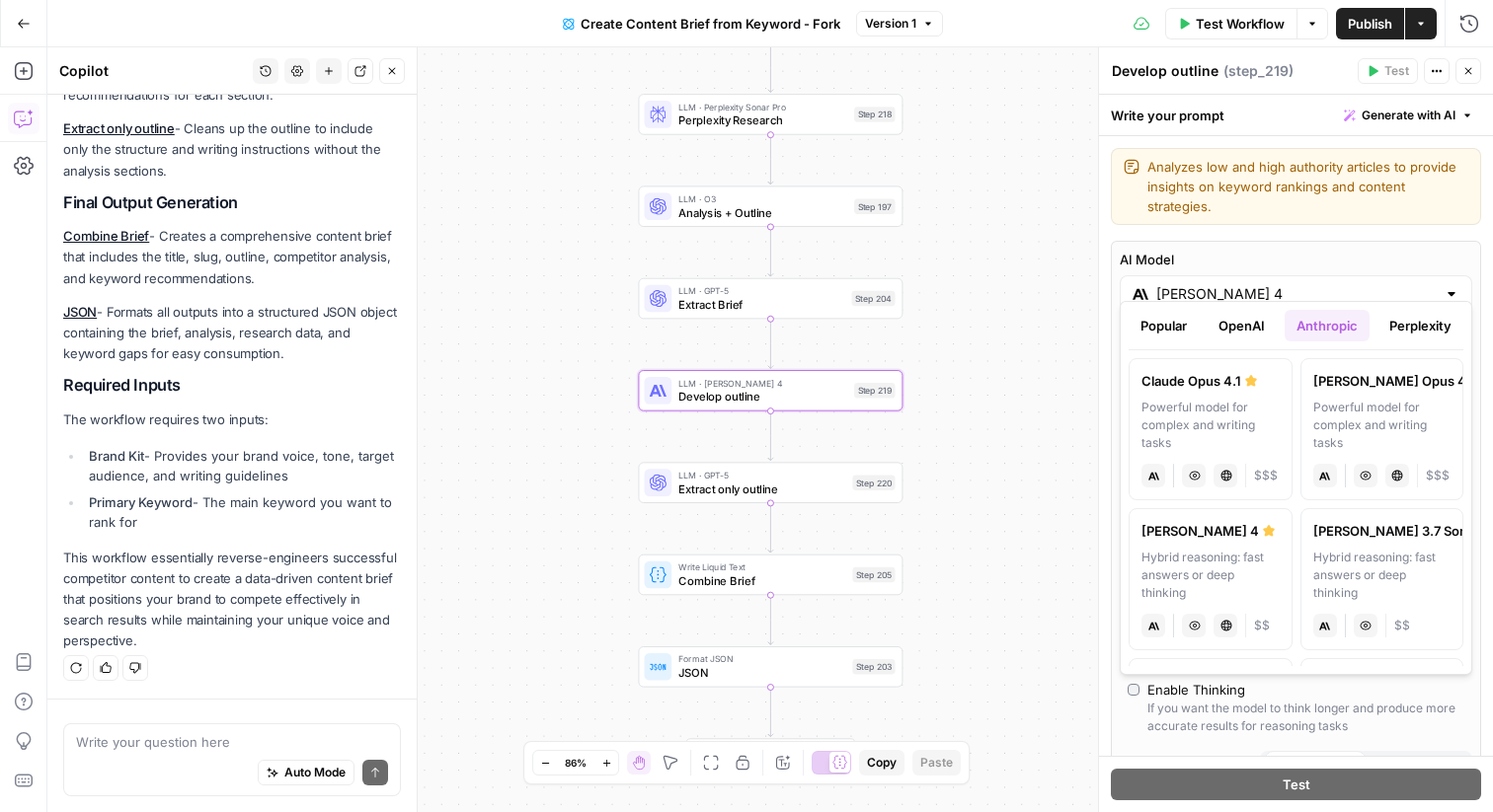
click at [1416, 321] on button "Perplexity" at bounding box center [1420, 326] width 86 height 32
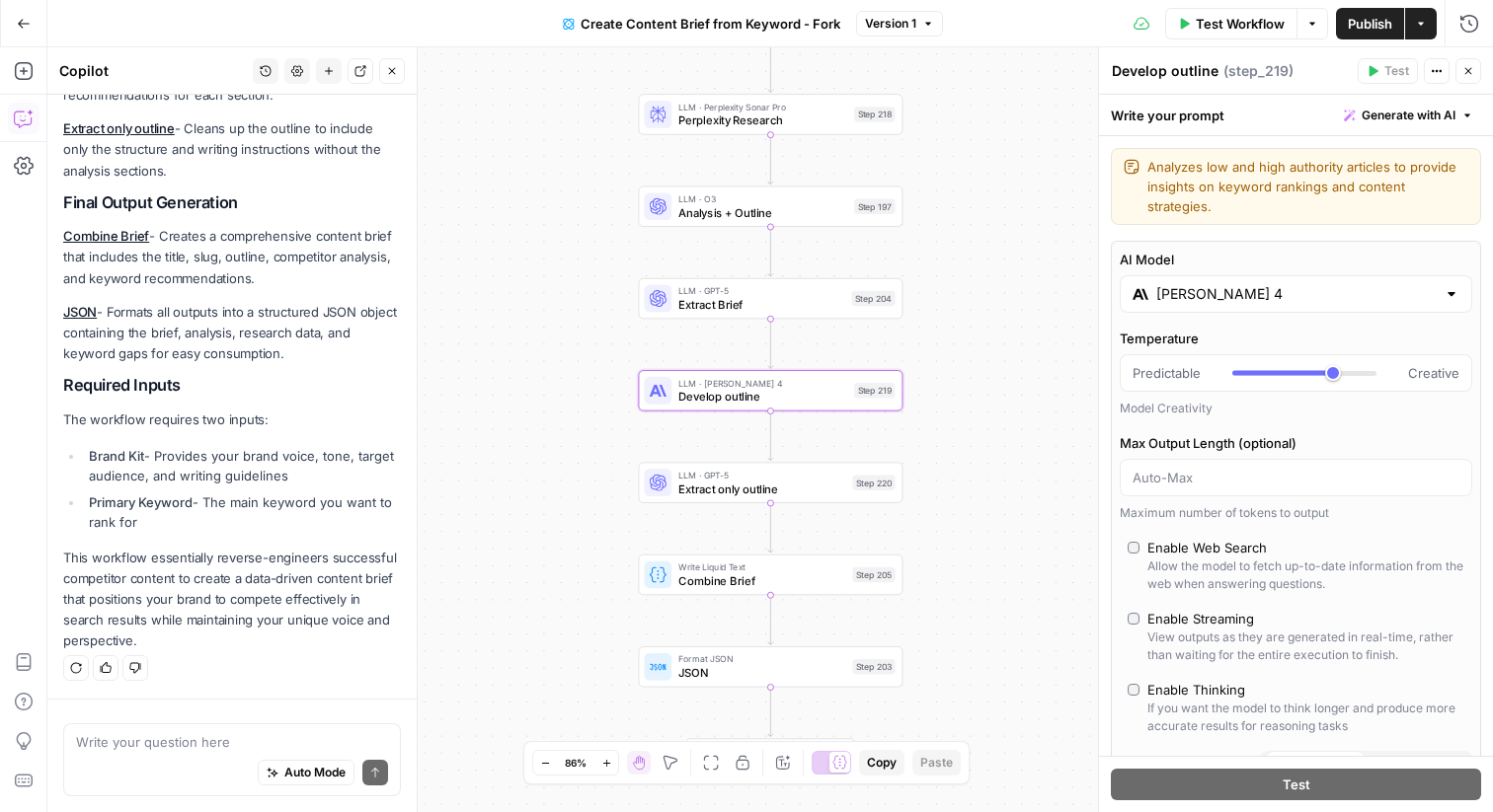
click at [1465, 80] on button "Close" at bounding box center [1469, 71] width 26 height 26
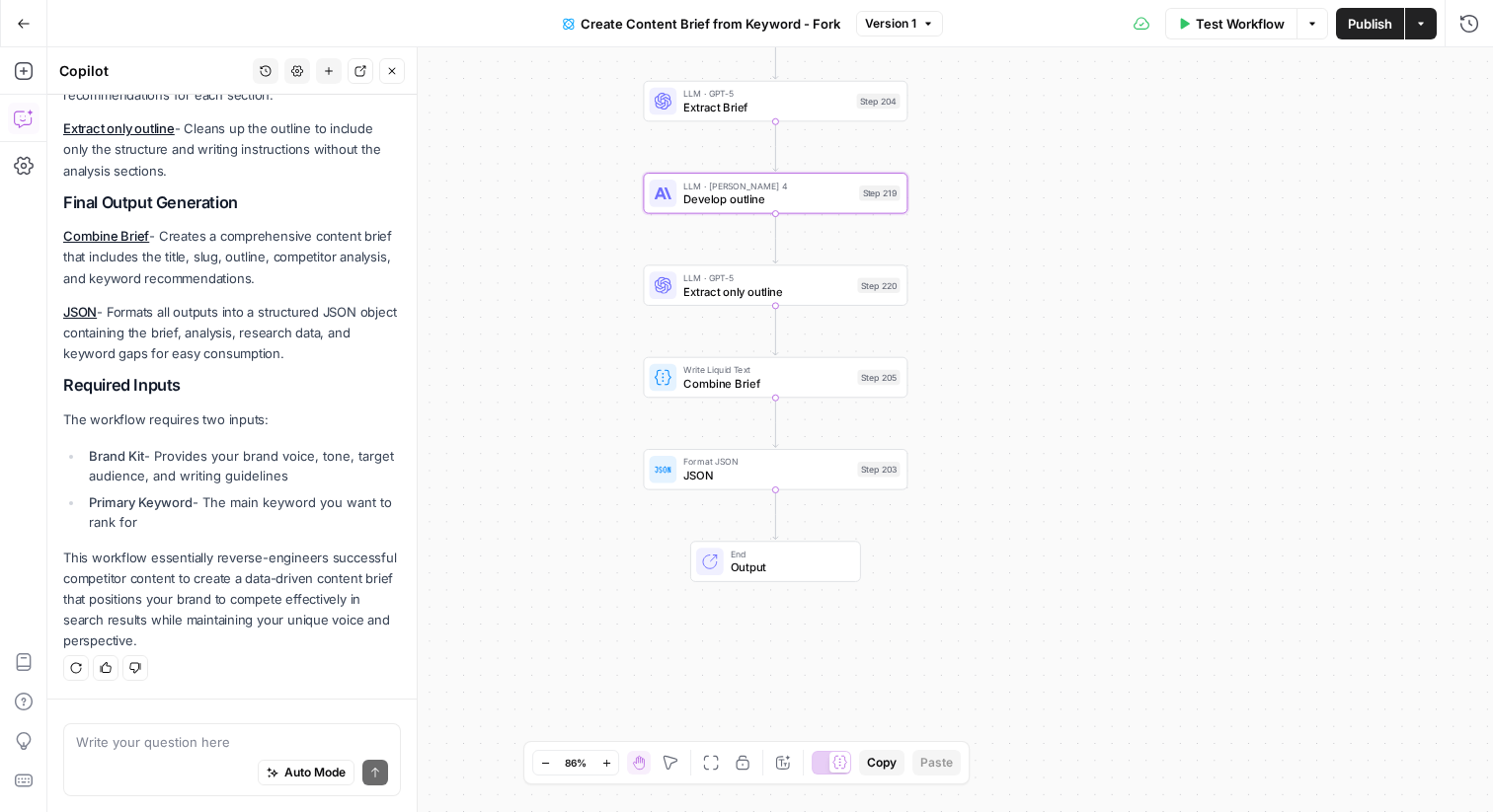
drag, startPoint x: 1050, startPoint y: 316, endPoint x: 1054, endPoint y: 119, distance: 197.0
click at [1054, 119] on div "Workflow Set Inputs Inputs Google Search Perform Google Search Step 51 Loop Ite…" at bounding box center [770, 430] width 1446 height 765
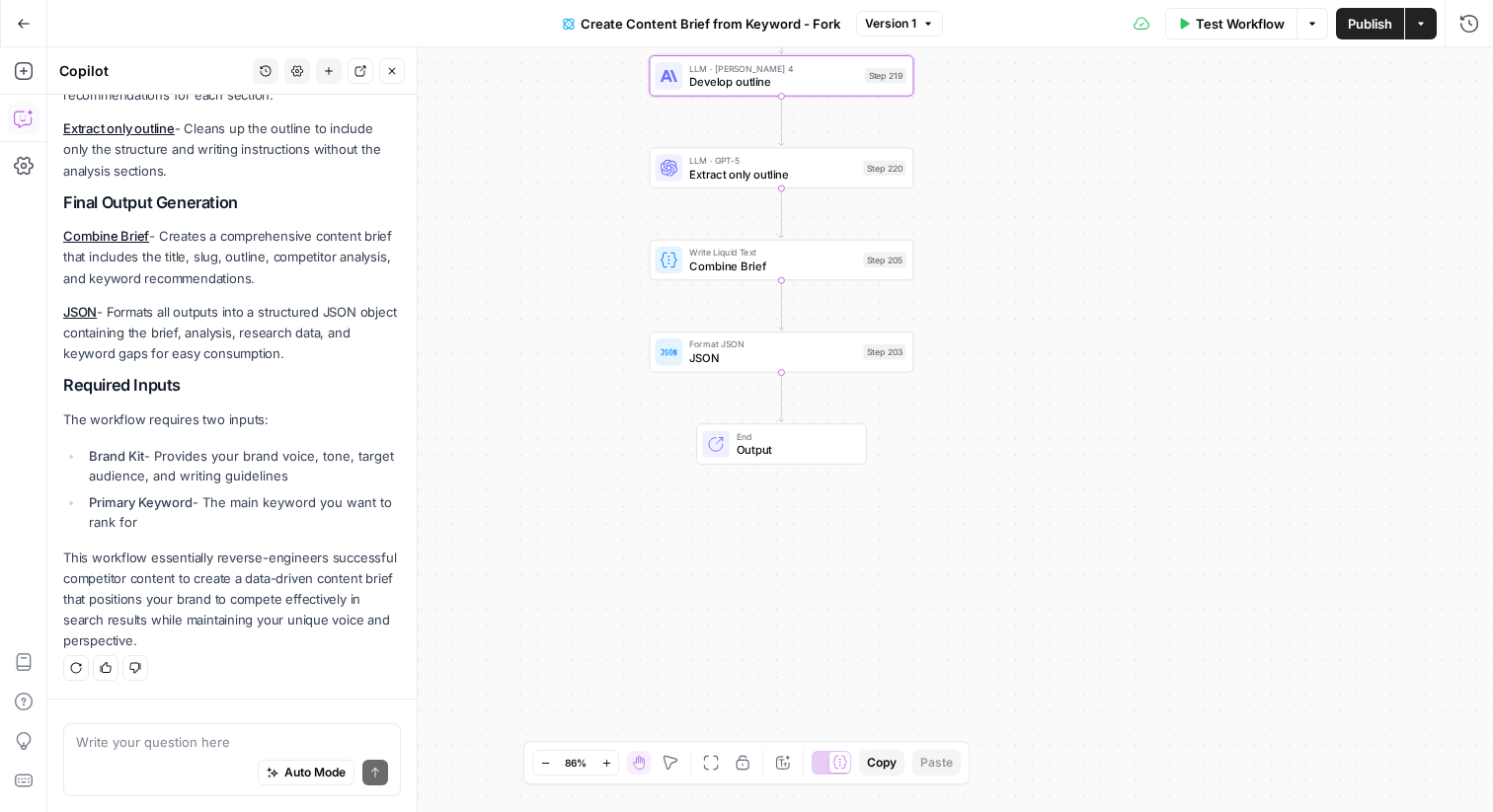
drag, startPoint x: 562, startPoint y: 325, endPoint x: 569, endPoint y: 210, distance: 115.2
click at [569, 208] on div "Workflow Set Inputs Inputs Google Search Perform Google Search Step 51 Loop Ite…" at bounding box center [770, 430] width 1446 height 765
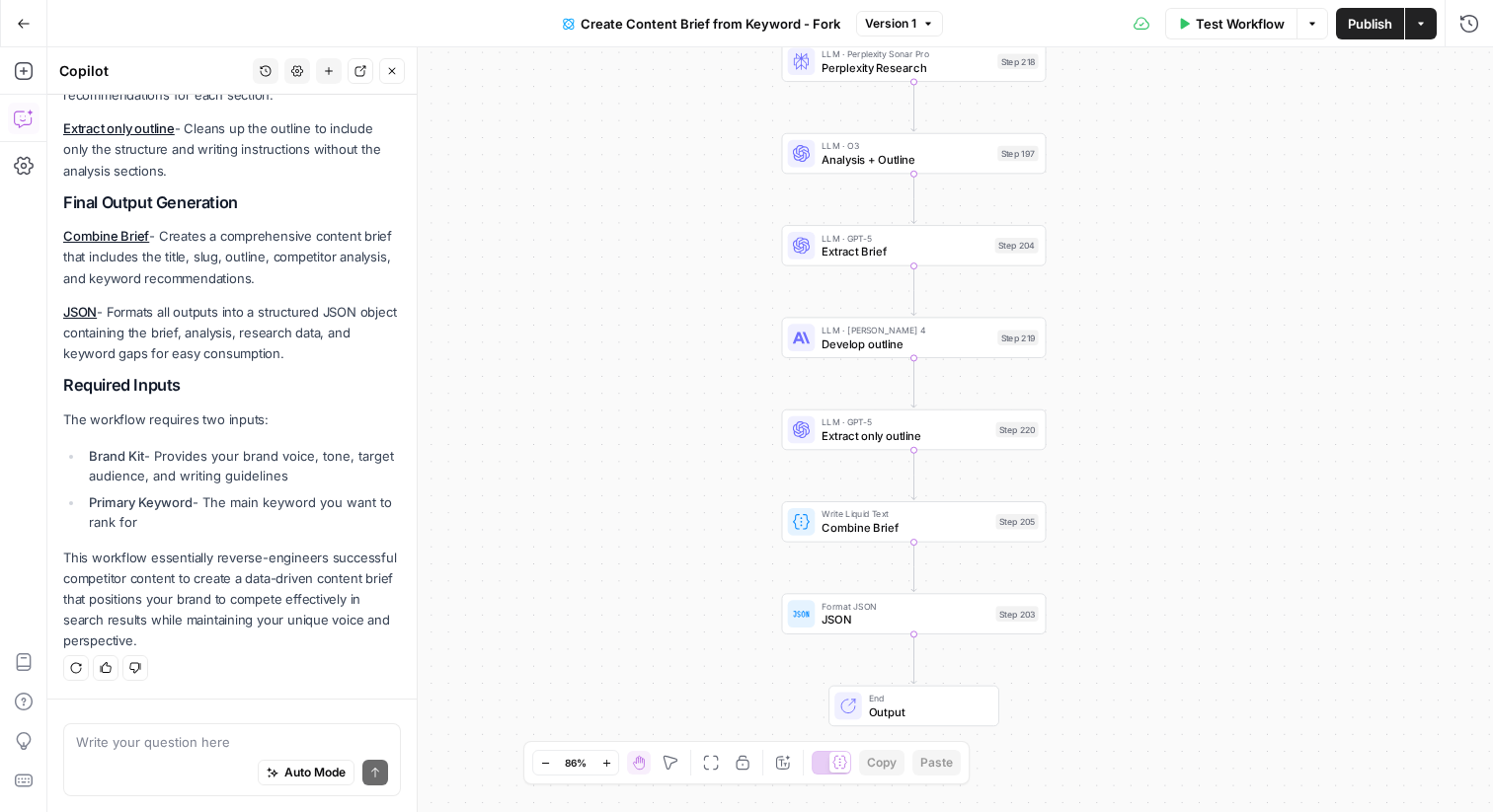
drag, startPoint x: 686, startPoint y: 312, endPoint x: 607, endPoint y: 309, distance: 79.1
click at [607, 309] on div "Workflow Set Inputs Inputs Google Search Perform Google Search Step 51 Loop Ite…" at bounding box center [770, 430] width 1446 height 765
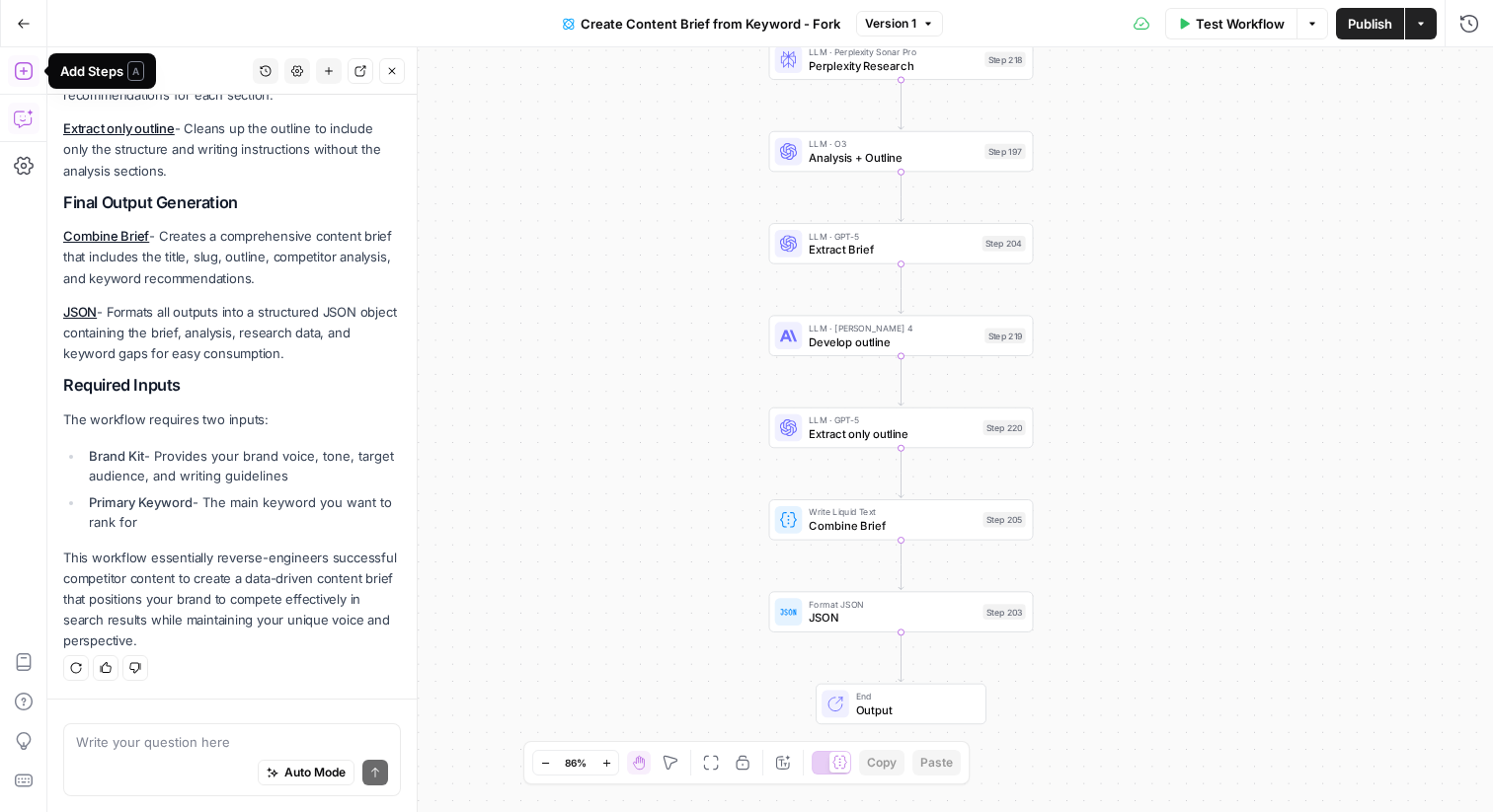
click at [32, 66] on icon "button" at bounding box center [24, 71] width 20 height 20
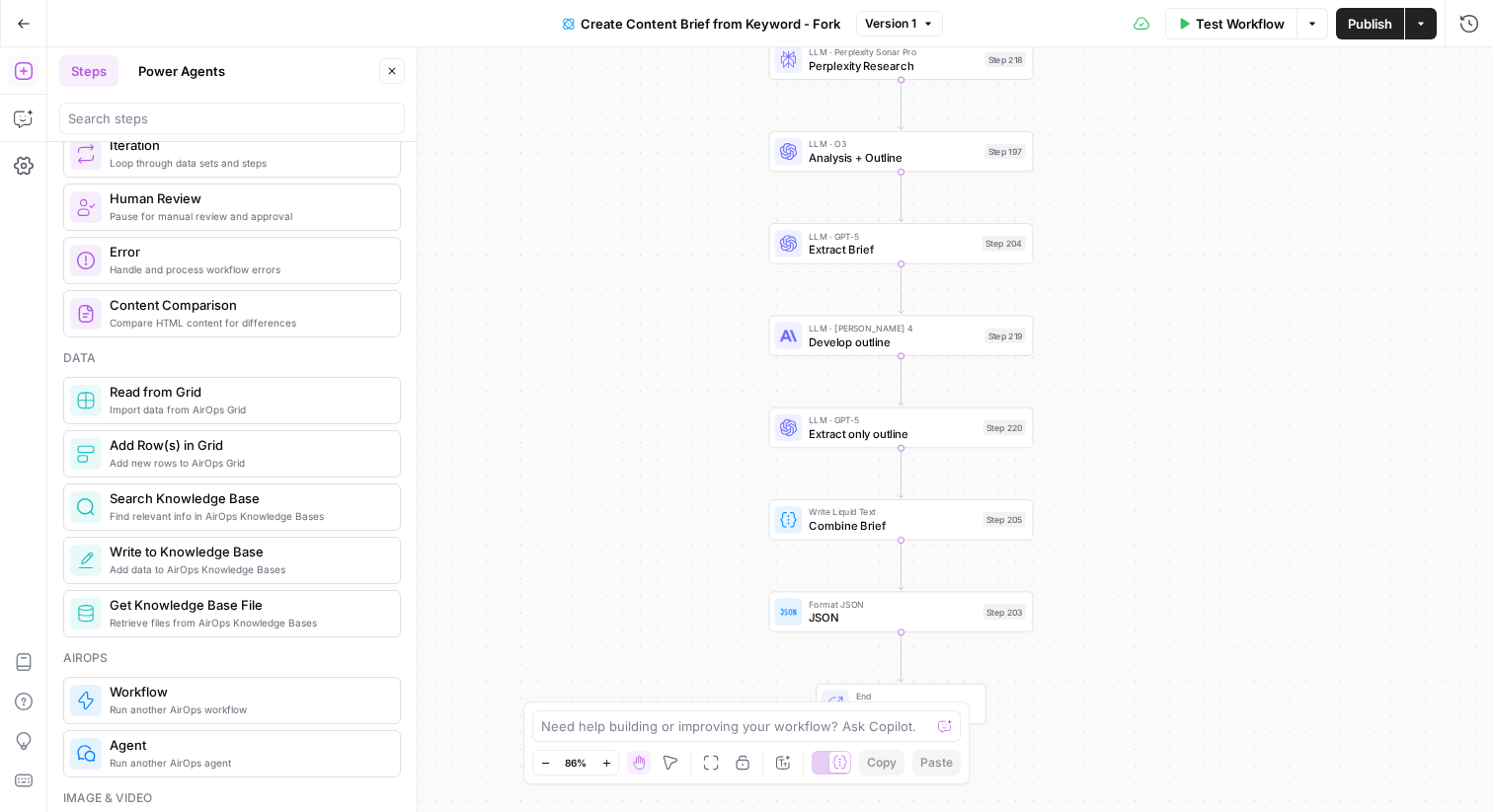
scroll to position [695, 0]
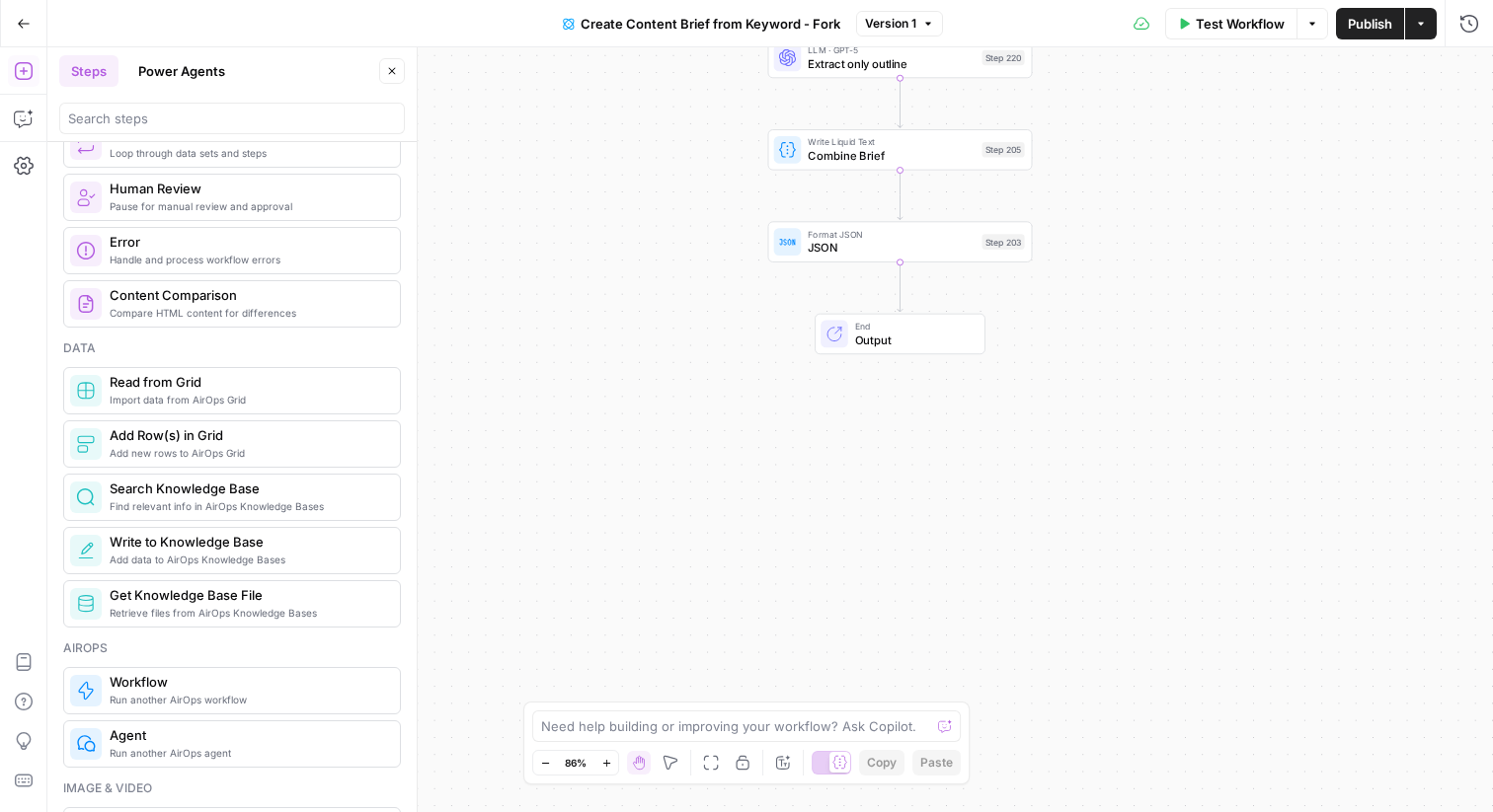
drag, startPoint x: 689, startPoint y: 397, endPoint x: 688, endPoint y: 28, distance: 369.0
click at [688, 28] on div "Go Back Create Content Brief from Keyword - Fork Version 1 Test Workflow Option…" at bounding box center [746, 406] width 1493 height 812
drag, startPoint x: 663, startPoint y: 231, endPoint x: 669, endPoint y: 719, distance: 488.0
click at [669, 719] on body "P Plain New Home Browse Insights Opportunities Your Data Flightpath Recent Grid…" at bounding box center [746, 406] width 1493 height 812
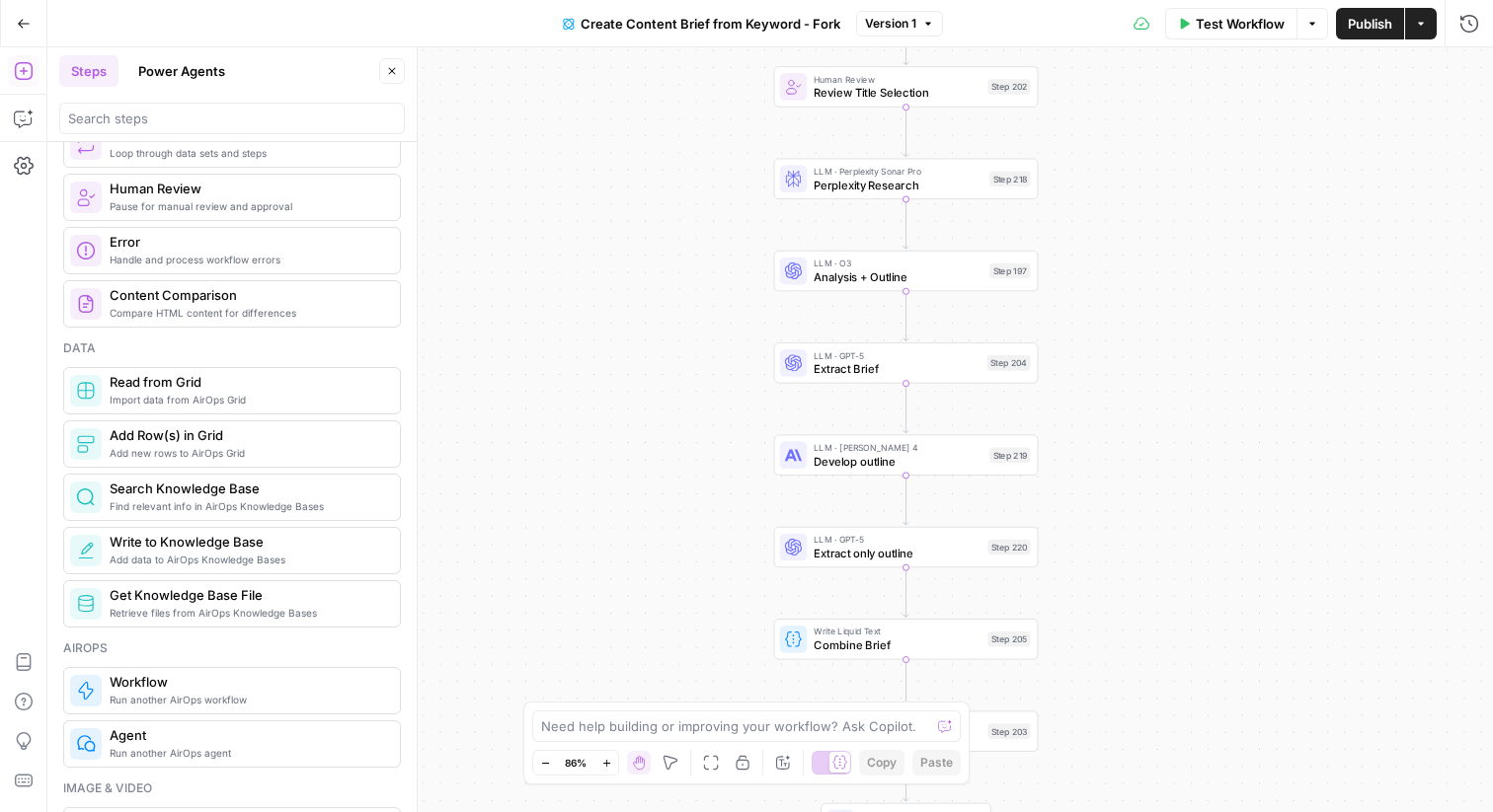
click at [663, 758] on body "P Plain New Home Browse Insights Opportunities Your Data Flightpath Recent Grid…" at bounding box center [746, 406] width 1493 height 812
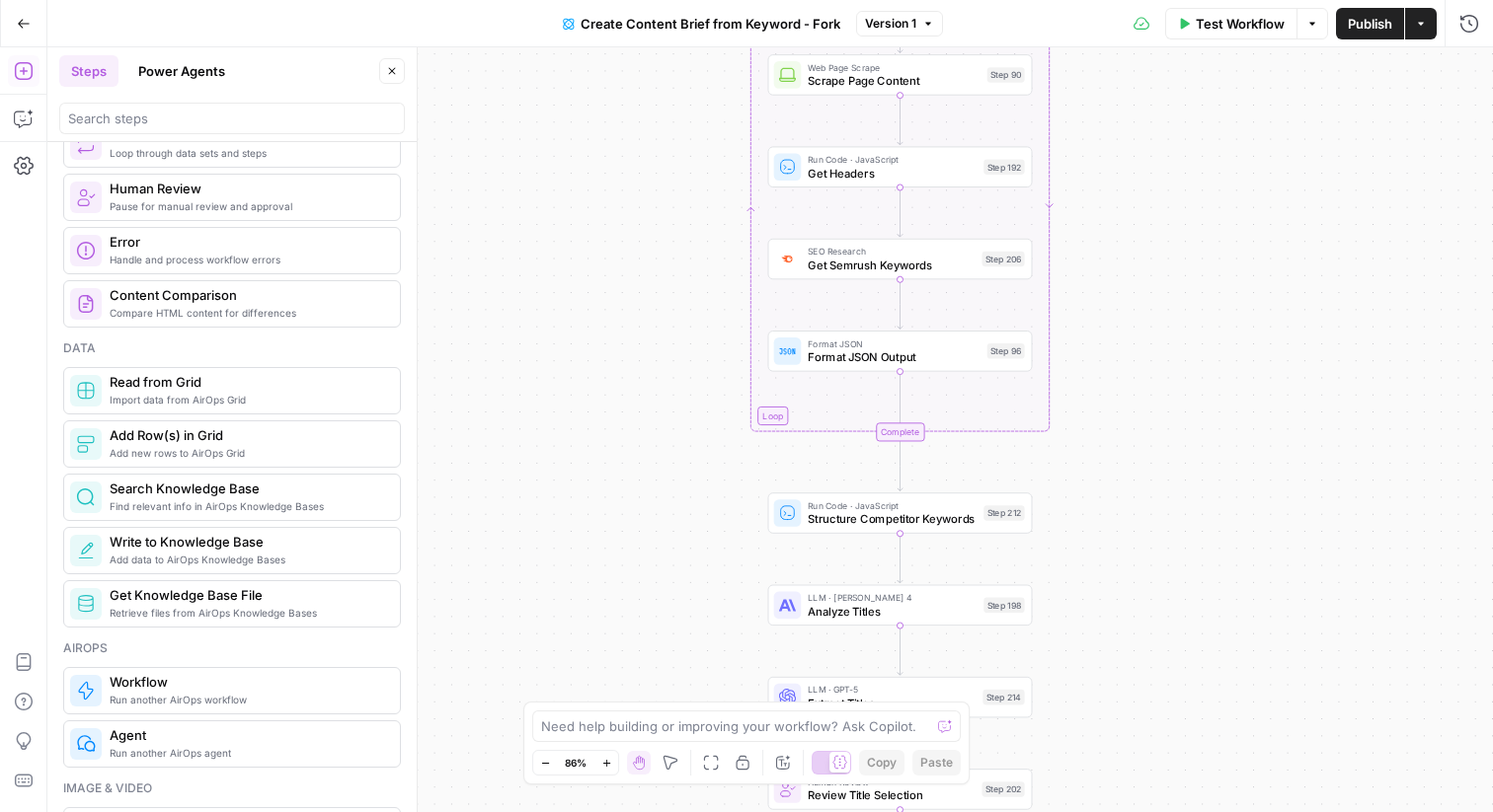
drag, startPoint x: 661, startPoint y: 403, endPoint x: 661, endPoint y: 658, distance: 255.0
click at [661, 658] on div "Workflow Set Inputs Inputs Google Search Perform Google Search Step 51 Loop Ite…" at bounding box center [770, 430] width 1446 height 765
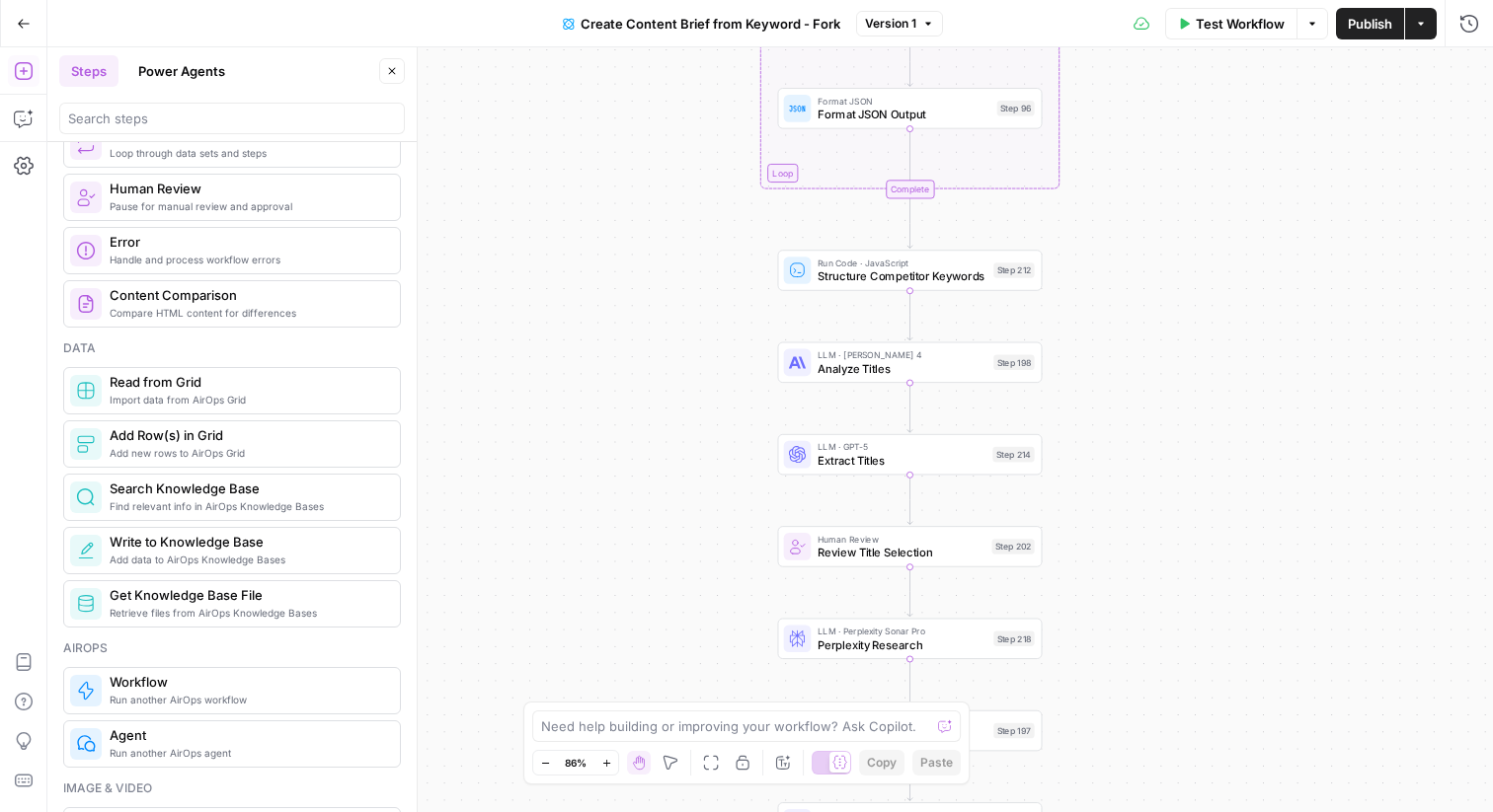
drag, startPoint x: 638, startPoint y: 366, endPoint x: 648, endPoint y: 122, distance: 244.2
click at [648, 122] on div "Workflow Set Inputs Inputs Google Search Perform Google Search Step 51 Loop Ite…" at bounding box center [770, 430] width 1446 height 765
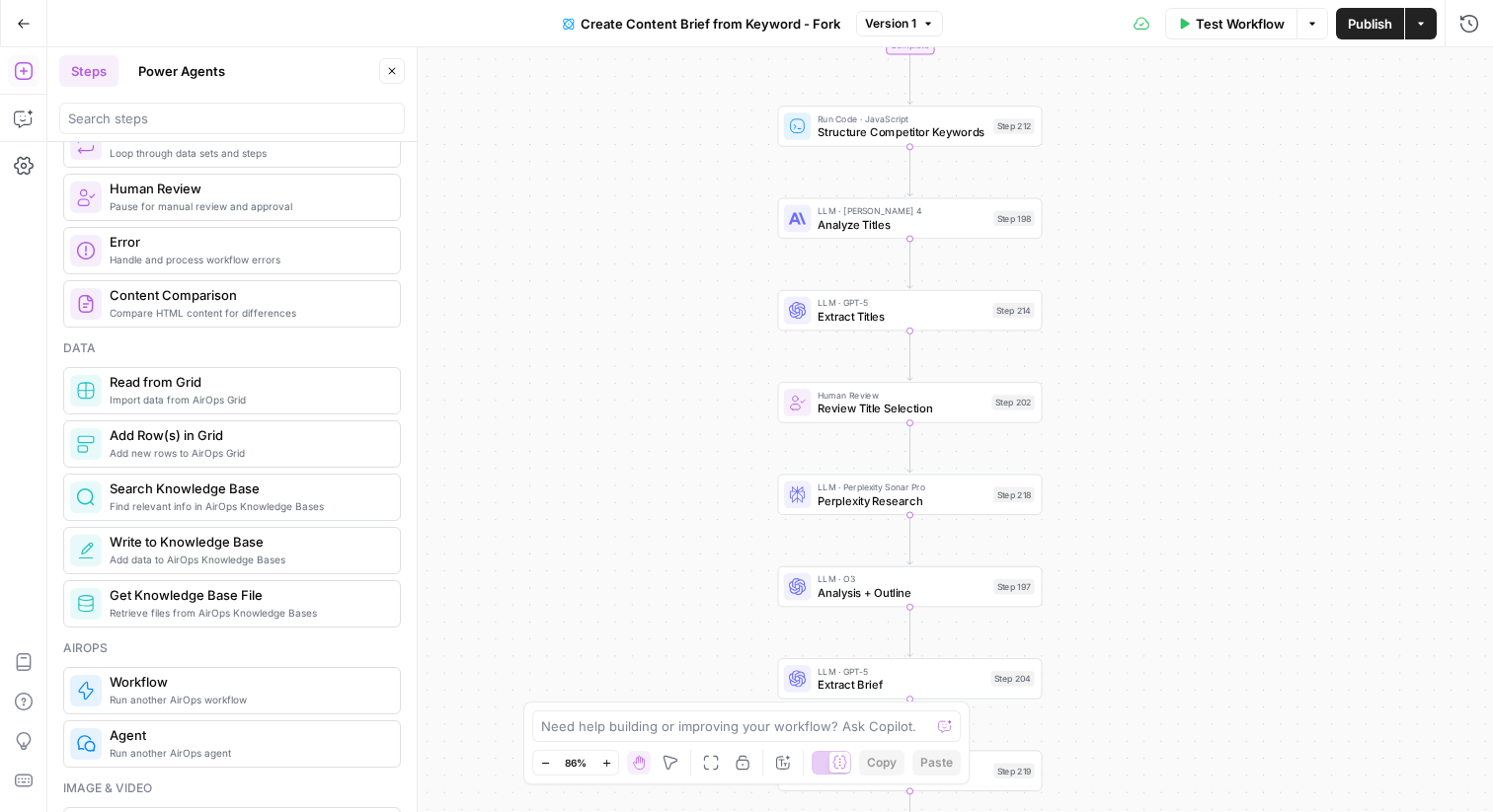
drag, startPoint x: 633, startPoint y: 258, endPoint x: 633, endPoint y: 116, distance: 142.0
click at [633, 115] on div "Workflow Set Inputs Inputs Google Search Perform Google Search Step 51 Loop Ite…" at bounding box center [770, 430] width 1446 height 765
